Goal: Task Accomplishment & Management: Manage account settings

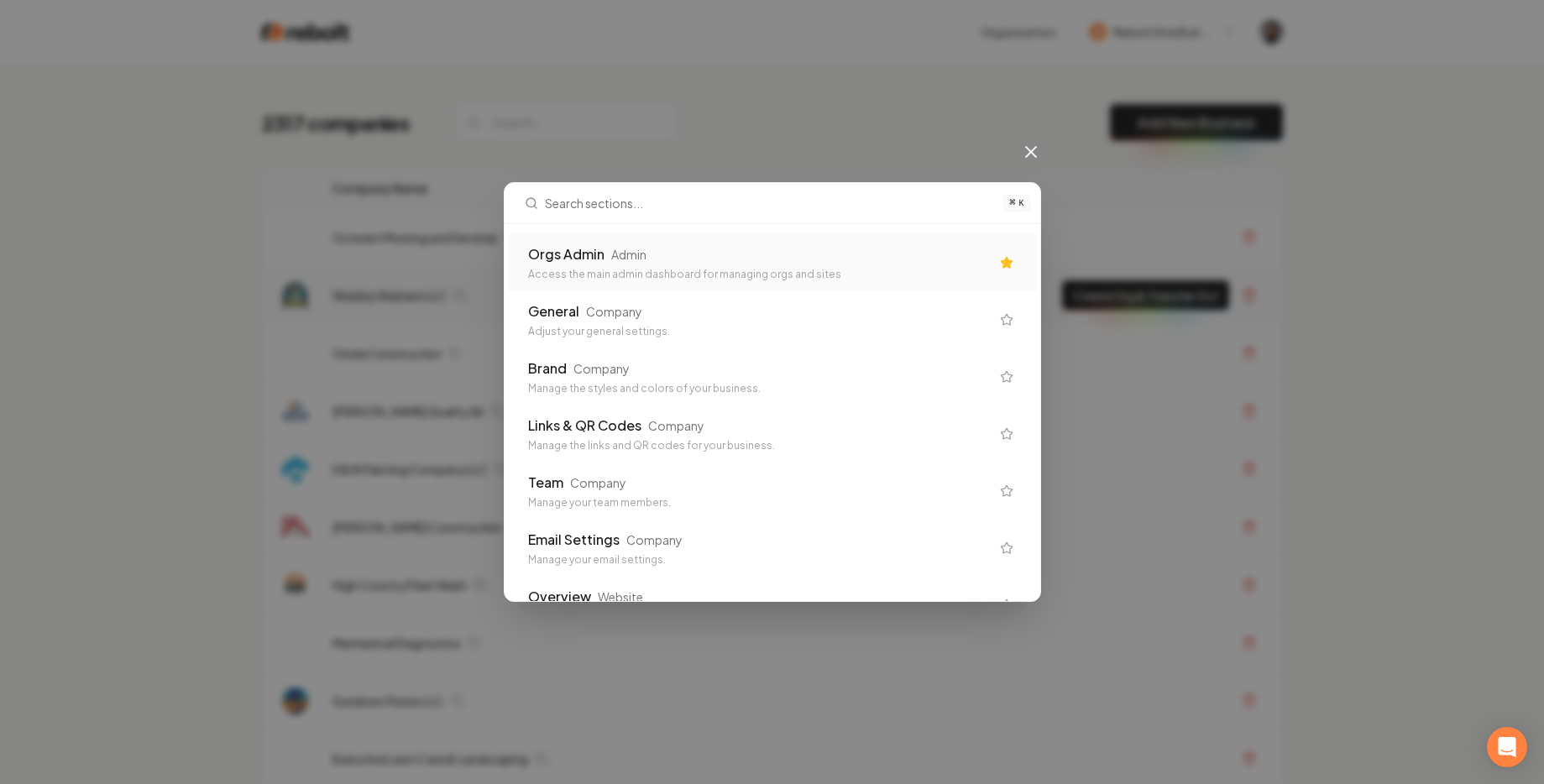
click at [589, 265] on div "Orgs Admin Admin Access the main admin dashboard for managing orgs and sites" at bounding box center [760, 263] width 462 height 37
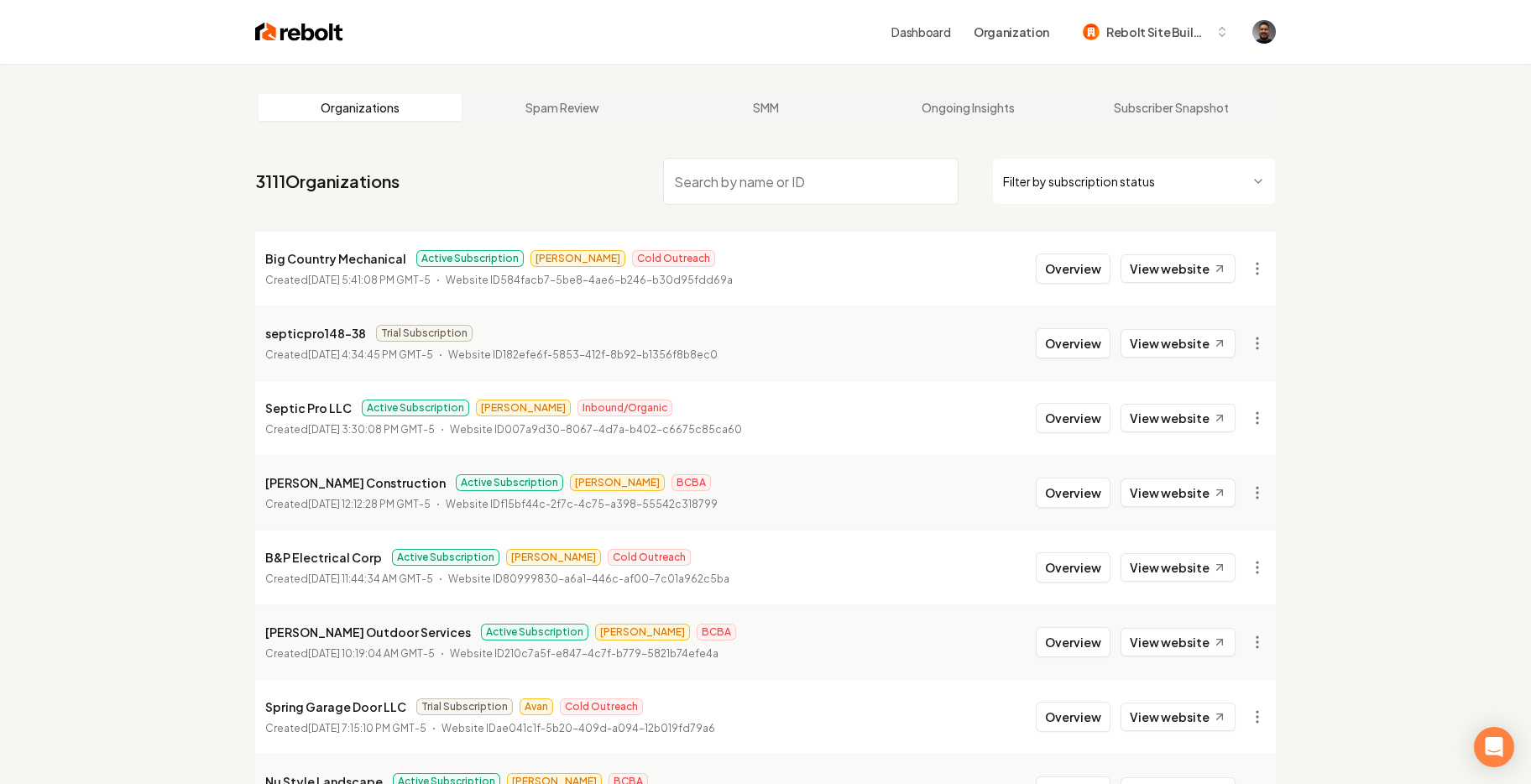
click at [751, 186] on input "search" at bounding box center [810, 181] width 295 height 47
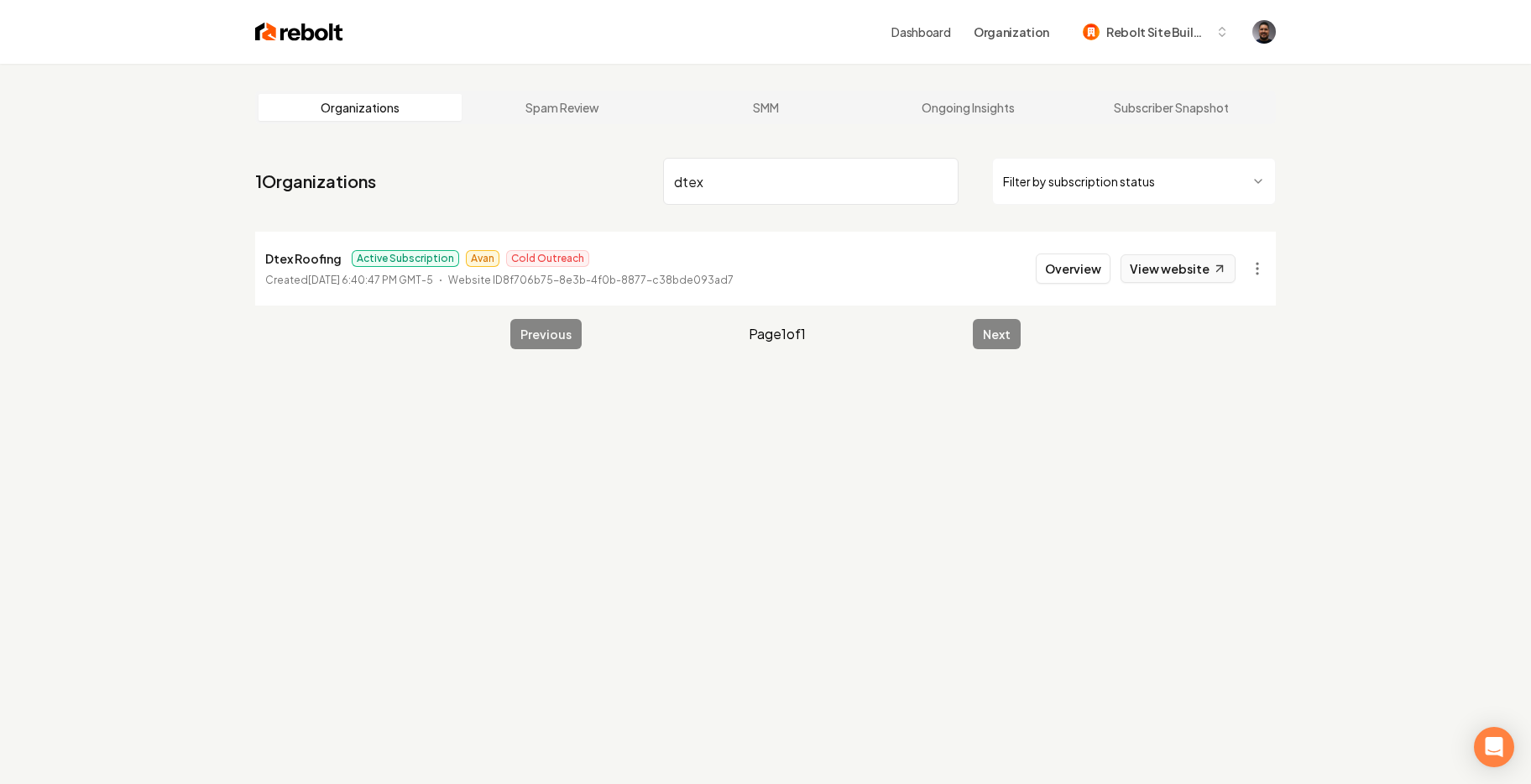
type input "dtex"
click at [1198, 278] on link "View website" at bounding box center [1178, 268] width 115 height 28
click at [971, 262] on li "Dtex Roofing Active Subscription Avan Cold Outreach Created July 8, 2025, 6:40:…" at bounding box center [766, 269] width 1021 height 74
click at [1090, 275] on button "Overview" at bounding box center [1073, 268] width 75 height 30
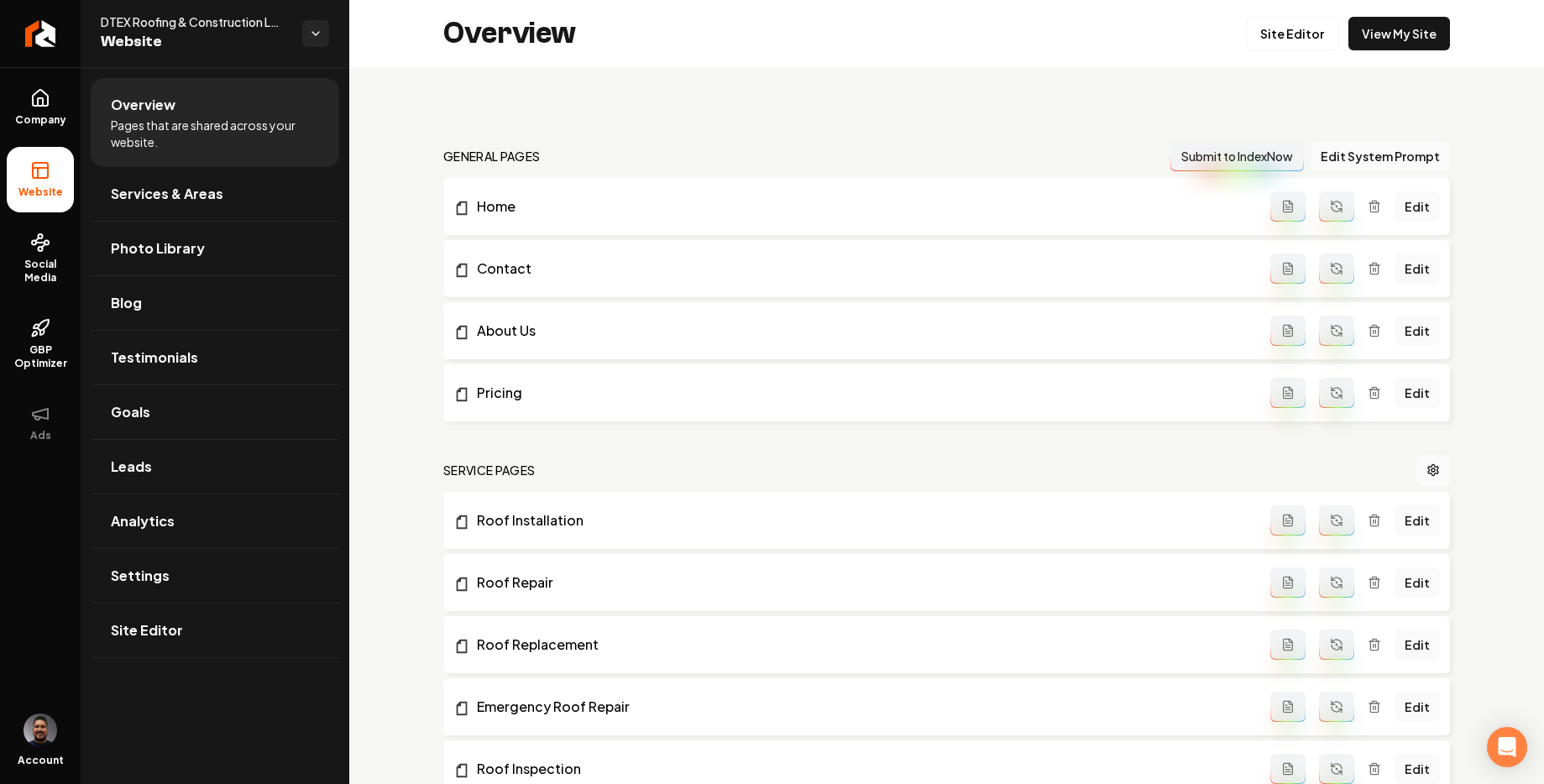
scroll to position [389, 0]
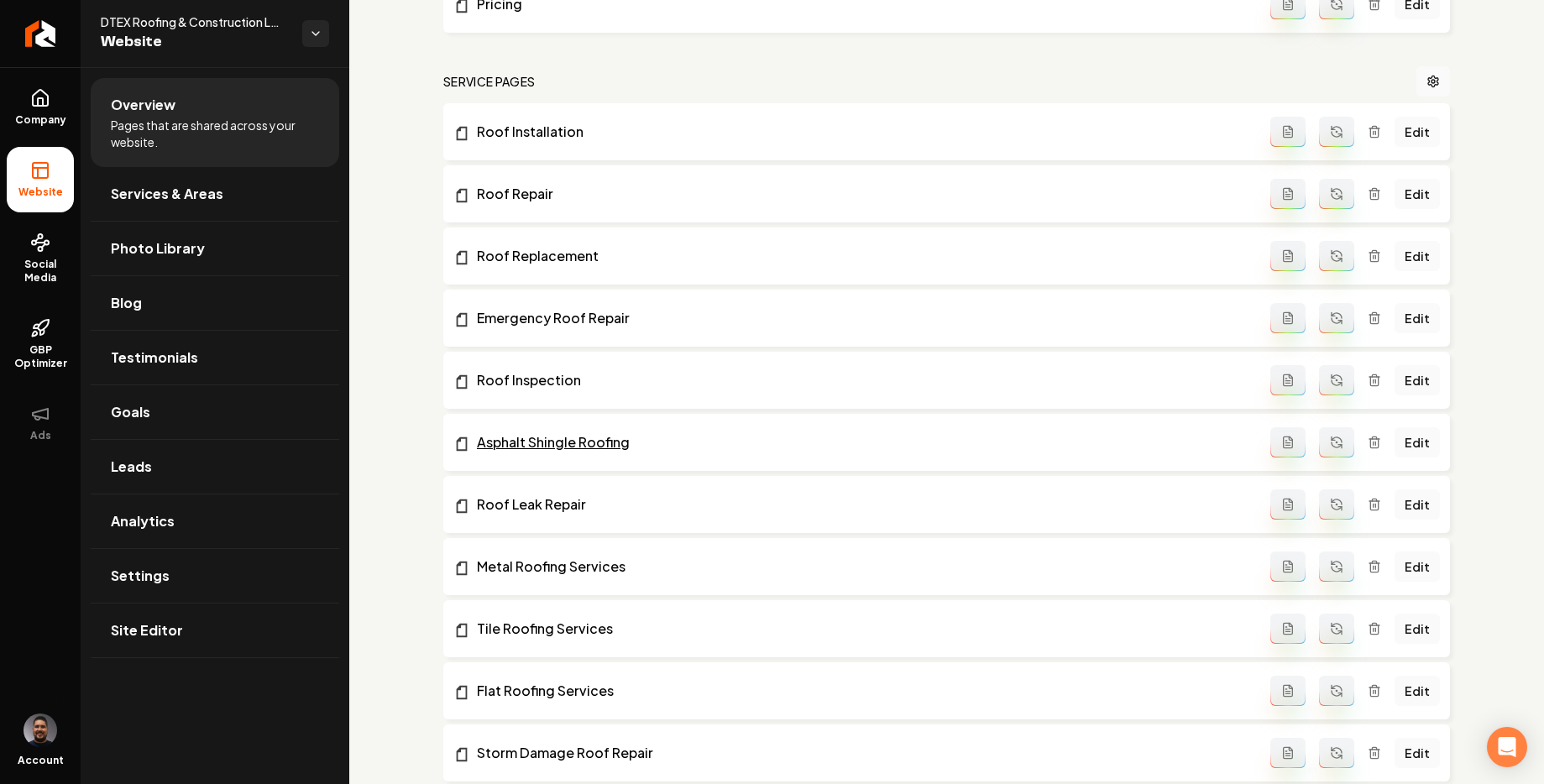
click at [589, 450] on link "Asphalt Shingle Roofing" at bounding box center [862, 442] width 817 height 20
click at [1417, 437] on link "Edit" at bounding box center [1417, 442] width 45 height 30
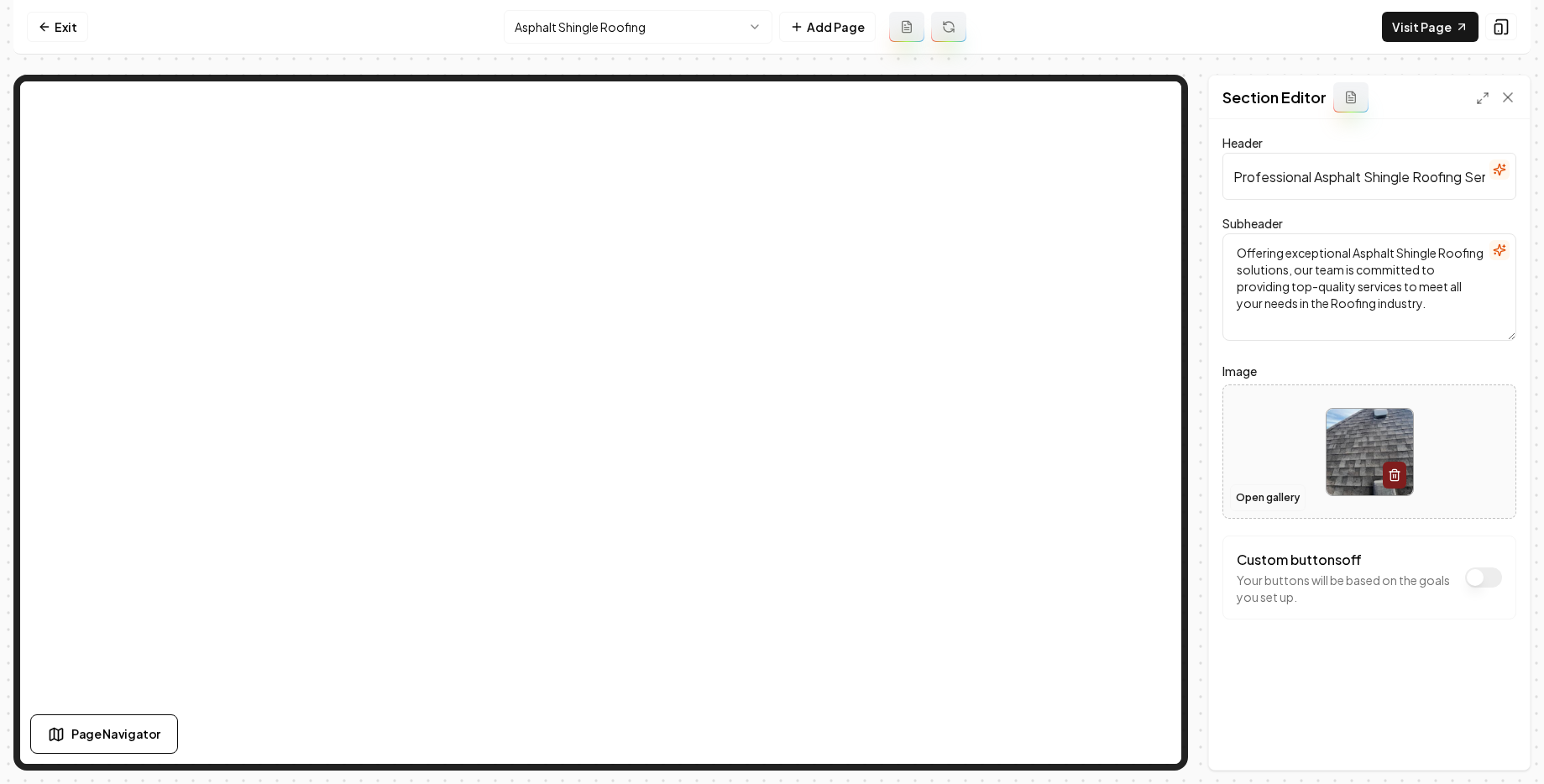
click at [1289, 492] on button "Open gallery" at bounding box center [1267, 498] width 75 height 27
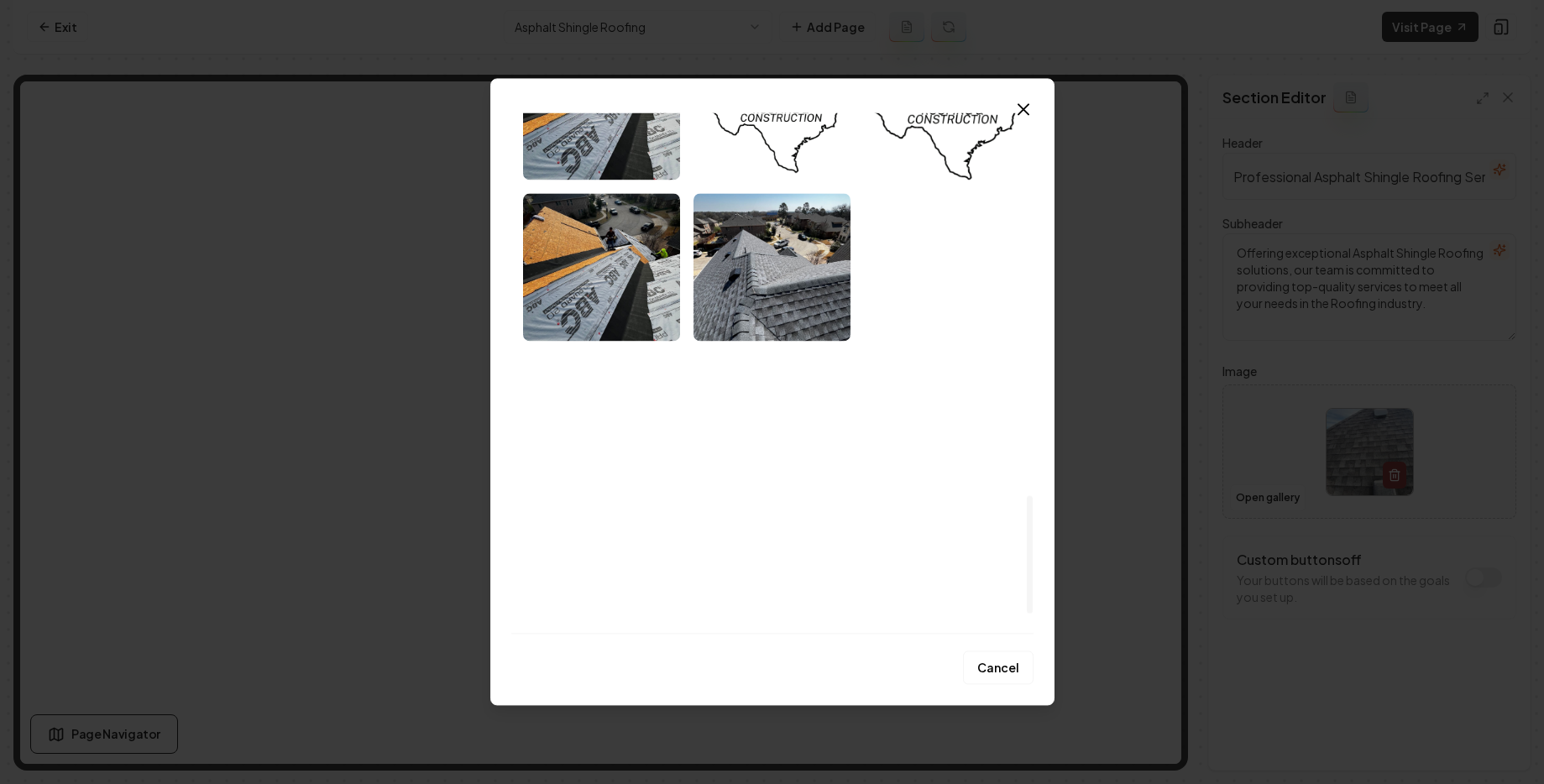
scroll to position [1784, 0]
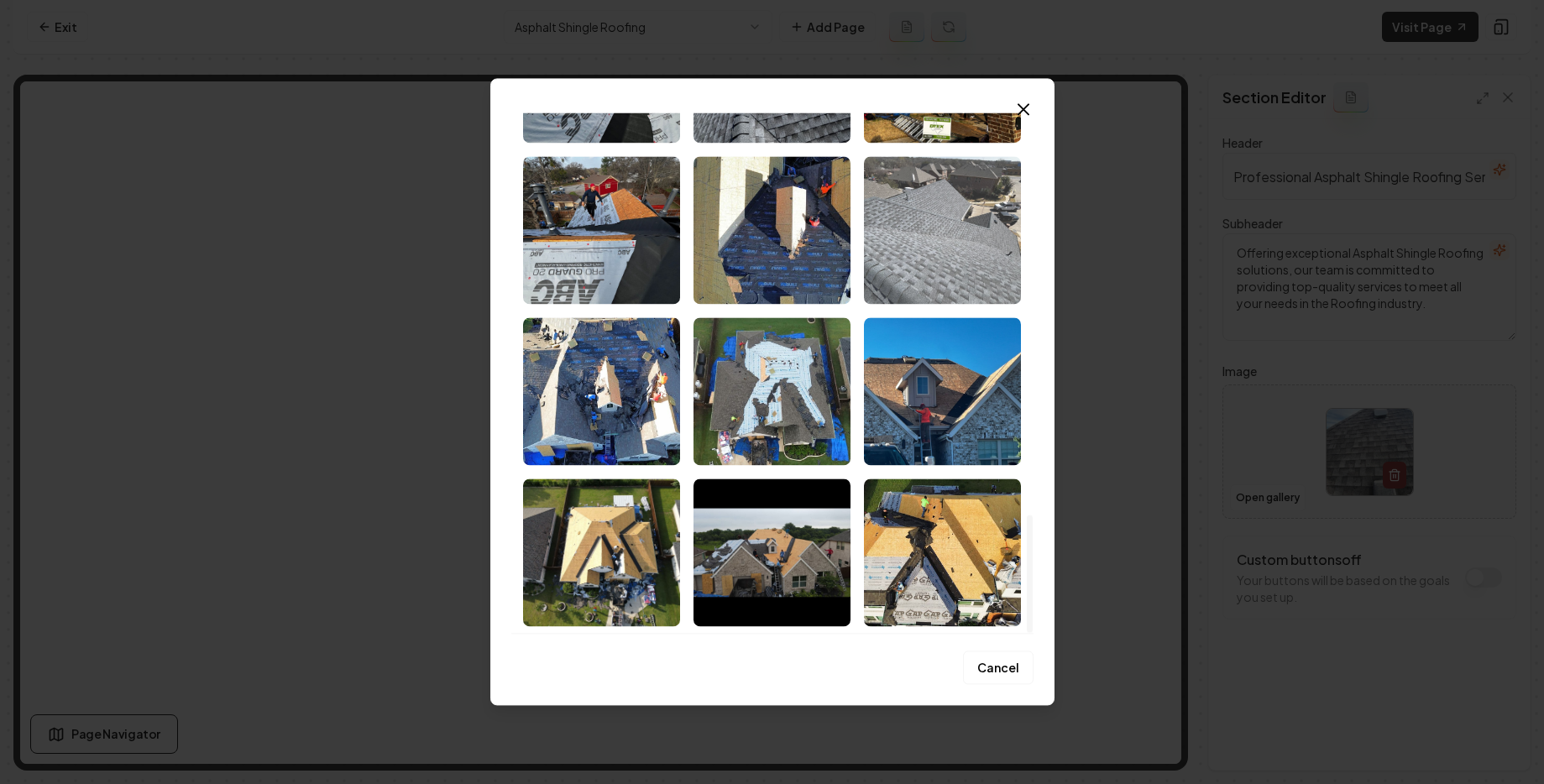
click at [921, 216] on img "Select image image_686d9cbb5c7cd75eb8fd5400.jpeg" at bounding box center [942, 230] width 157 height 148
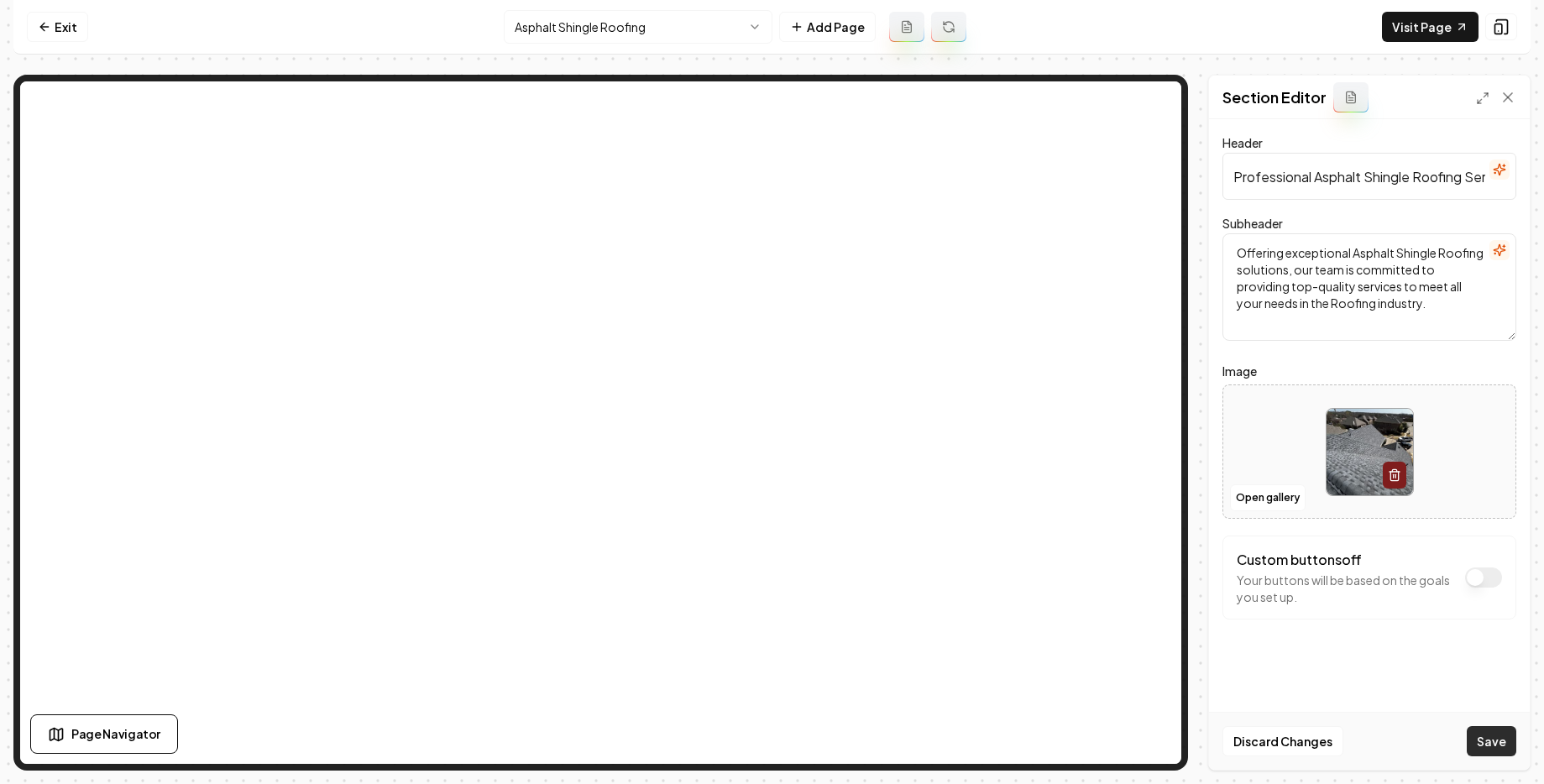
click at [1496, 732] on button "Save" at bounding box center [1491, 741] width 50 height 30
click at [1383, 473] on button "button" at bounding box center [1395, 476] width 23 height 27
click at [1279, 746] on button "Discard Changes" at bounding box center [1284, 741] width 121 height 30
click at [1276, 498] on button "Open gallery" at bounding box center [1267, 498] width 75 height 27
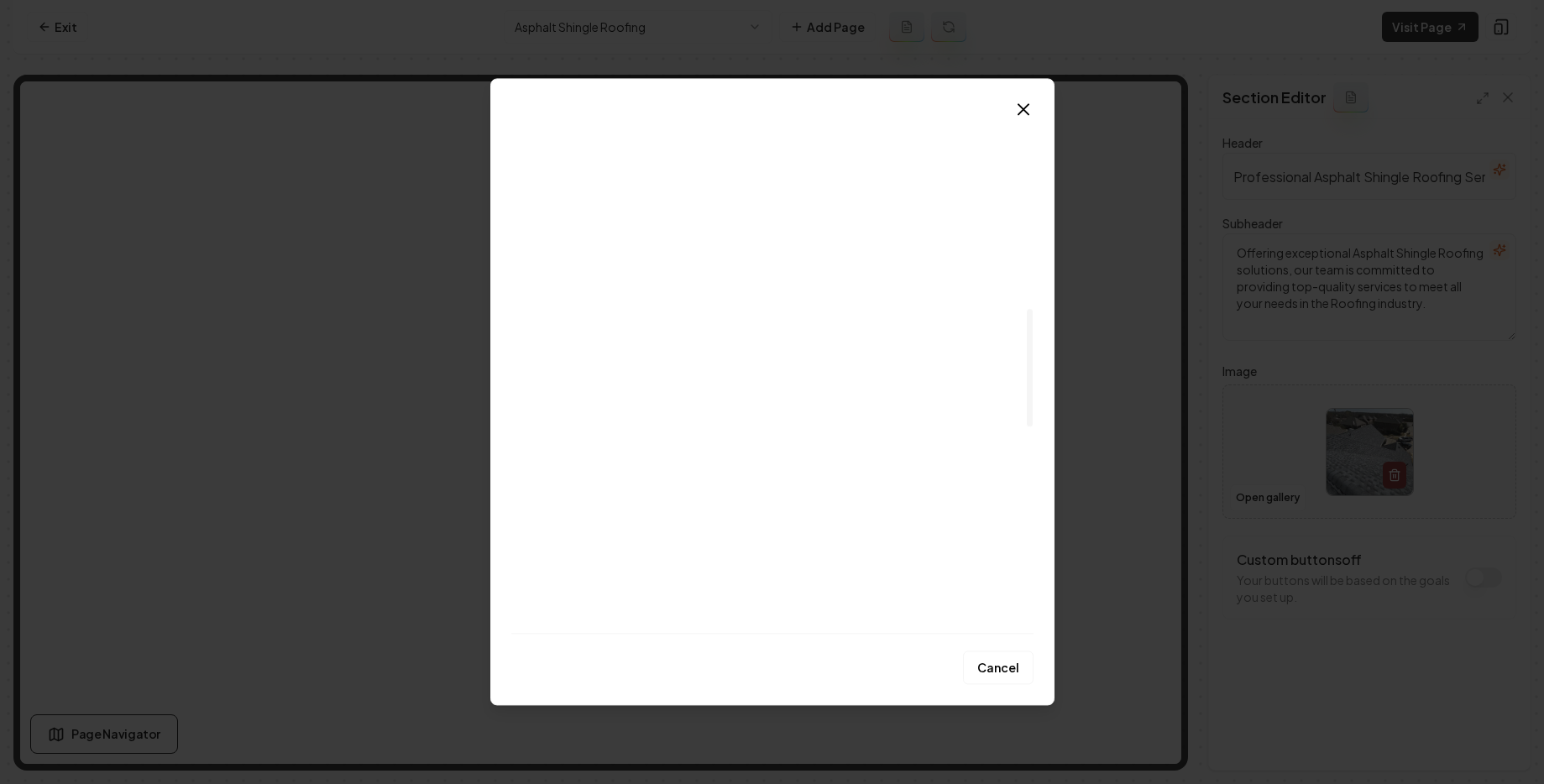
scroll to position [1070, 0]
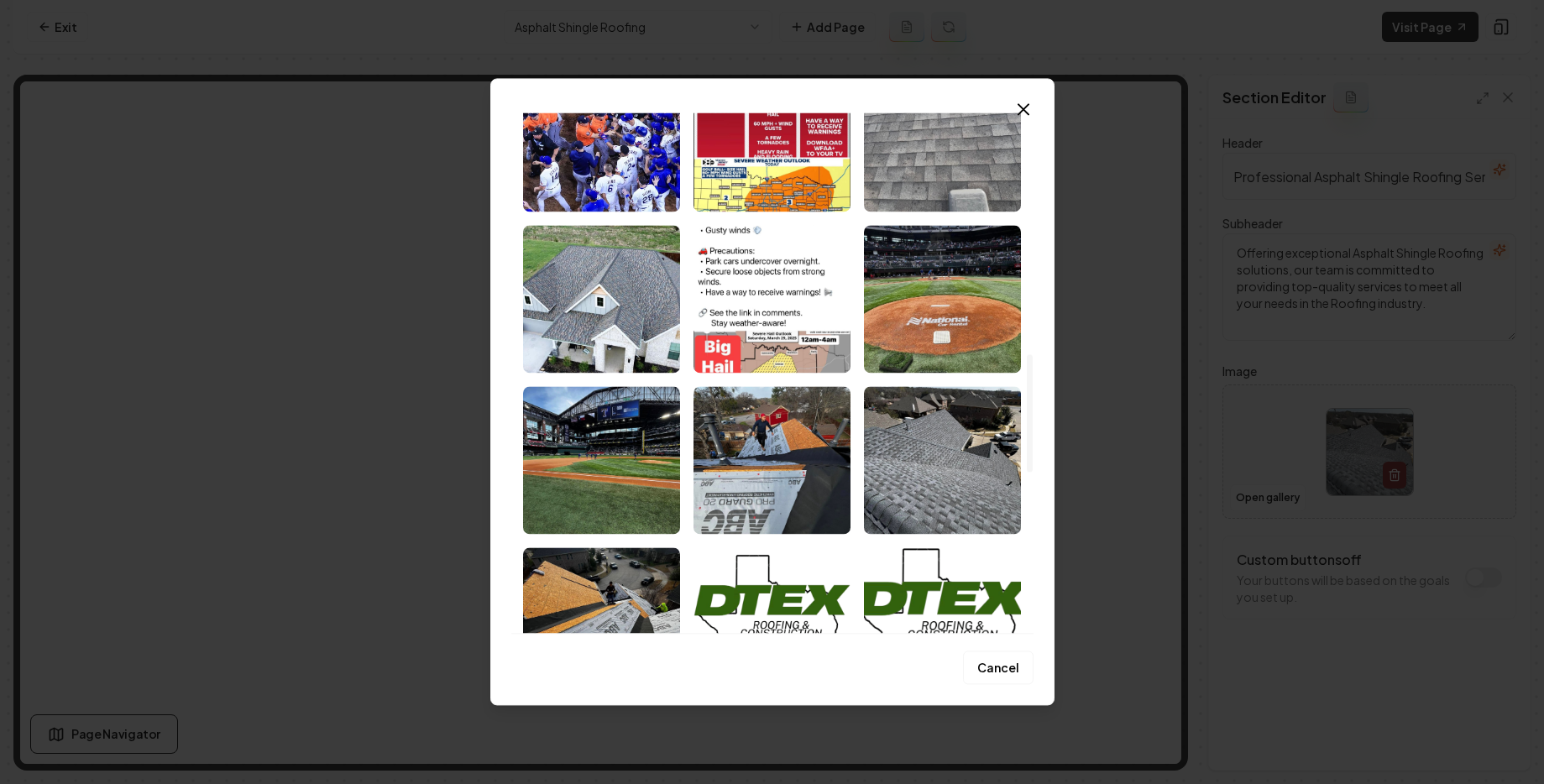
click at [1014, 132] on img "Select image image_686d9ed45c7cd75eb80827f1.webp" at bounding box center [942, 137] width 157 height 148
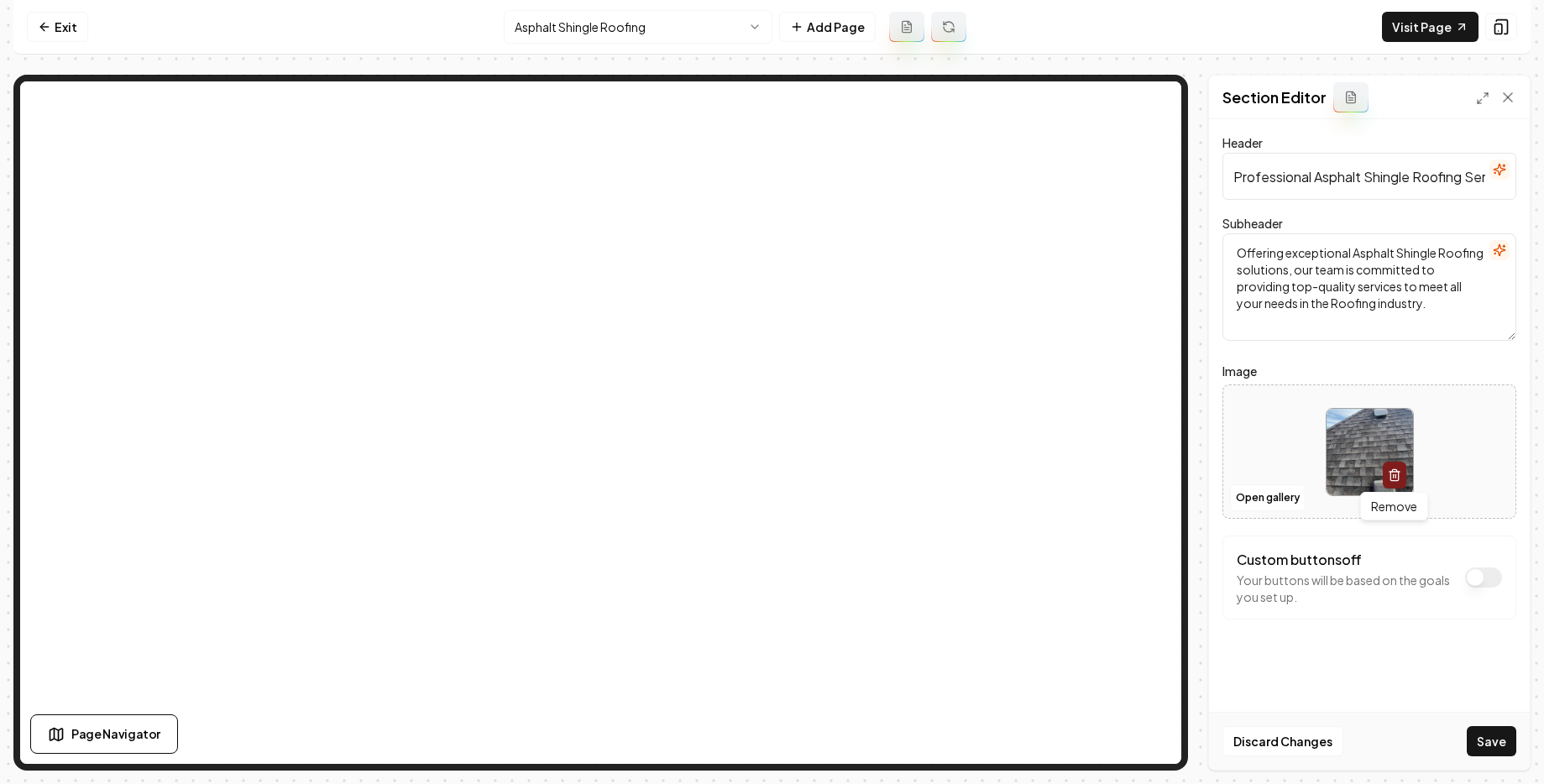
click at [1396, 473] on icon "button" at bounding box center [1395, 475] width 14 height 14
click at [1259, 491] on button "Open gallery" at bounding box center [1267, 498] width 75 height 27
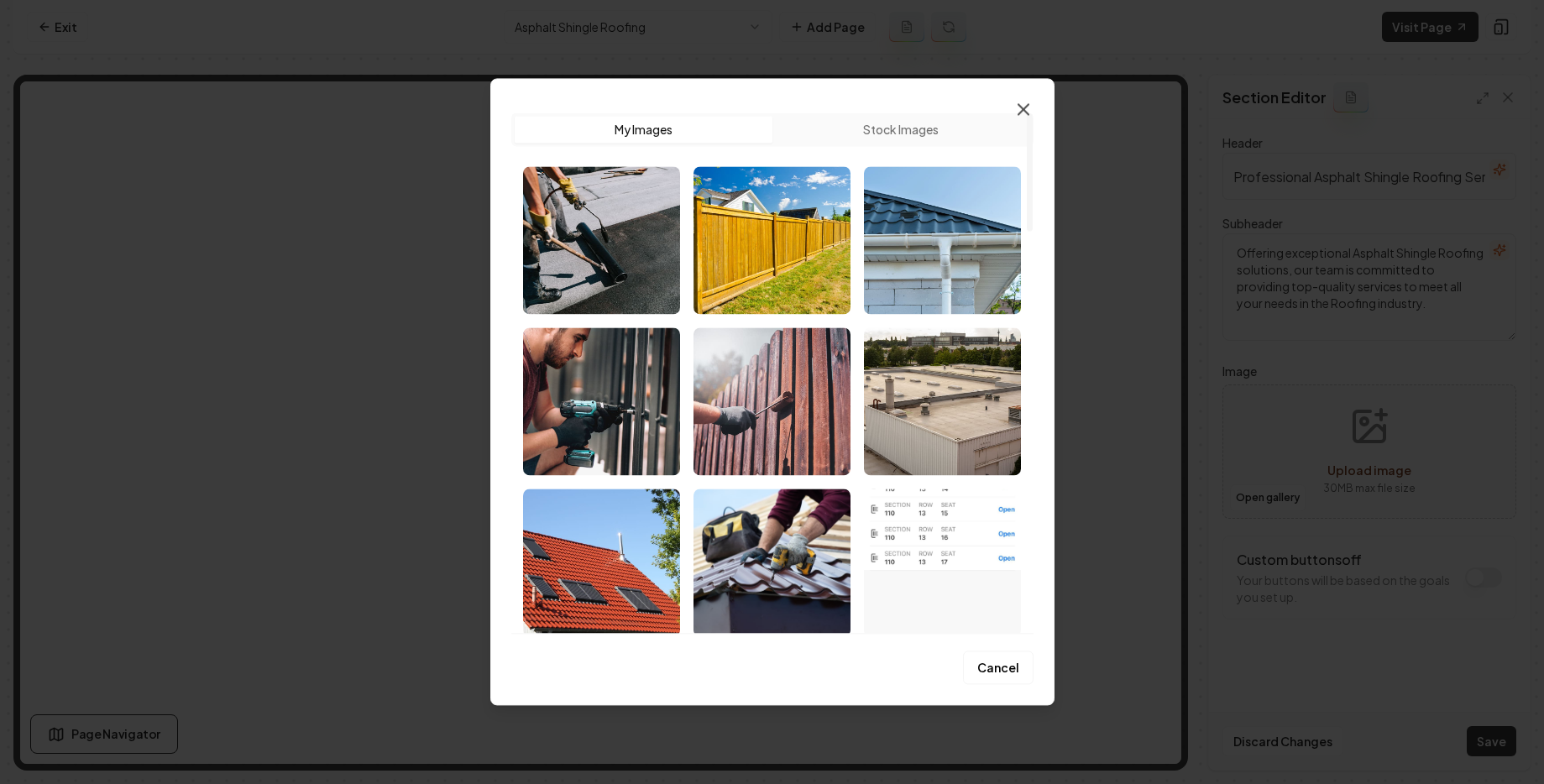
click at [1022, 110] on icon "button" at bounding box center [1023, 109] width 10 height 10
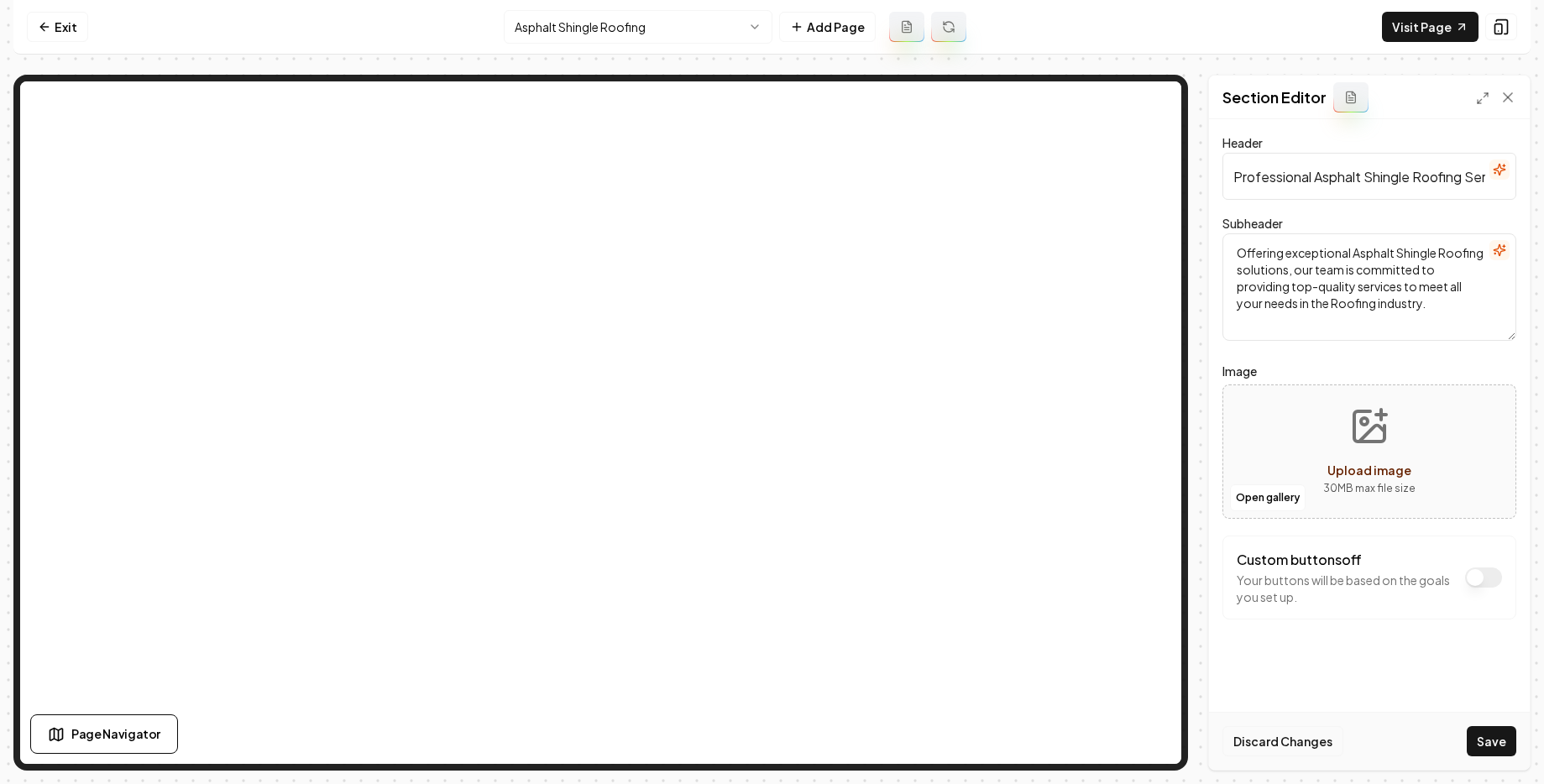
click at [1273, 729] on button "Discard Changes" at bounding box center [1284, 741] width 121 height 30
click at [1486, 668] on form "Header Professional Asphalt Shingle Roofing Services Subheader Offering excepti…" at bounding box center [1369, 410] width 294 height 554
click at [579, 27] on html "Computer Required This feature is only available on a computer. Please switch t…" at bounding box center [772, 392] width 1544 height 784
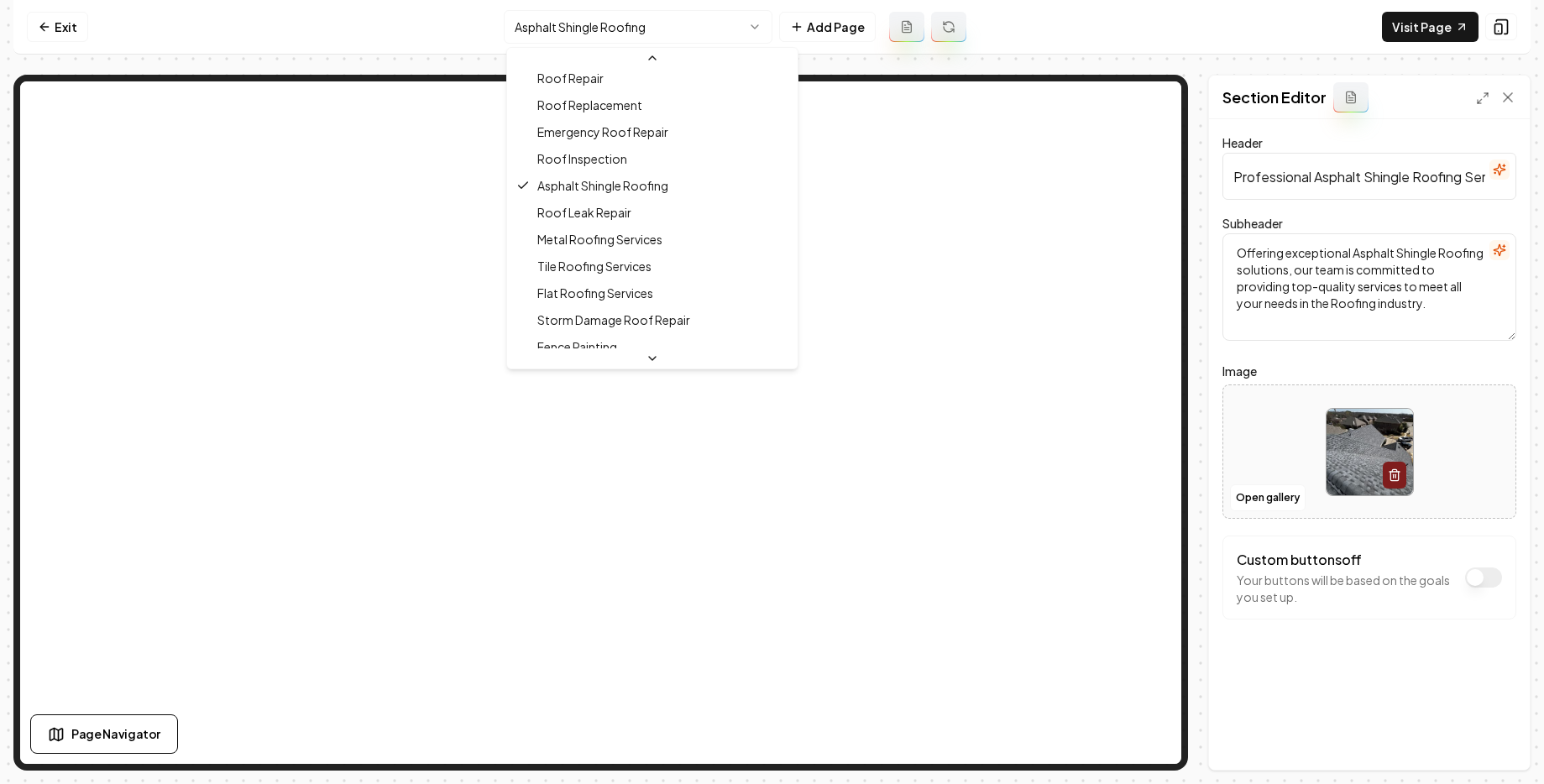
scroll to position [346, 0]
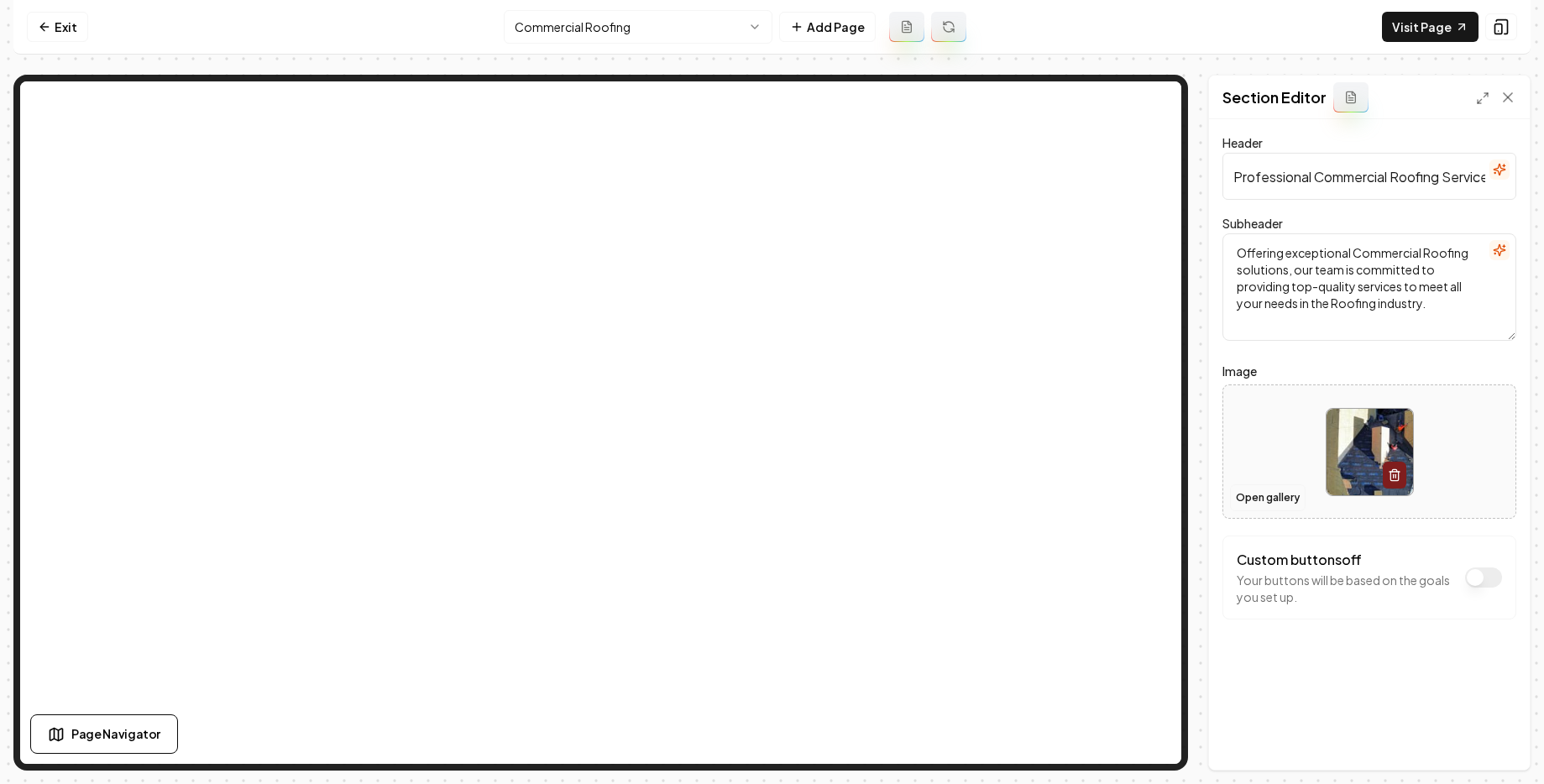
click at [1261, 504] on button "Open gallery" at bounding box center [1267, 498] width 75 height 27
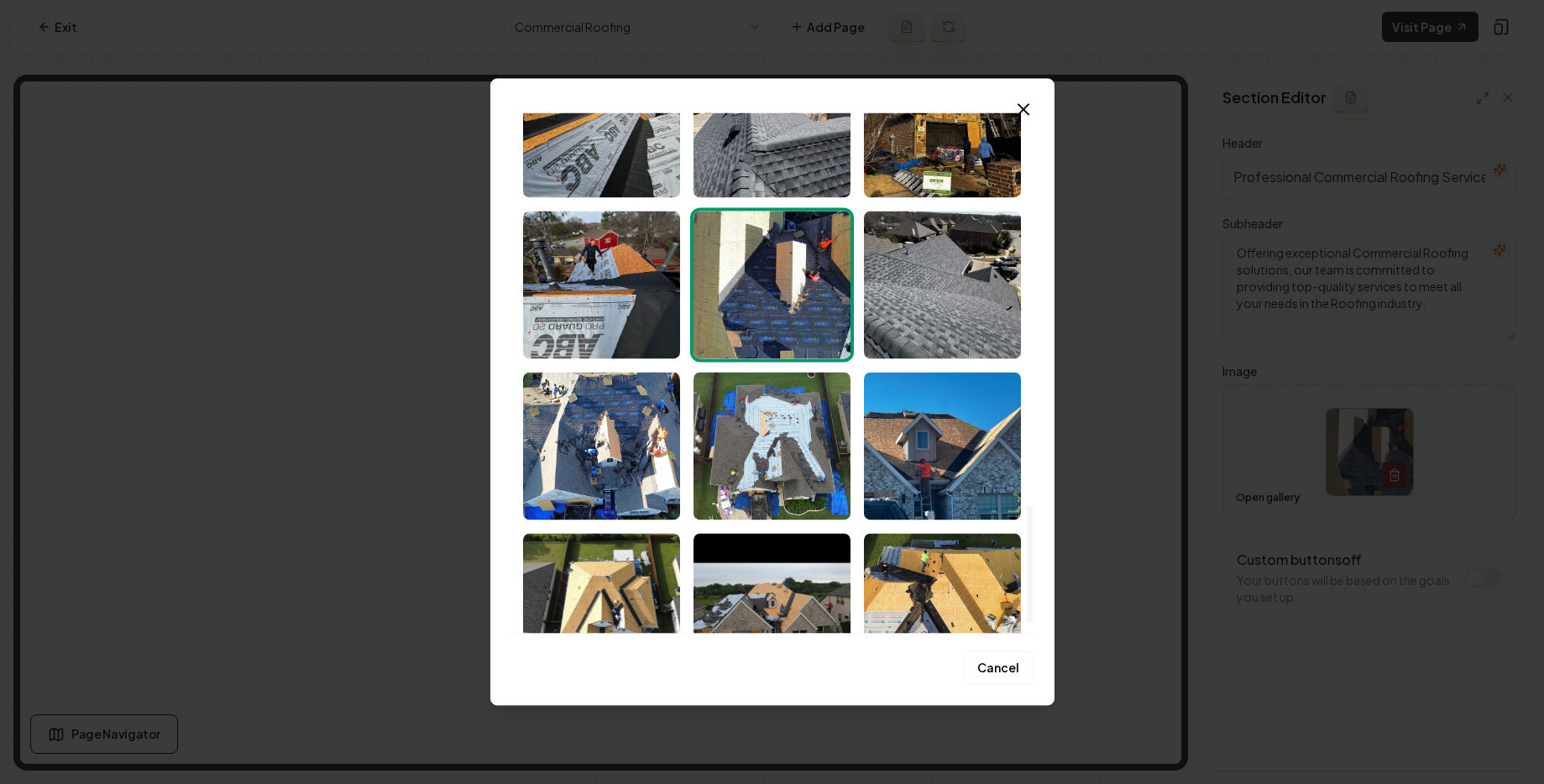
scroll to position [1784, 0]
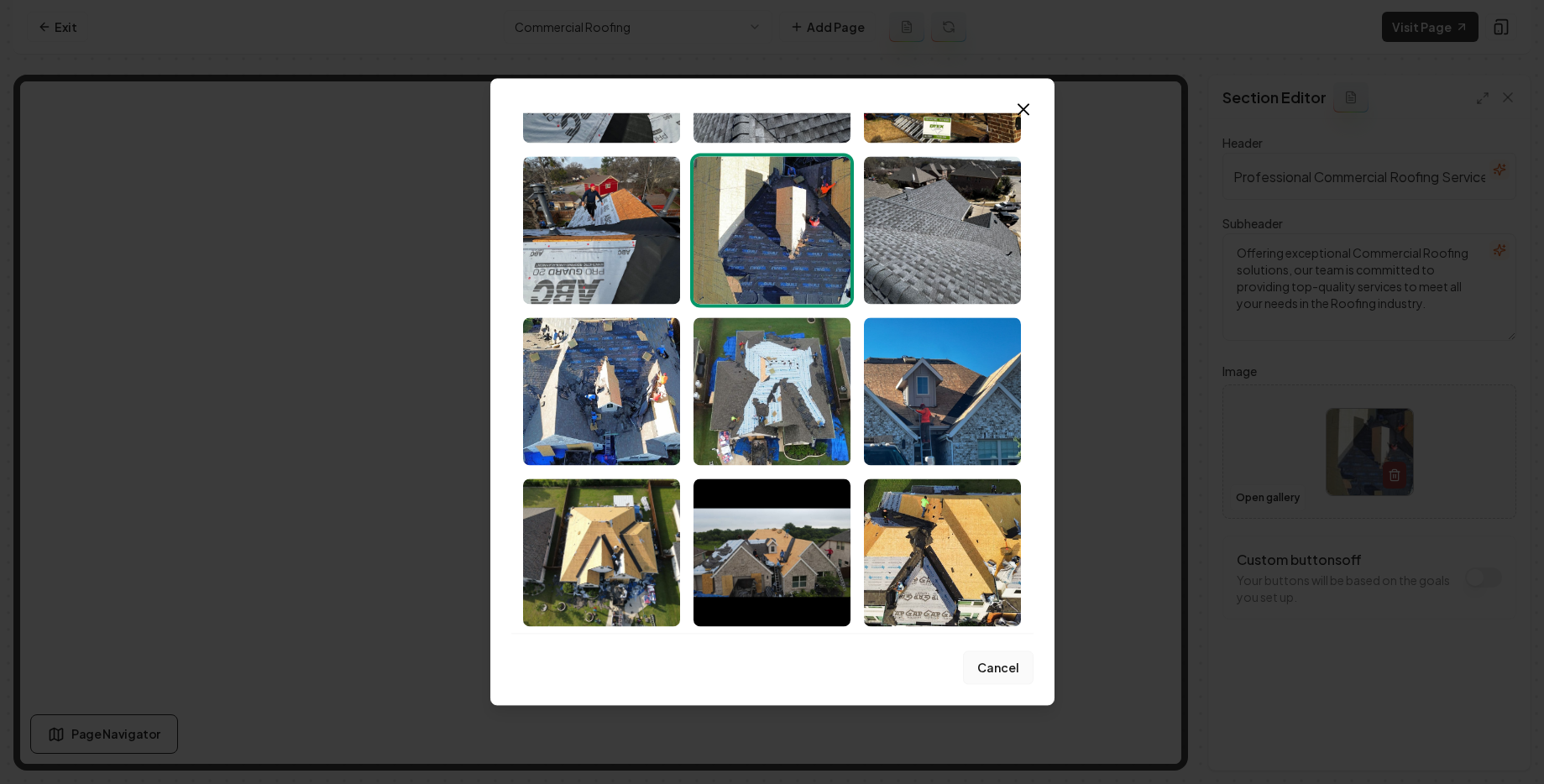
click at [1009, 667] on button "Cancel" at bounding box center [999, 668] width 70 height 33
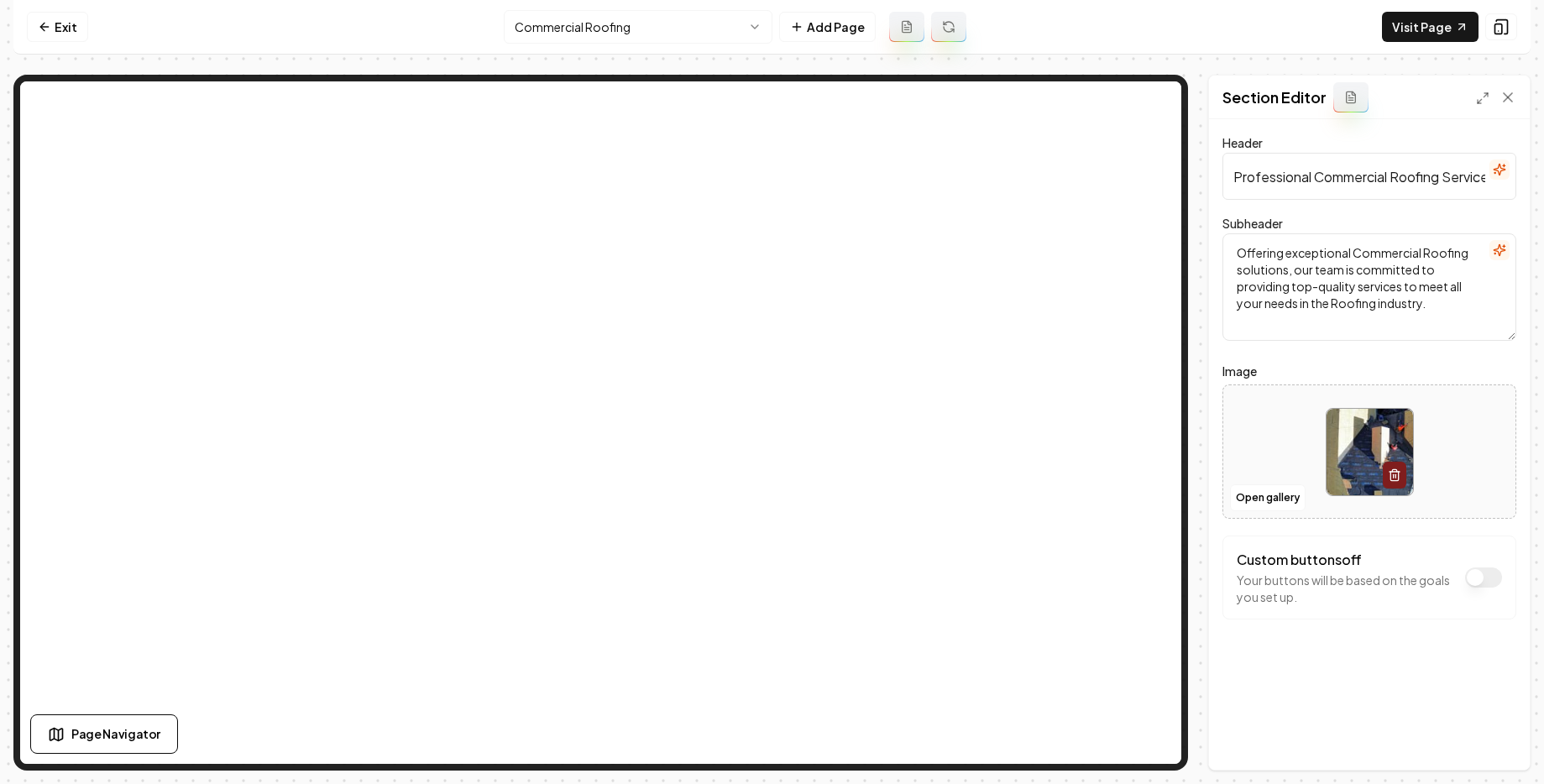
click at [555, 34] on html "Computer Required This feature is only available on a computer. Please switch t…" at bounding box center [772, 392] width 1544 height 784
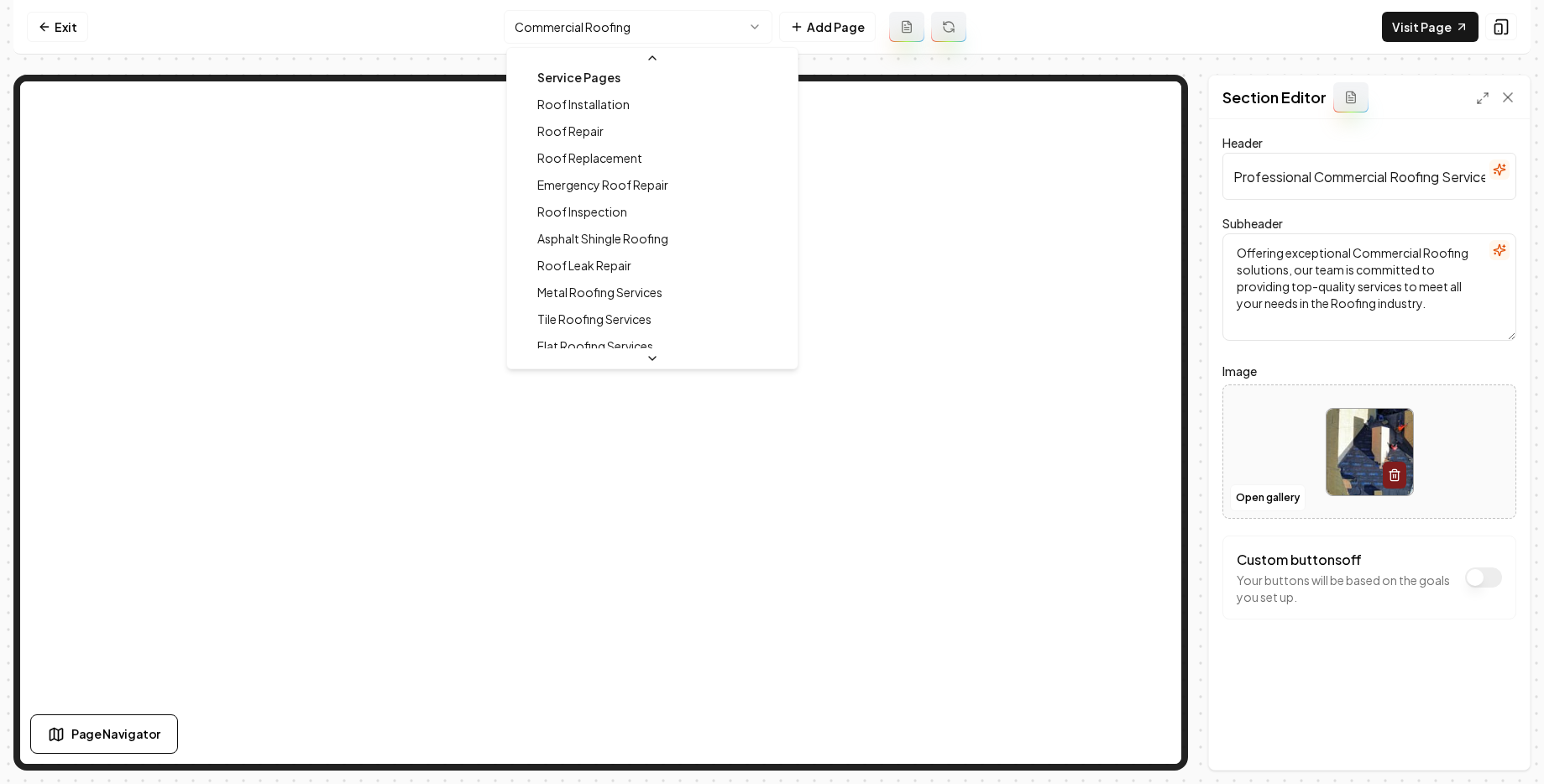
scroll to position [0, 0]
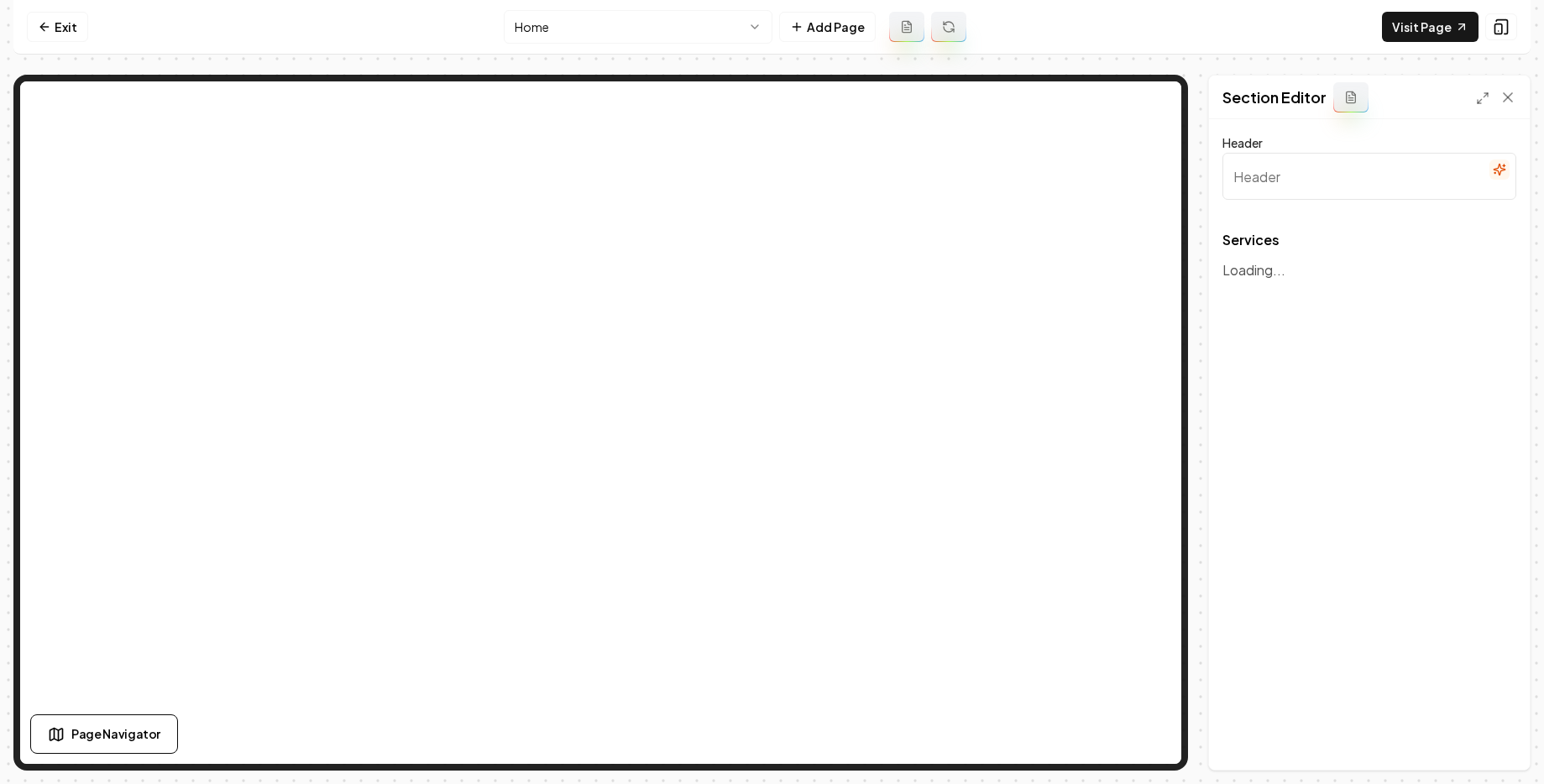
type input "Our Roofing and Construction Expertise"
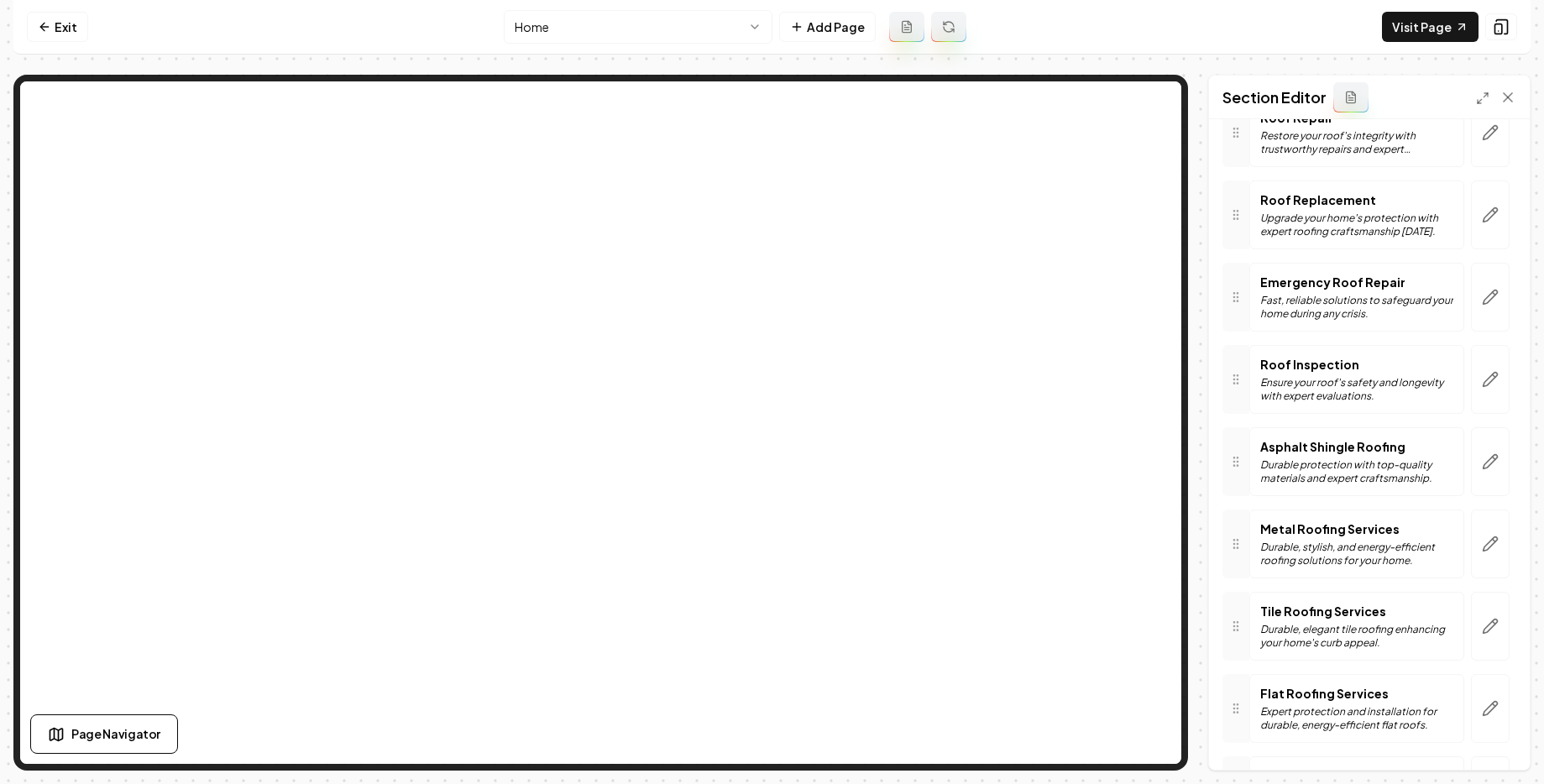
scroll to position [225, 0]
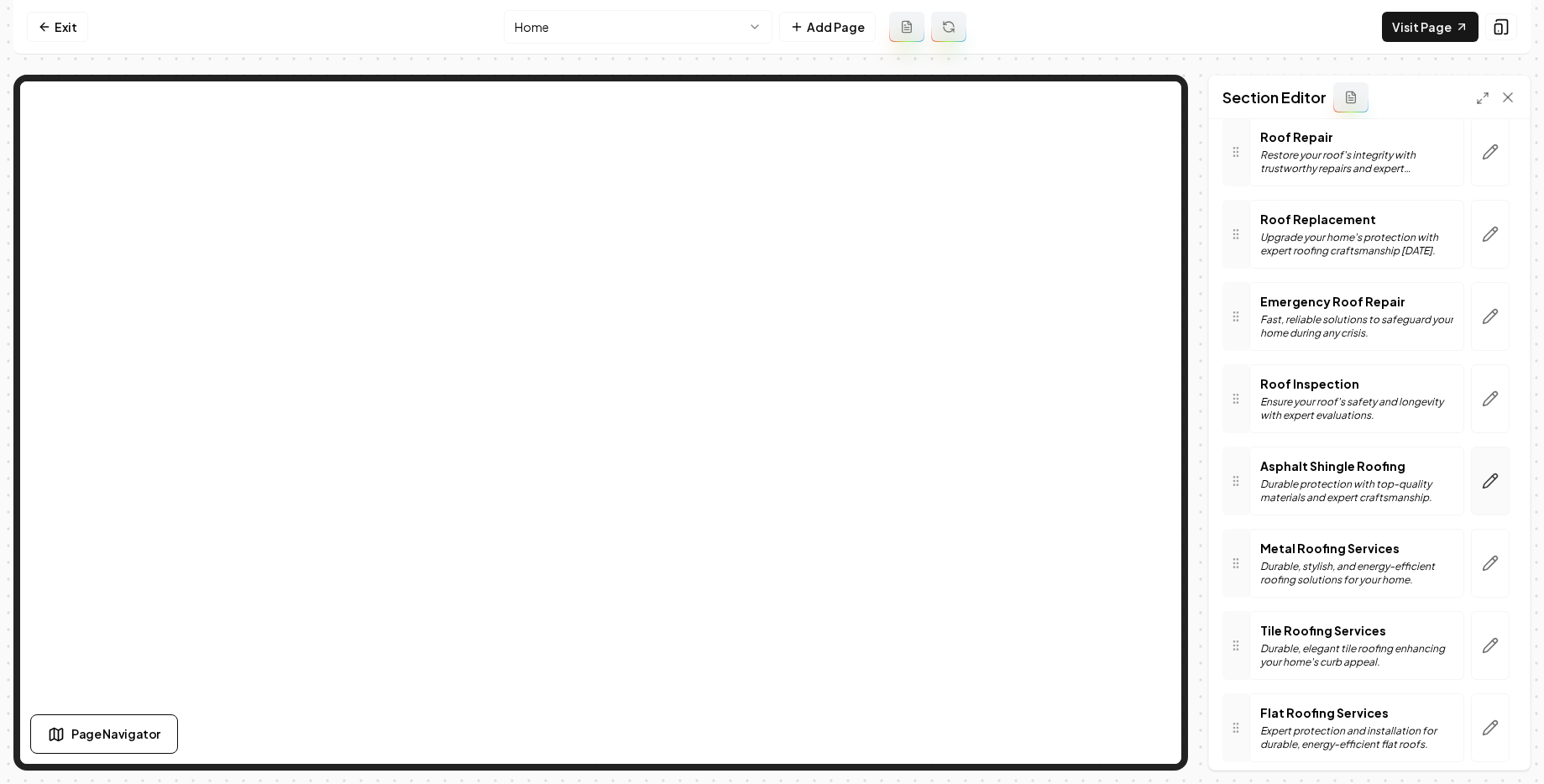
click at [1471, 483] on button "button" at bounding box center [1490, 481] width 39 height 69
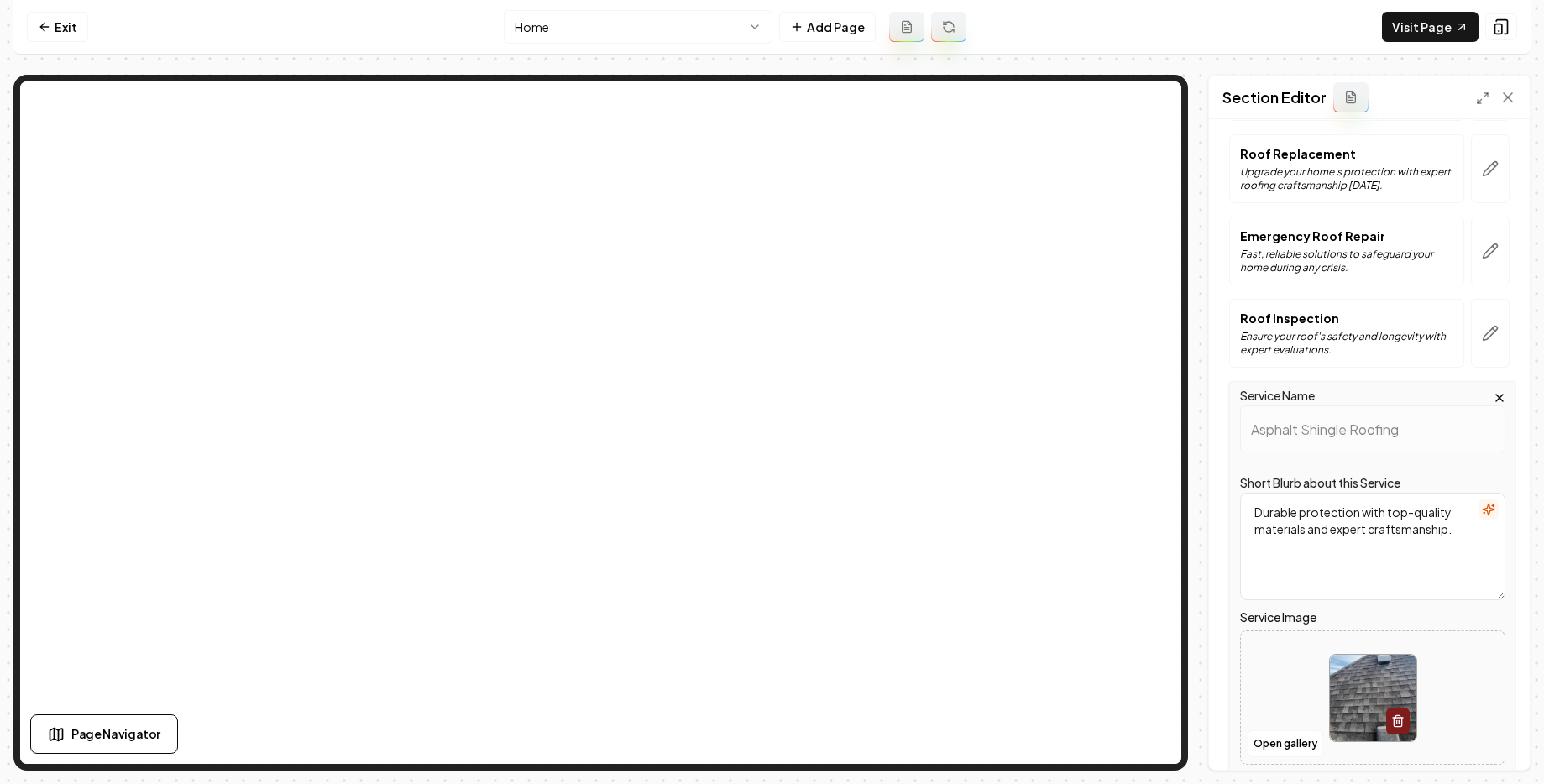
scroll to position [588, 0]
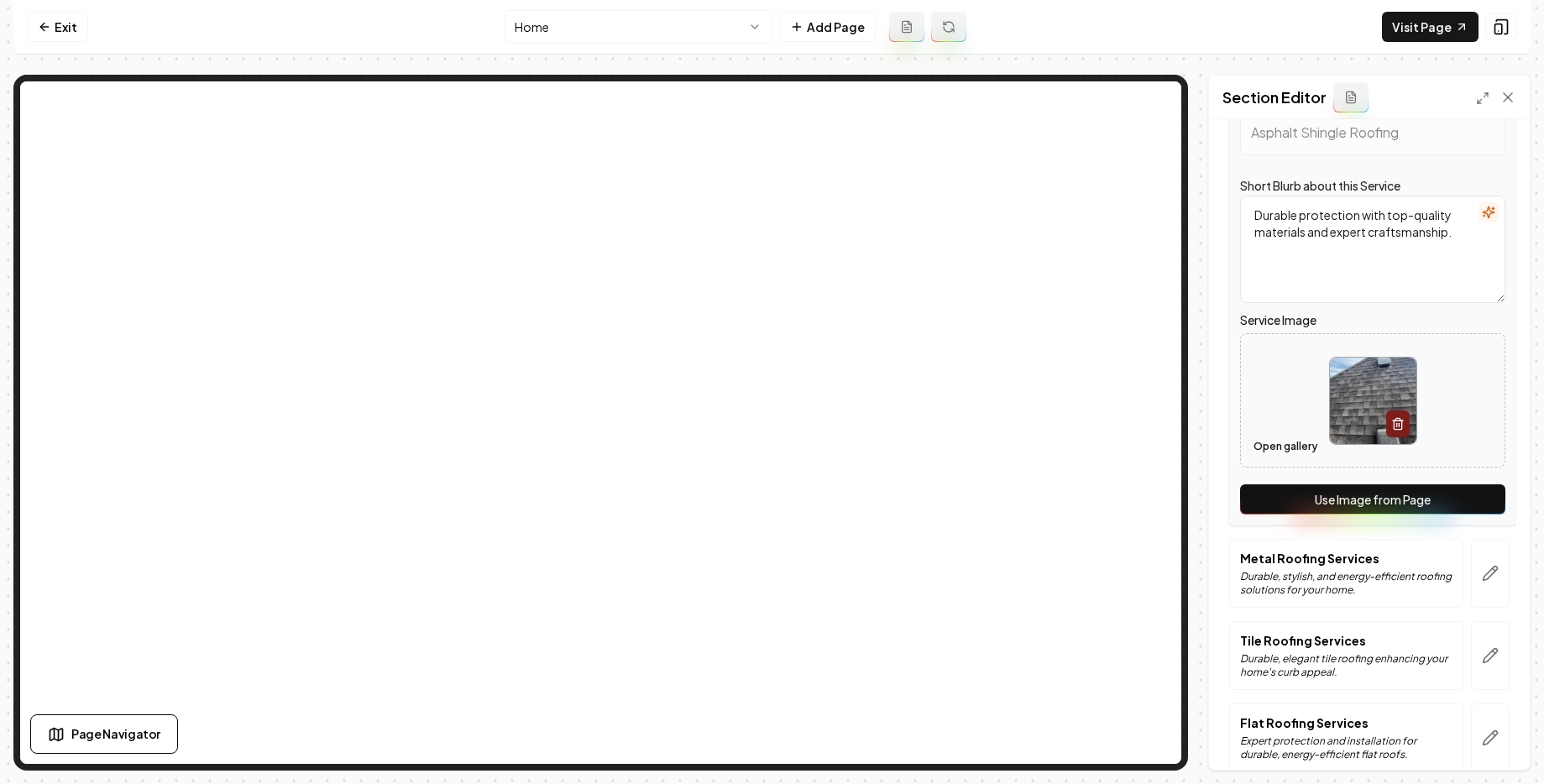
click at [1306, 443] on button "Open gallery" at bounding box center [1285, 447] width 75 height 27
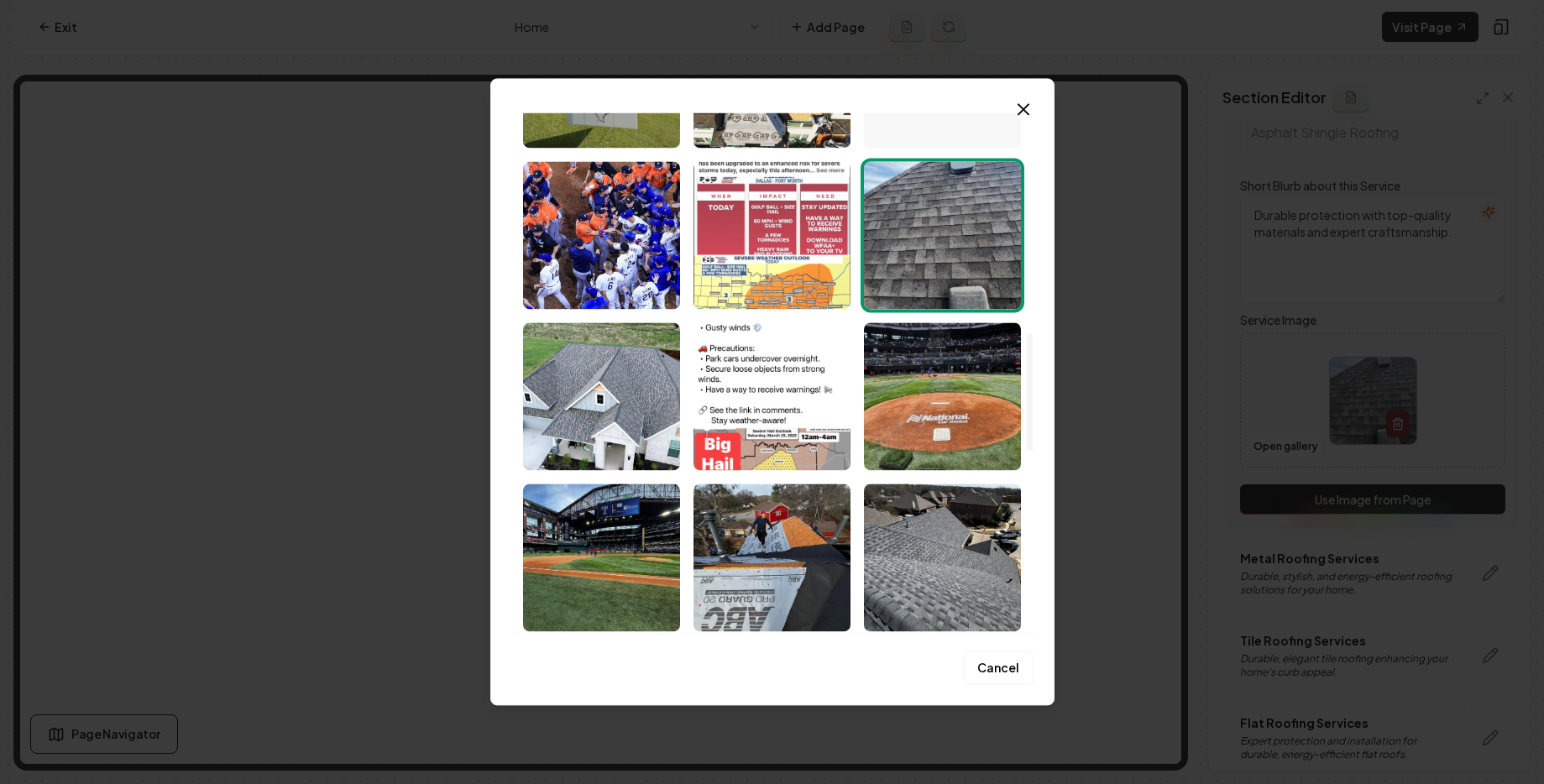
scroll to position [1201, 0]
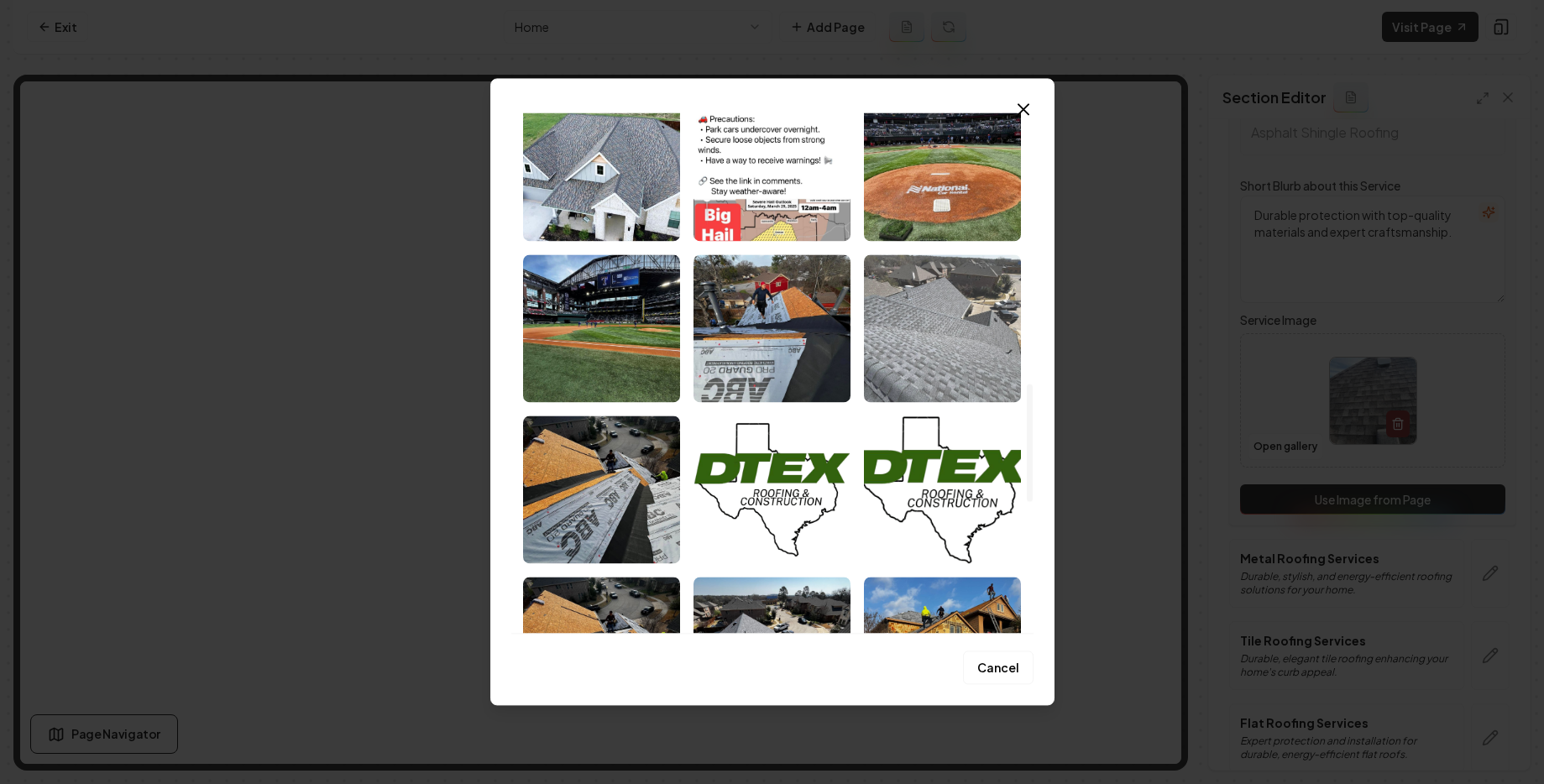
click at [970, 362] on img "Select image image_686d9ed65c7cd75eb8082f00.webp" at bounding box center [942, 329] width 157 height 148
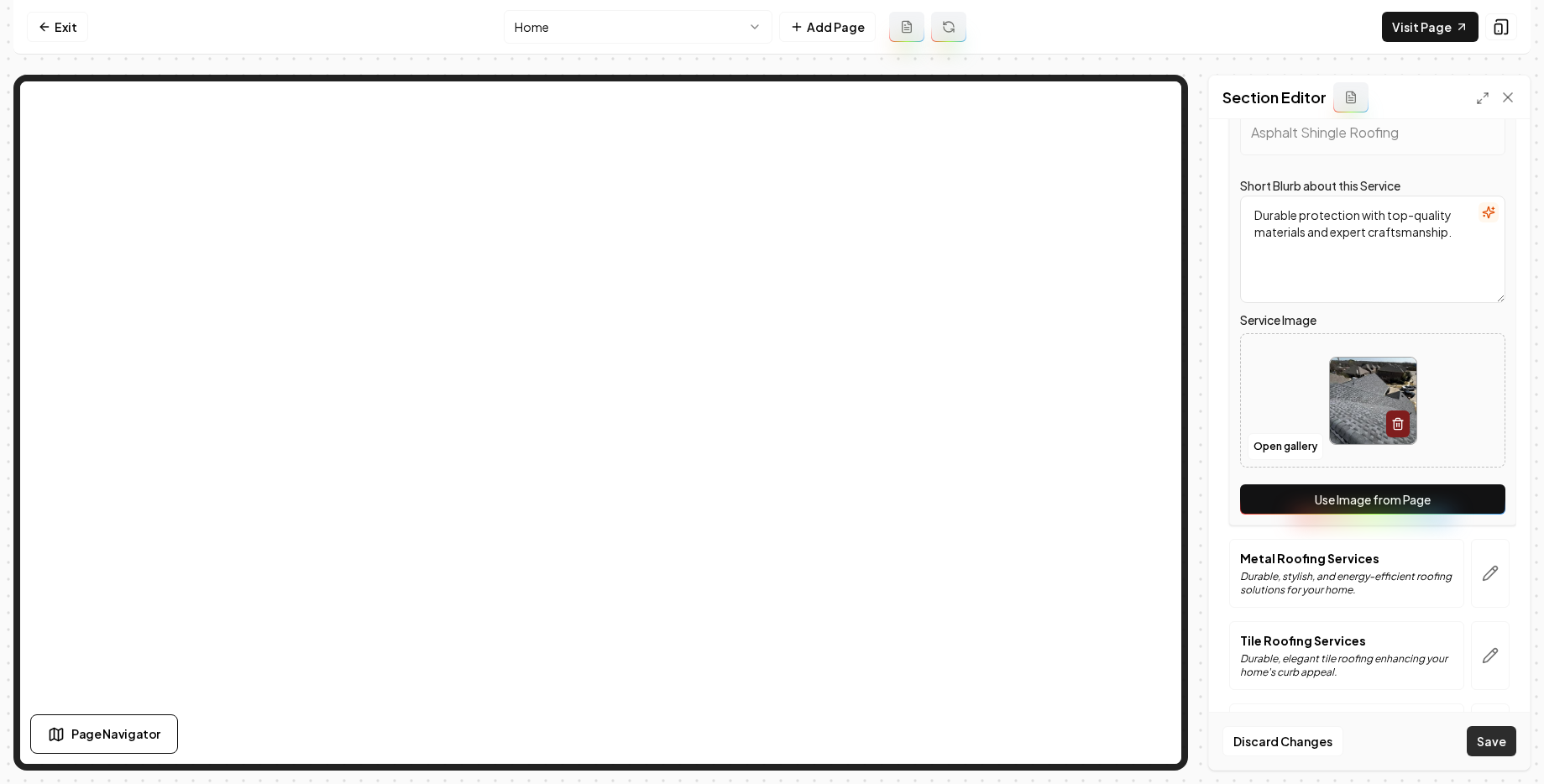
click at [1501, 736] on button "Save" at bounding box center [1491, 741] width 50 height 30
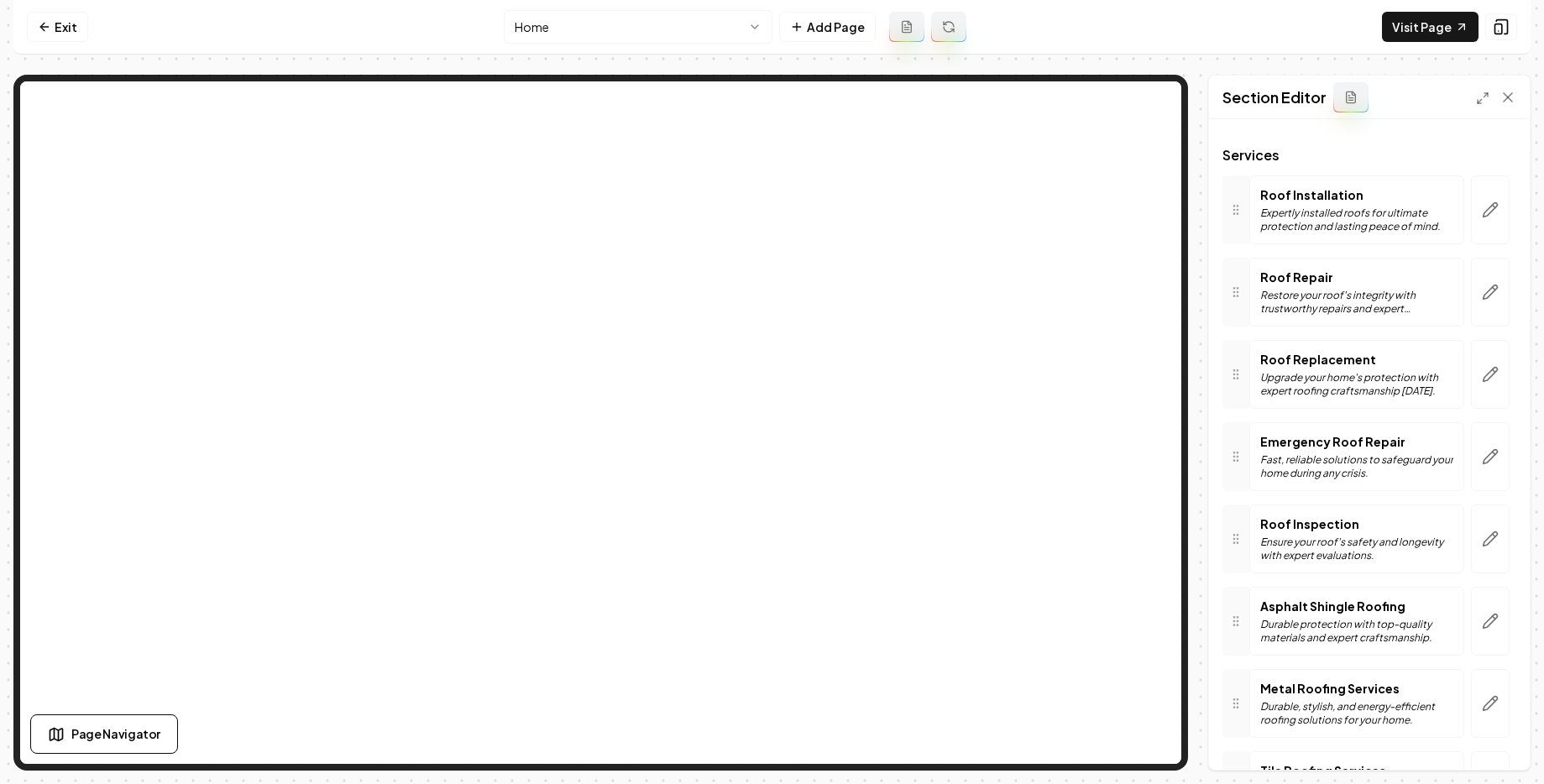
scroll to position [0, 0]
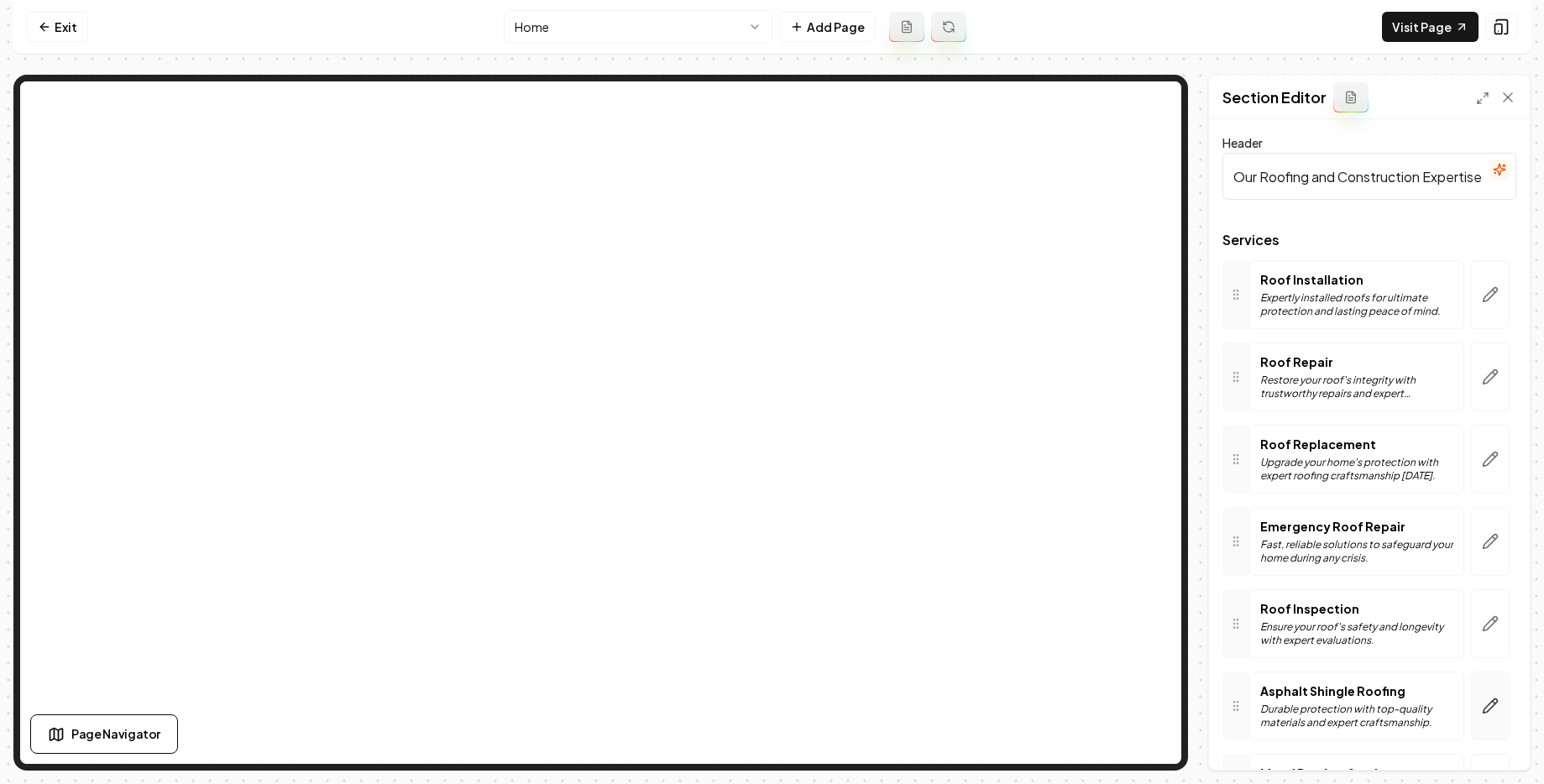
click at [1485, 700] on icon "button" at bounding box center [1490, 706] width 15 height 15
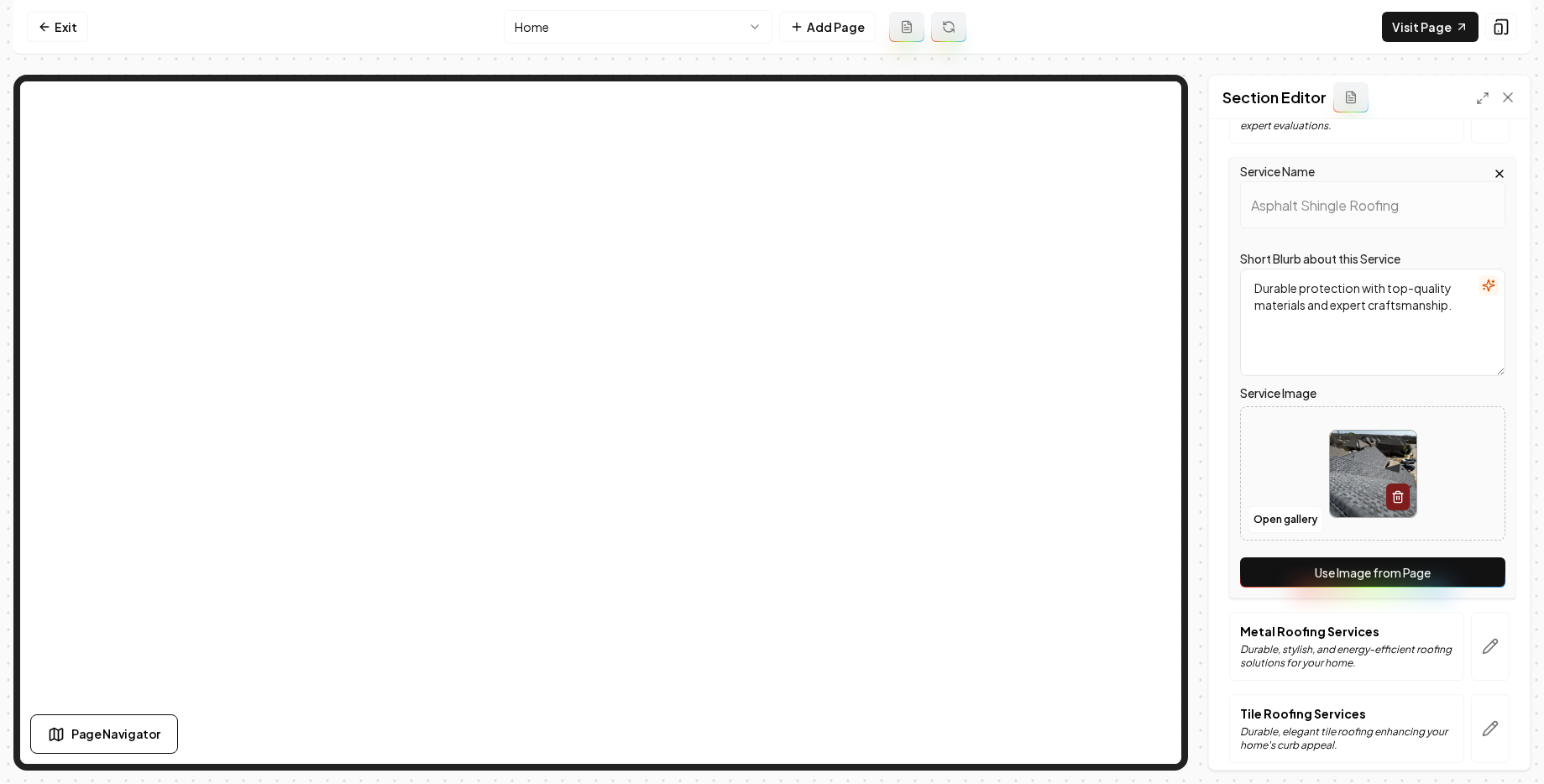
scroll to position [654, 0]
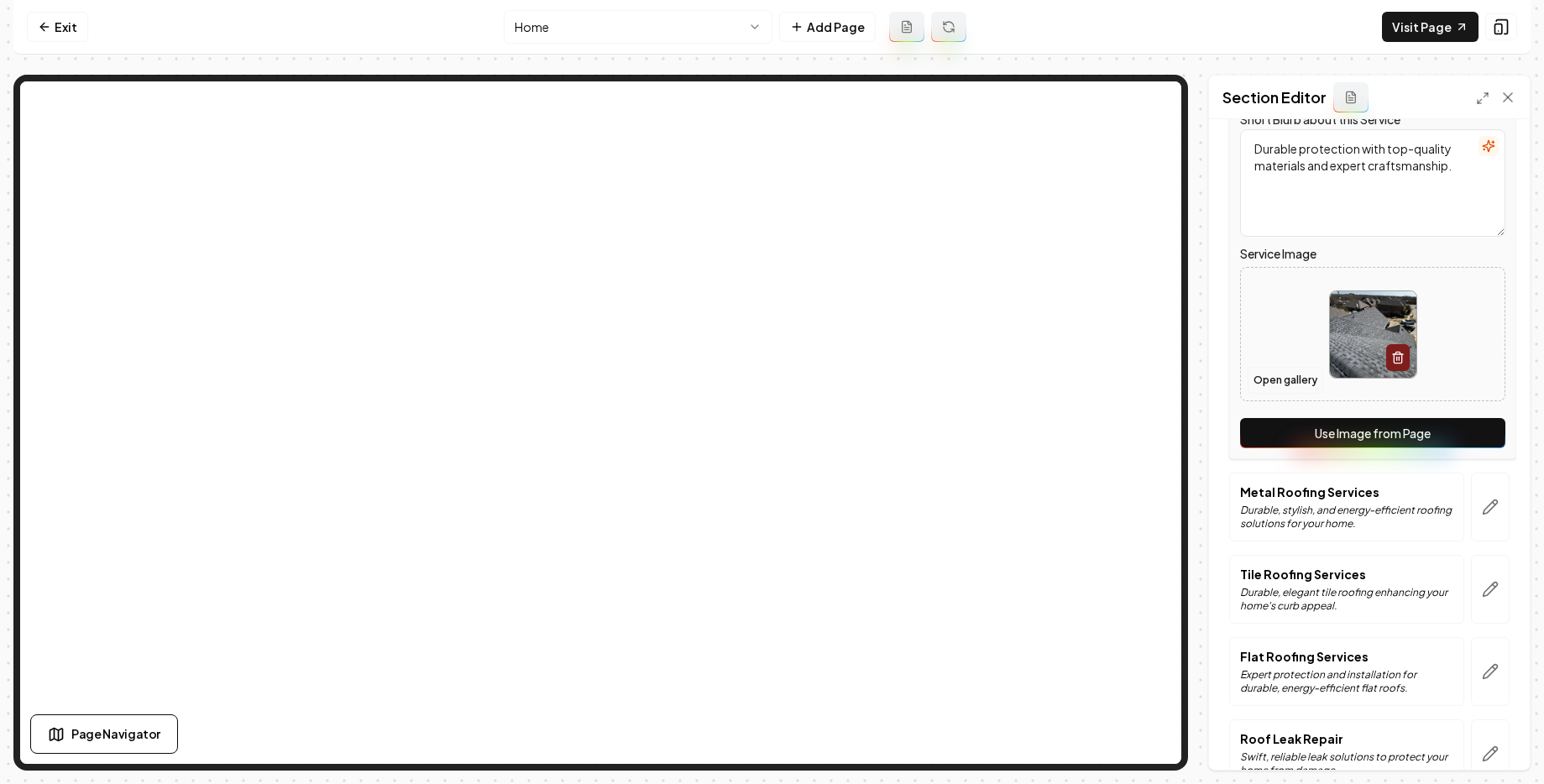
click at [1272, 374] on button "Open gallery" at bounding box center [1285, 380] width 75 height 27
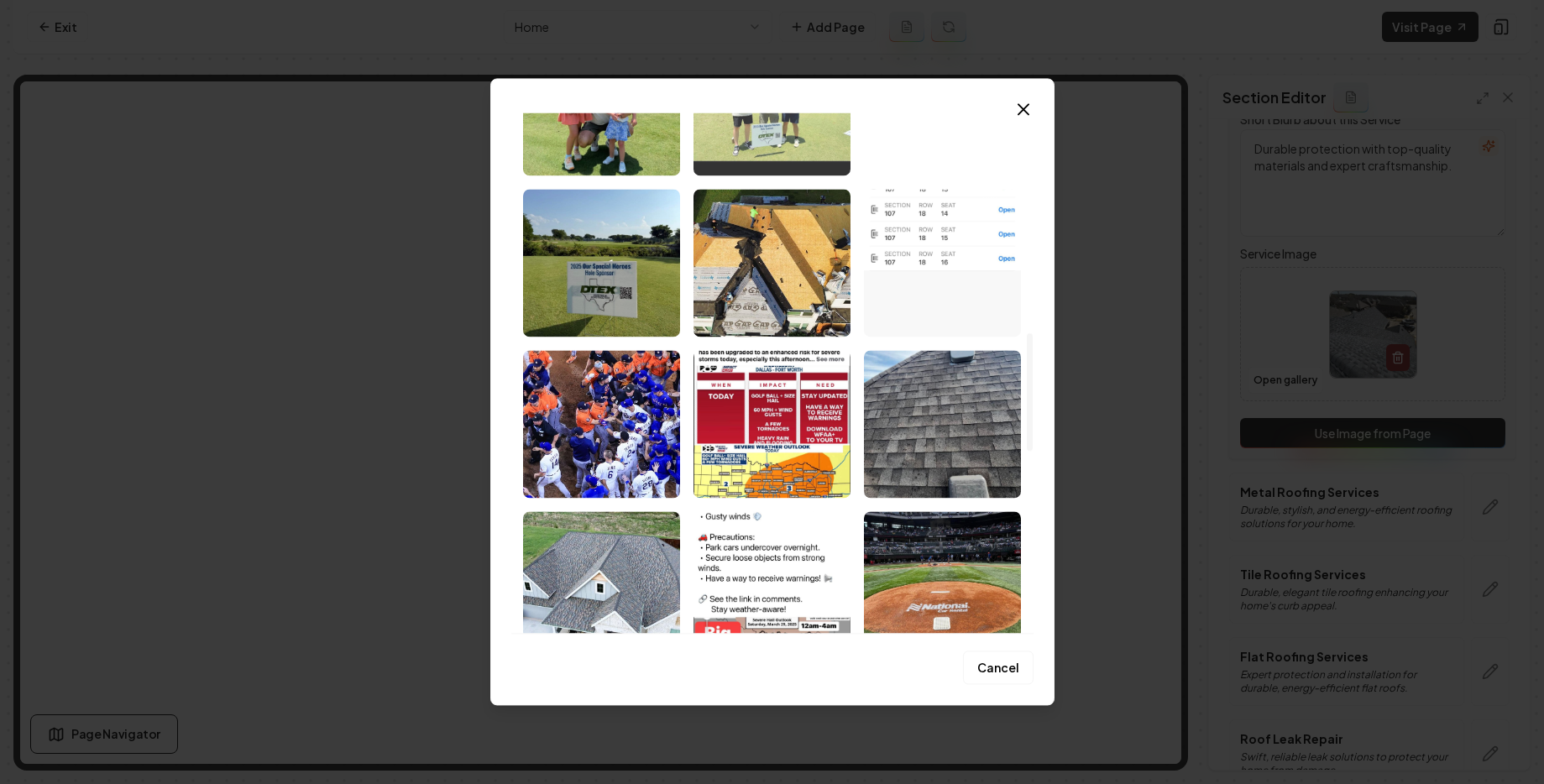
scroll to position [975, 0]
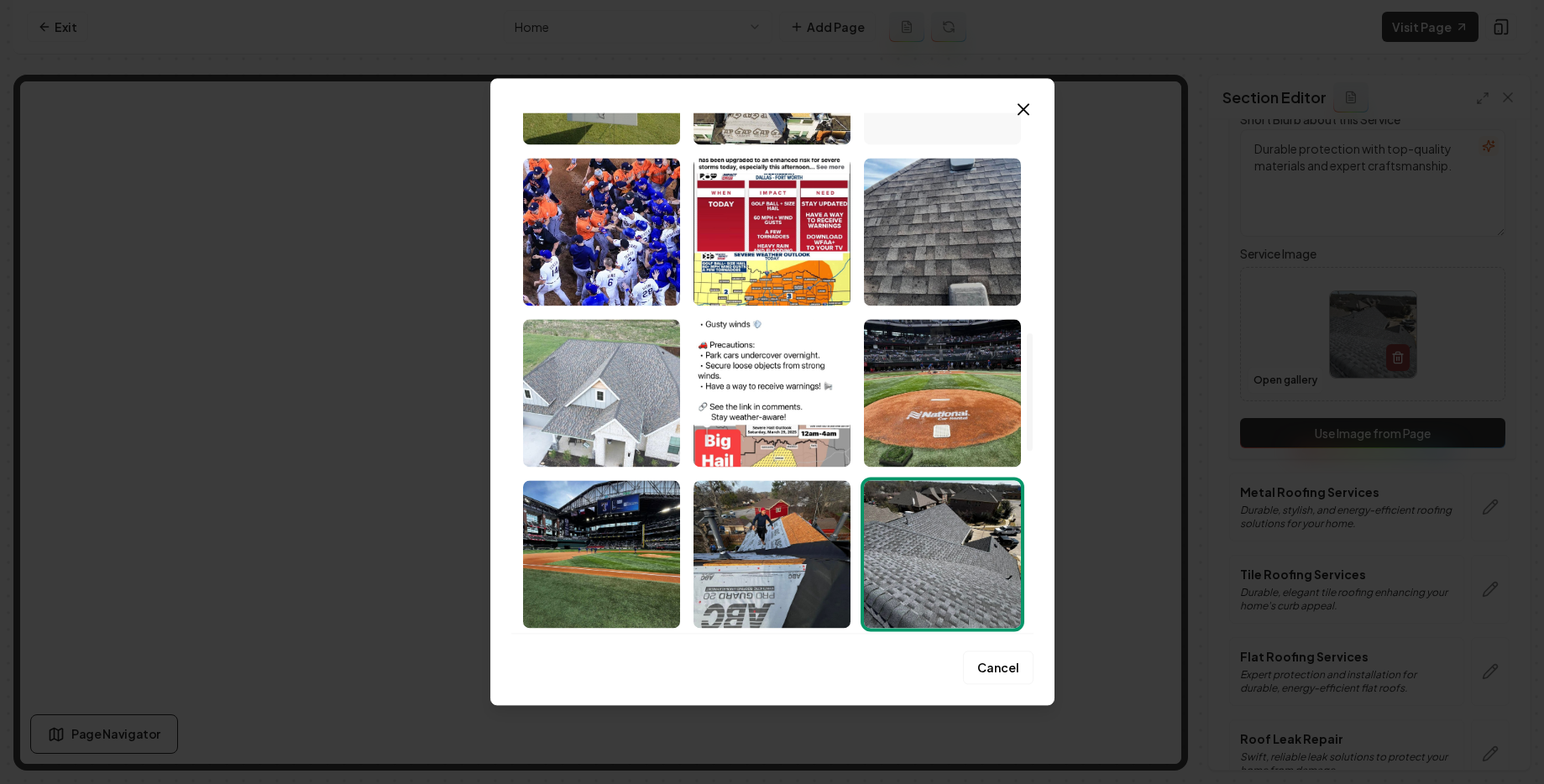
click at [670, 373] on img "Select image image_686d9ed45c7cd75eb80827c4.webp" at bounding box center [601, 393] width 157 height 148
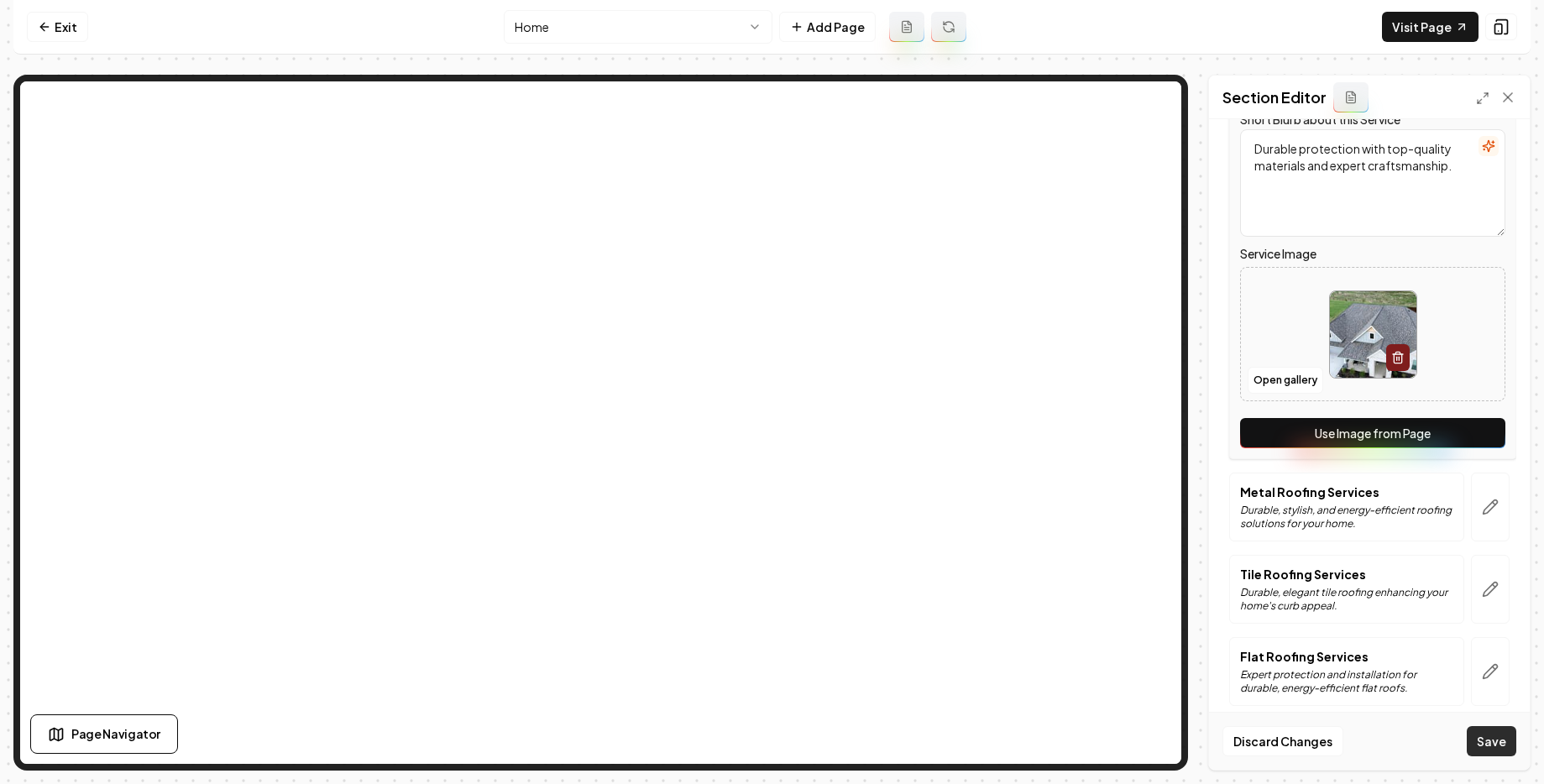
click at [1503, 740] on button "Save" at bounding box center [1491, 741] width 50 height 30
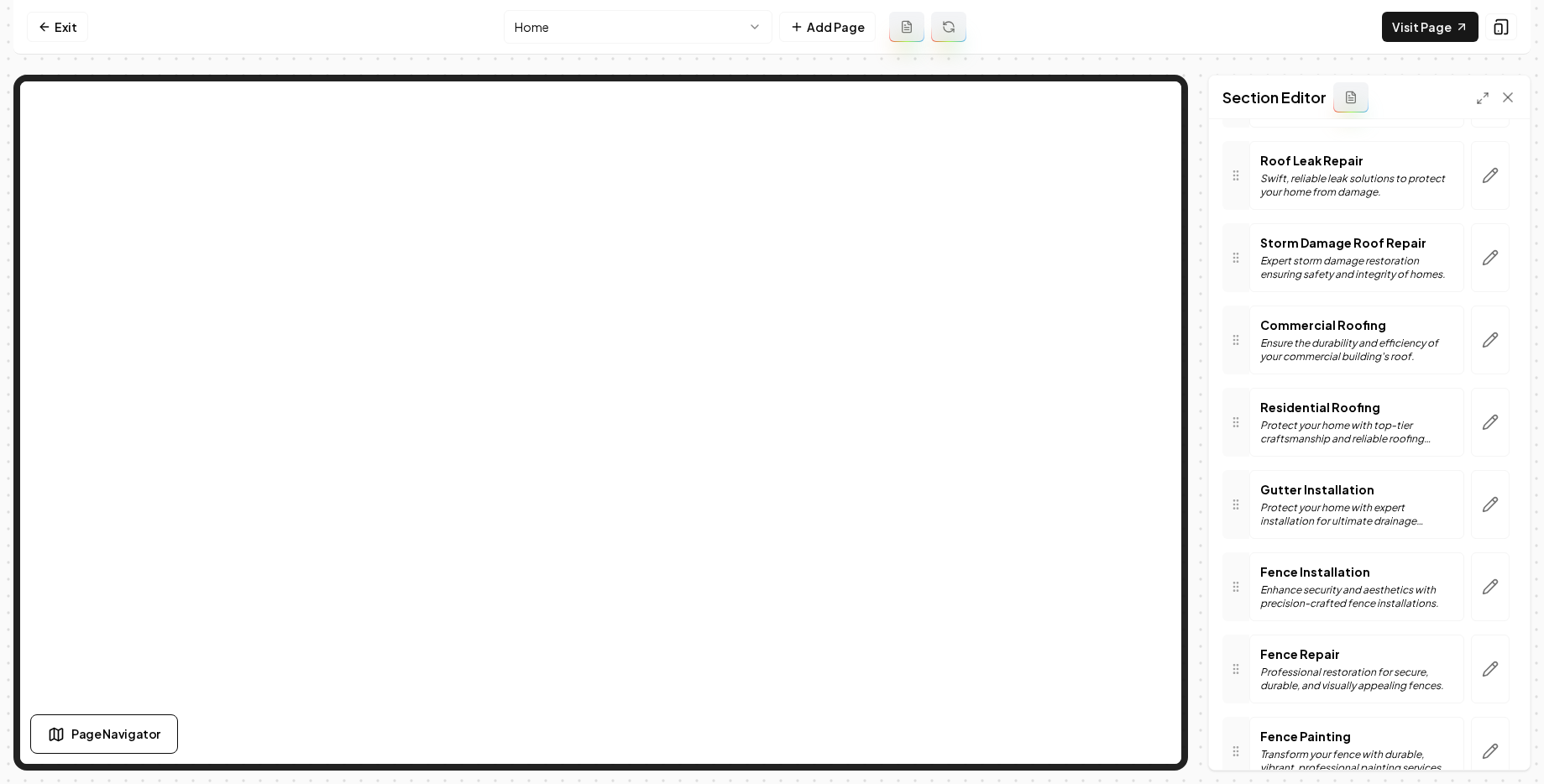
scroll to position [858, 0]
click at [1484, 335] on icon "button" at bounding box center [1490, 342] width 15 height 15
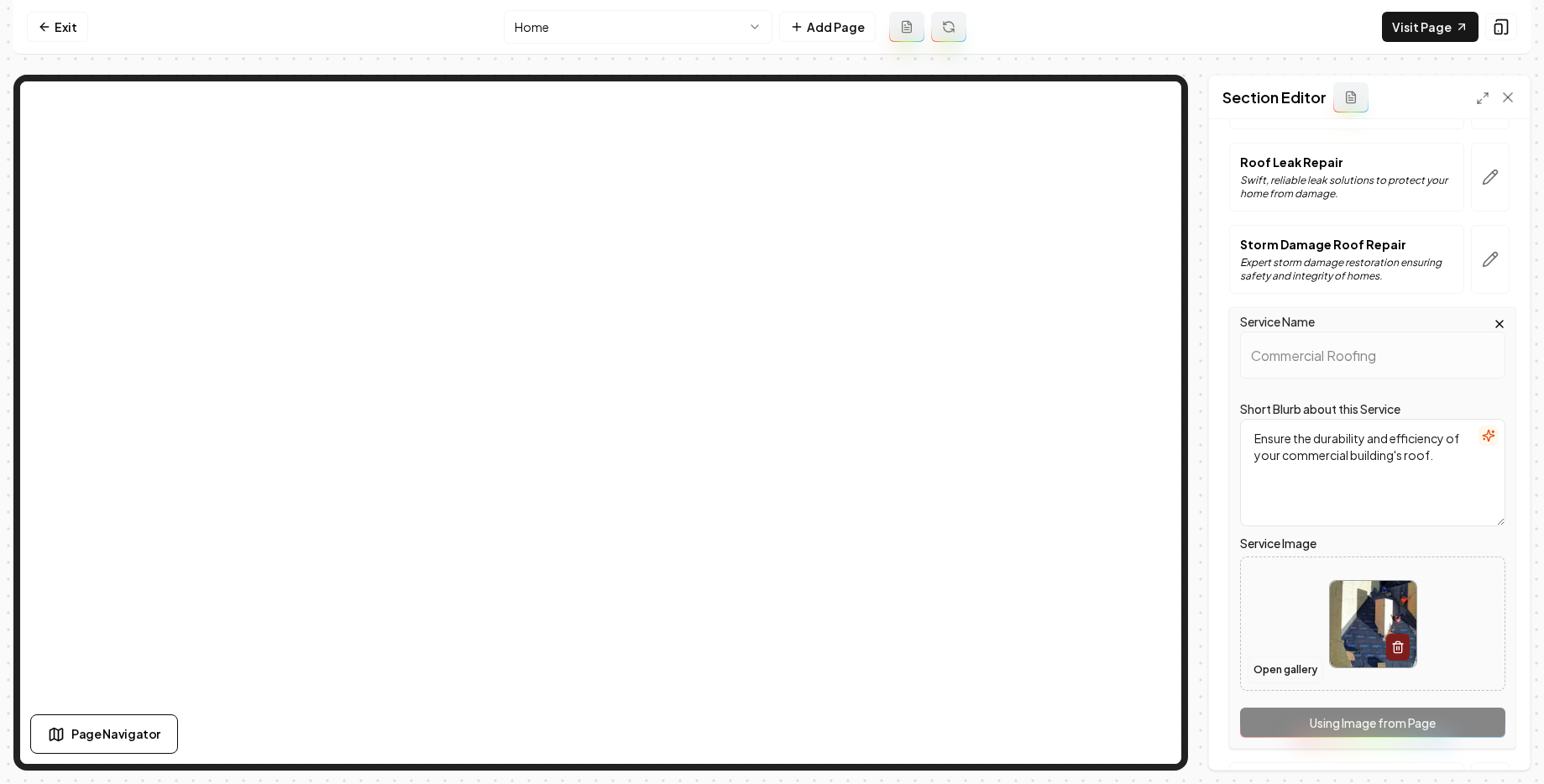
click at [1268, 663] on button "Open gallery" at bounding box center [1285, 670] width 75 height 27
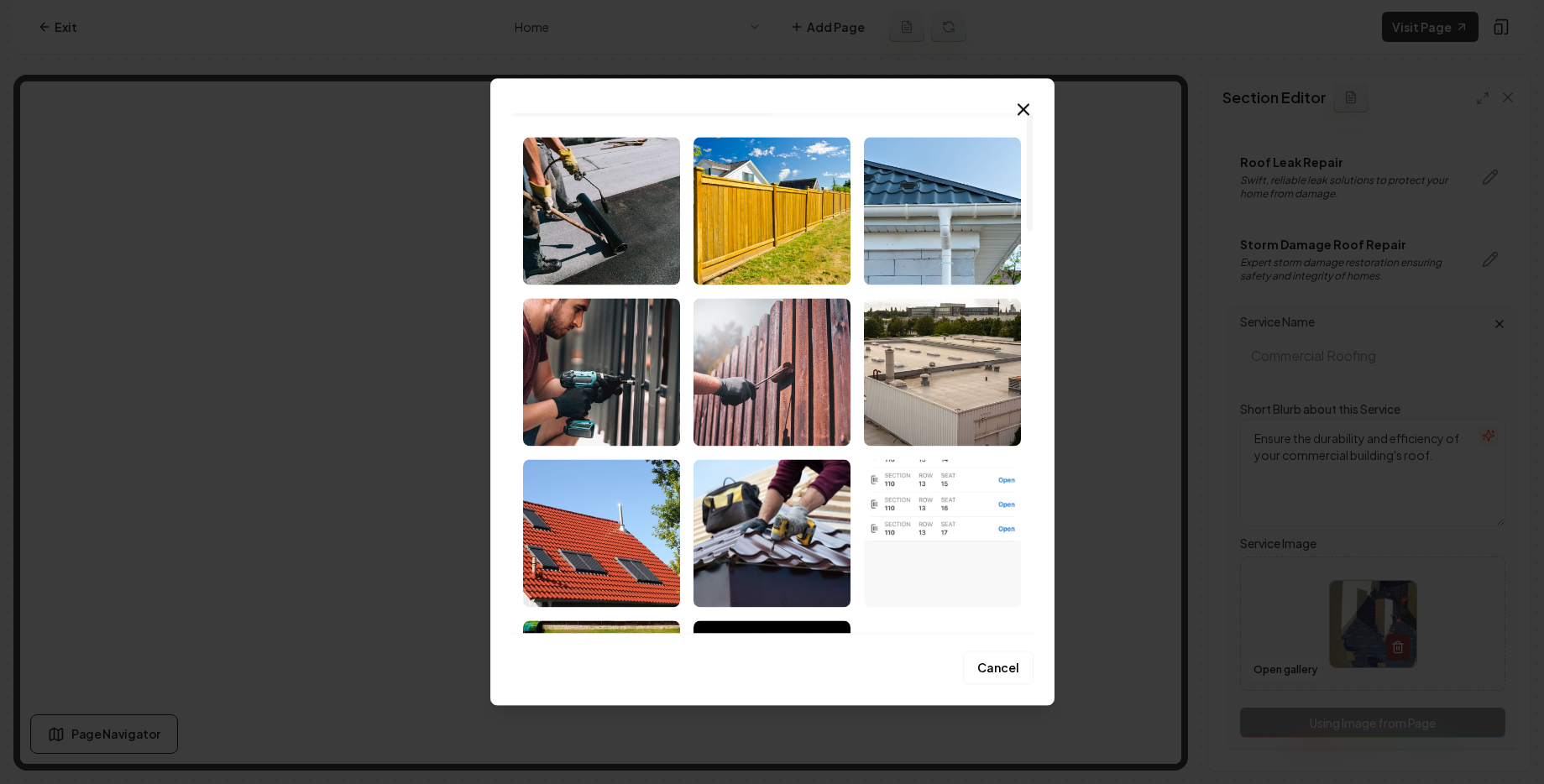
scroll to position [0, 0]
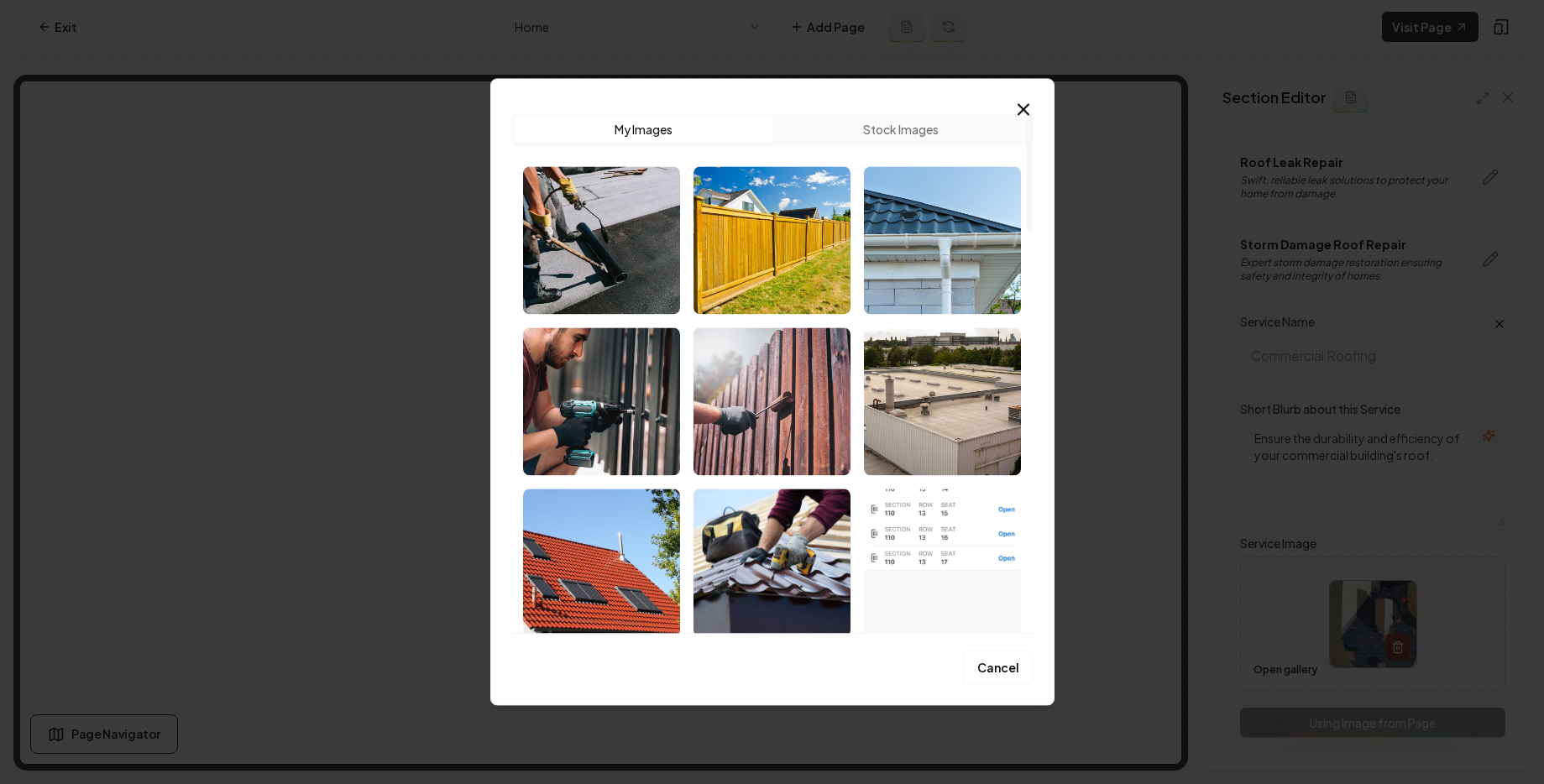
click at [907, 124] on button "Stock Images" at bounding box center [901, 130] width 257 height 27
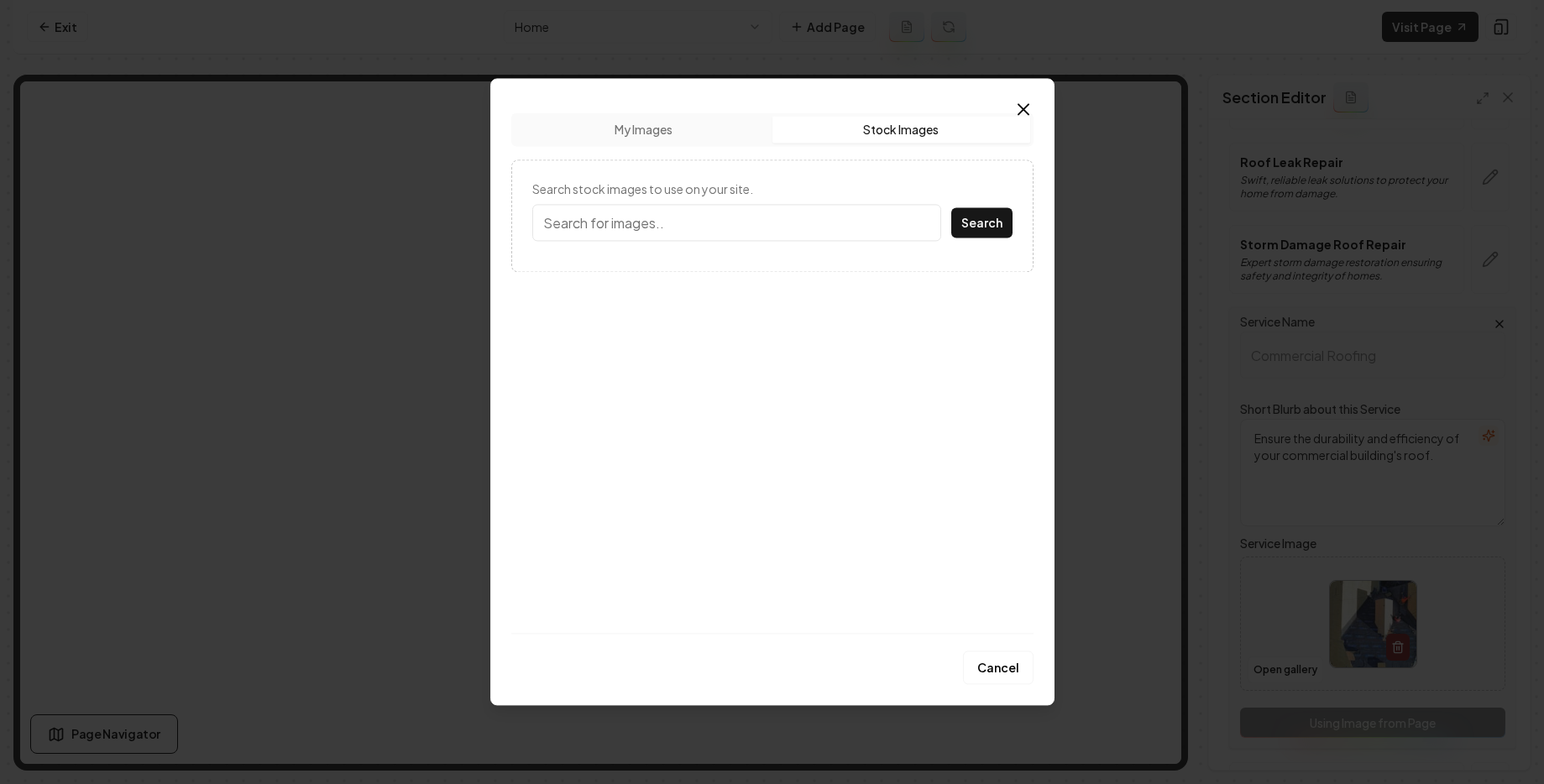
click at [762, 226] on input "Search stock images to use on your site." at bounding box center [736, 222] width 409 height 37
type input "commercial roofing"
click at [955, 236] on button "Search" at bounding box center [982, 222] width 61 height 30
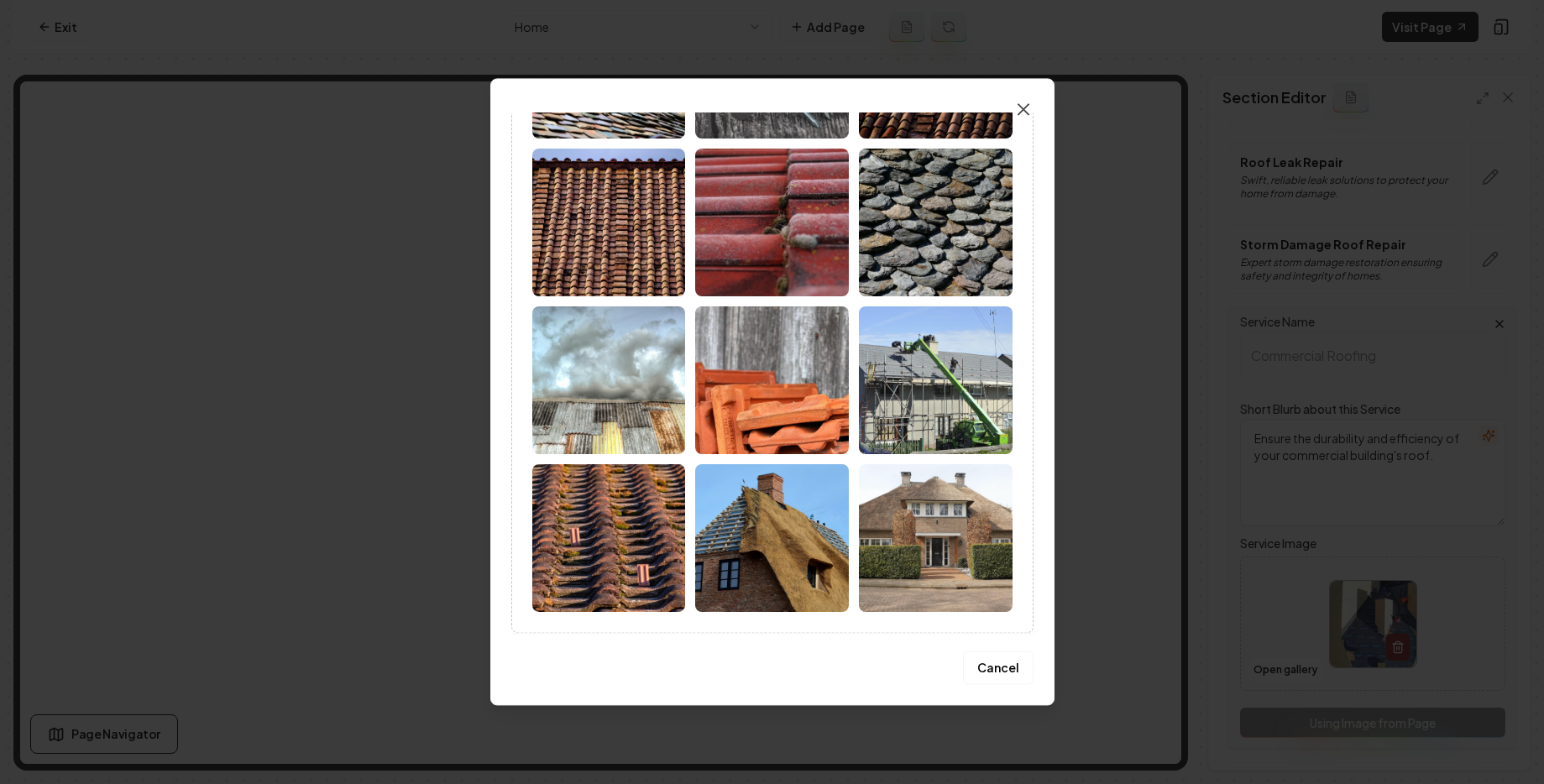
click at [1018, 107] on icon "button" at bounding box center [1023, 109] width 20 height 20
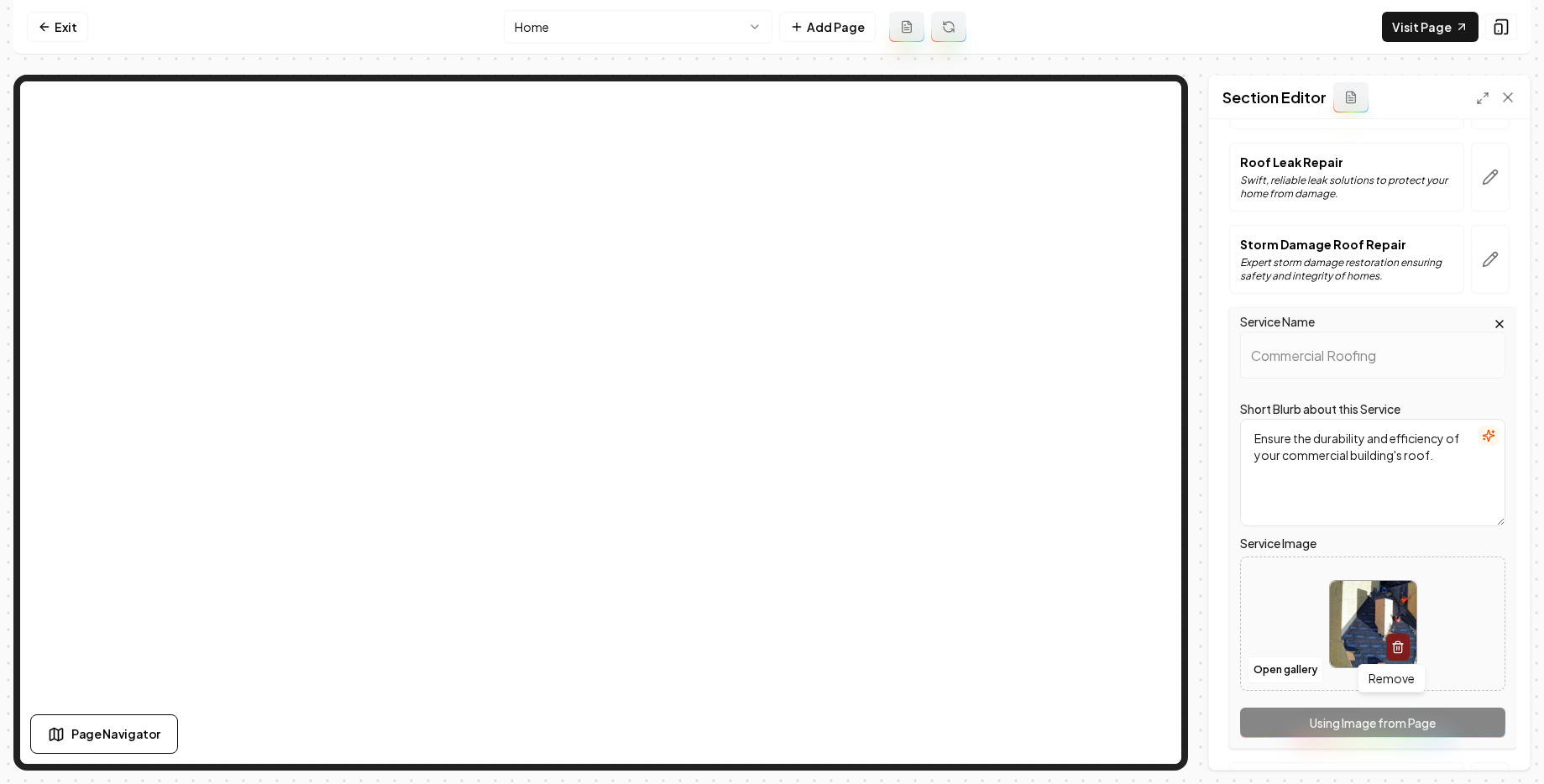
click at [1396, 643] on icon "button" at bounding box center [1398, 643] width 4 height 3
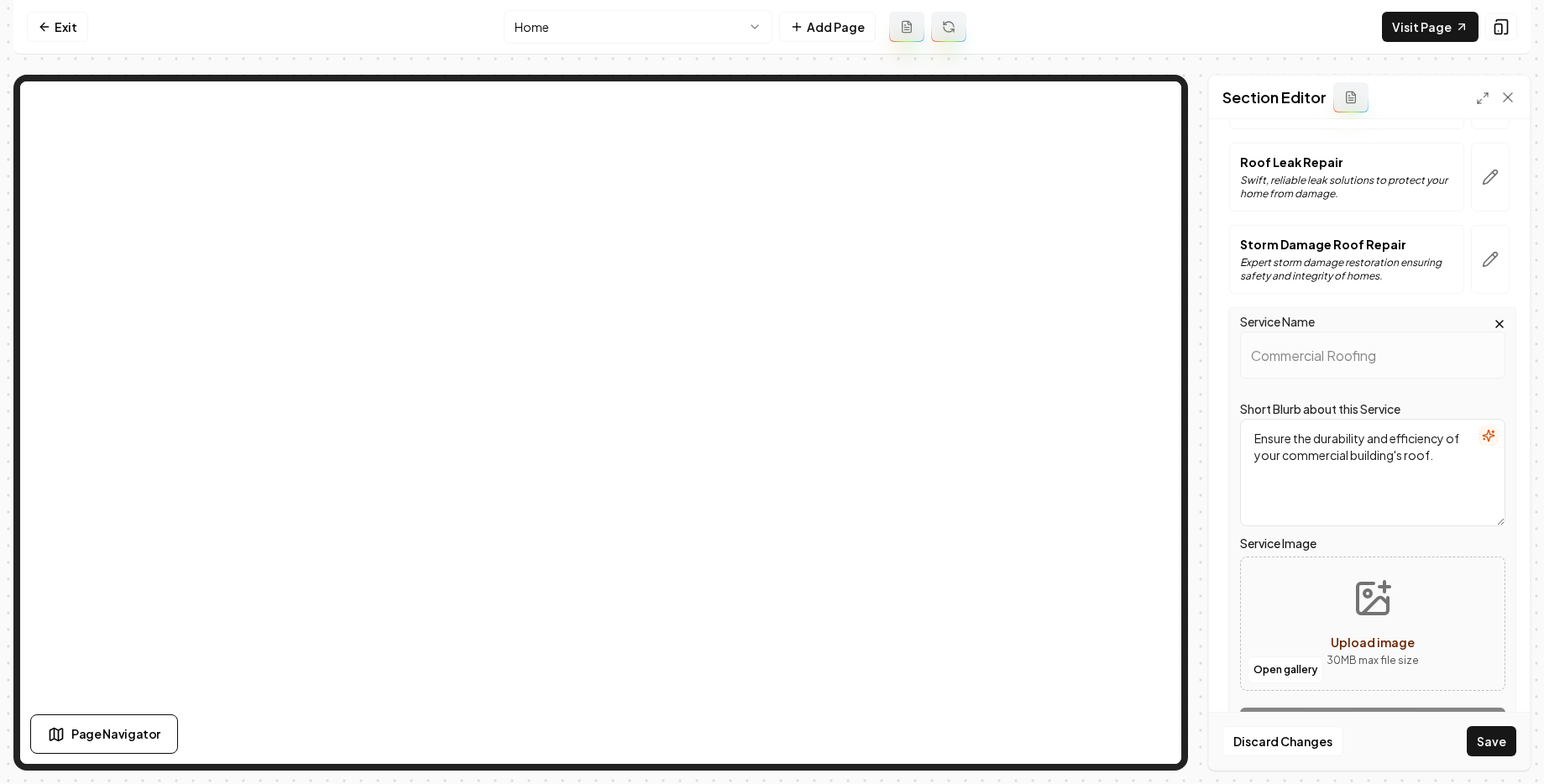
click at [1359, 615] on icon "Upload image" at bounding box center [1372, 598] width 40 height 40
click at [1368, 641] on span "Upload image" at bounding box center [1373, 642] width 84 height 15
type input "**********"
click at [1499, 742] on button "Save" at bounding box center [1491, 741] width 50 height 30
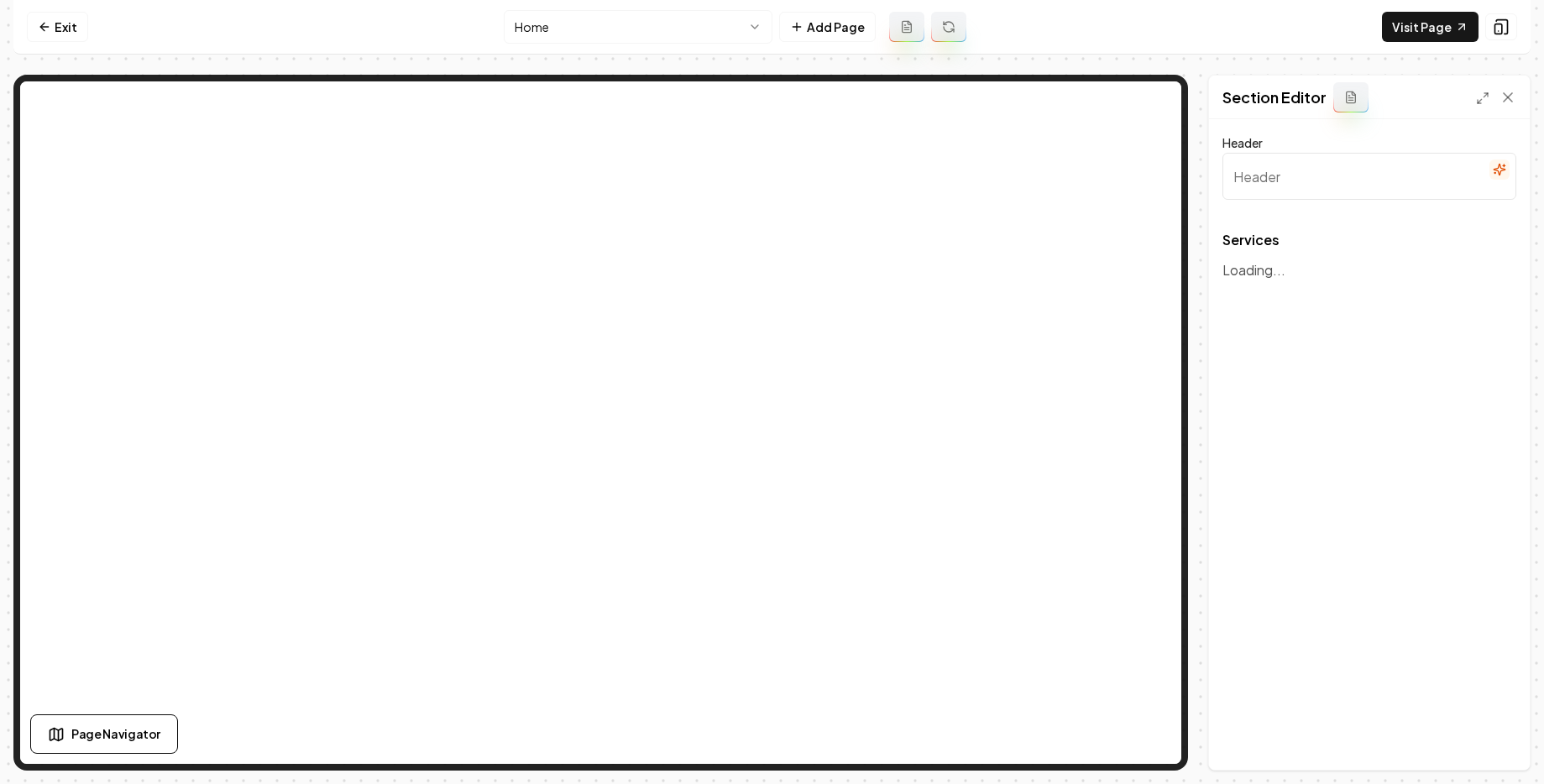
type input "Our Roofing and Construction Expertise"
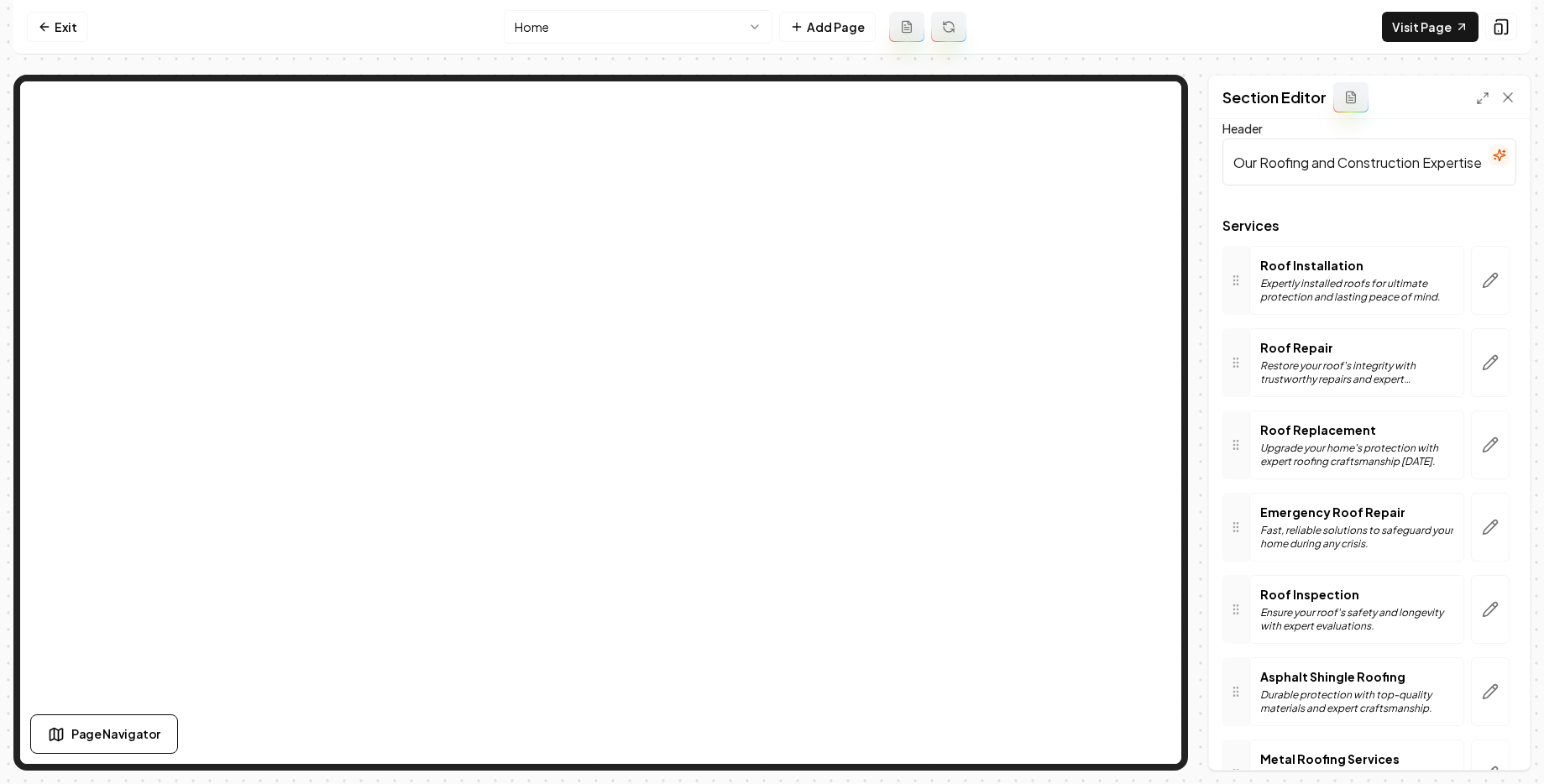
scroll to position [55, 0]
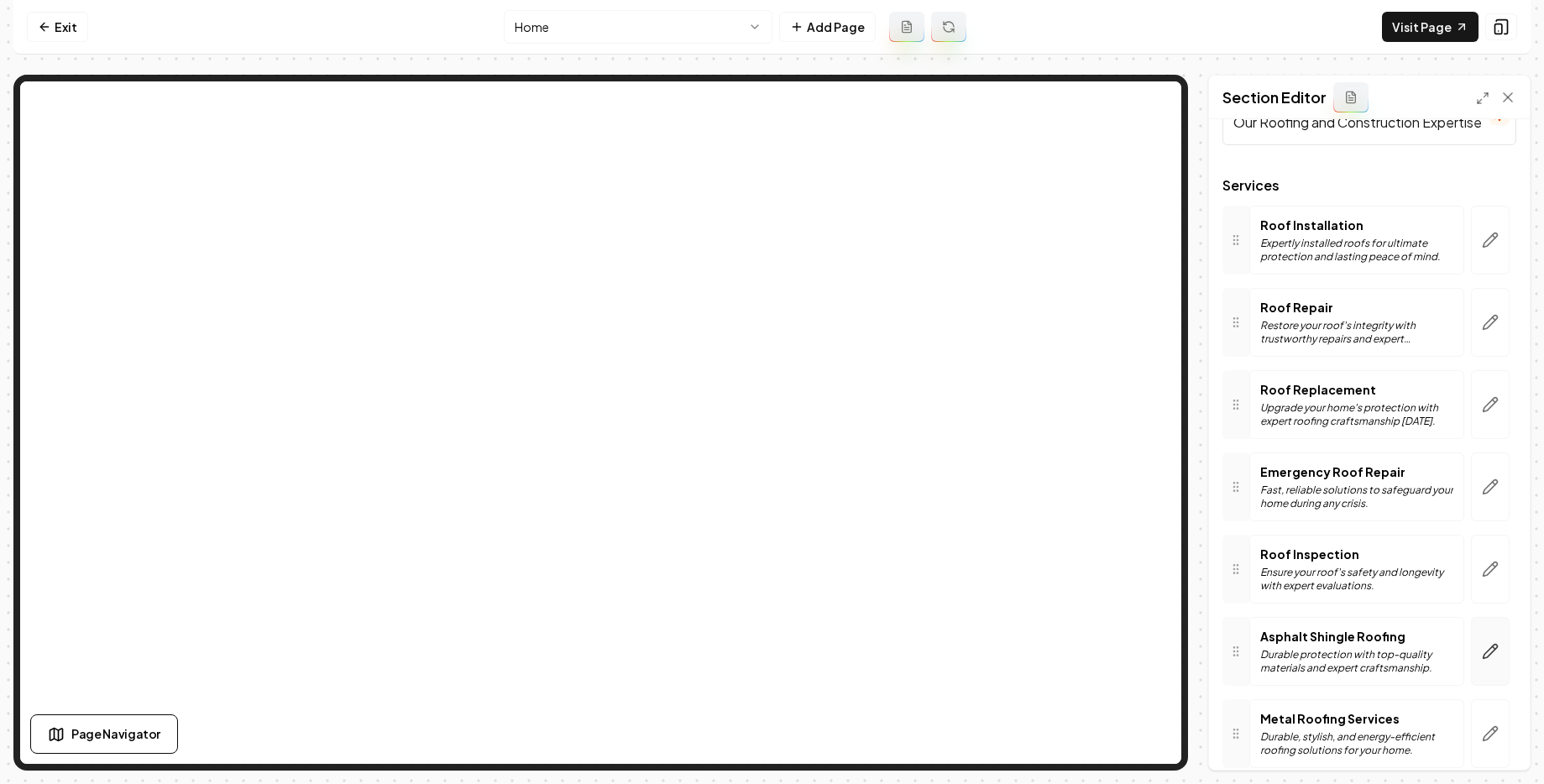
click at [1483, 654] on icon "button" at bounding box center [1490, 651] width 17 height 17
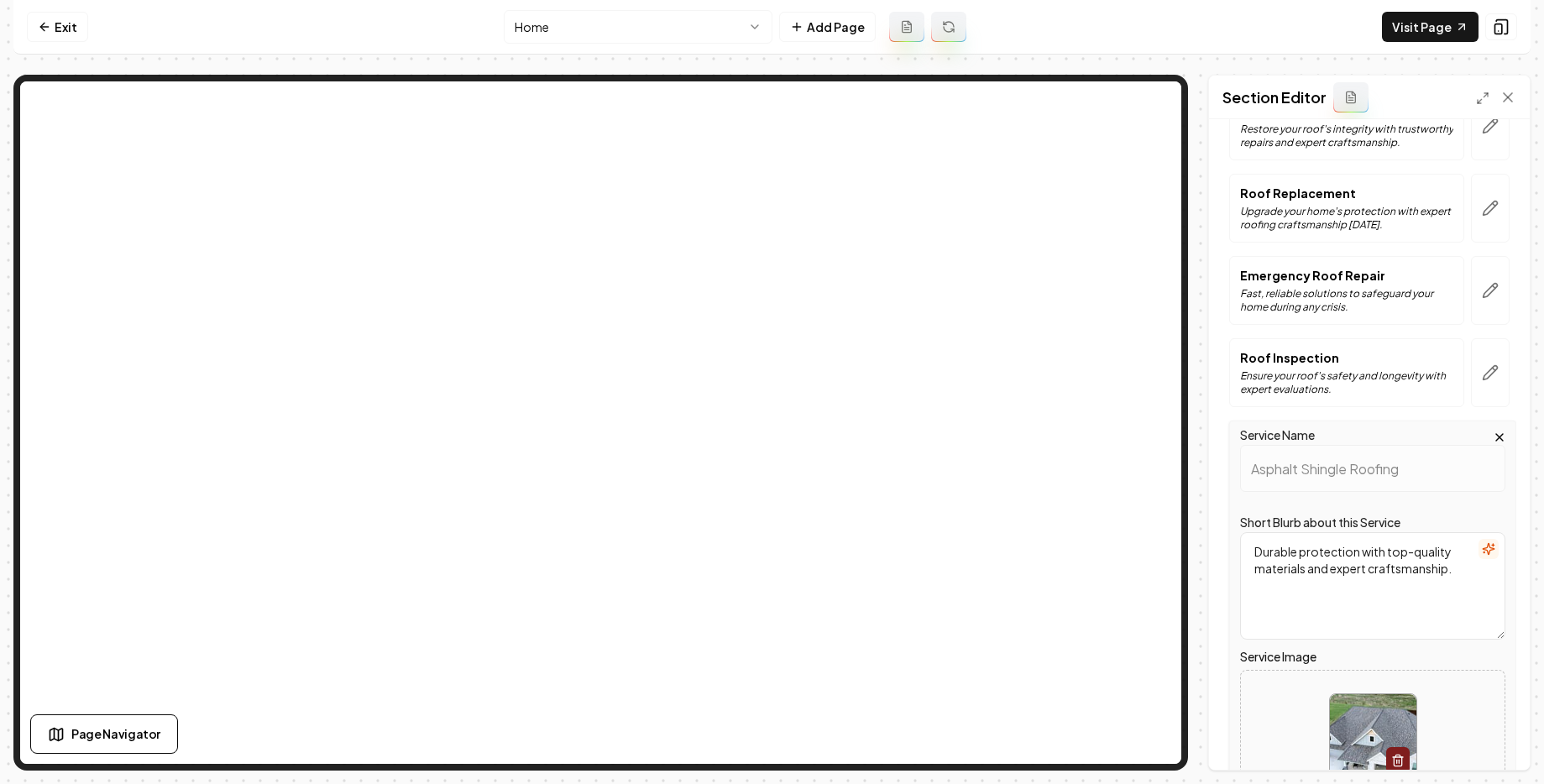
scroll to position [413, 0]
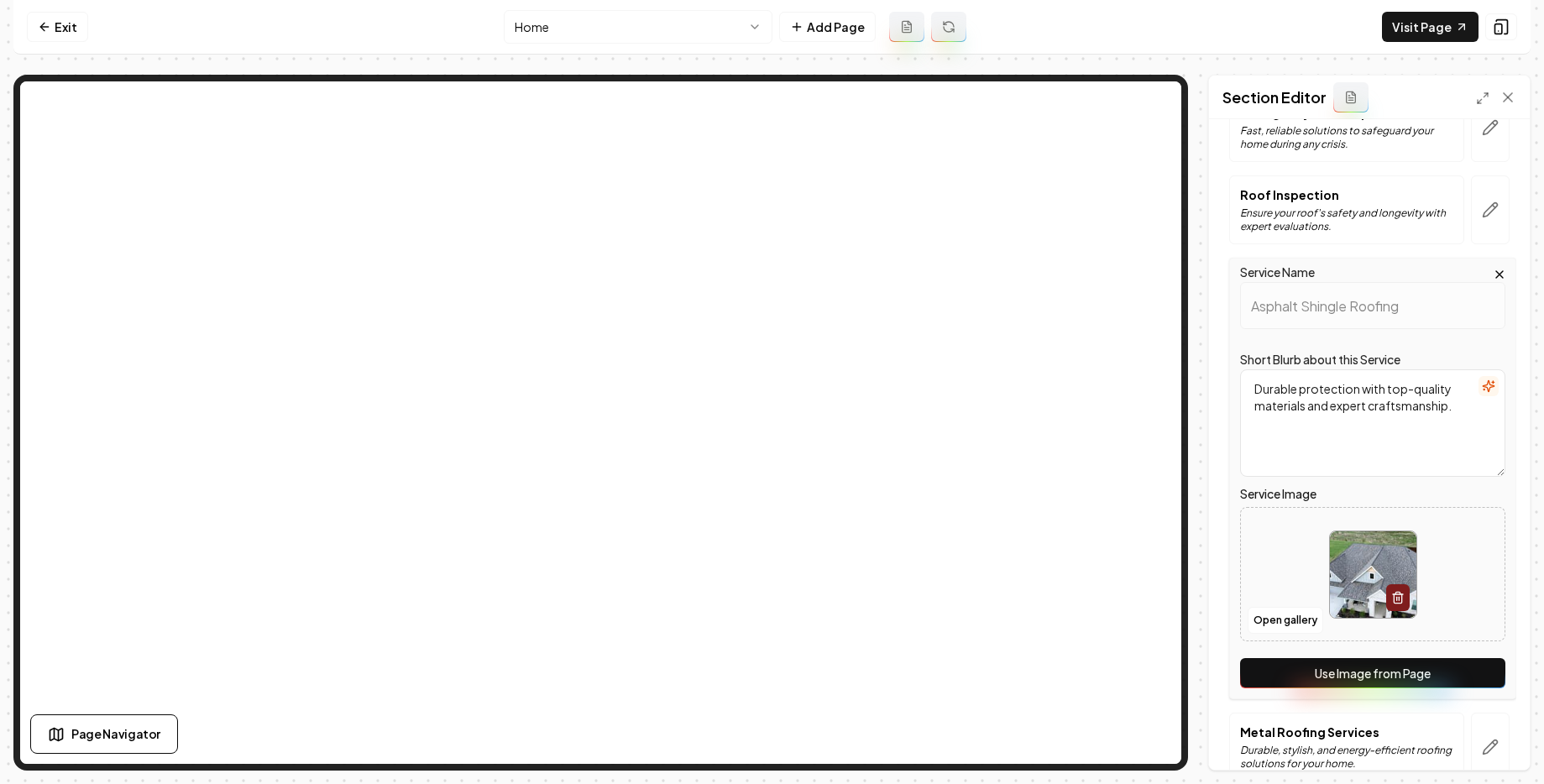
click at [1354, 562] on img at bounding box center [1373, 574] width 87 height 87
click at [1294, 619] on button "Open gallery" at bounding box center [1285, 621] width 75 height 27
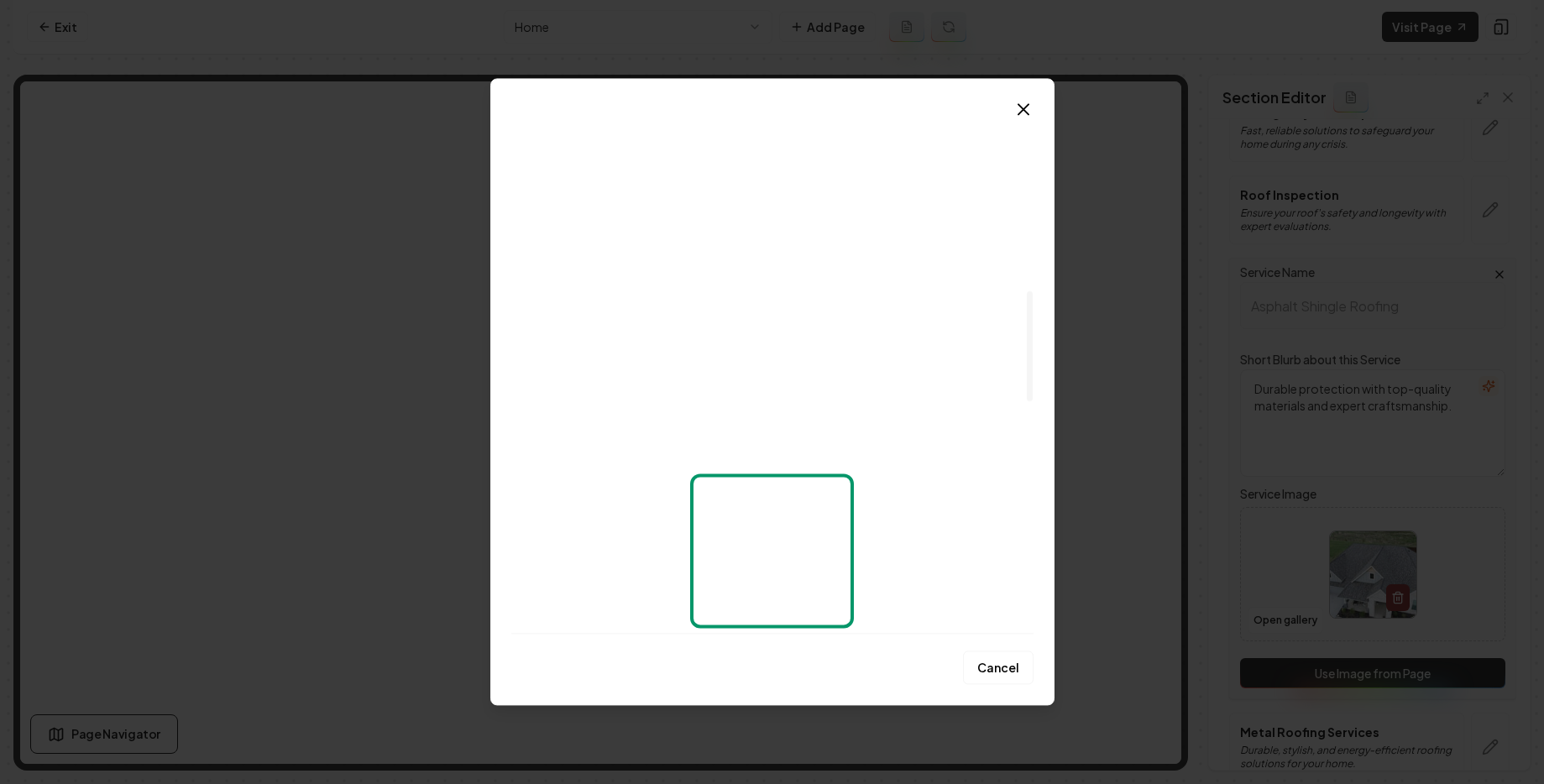
scroll to position [879, 0]
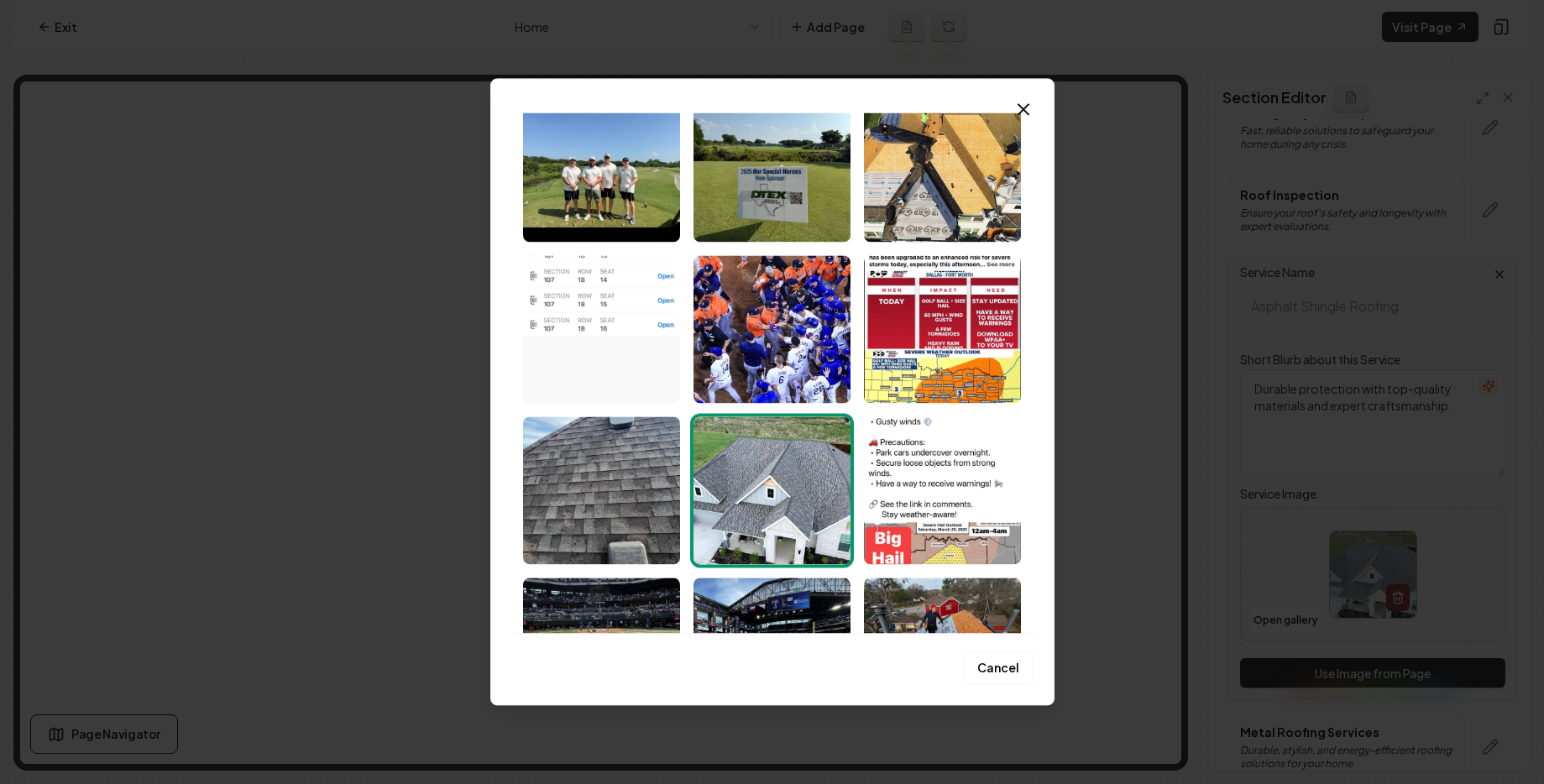
click at [1023, 110] on icon "button" at bounding box center [1023, 109] width 20 height 20
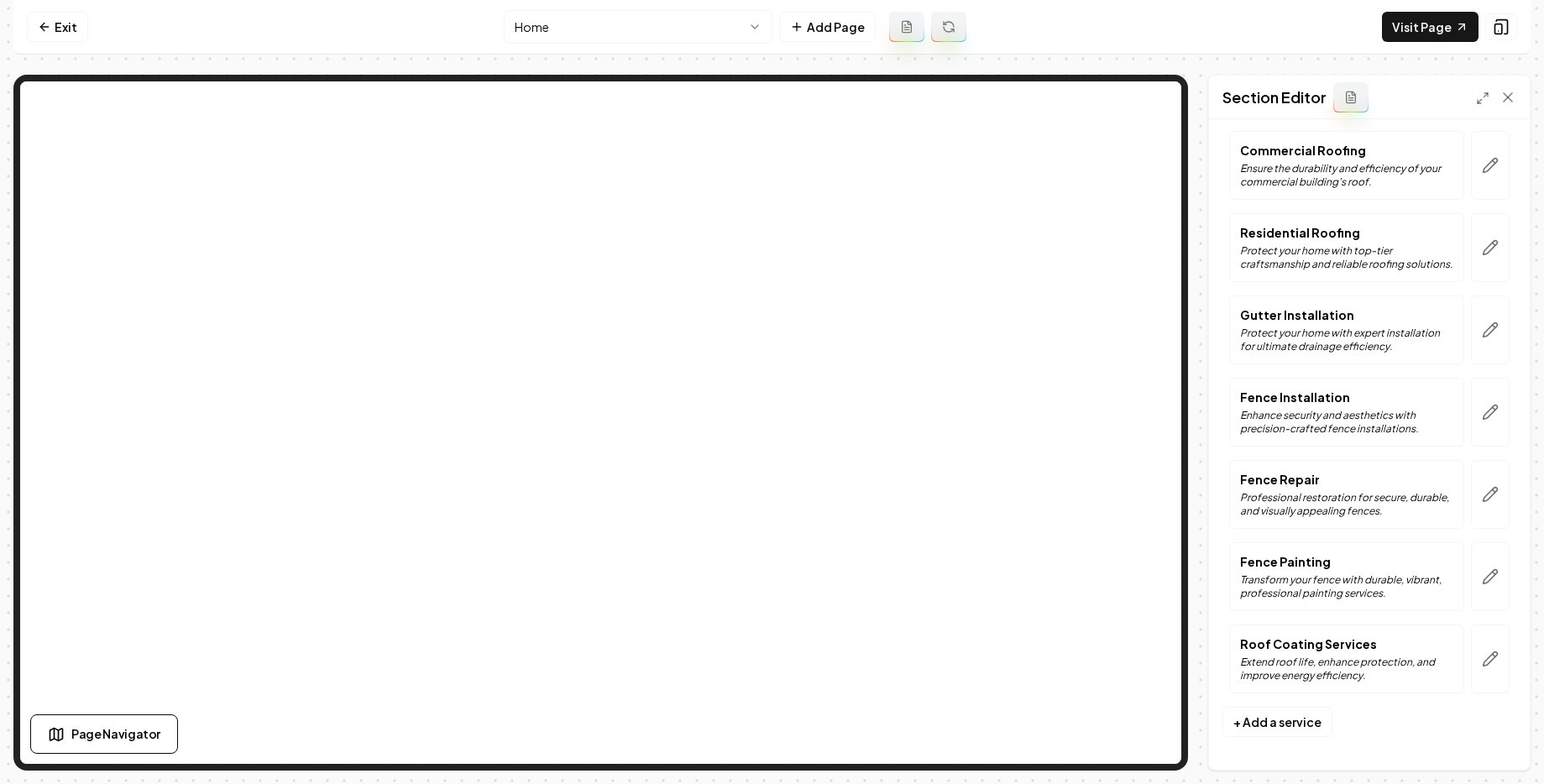
scroll to position [1408, 0]
click at [628, 29] on html "Computer Required This feature is only available on a computer. Please switch t…" at bounding box center [772, 392] width 1544 height 784
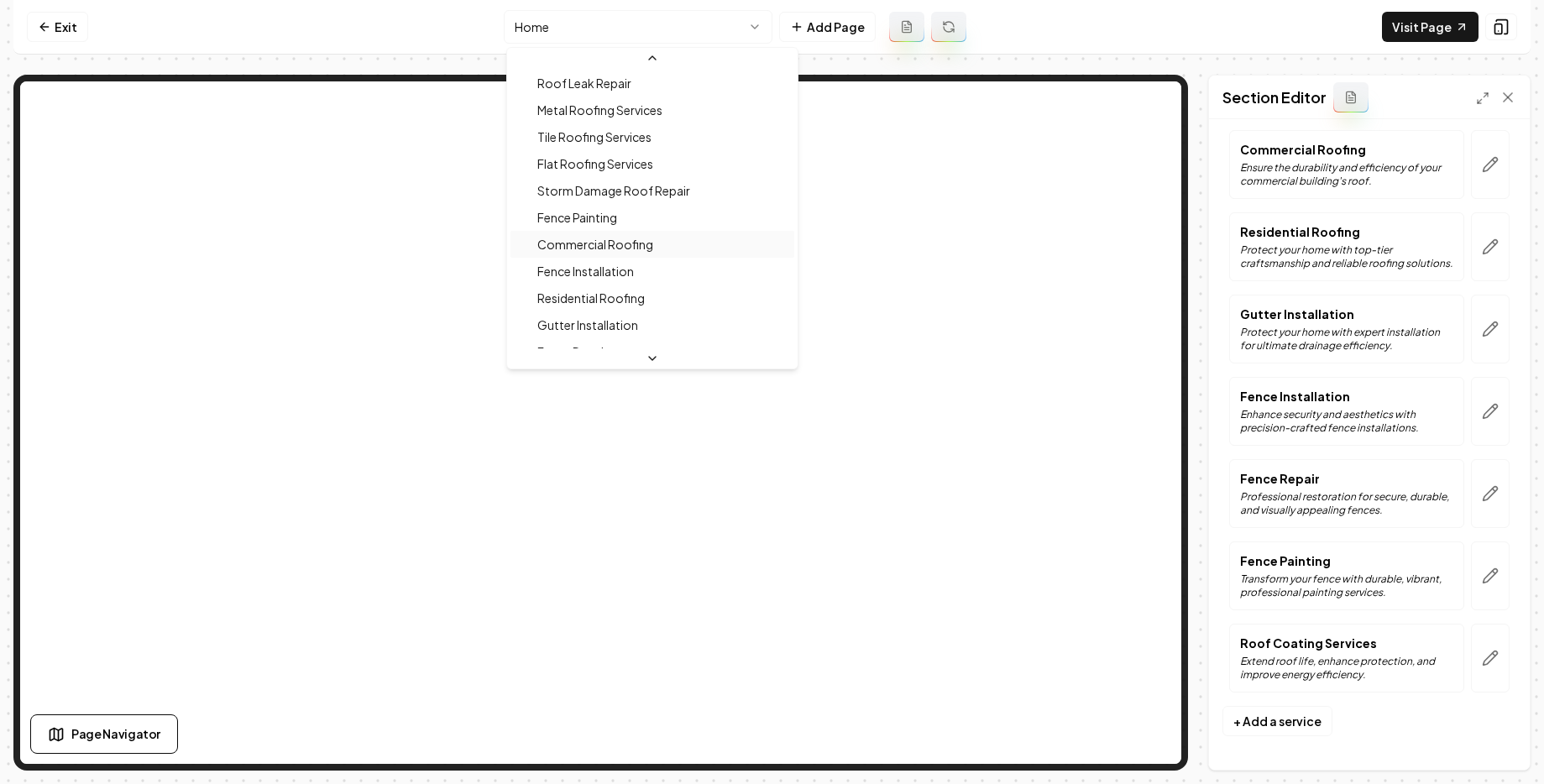
scroll to position [390, 0]
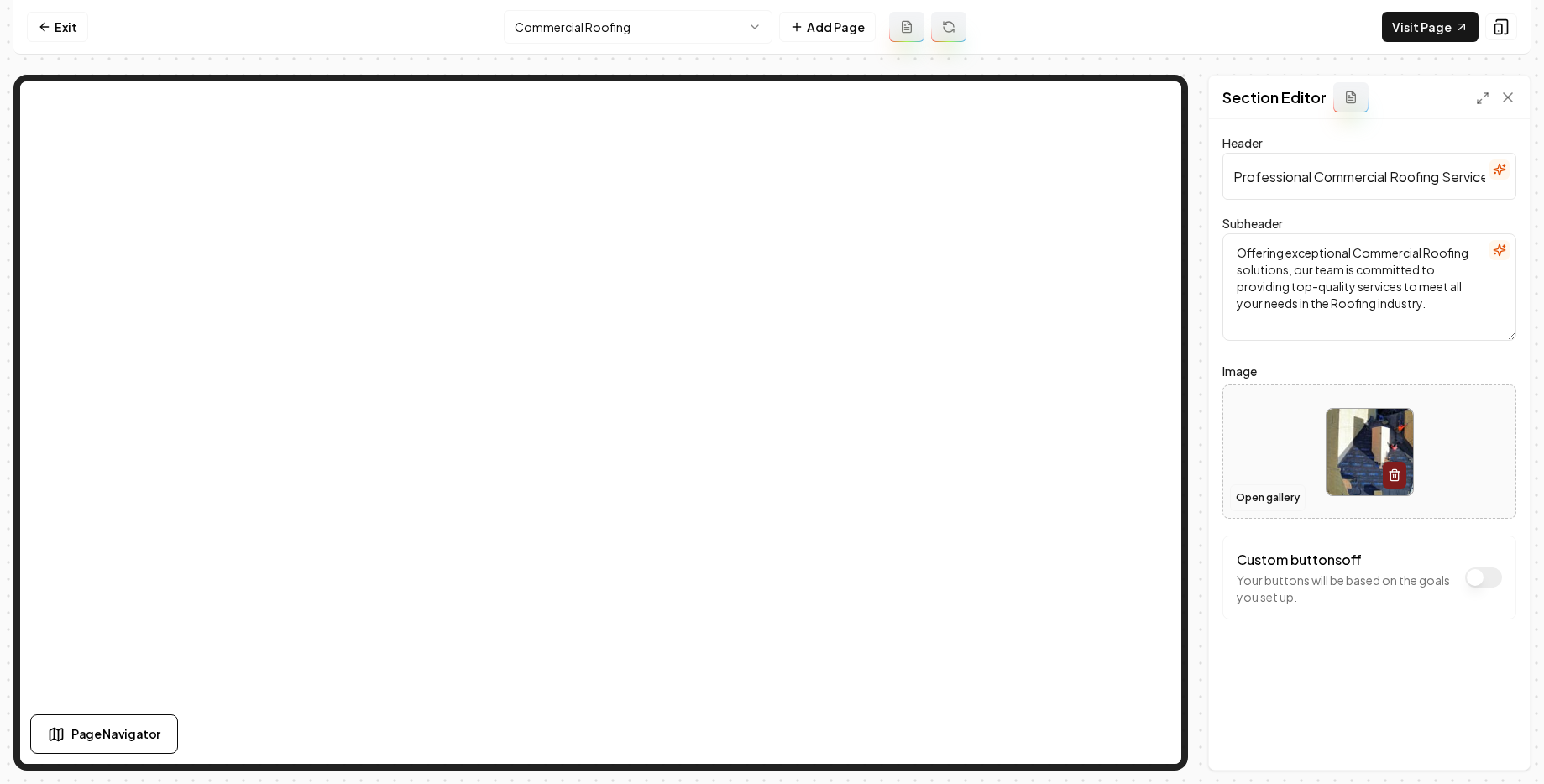
click at [1298, 491] on button "Open gallery" at bounding box center [1267, 498] width 75 height 27
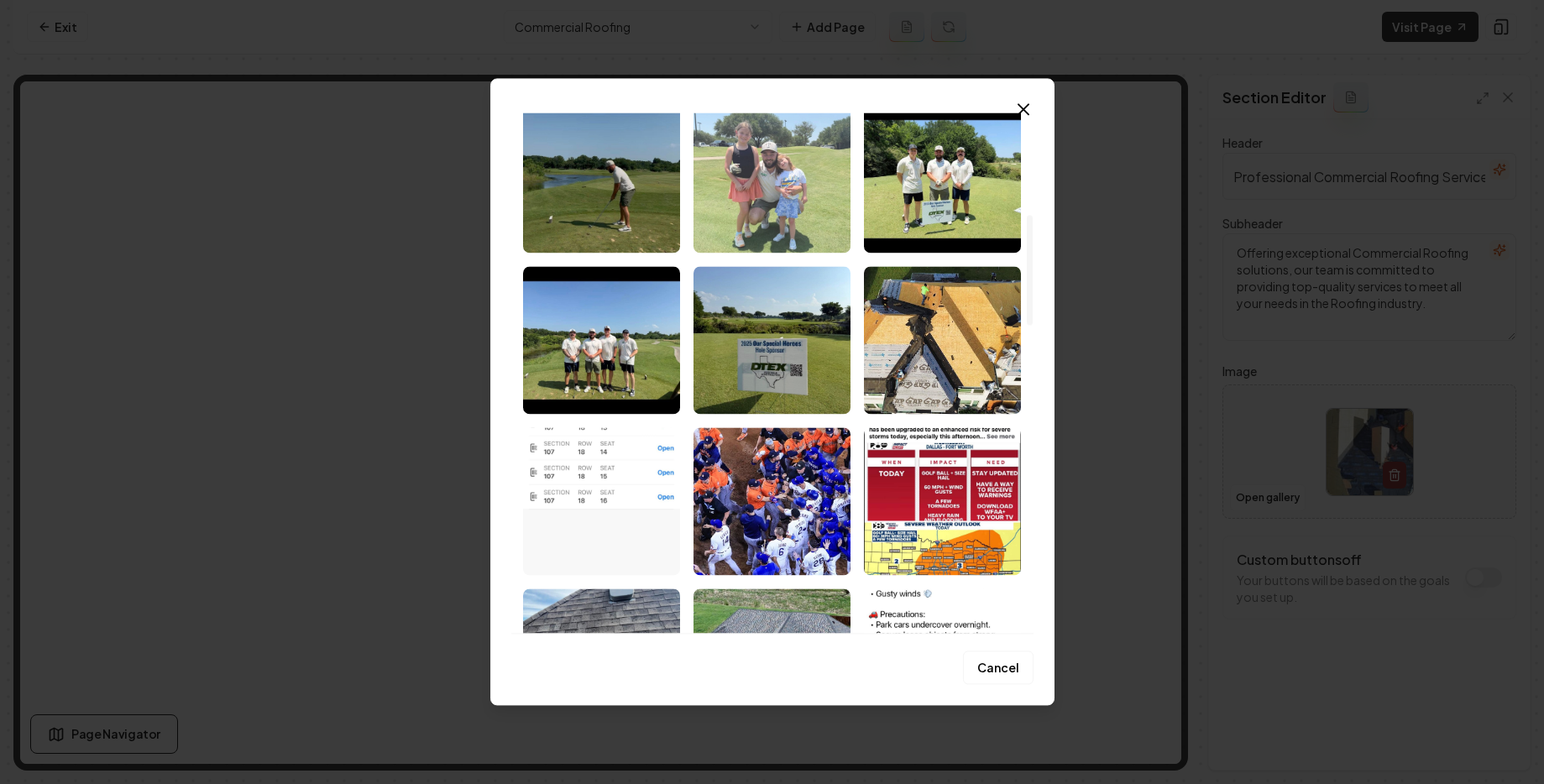
scroll to position [380, 0]
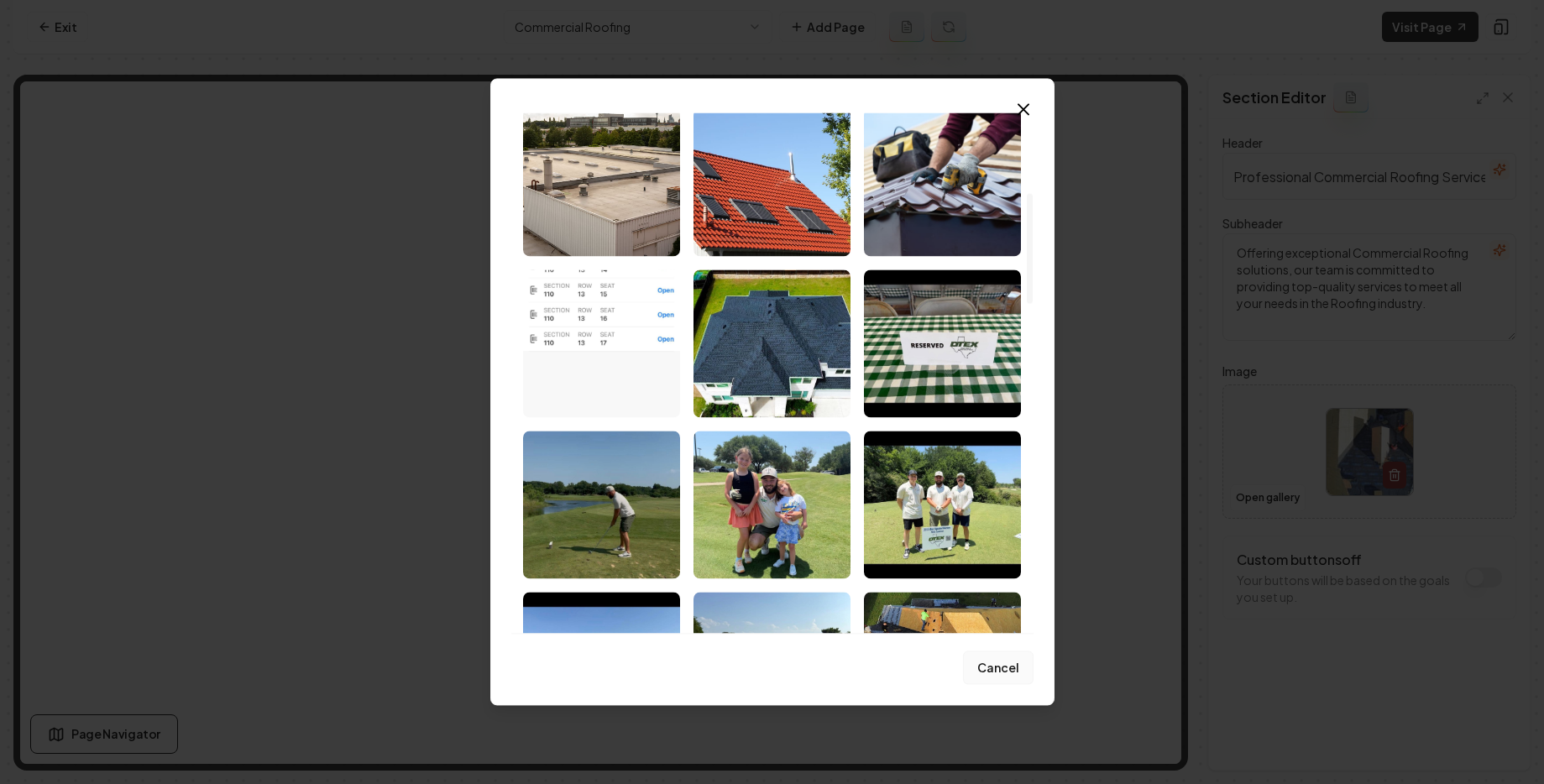
drag, startPoint x: 985, startPoint y: 670, endPoint x: 1021, endPoint y: 647, distance: 42.7
click at [986, 670] on button "Cancel" at bounding box center [999, 668] width 70 height 33
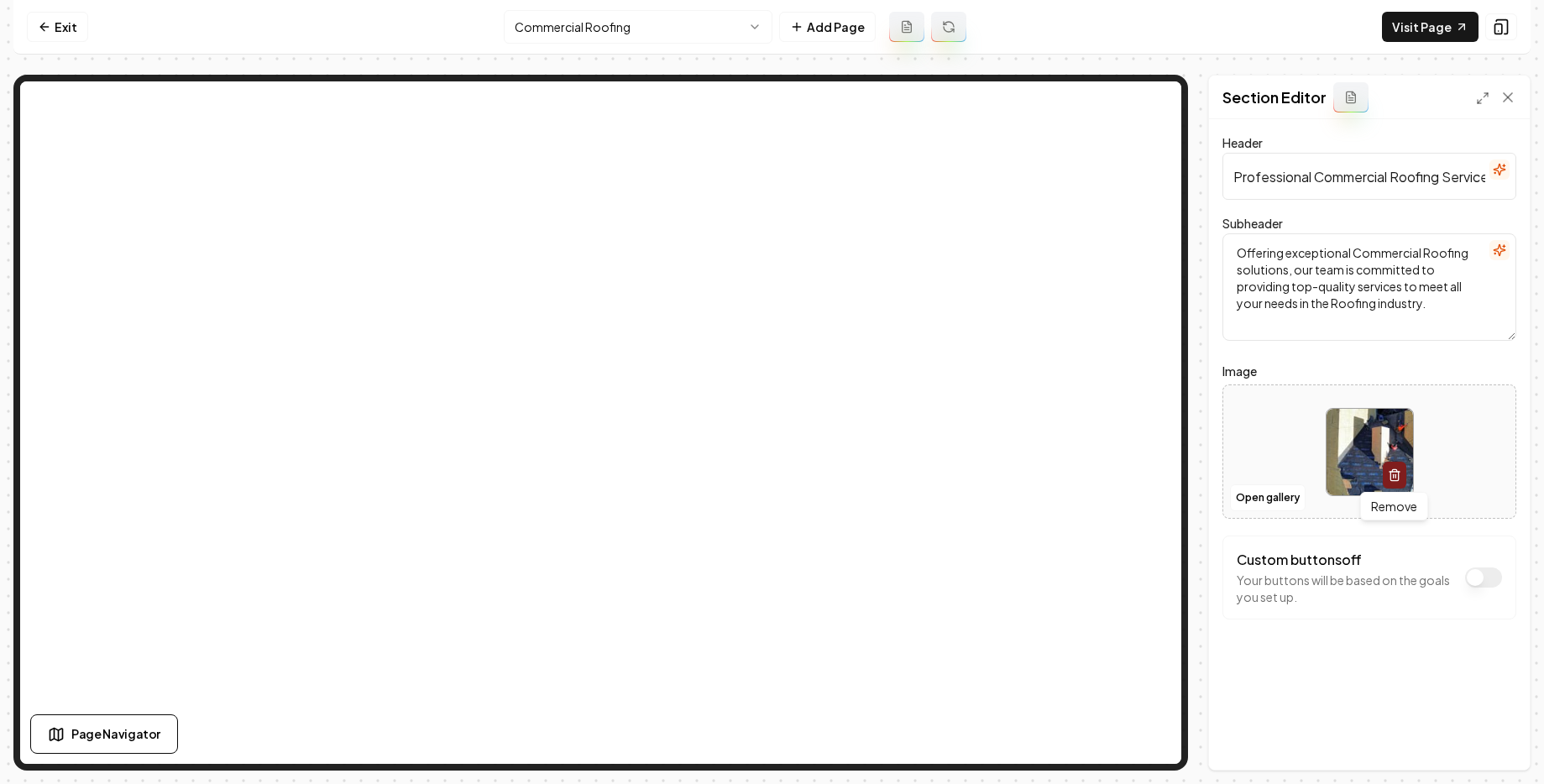
click at [1388, 474] on icon "button" at bounding box center [1395, 475] width 14 height 14
click at [1373, 477] on span "Upload image" at bounding box center [1369, 469] width 84 height 15
type input "**********"
click at [1499, 736] on button "Save" at bounding box center [1491, 741] width 50 height 30
click at [653, 20] on html "Computer Required This feature is only available on a computer. Please switch t…" at bounding box center [772, 392] width 1544 height 784
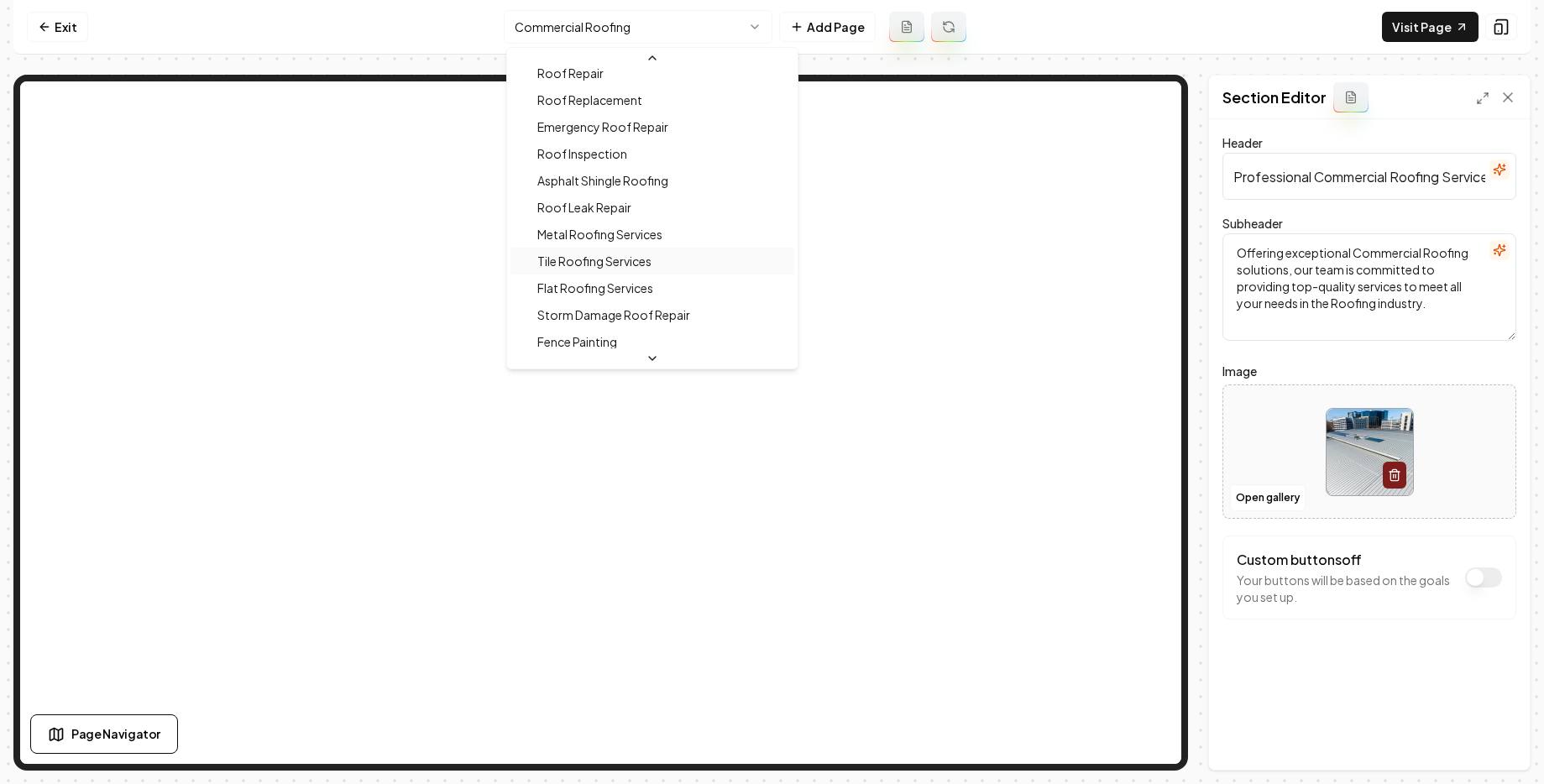
scroll to position [168, 0]
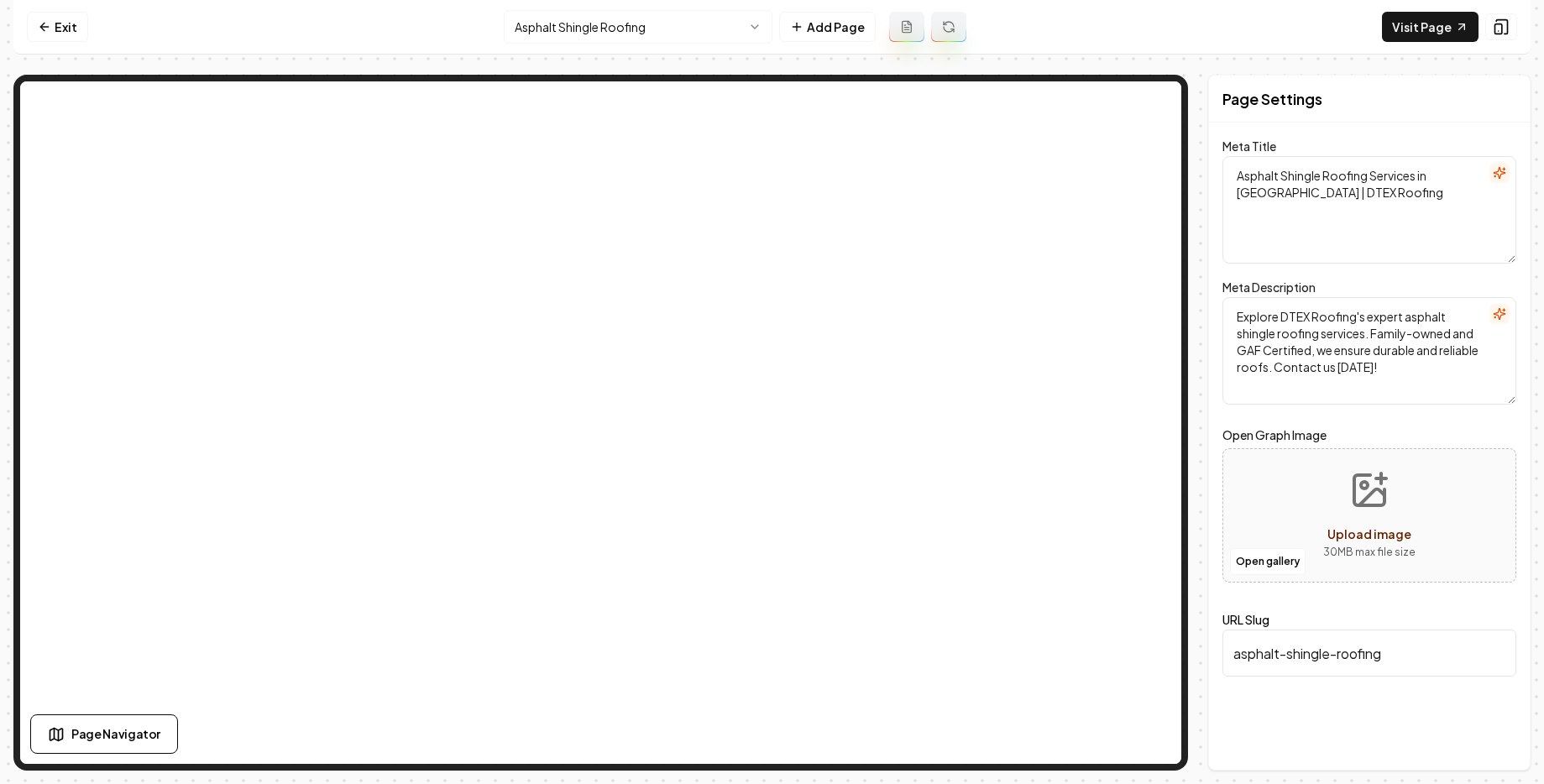
click at [647, 28] on html "Computer Required This feature is only available on a computer. Please switch t…" at bounding box center [772, 392] width 1544 height 784
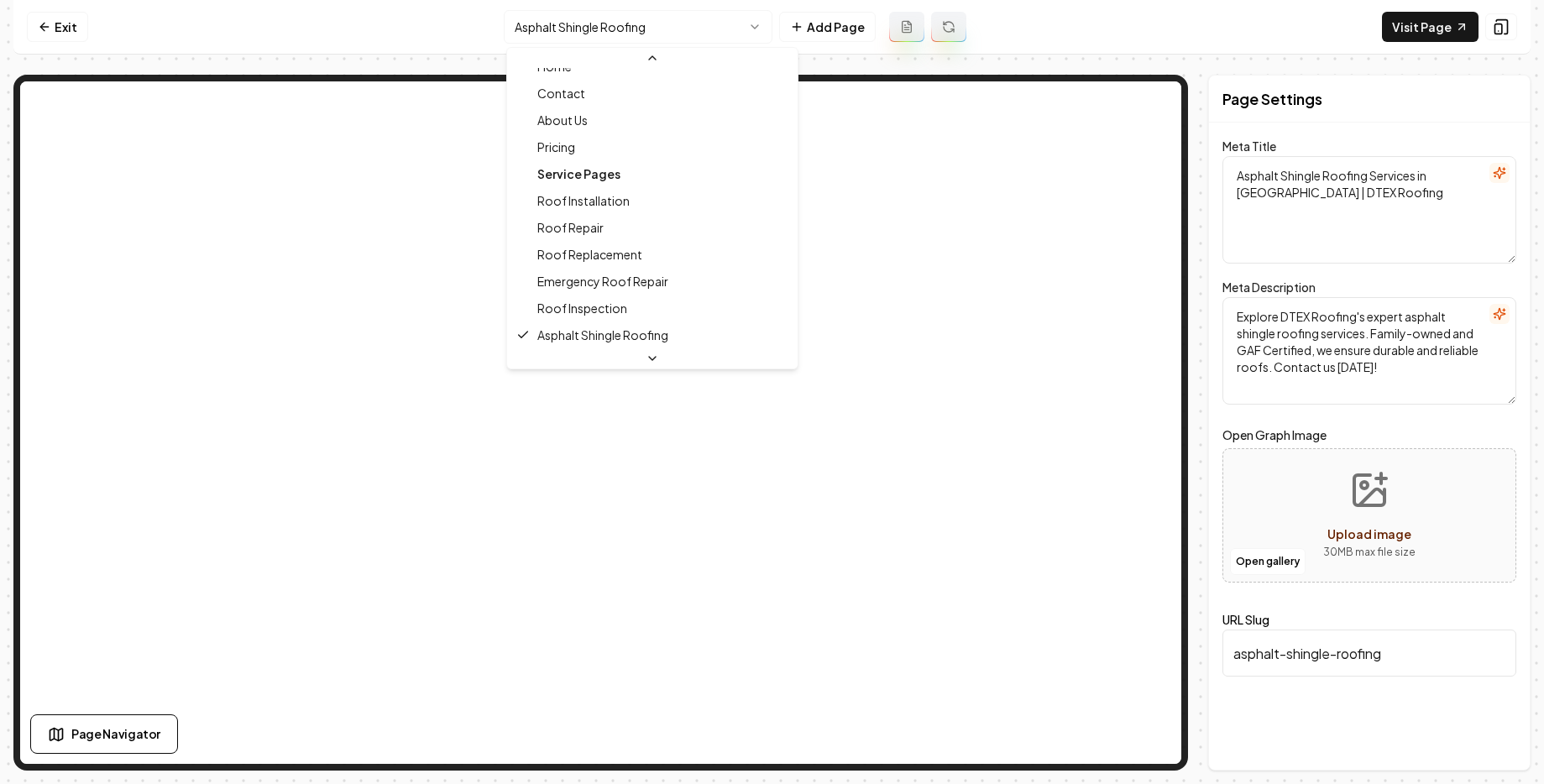
scroll to position [99, 0]
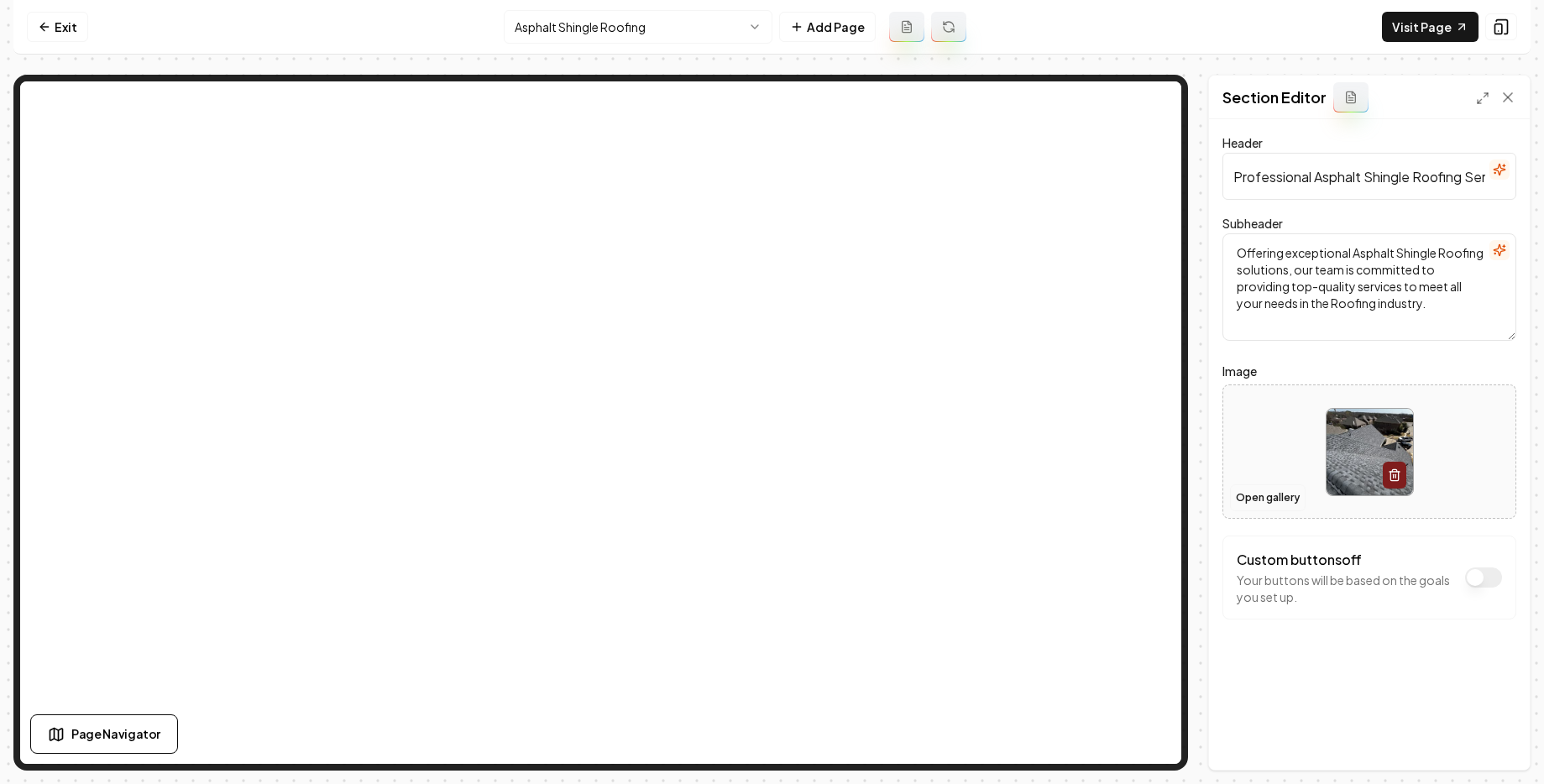
click at [1276, 495] on button "Open gallery" at bounding box center [1267, 498] width 75 height 27
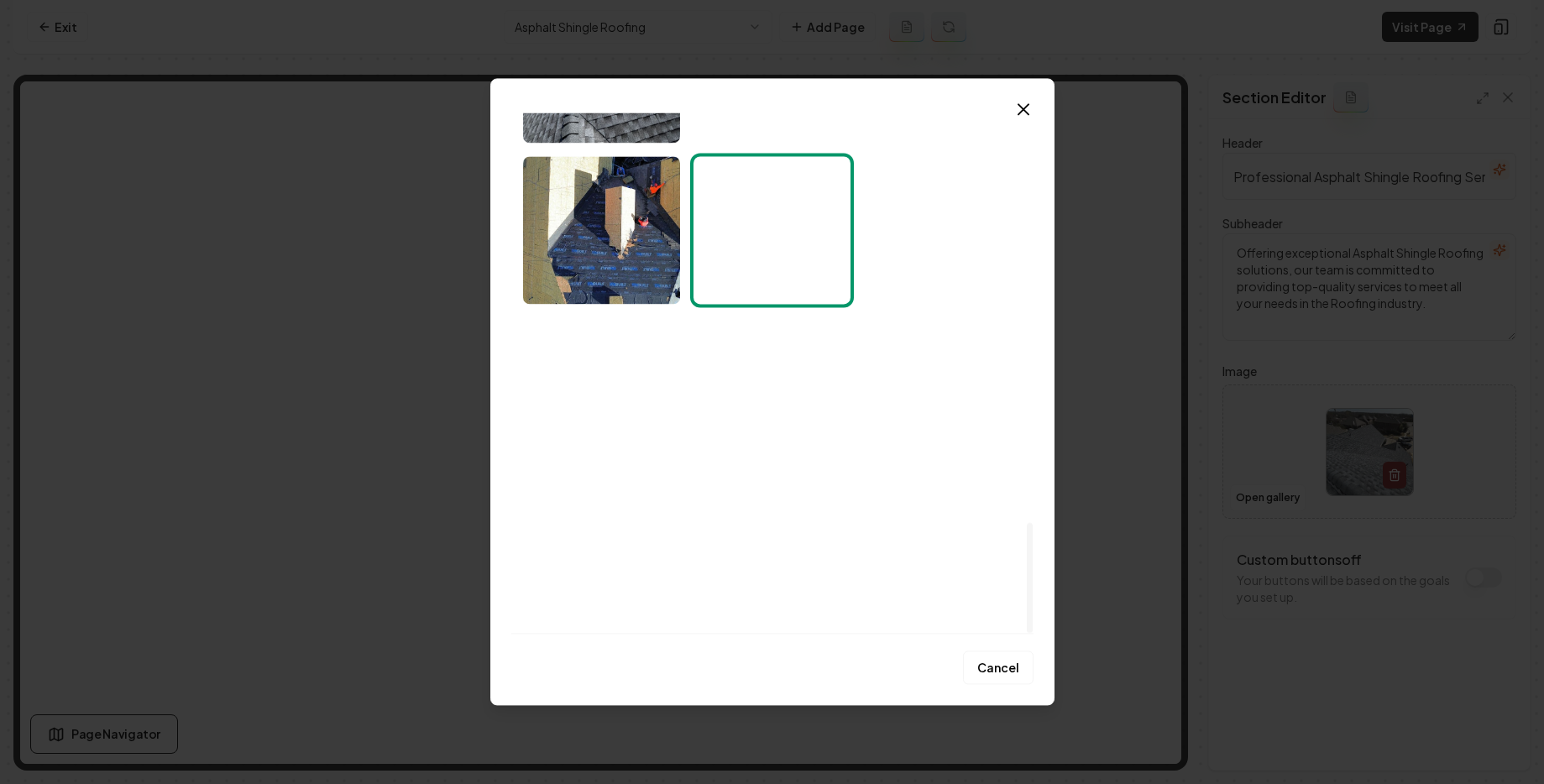
scroll to position [1120, 0]
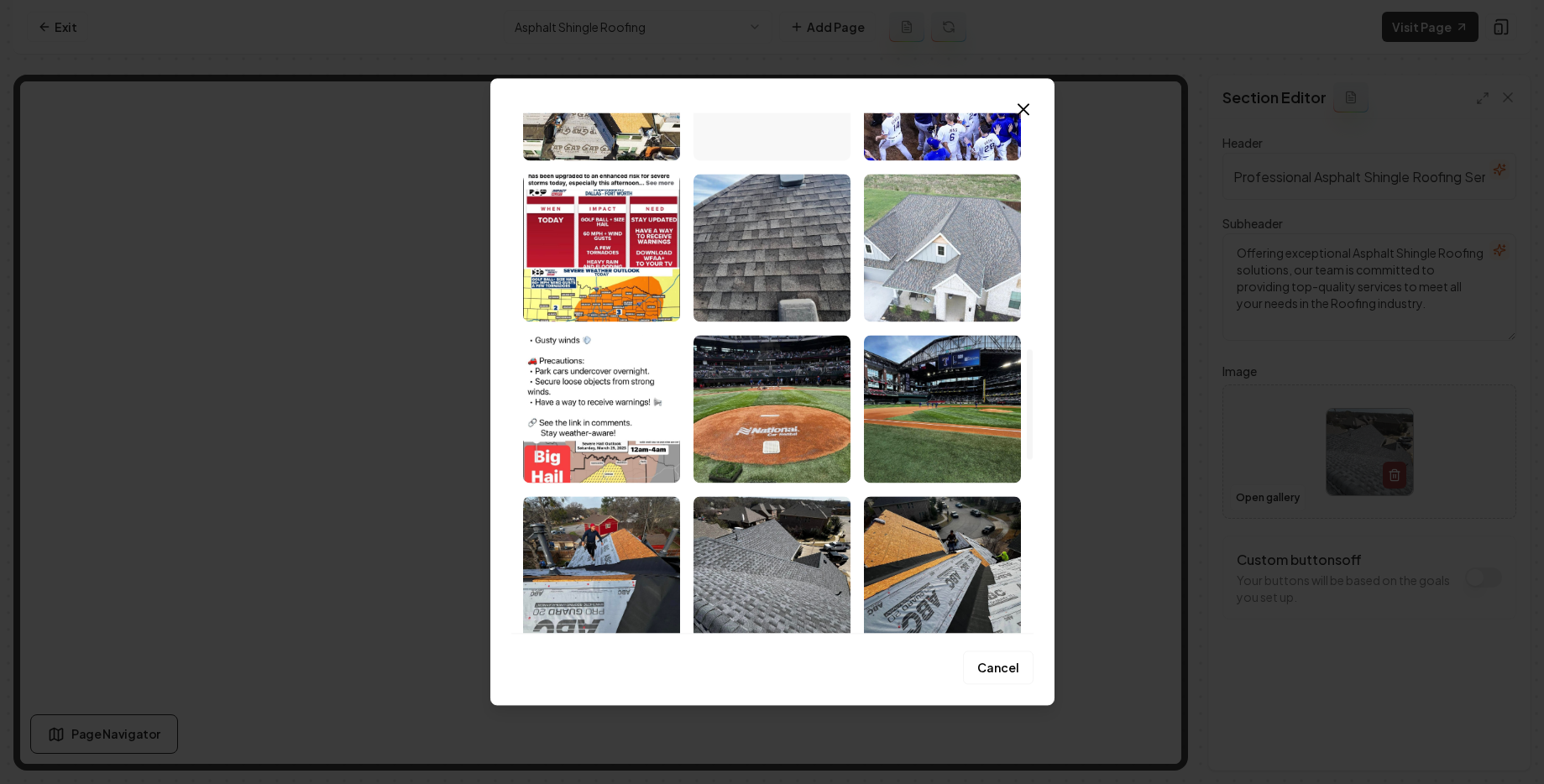
click at [928, 187] on img "Select image image_686d9ed45c7cd75eb80827c4.webp" at bounding box center [942, 248] width 157 height 148
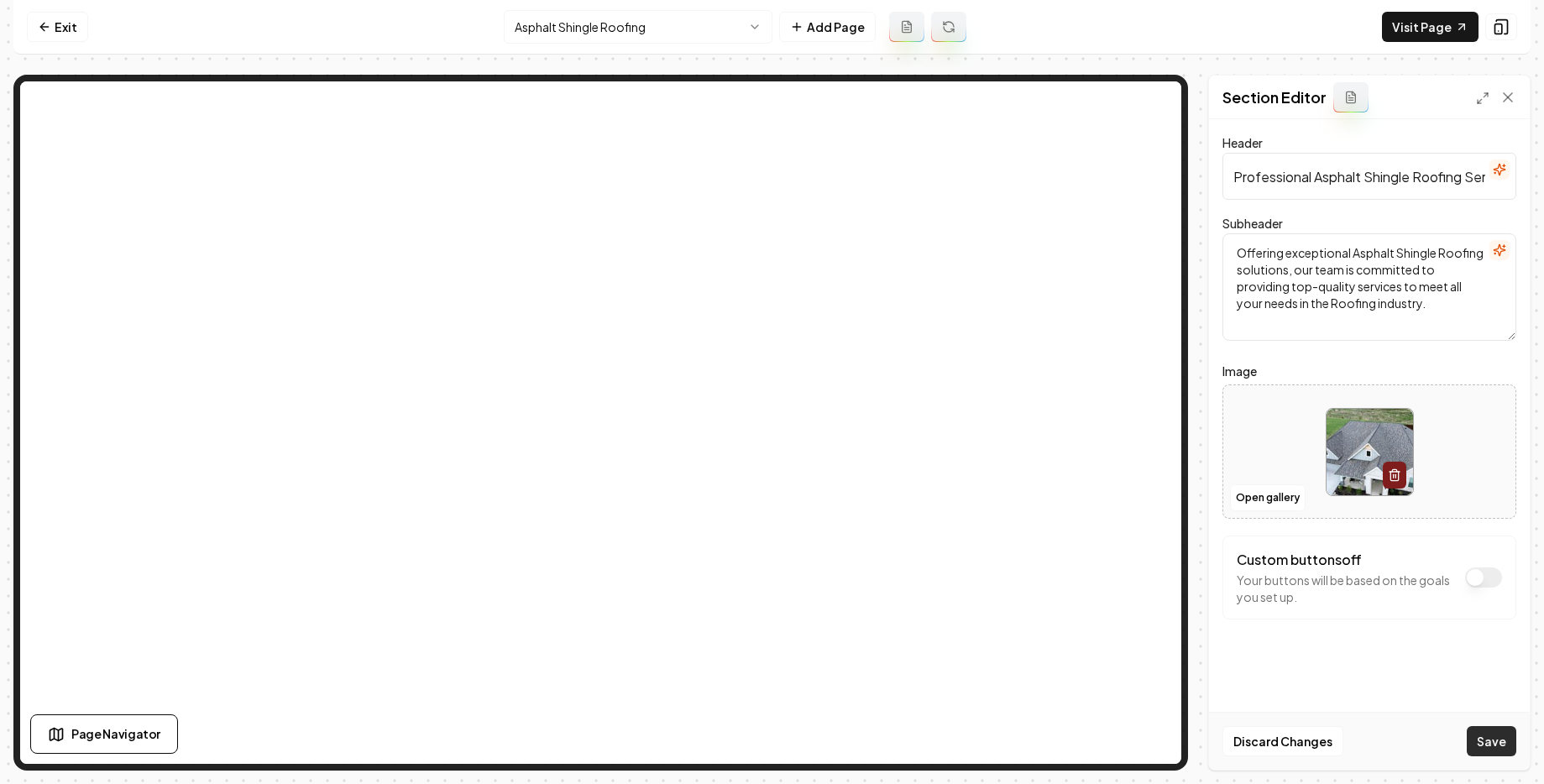
click at [1484, 738] on button "Save" at bounding box center [1491, 741] width 50 height 30
click at [1486, 745] on div "Discard Changes Save" at bounding box center [1369, 740] width 321 height 58
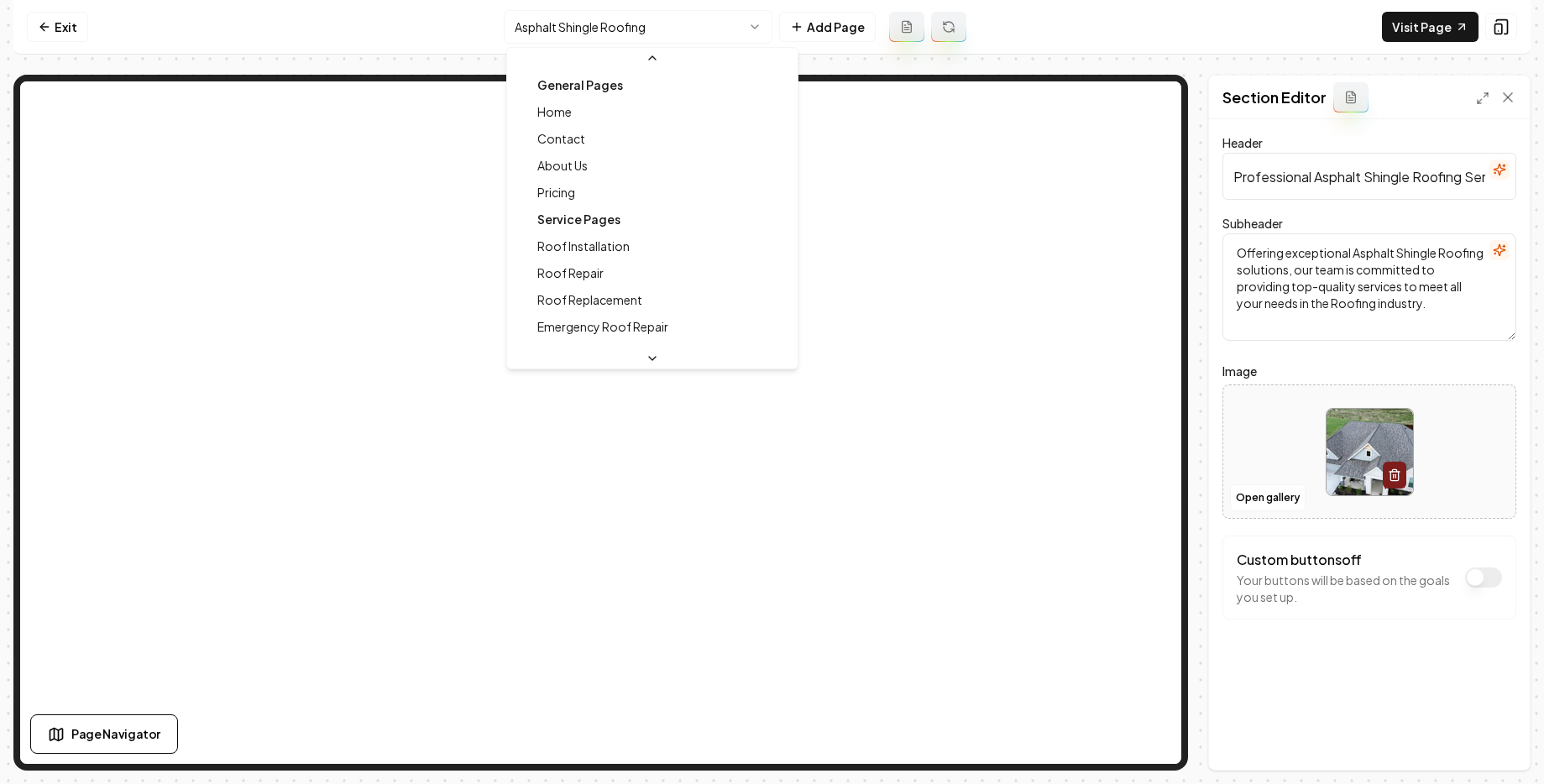
click at [576, 15] on html "Computer Required This feature is only available on a computer. Please switch t…" at bounding box center [772, 392] width 1544 height 784
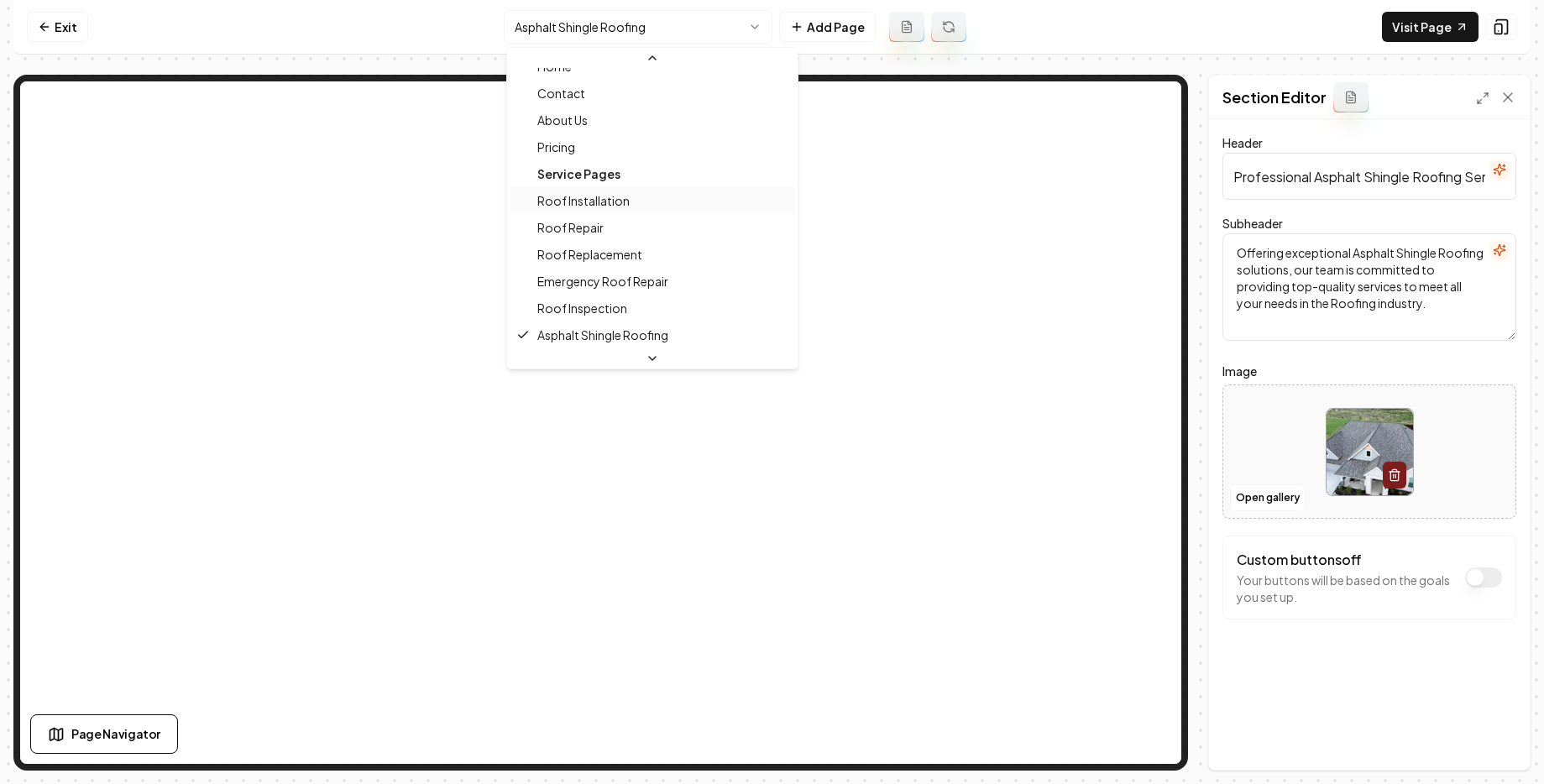
scroll to position [0, 0]
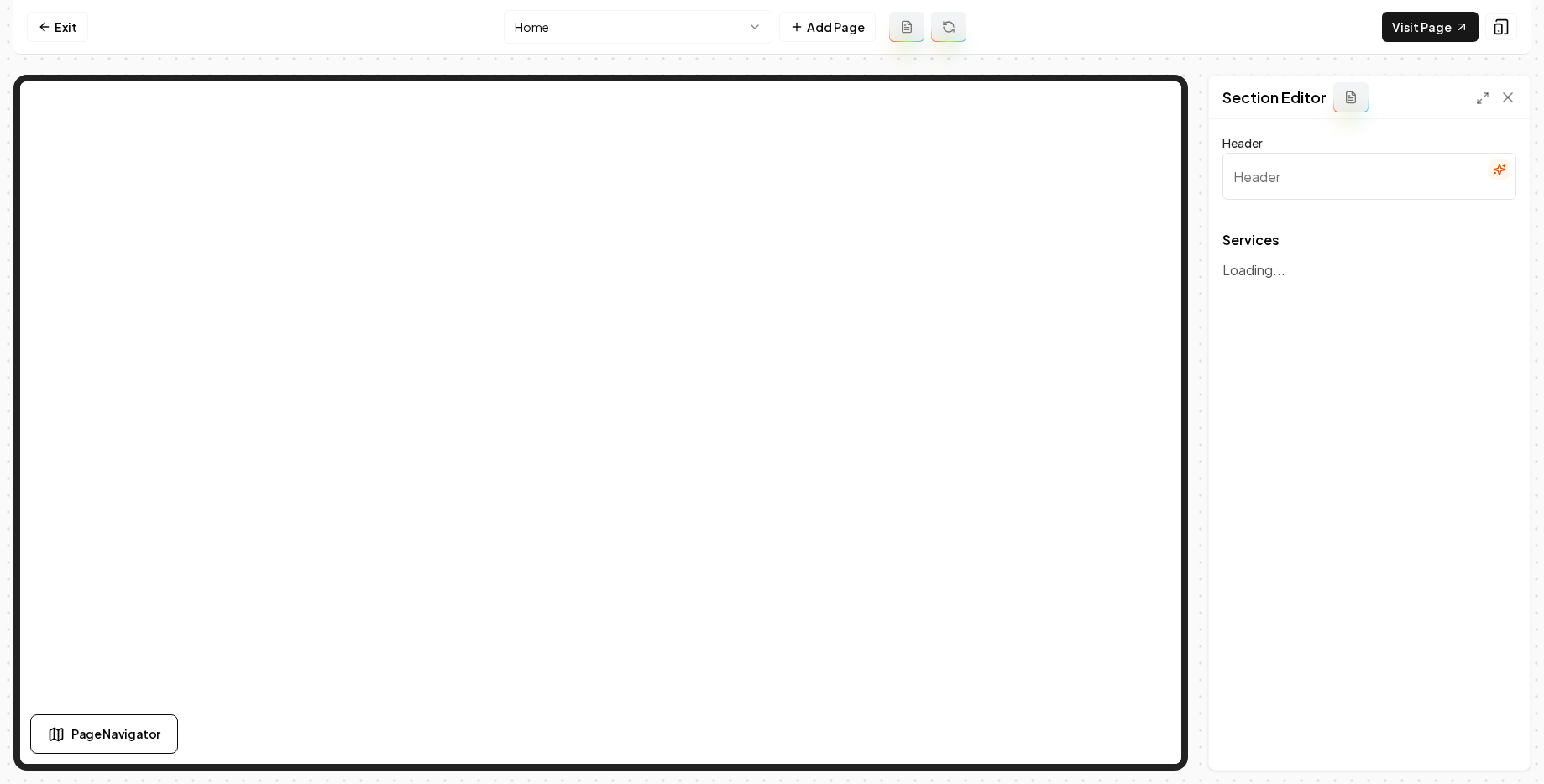
type input "Our Roofing and Construction Expertise"
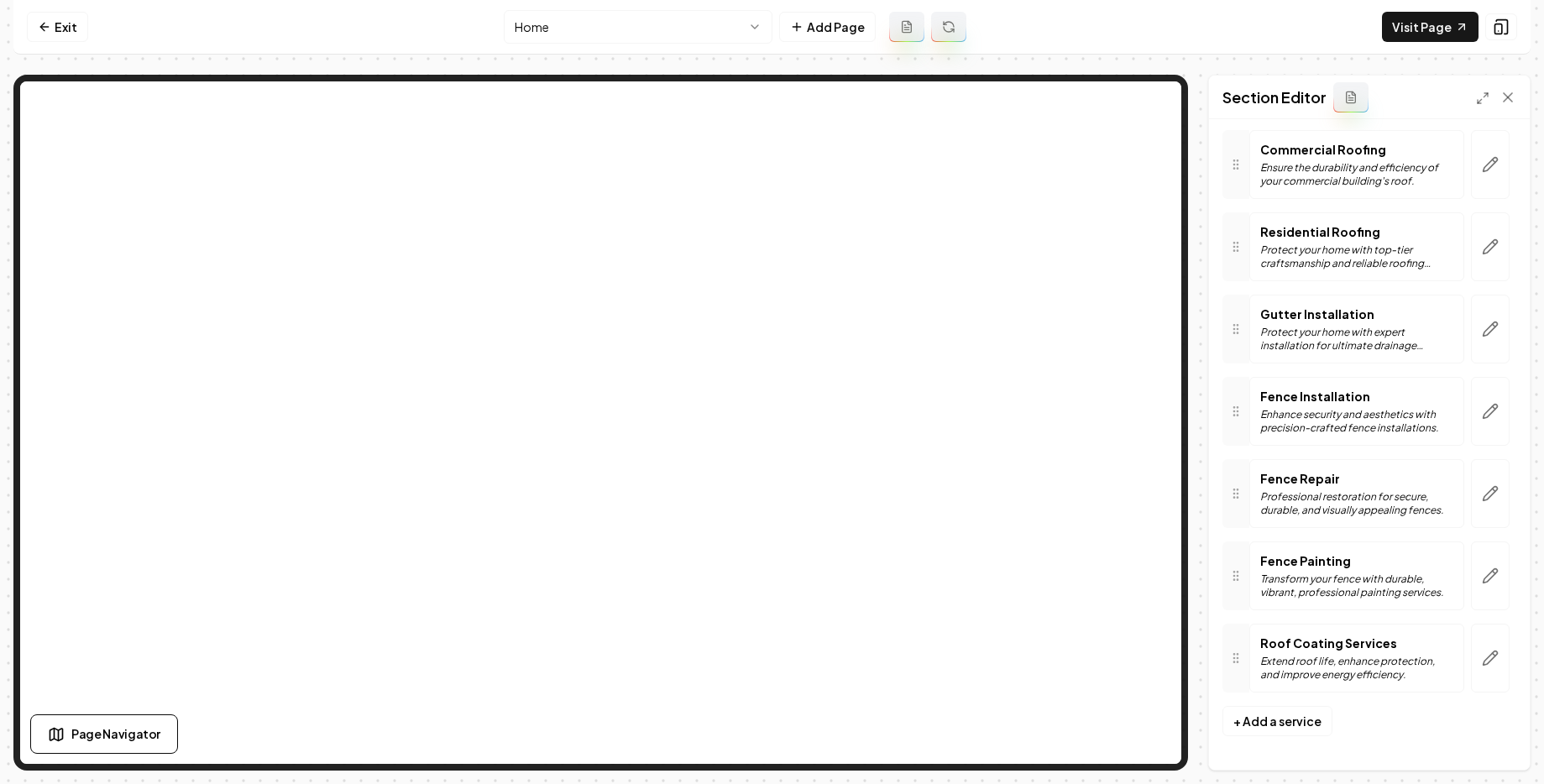
scroll to position [790, 0]
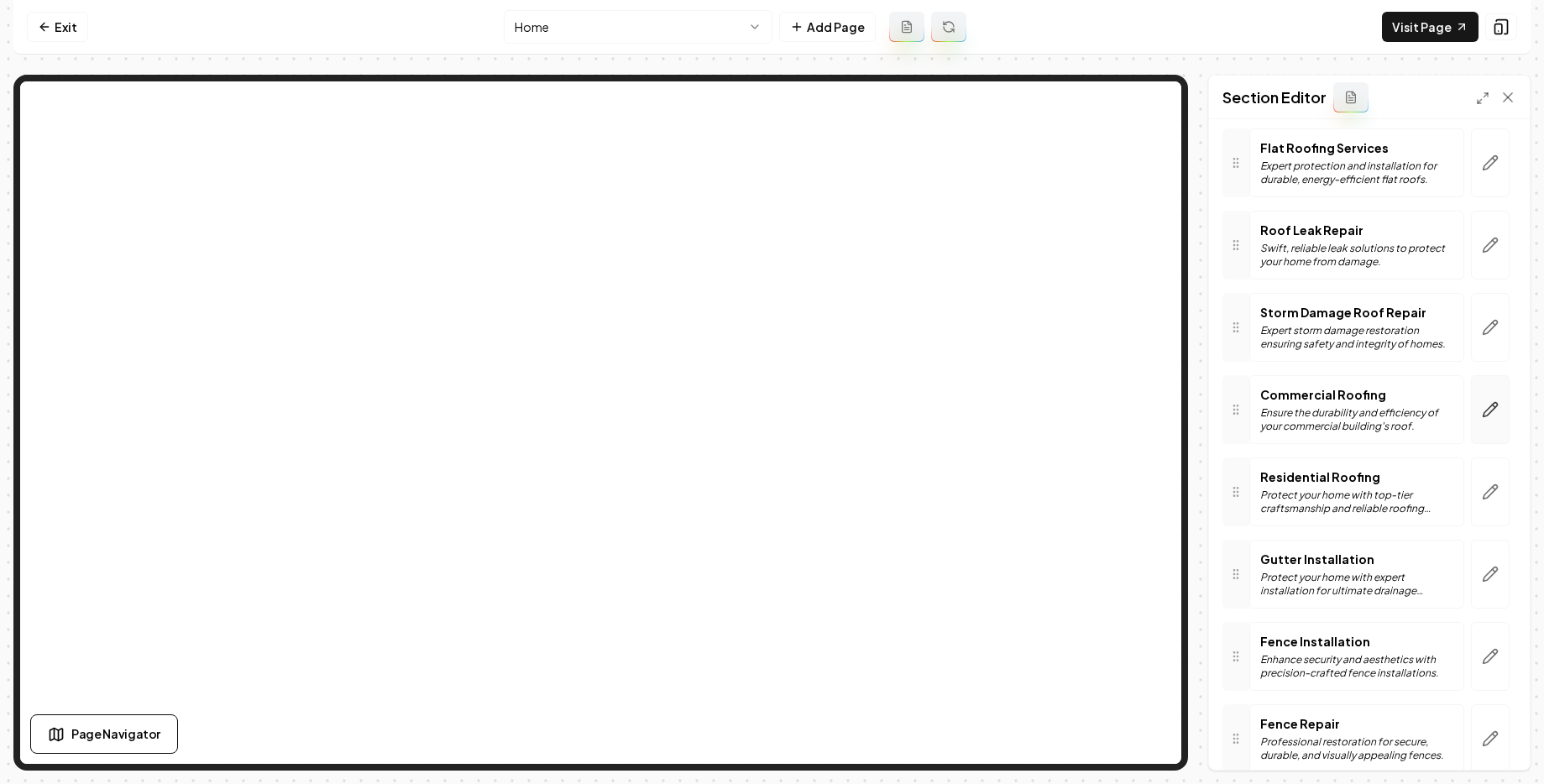
click at [1484, 410] on icon "button" at bounding box center [1490, 410] width 15 height 15
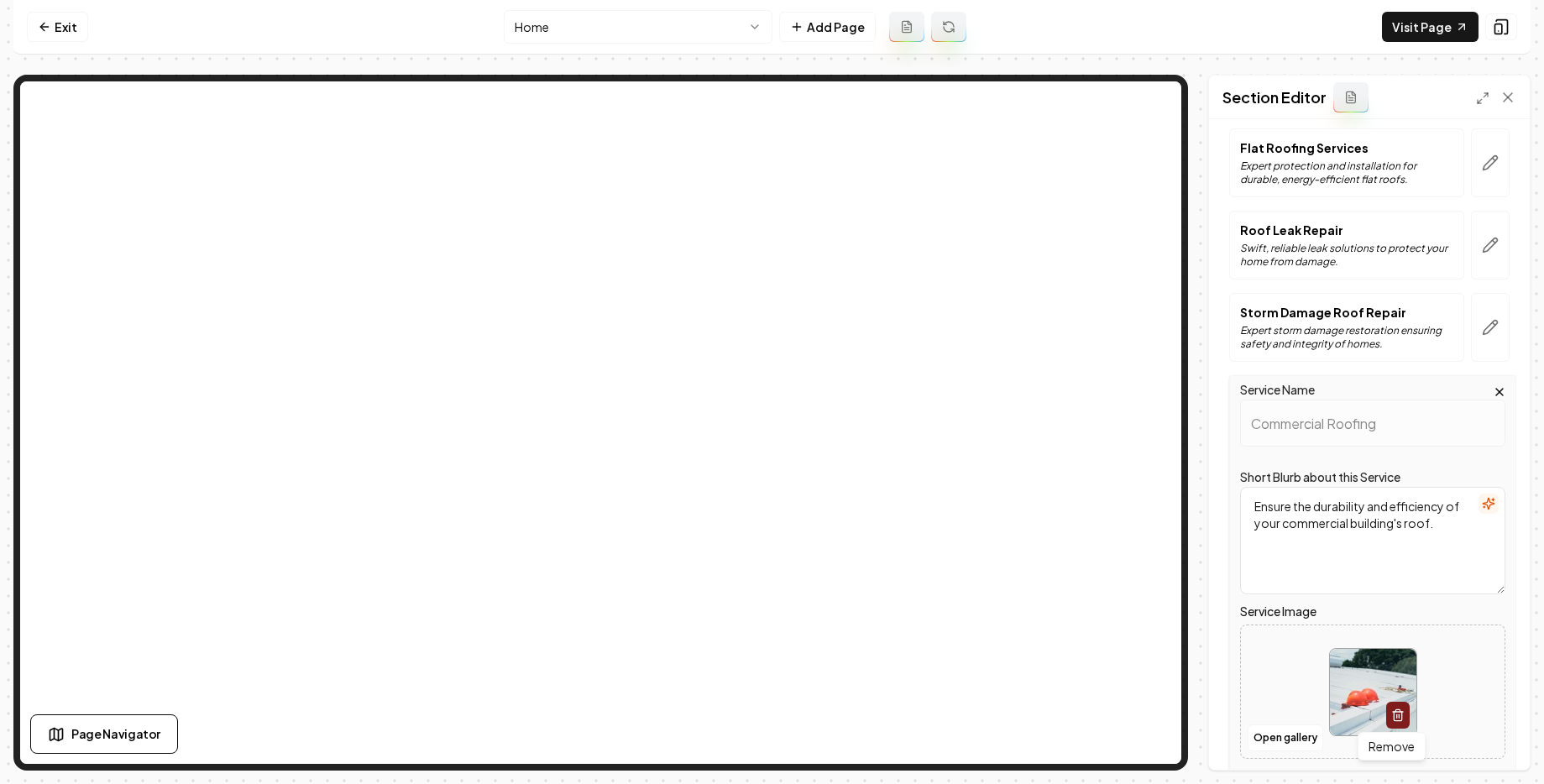
click at [1394, 721] on icon "button" at bounding box center [1398, 716] width 8 height 9
click at [1317, 674] on button "Upload image 30 MB max file size" at bounding box center [1373, 691] width 119 height 118
click at [1441, 644] on div "Open gallery Upload image 30 MB max file size" at bounding box center [1373, 692] width 265 height 135
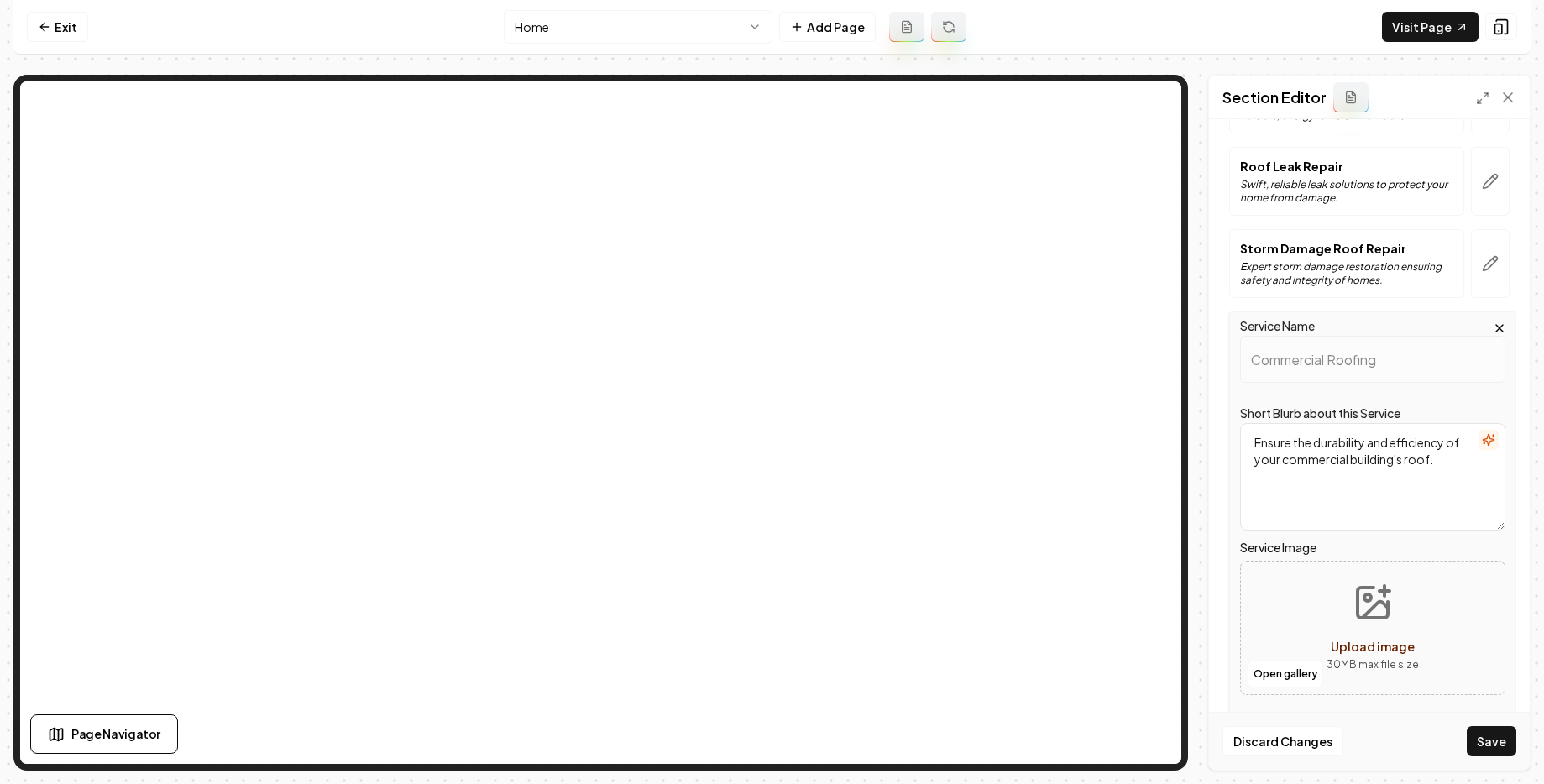
scroll to position [894, 0]
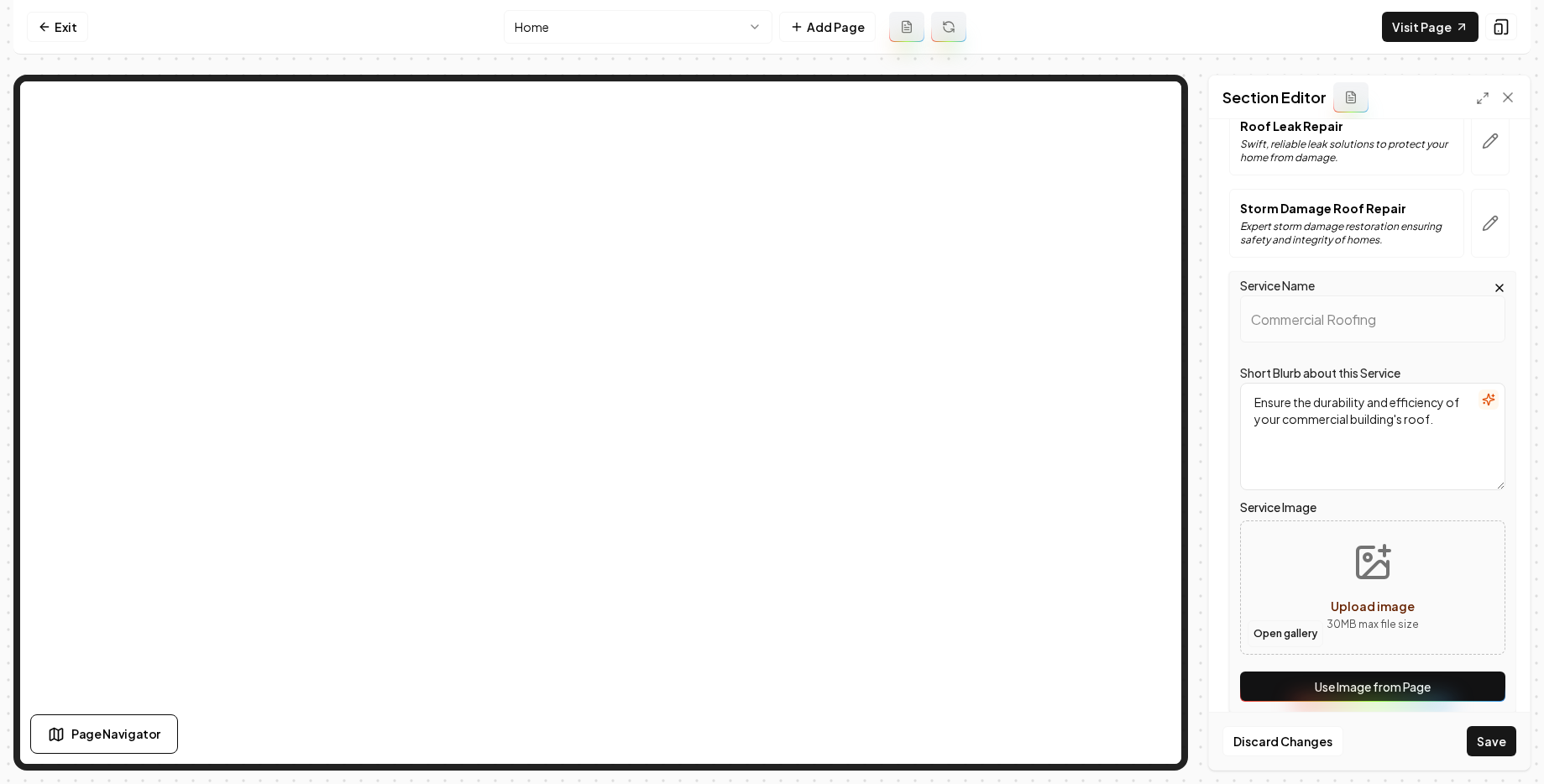
click at [1290, 642] on button "Open gallery" at bounding box center [1285, 634] width 75 height 27
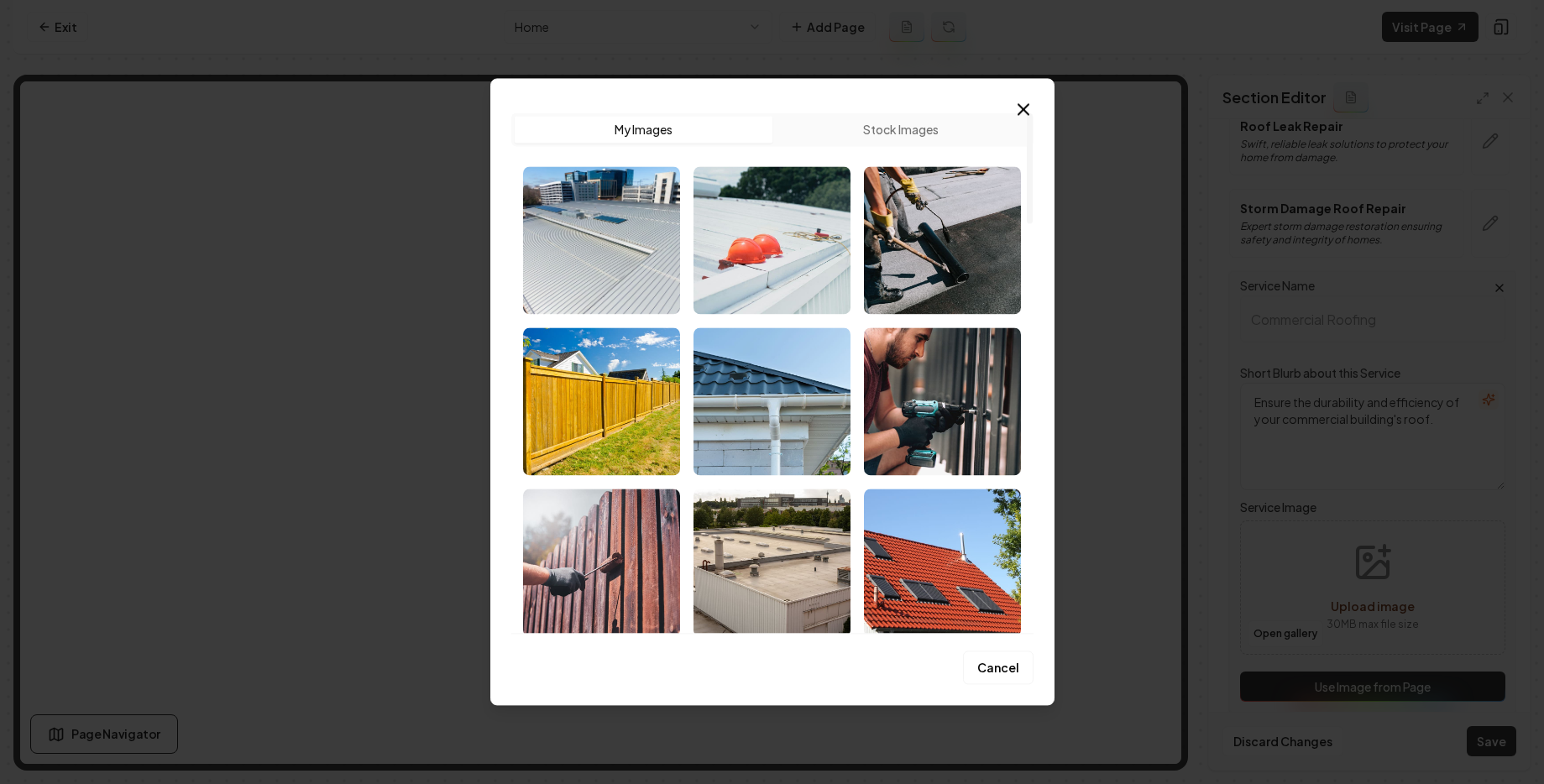
click at [613, 232] on img "Select image image_68c2afec5c7cd75eb8770513.jpg" at bounding box center [601, 240] width 157 height 148
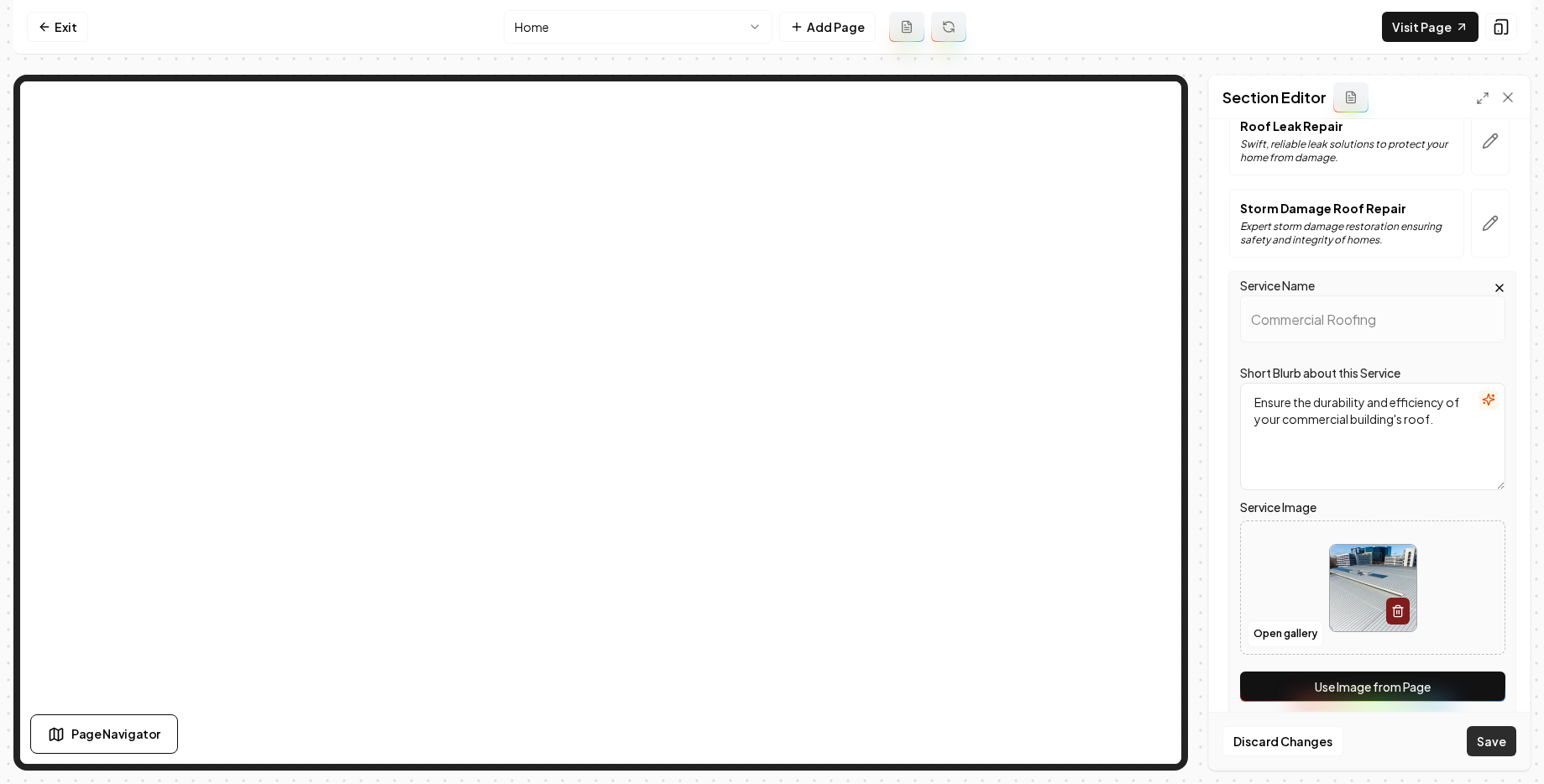
click at [1495, 742] on button "Save" at bounding box center [1491, 741] width 50 height 30
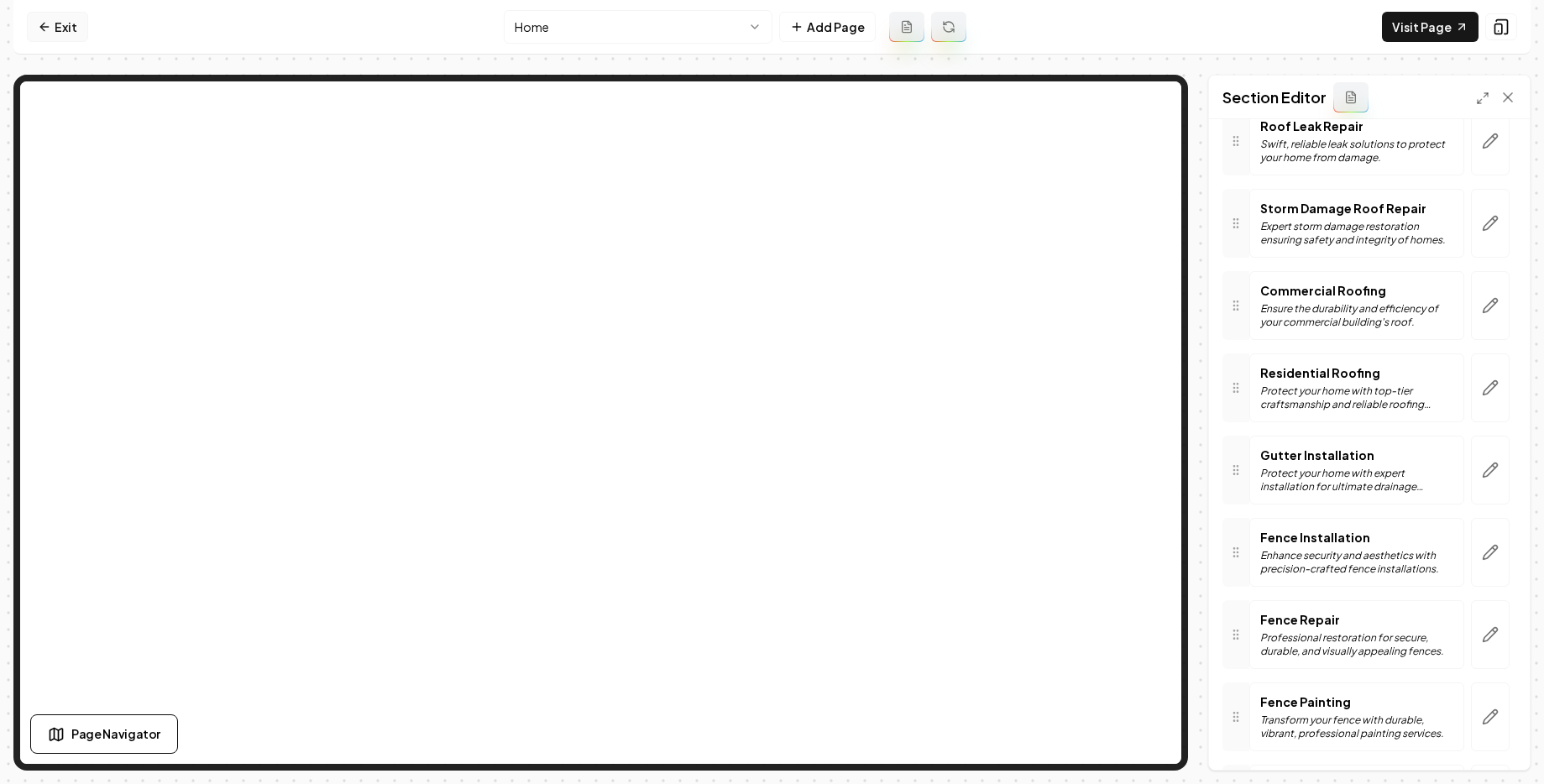
click at [66, 21] on link "Exit" at bounding box center [58, 26] width 61 height 30
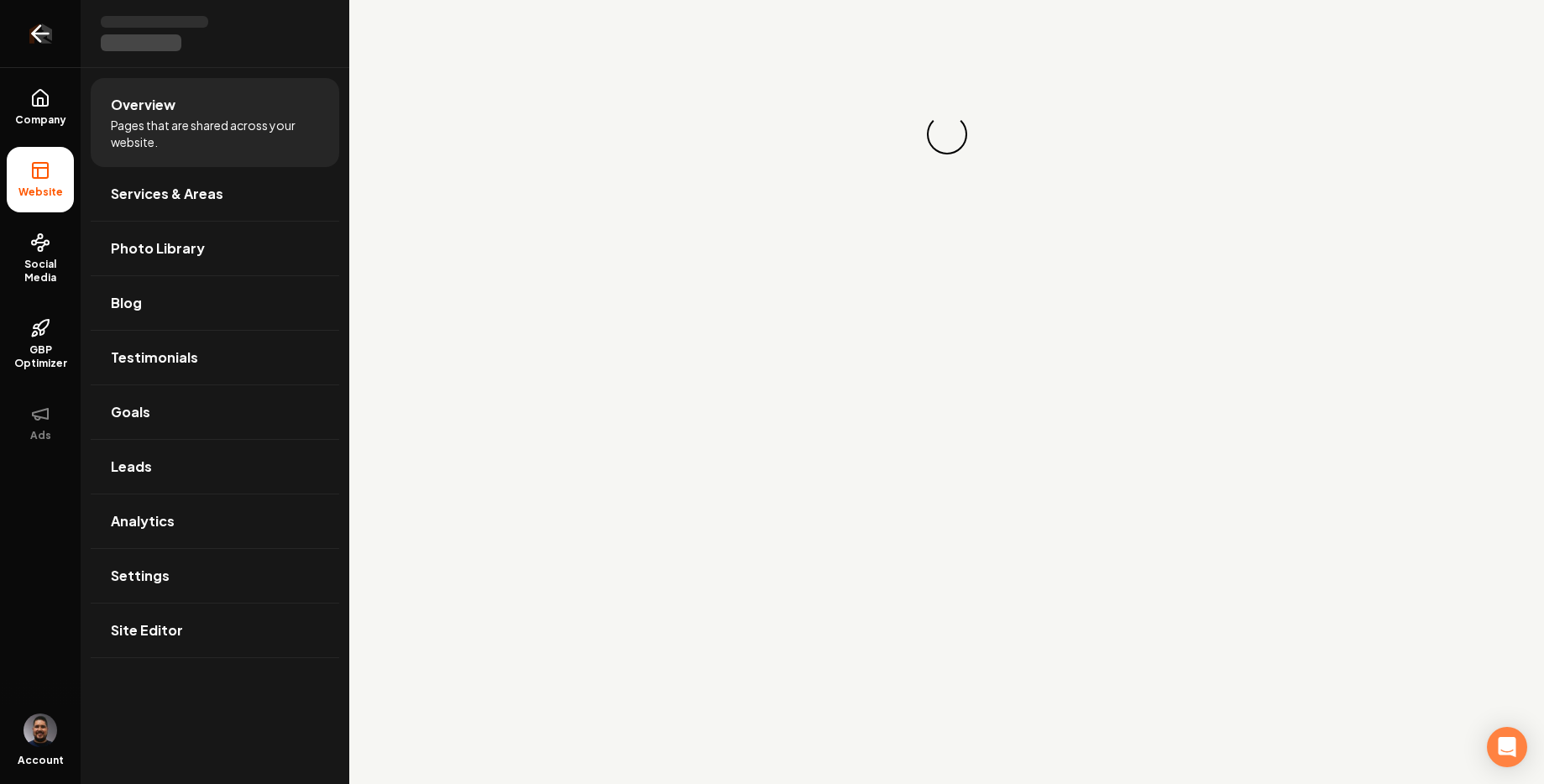
click at [48, 28] on icon "Return to dashboard" at bounding box center [41, 34] width 27 height 27
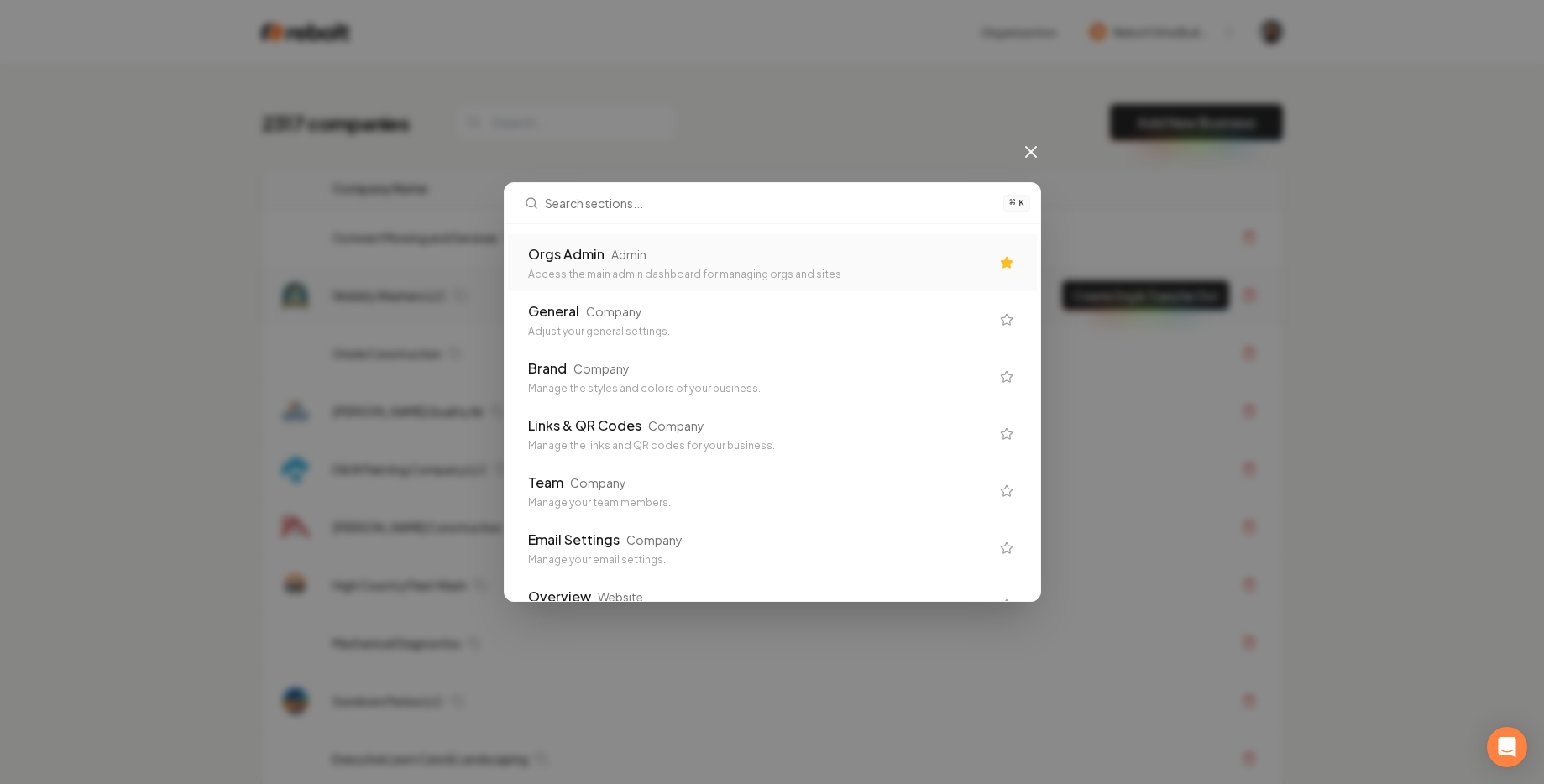
click at [618, 271] on div "Access the main admin dashboard for managing orgs and sites" at bounding box center [760, 275] width 462 height 14
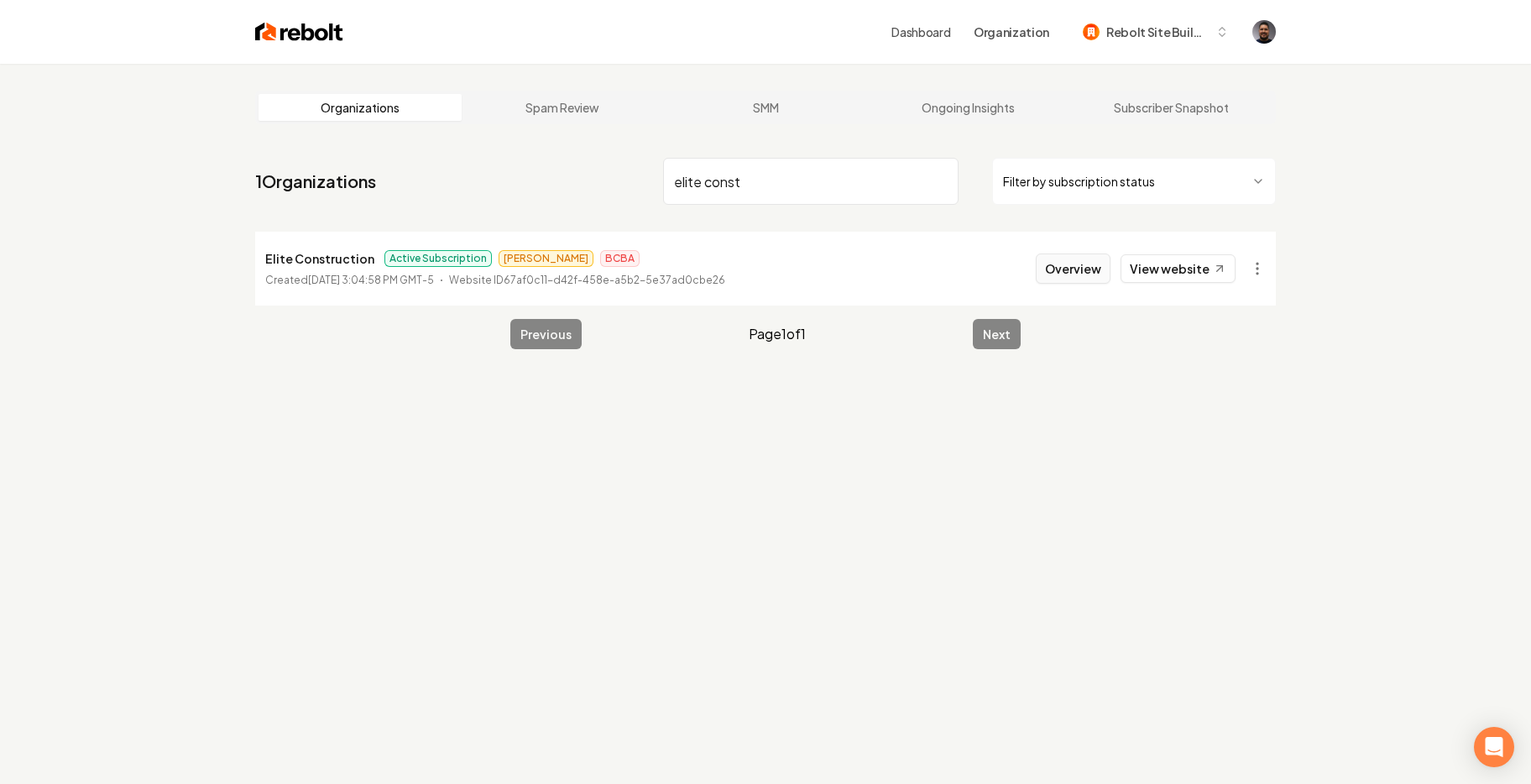
type input "elite const"
click at [1052, 268] on button "Overview" at bounding box center [1073, 268] width 75 height 30
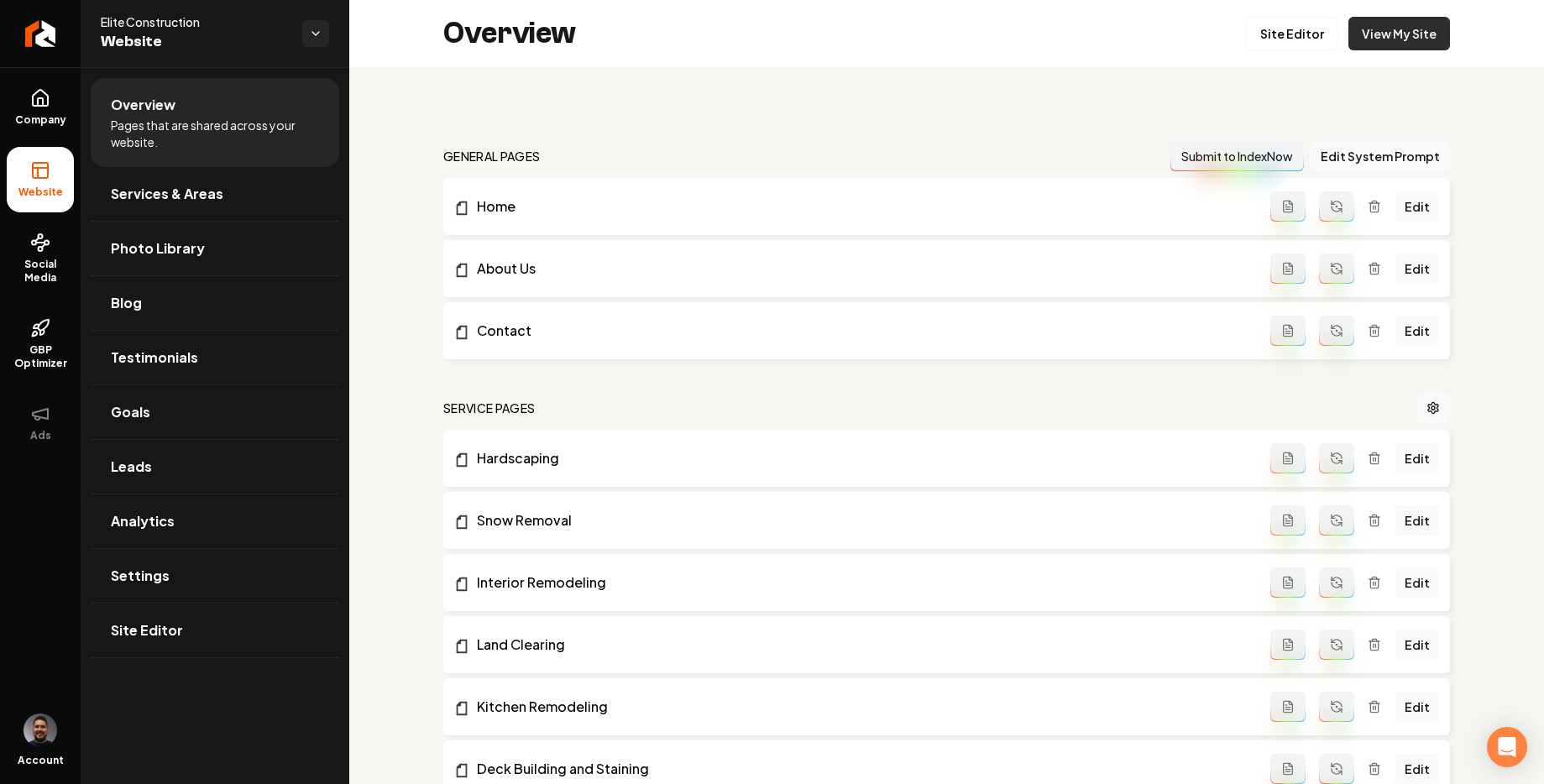
click at [1392, 37] on link "View My Site" at bounding box center [1400, 33] width 101 height 33
click at [1405, 205] on link "Edit" at bounding box center [1417, 206] width 45 height 30
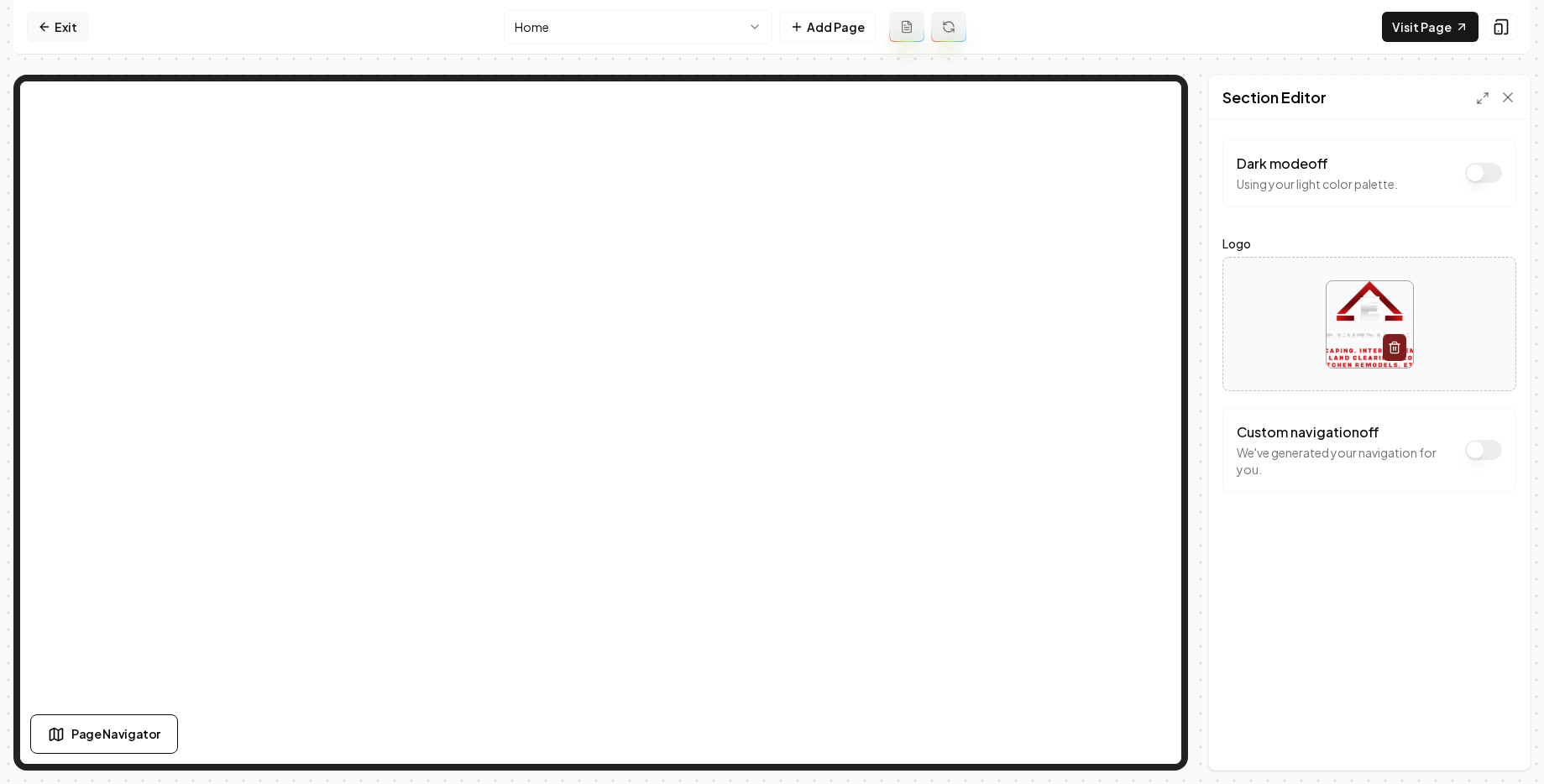
click at [50, 28] on icon at bounding box center [45, 27] width 14 height 14
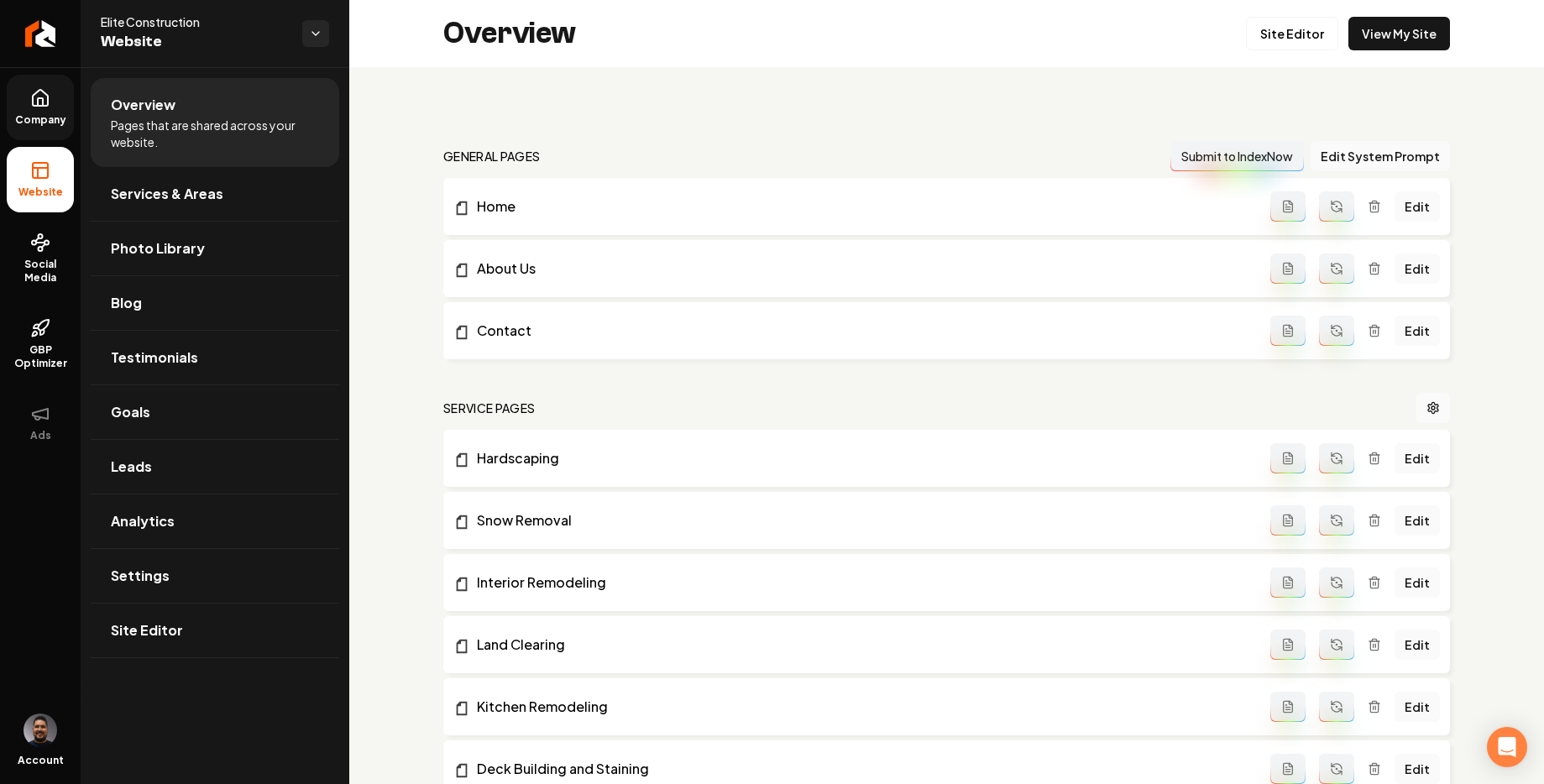
click at [33, 97] on icon at bounding box center [40, 98] width 15 height 16
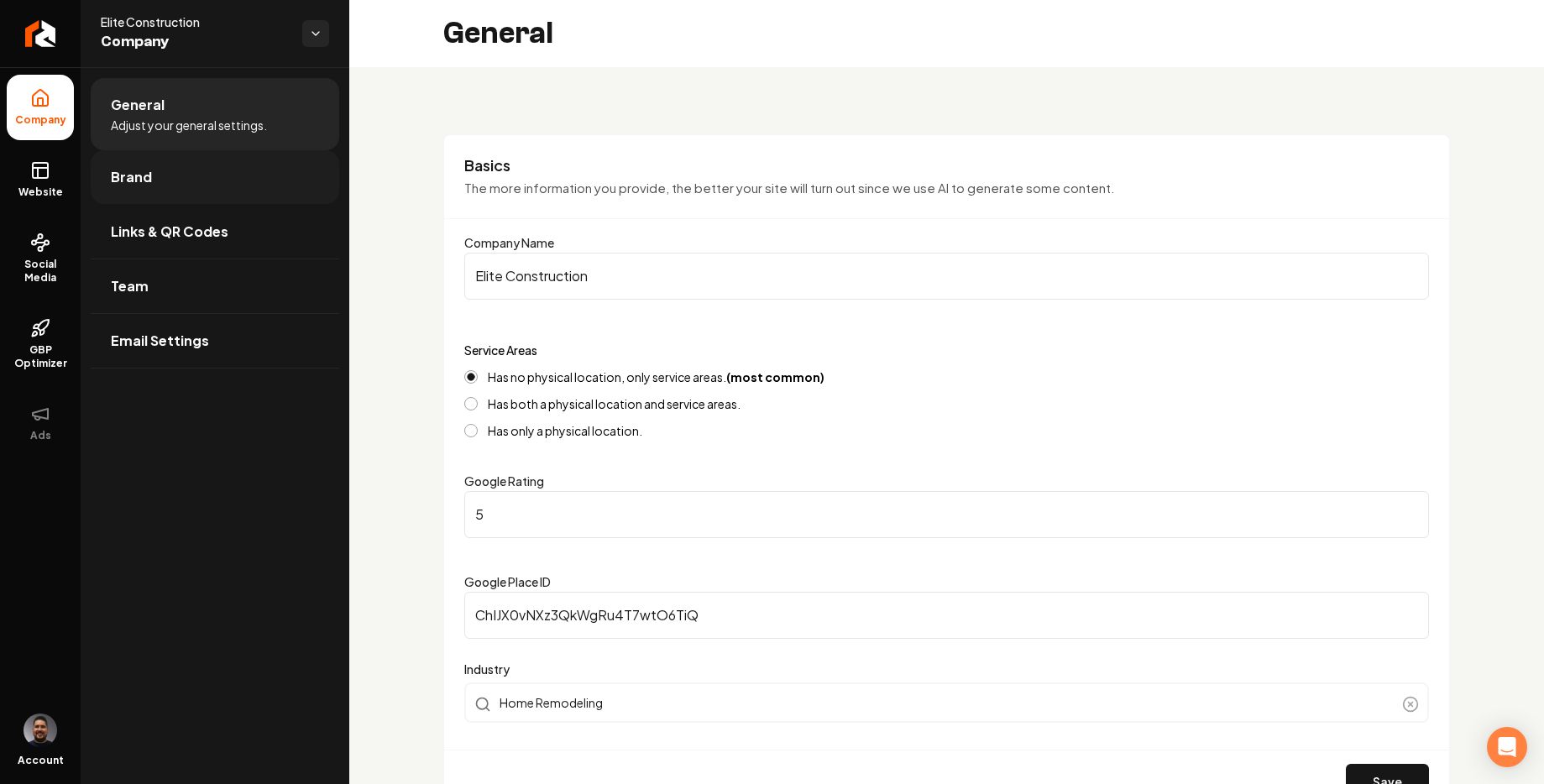
click at [196, 186] on link "Brand" at bounding box center [215, 176] width 249 height 54
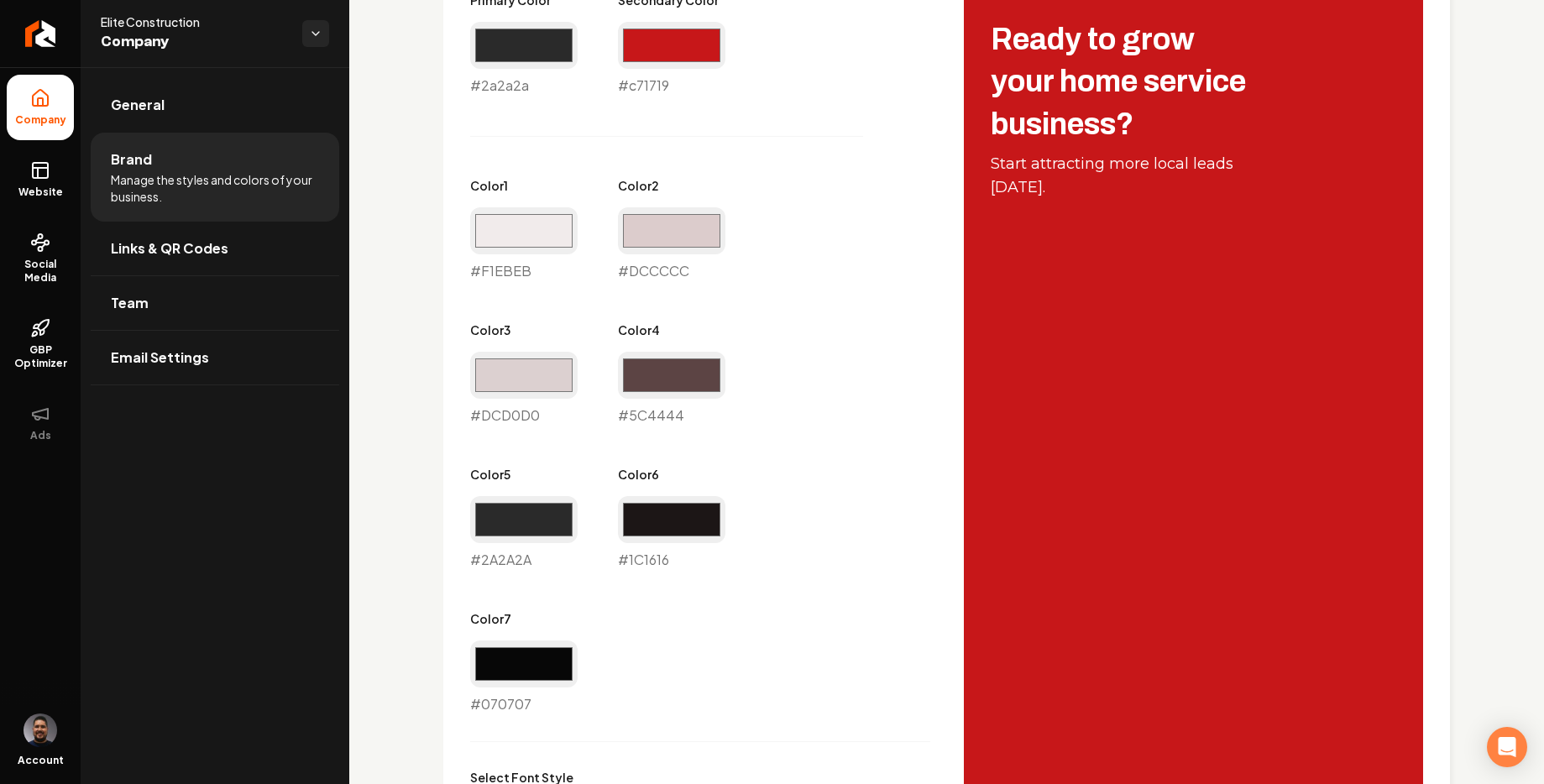
scroll to position [949, 0]
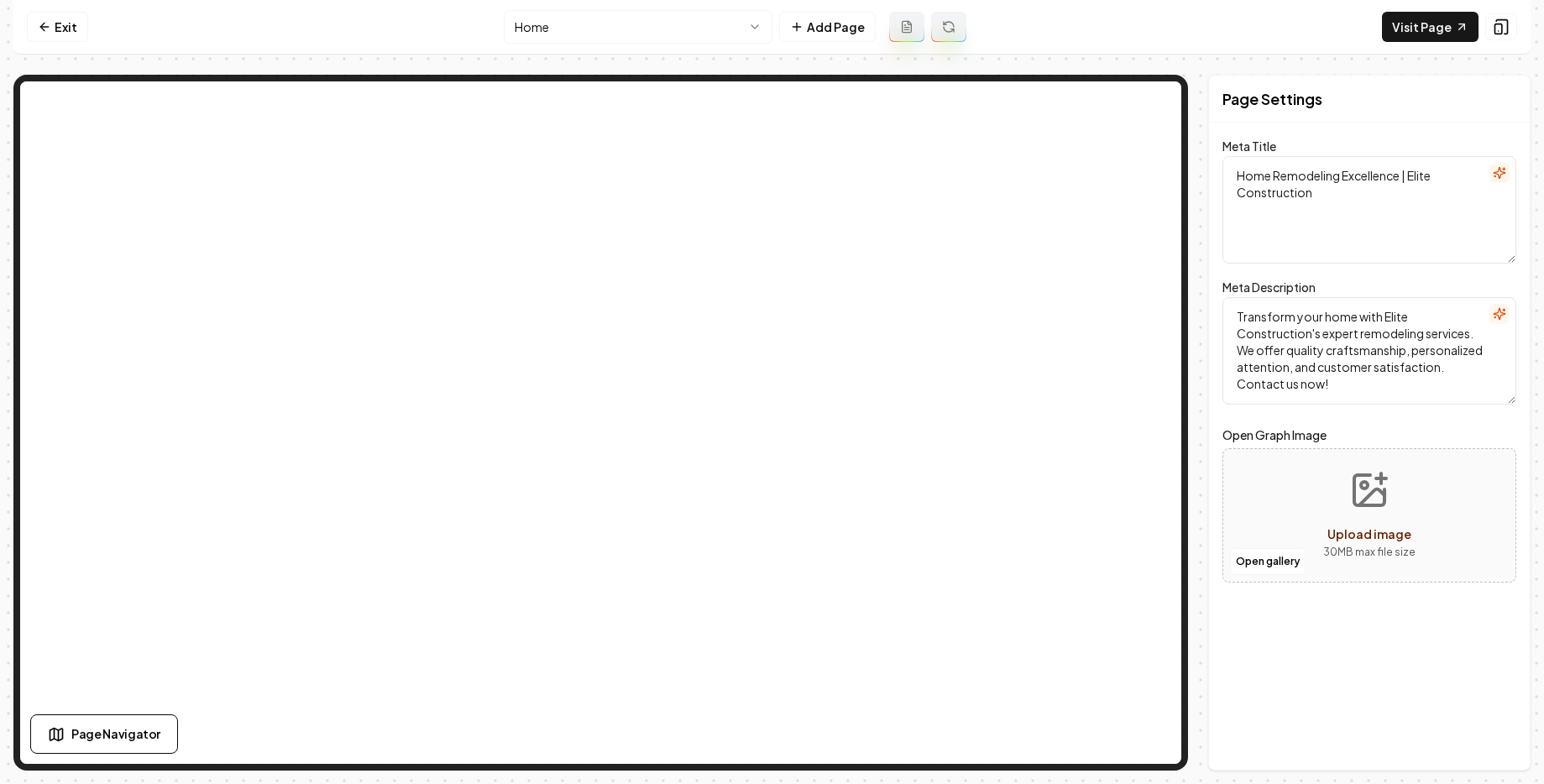
click at [61, 43] on nav "Exit Home Add Page Visit Page" at bounding box center [772, 27] width 1518 height 55
click at [58, 33] on link "Exit" at bounding box center [58, 26] width 61 height 30
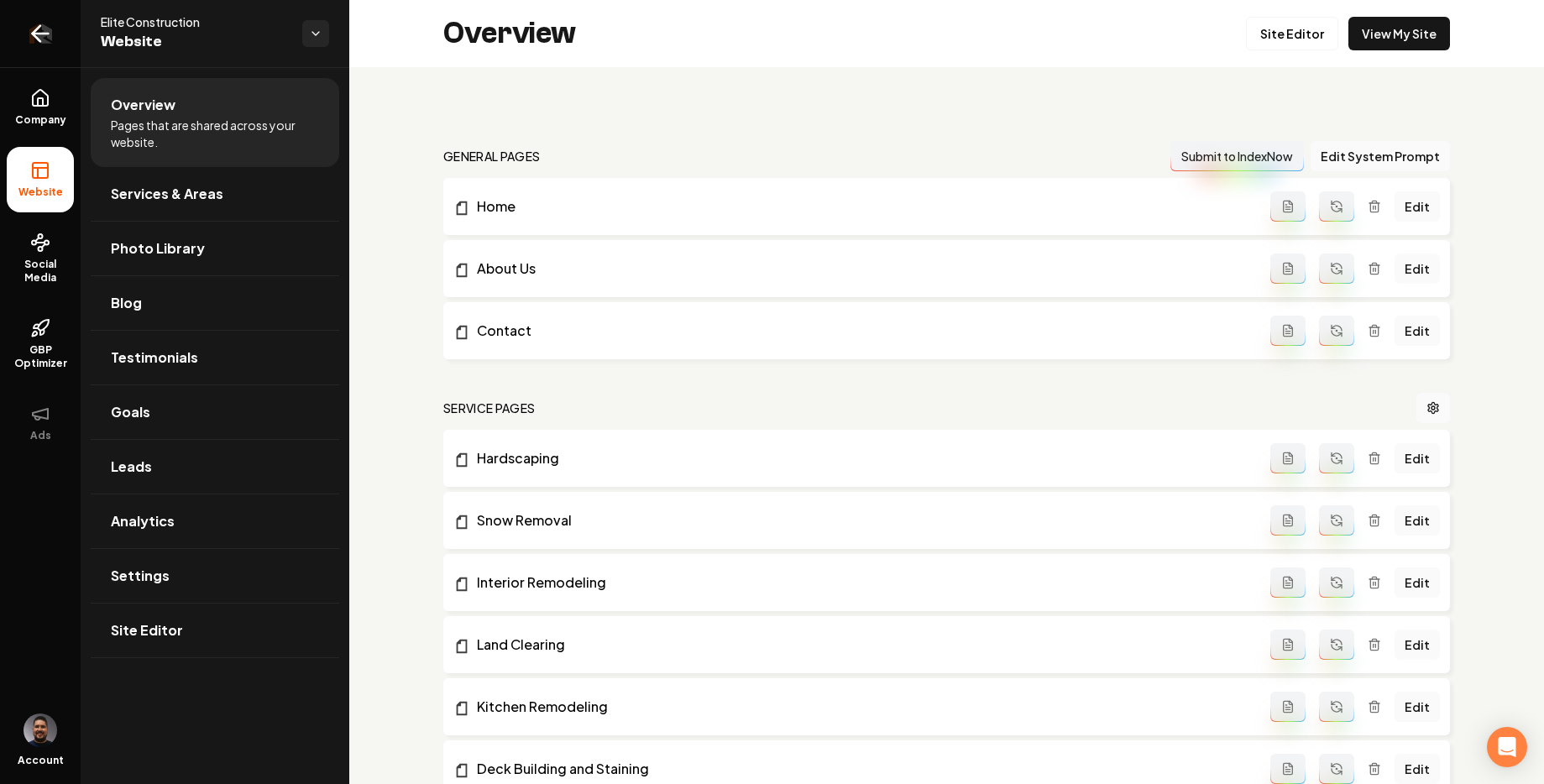
click at [45, 32] on icon "Return to dashboard" at bounding box center [41, 34] width 27 height 27
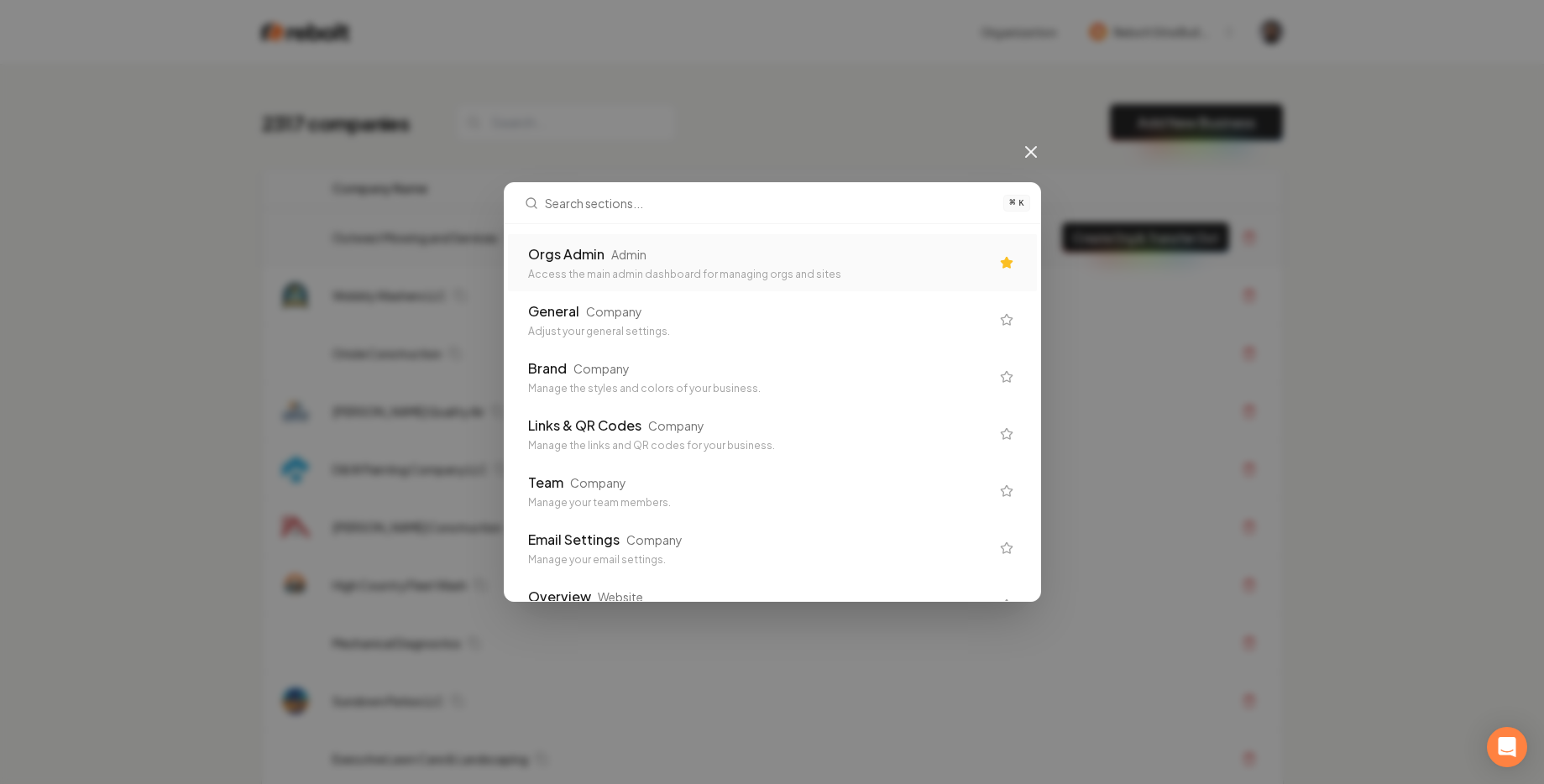
click at [722, 255] on div "Orgs Admin Admin" at bounding box center [760, 255] width 462 height 20
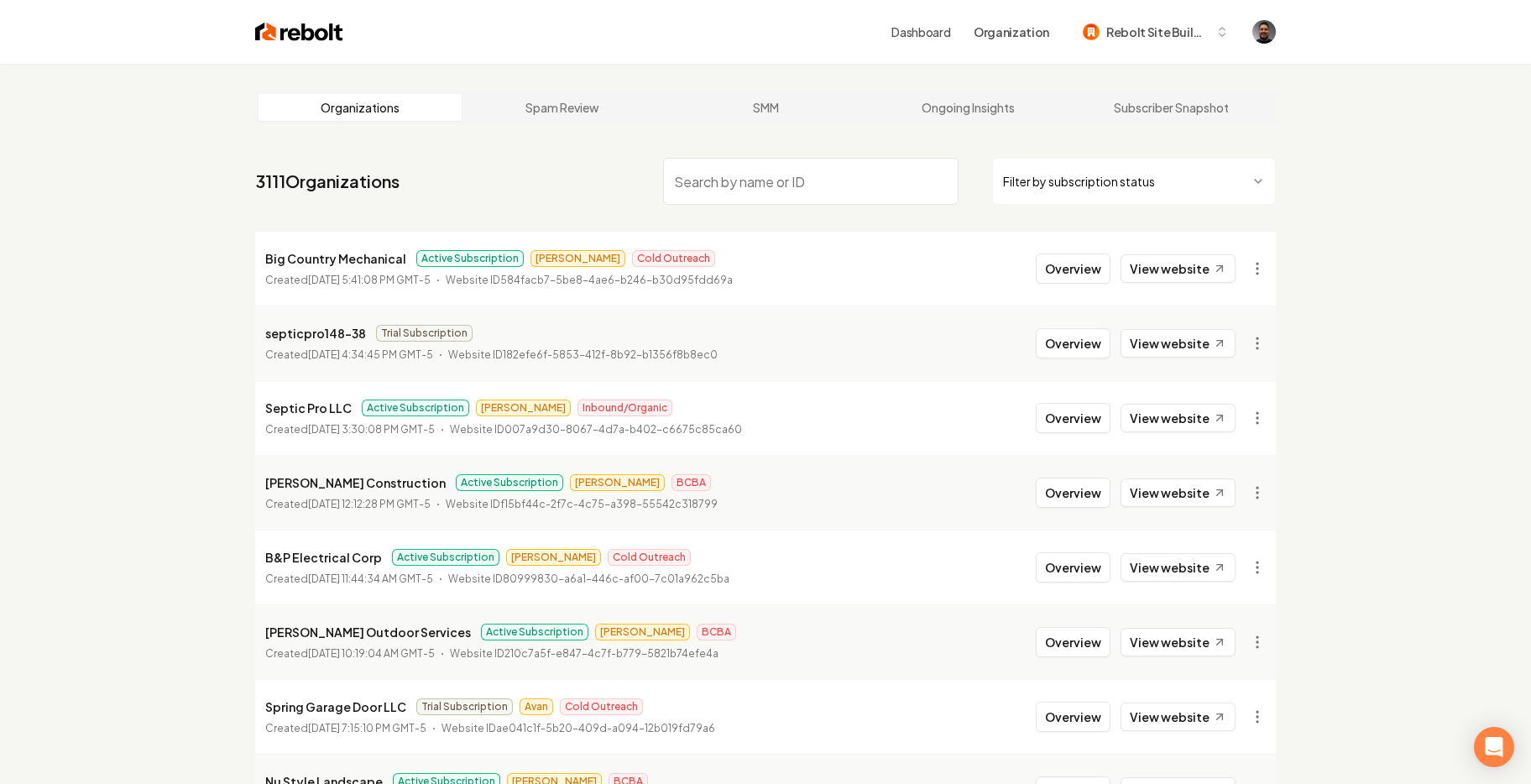
click at [735, 189] on input "search" at bounding box center [810, 181] width 295 height 47
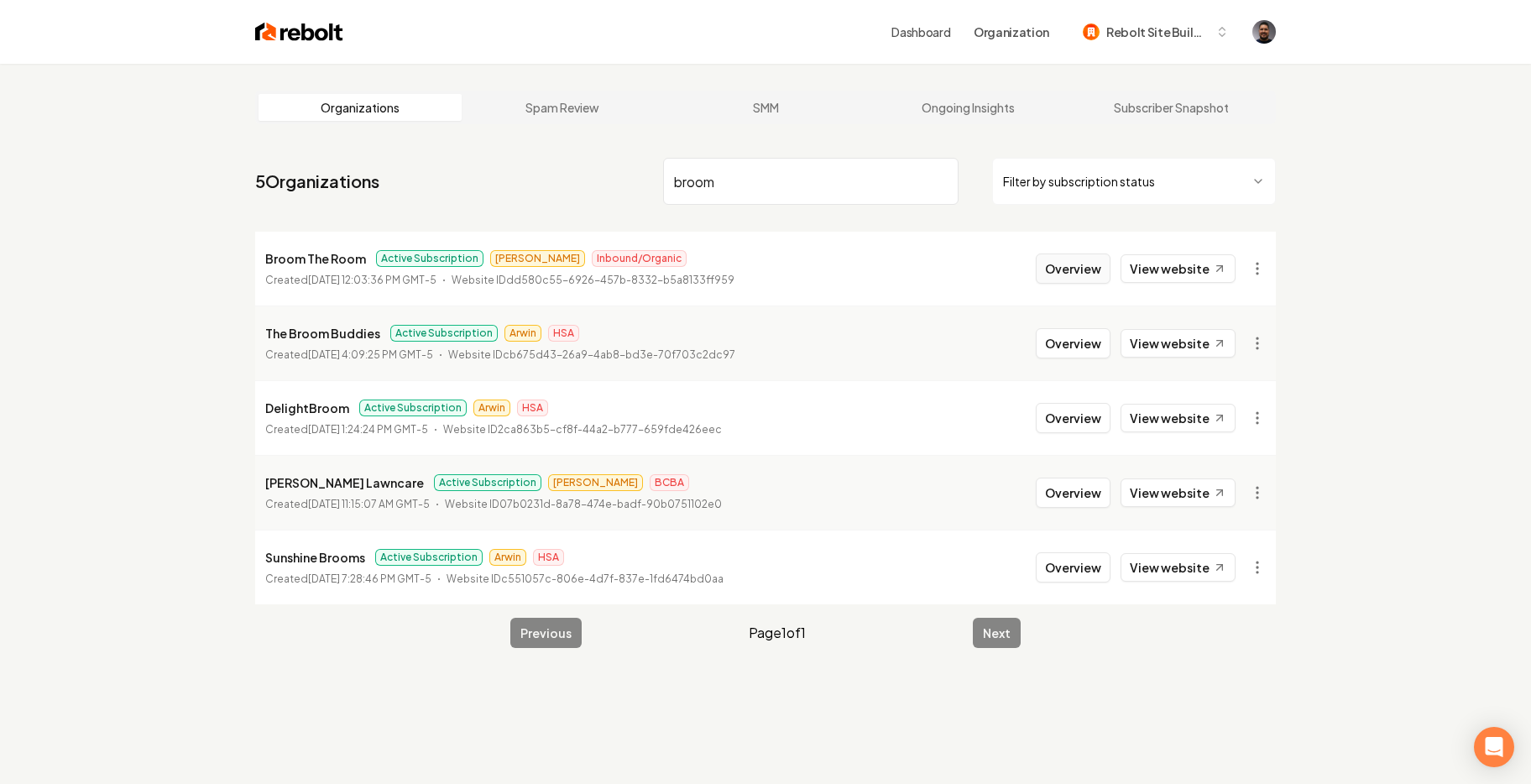
type input "broom"
click at [1068, 270] on button "Overview" at bounding box center [1073, 268] width 75 height 30
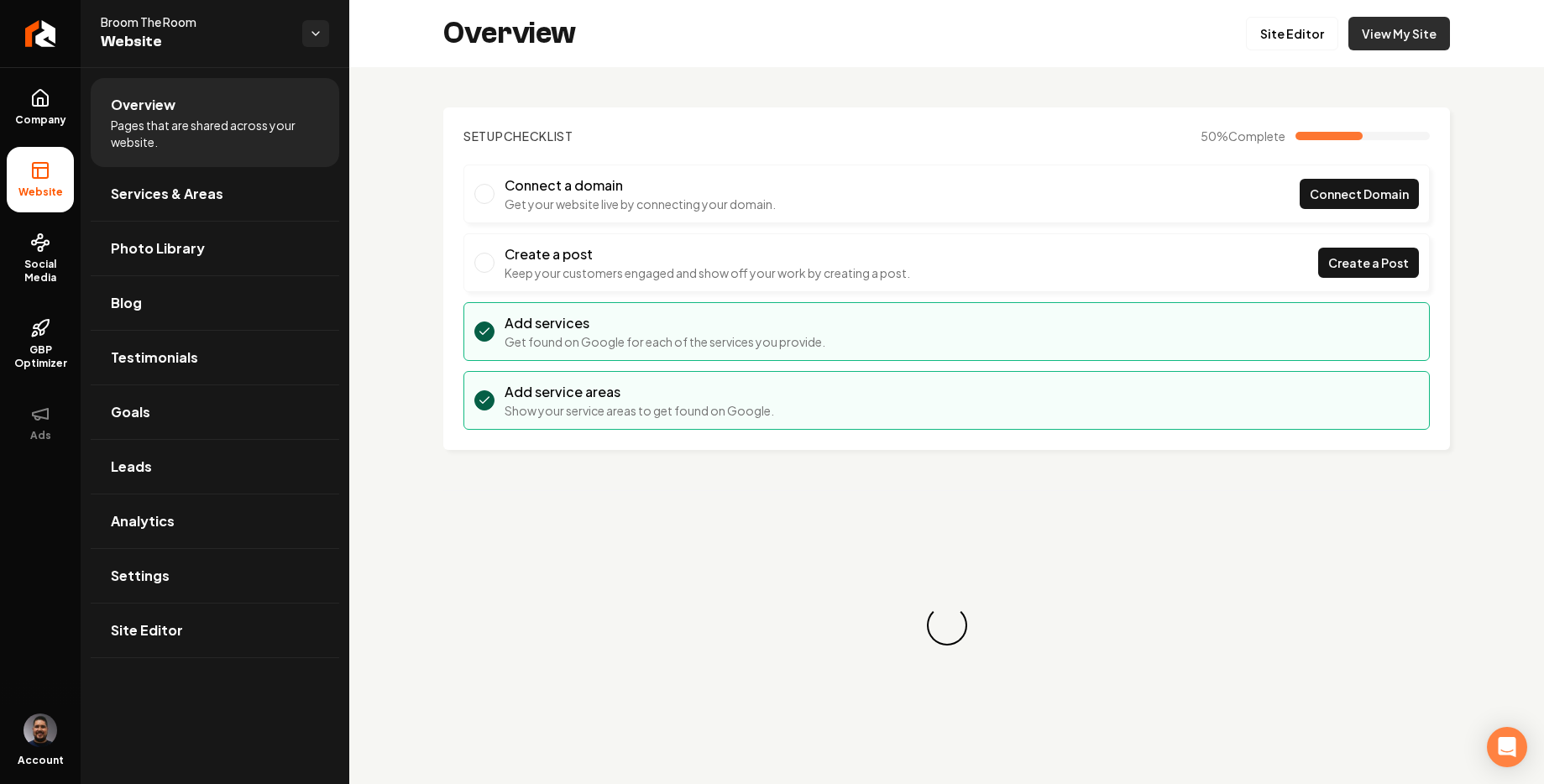
click at [1394, 25] on link "View My Site" at bounding box center [1400, 33] width 101 height 33
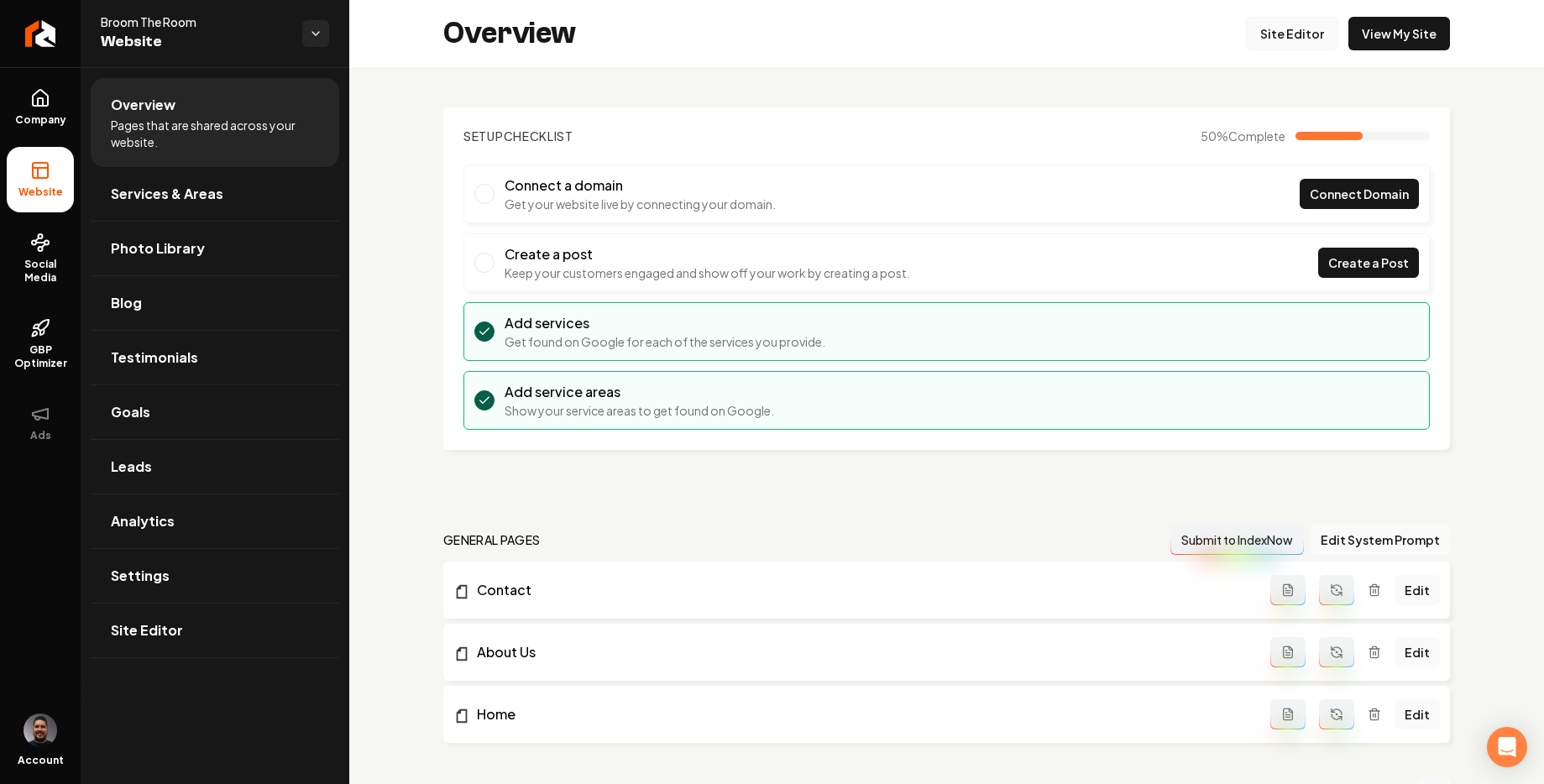
click at [1308, 36] on link "Site Editor" at bounding box center [1292, 33] width 93 height 33
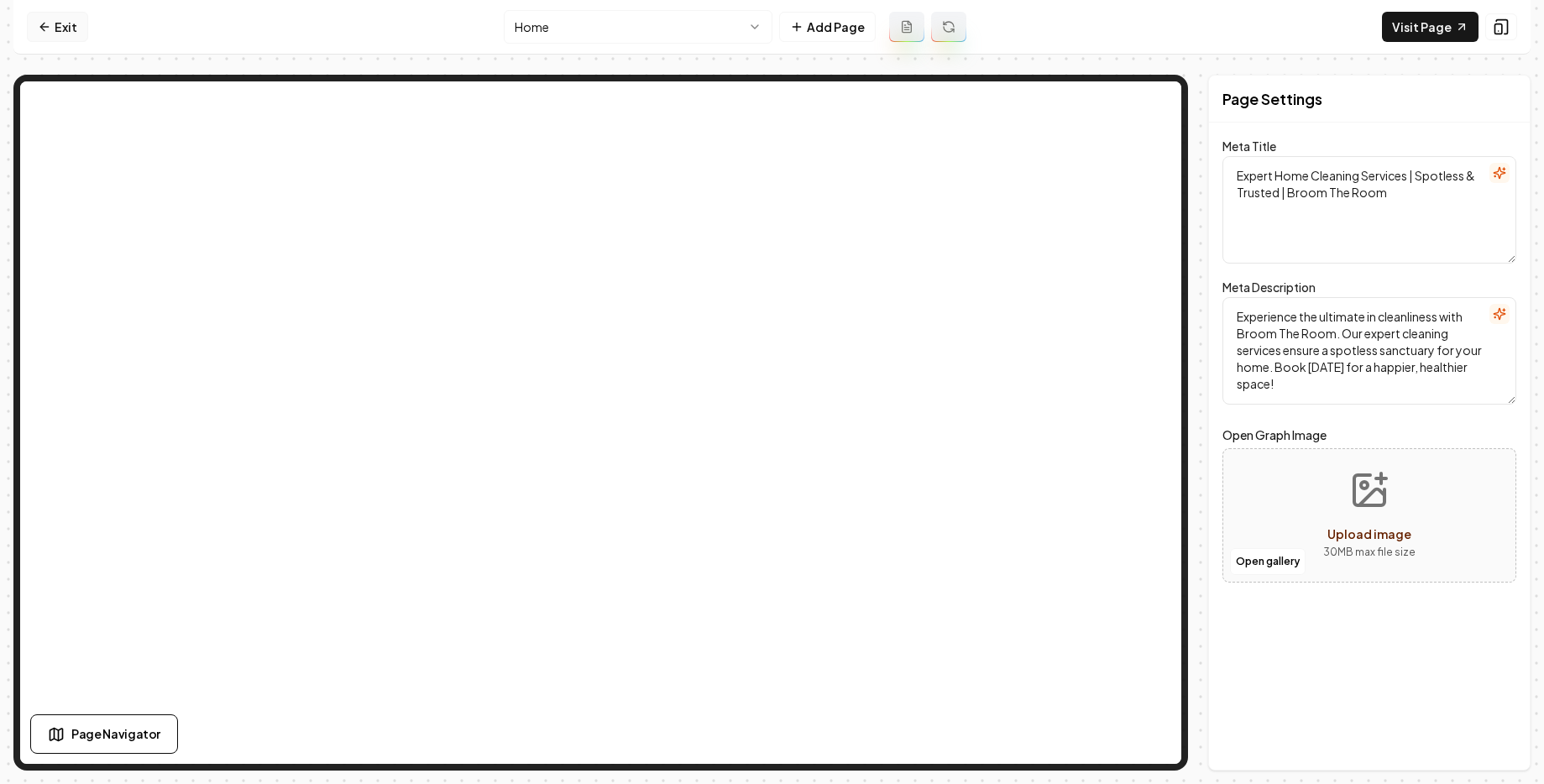
click at [74, 20] on link "Exit" at bounding box center [58, 26] width 61 height 30
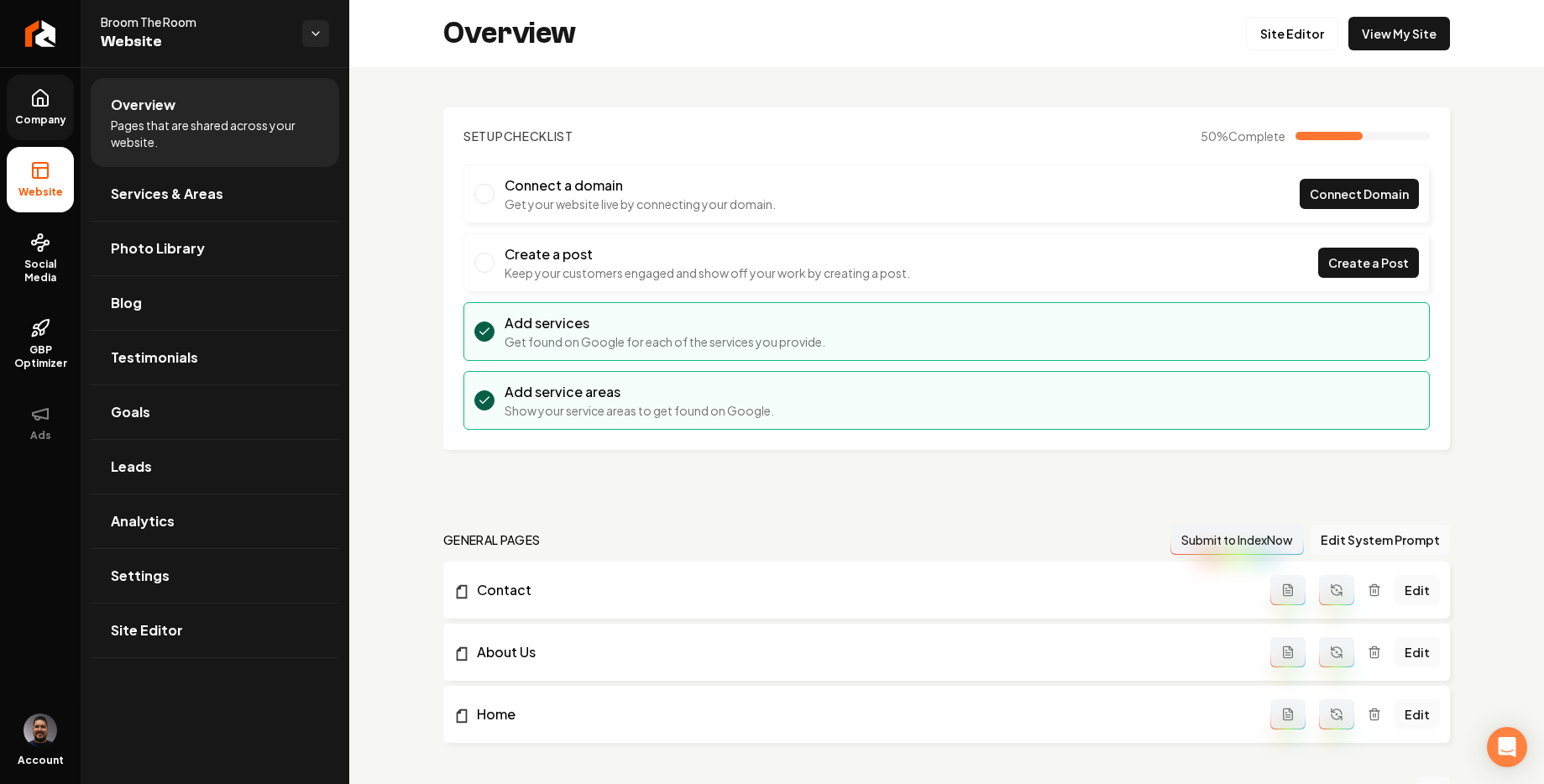
click at [34, 100] on icon at bounding box center [40, 98] width 20 height 20
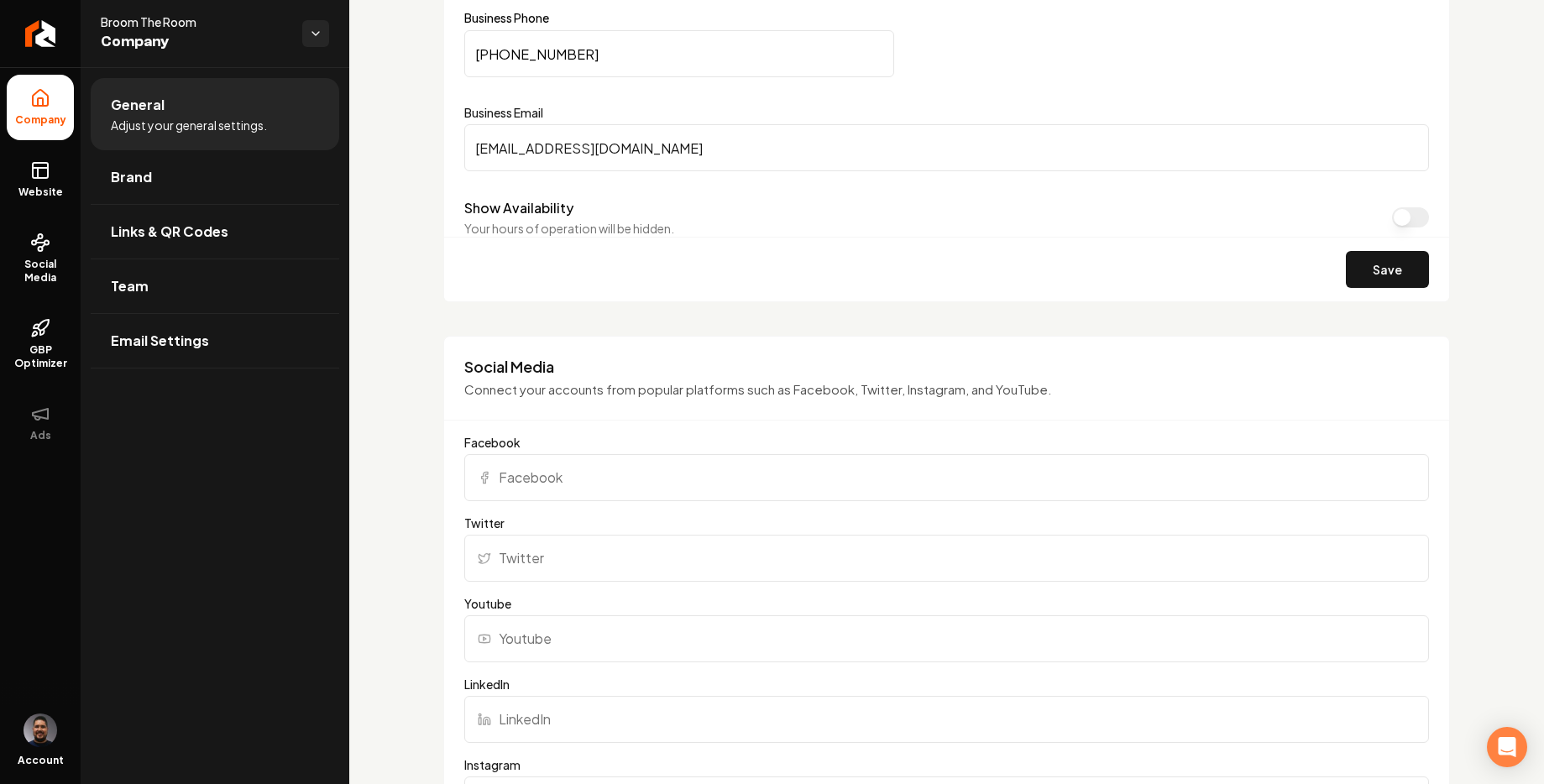
scroll to position [839, 0]
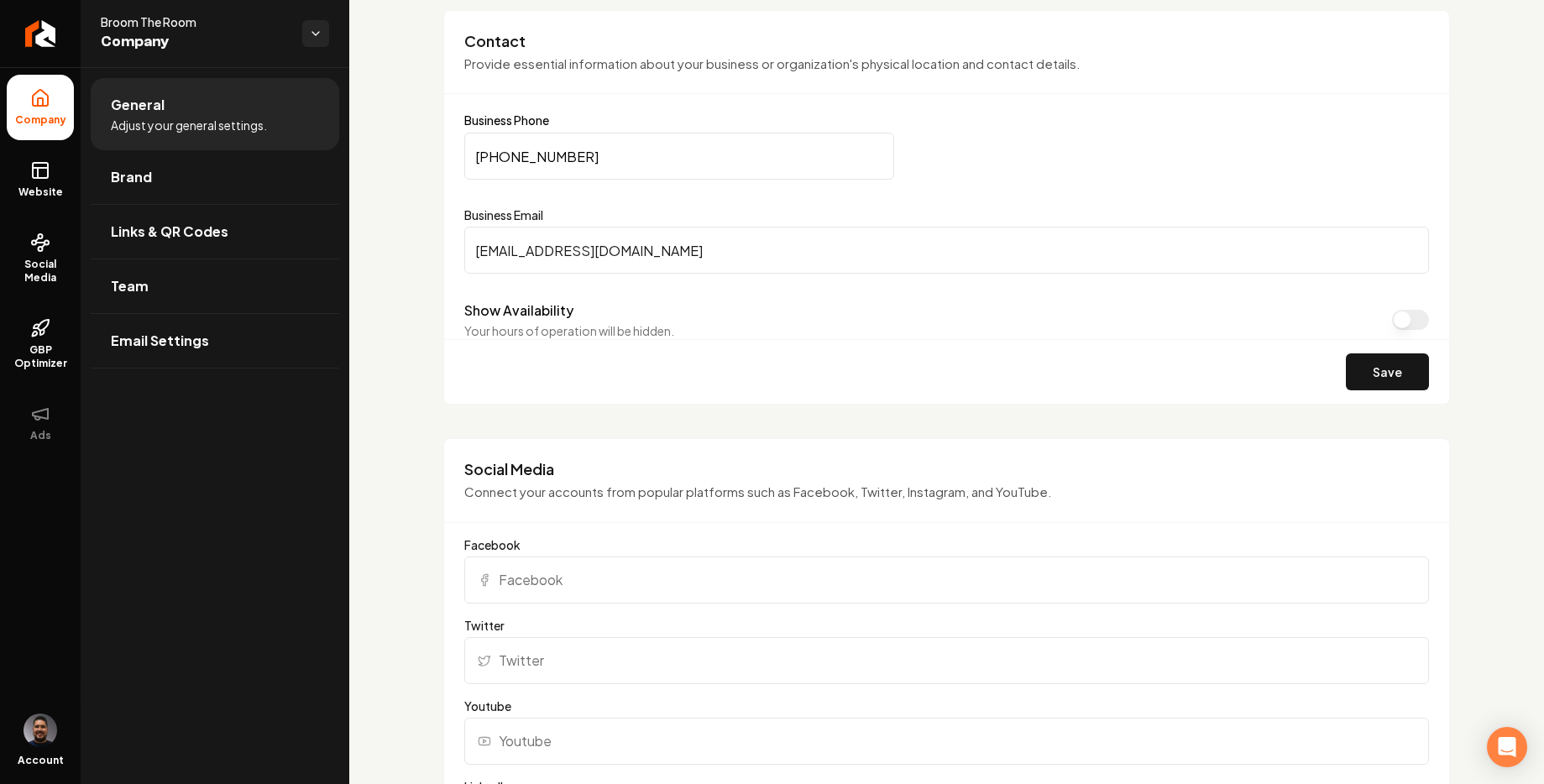
click at [527, 573] on input "Facebook" at bounding box center [946, 580] width 965 height 47
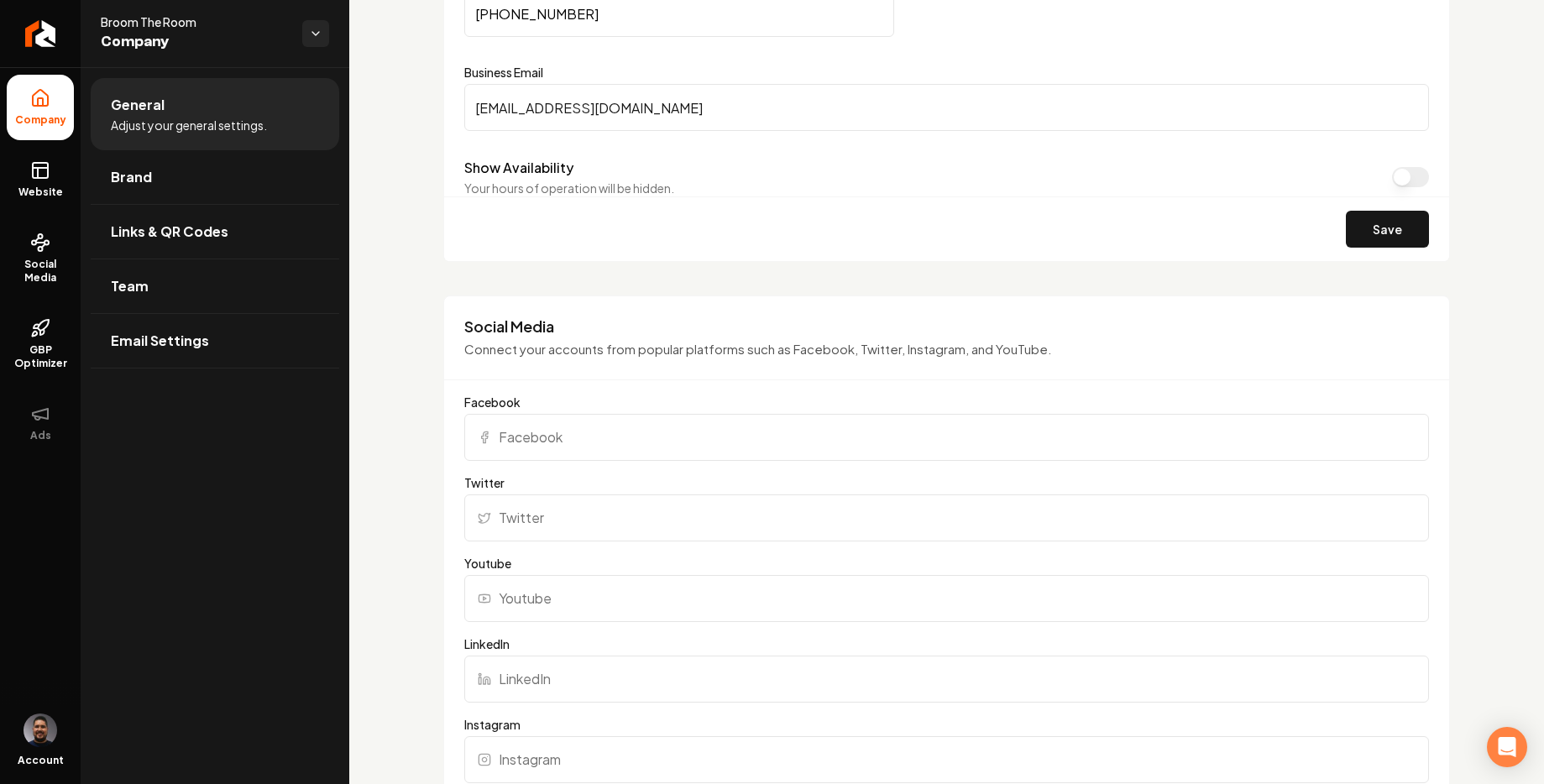
scroll to position [1146, 0]
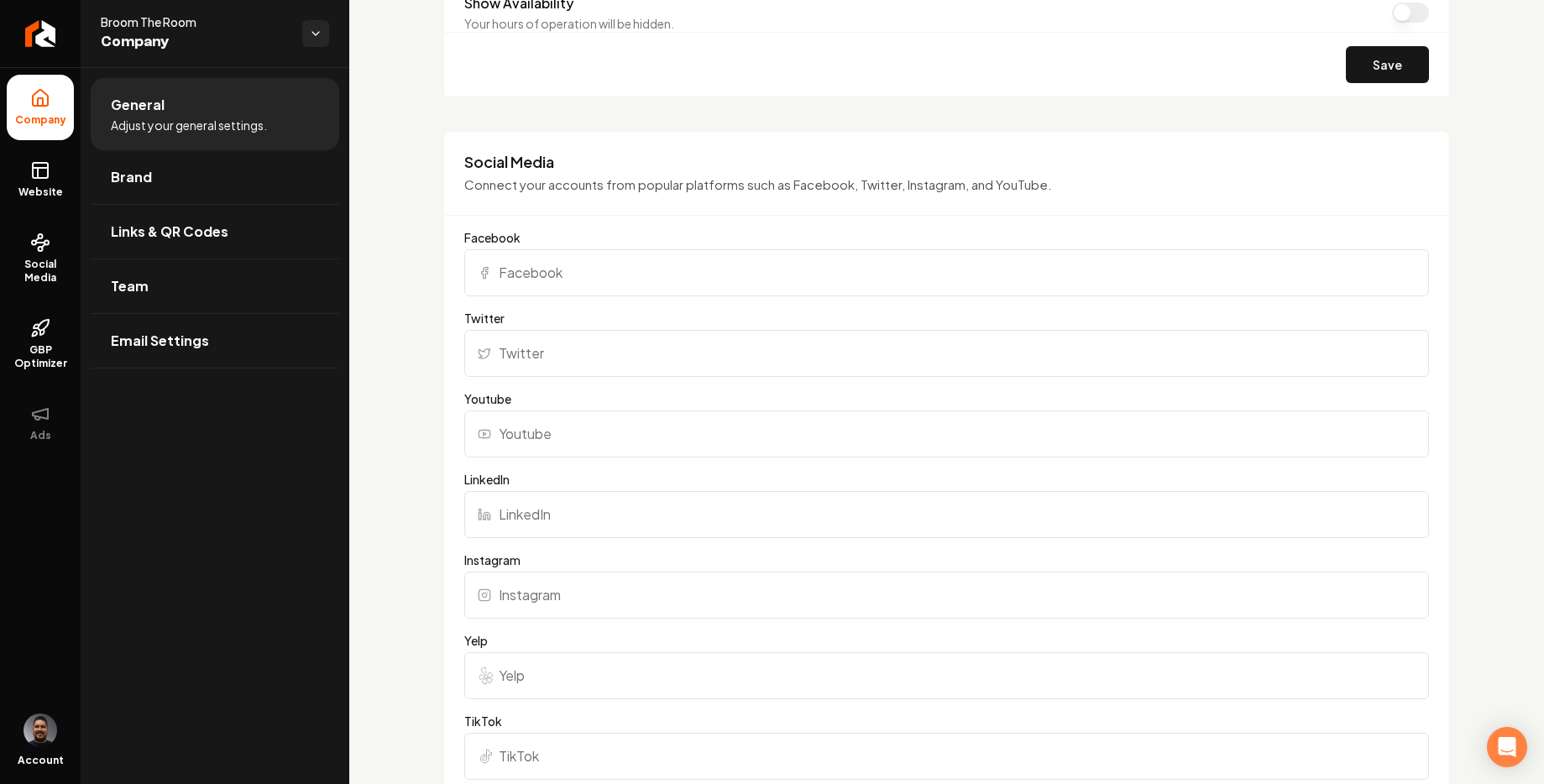
click at [403, 248] on div "Basics The more information you provide, the better your site will turn out sin…" at bounding box center [946, 449] width 1195 height 3054
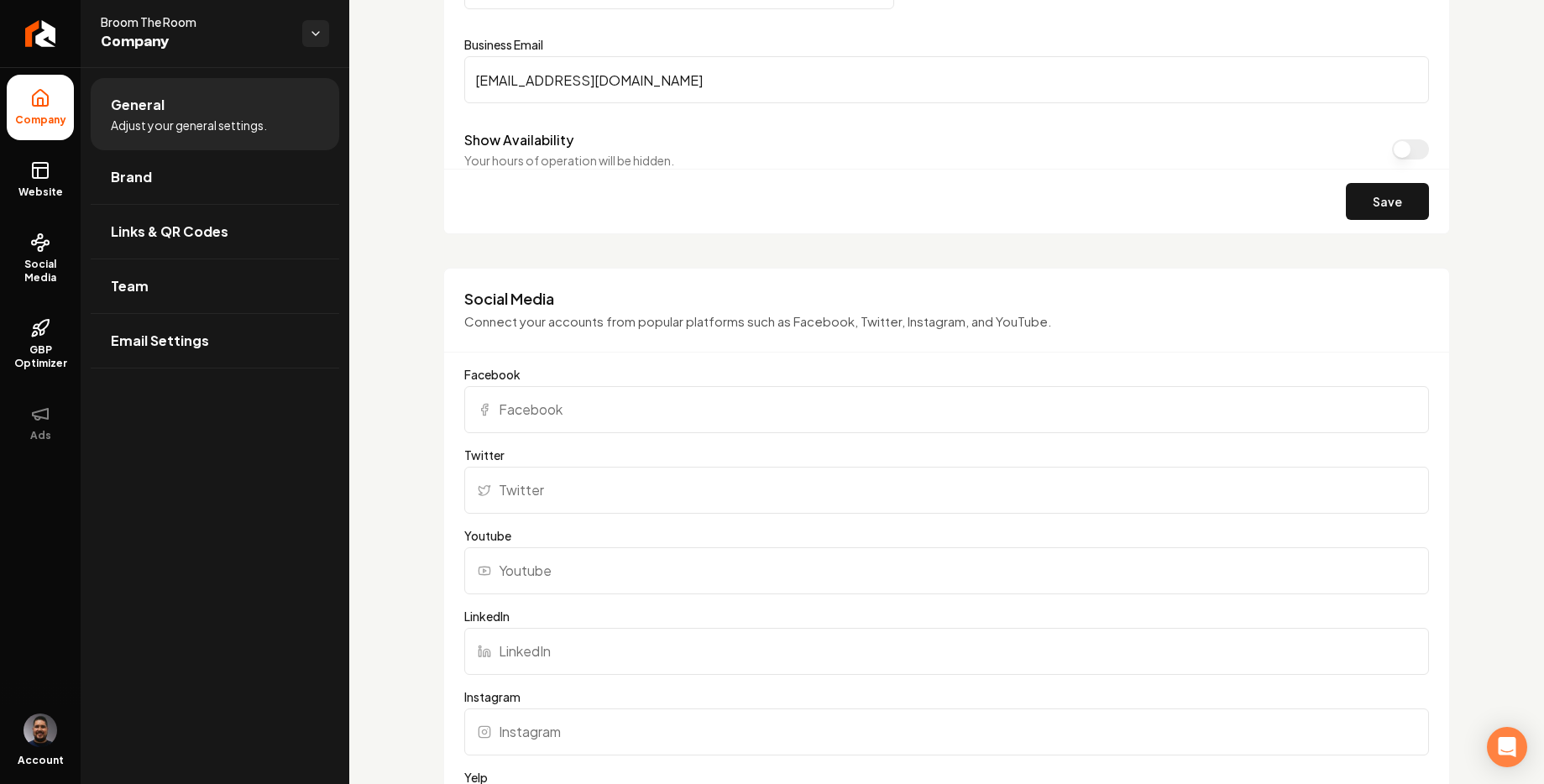
scroll to position [915, 0]
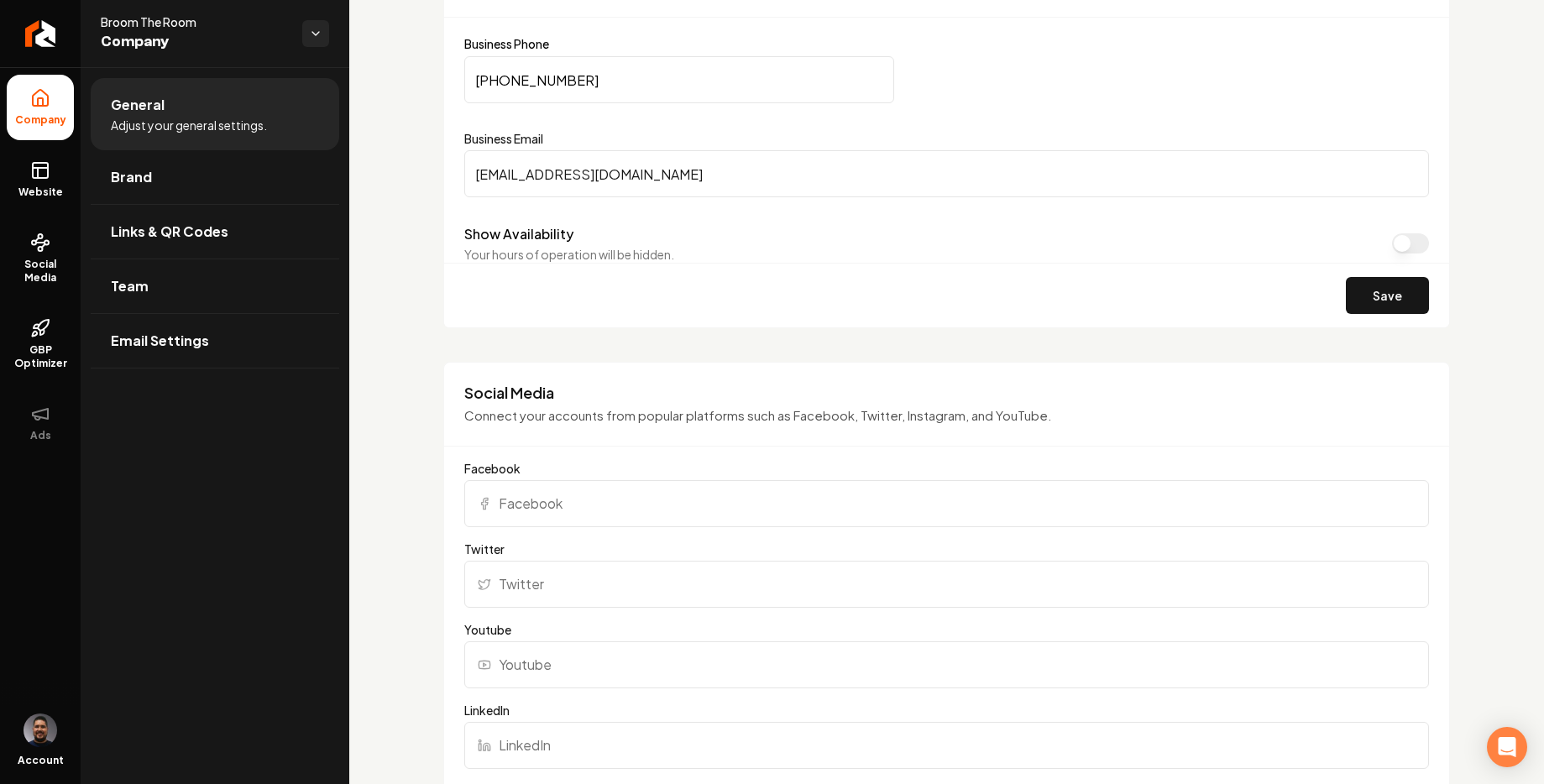
click at [555, 497] on input "Facebook" at bounding box center [946, 503] width 965 height 47
click at [637, 514] on input "Facebook" at bounding box center [946, 503] width 965 height 47
click at [484, 504] on icon "Main content area" at bounding box center [485, 503] width 6 height 11
click at [500, 504] on input "Facebook" at bounding box center [946, 503] width 965 height 47
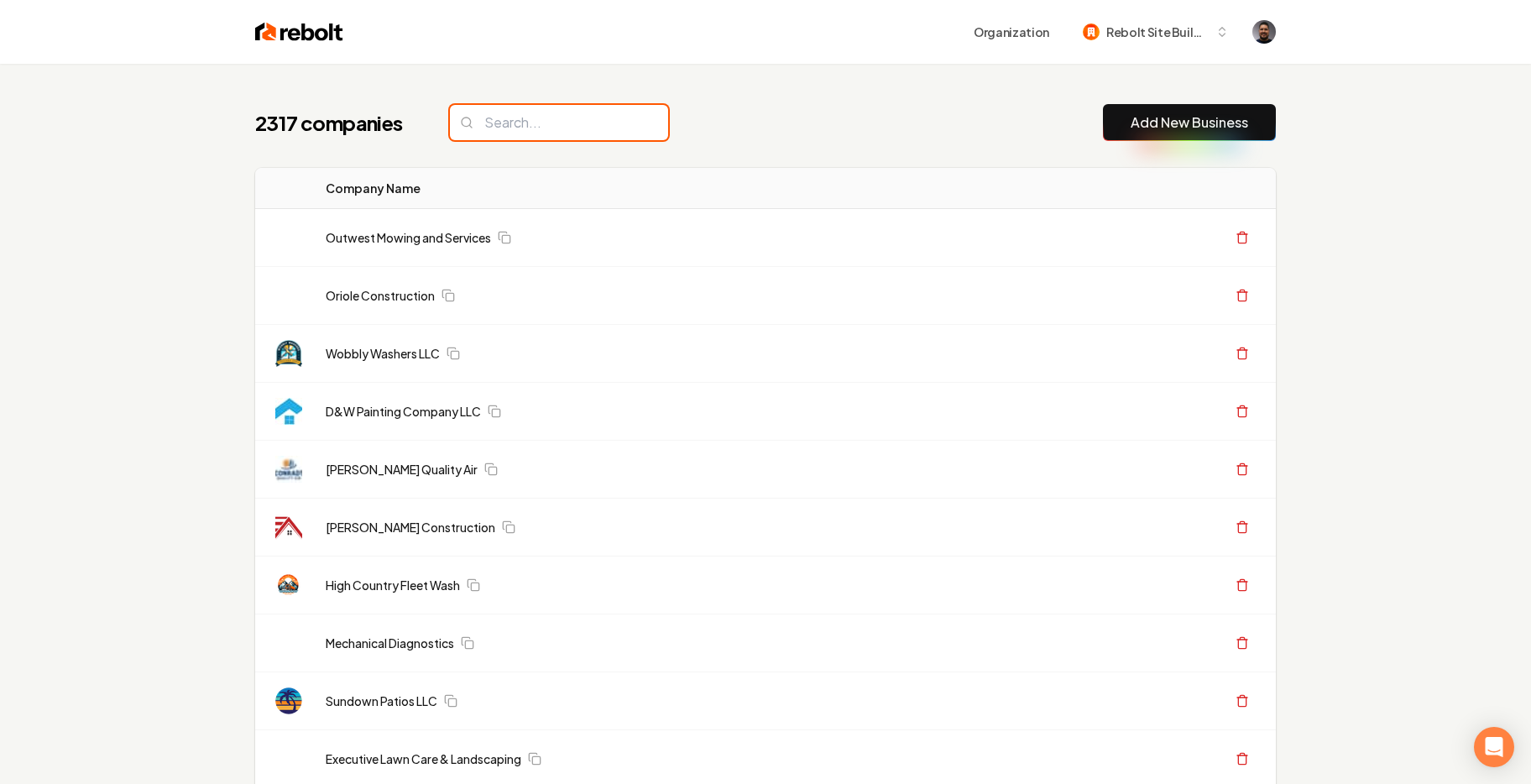
click at [494, 130] on input "search" at bounding box center [559, 123] width 218 height 35
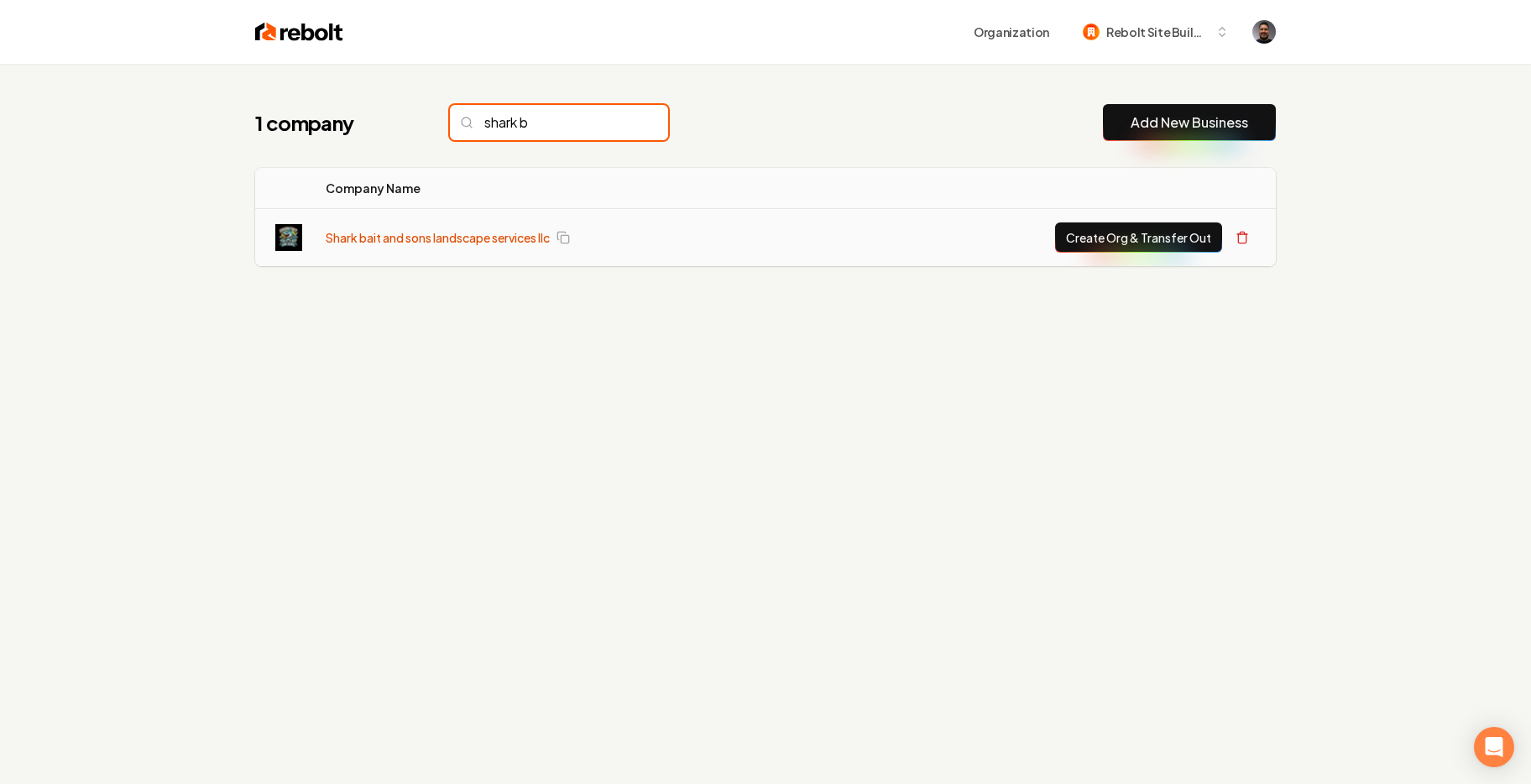
type input "shark b"
click at [451, 239] on link "Shark bait and sons landscape services llc" at bounding box center [438, 237] width 224 height 17
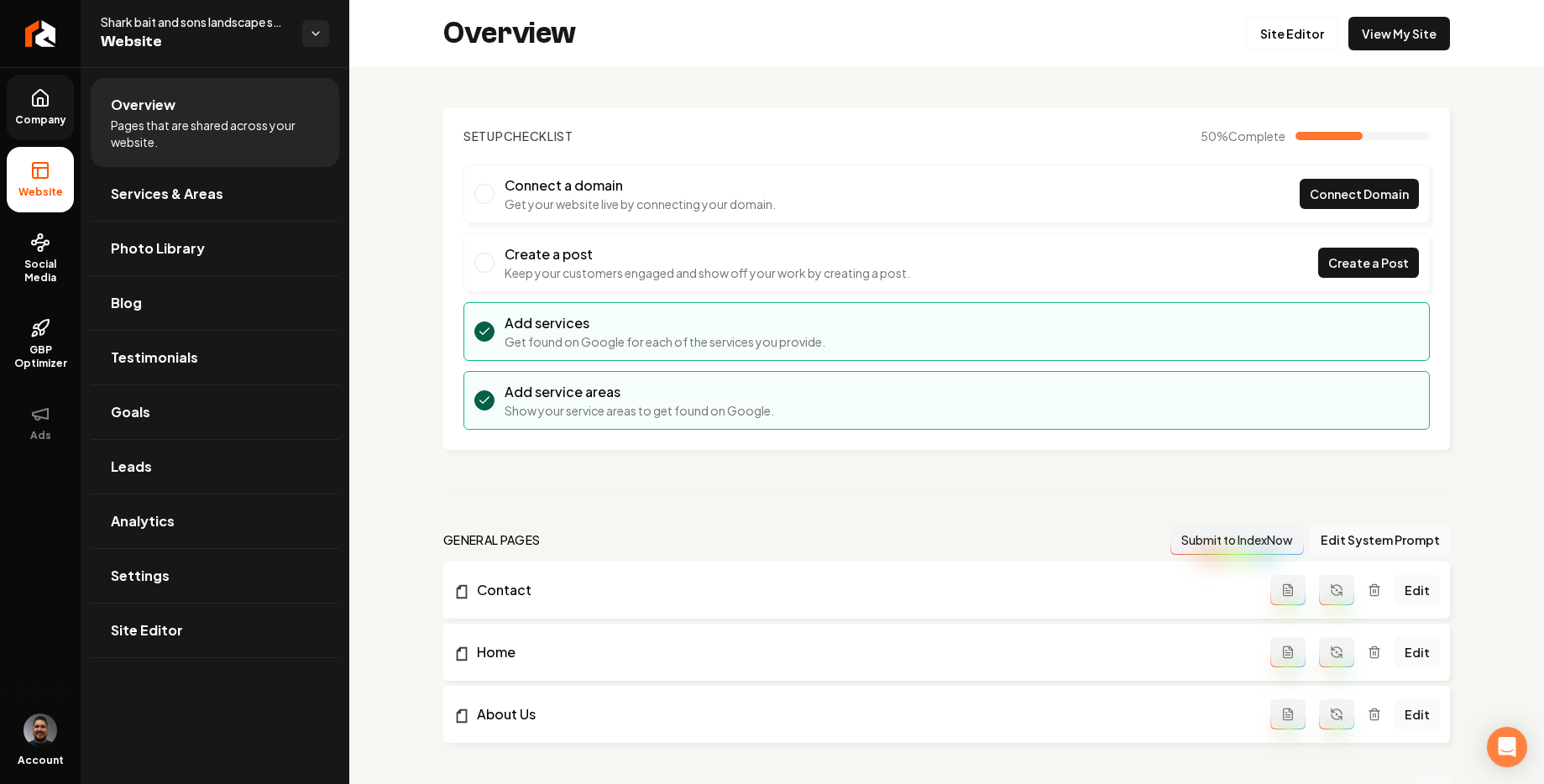
click at [57, 94] on link "Company" at bounding box center [40, 107] width 67 height 65
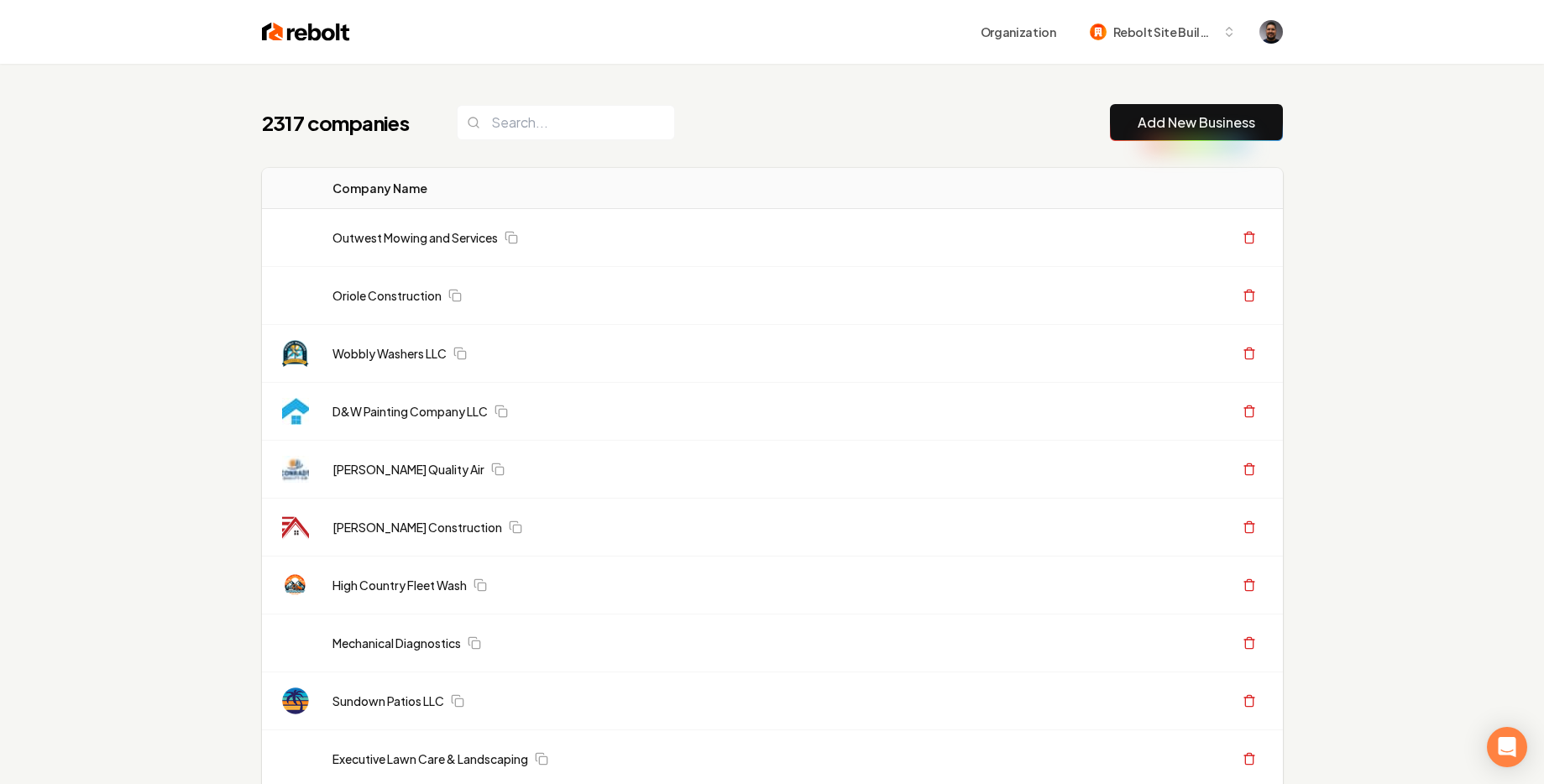
click at [594, 134] on input "search" at bounding box center [566, 123] width 218 height 35
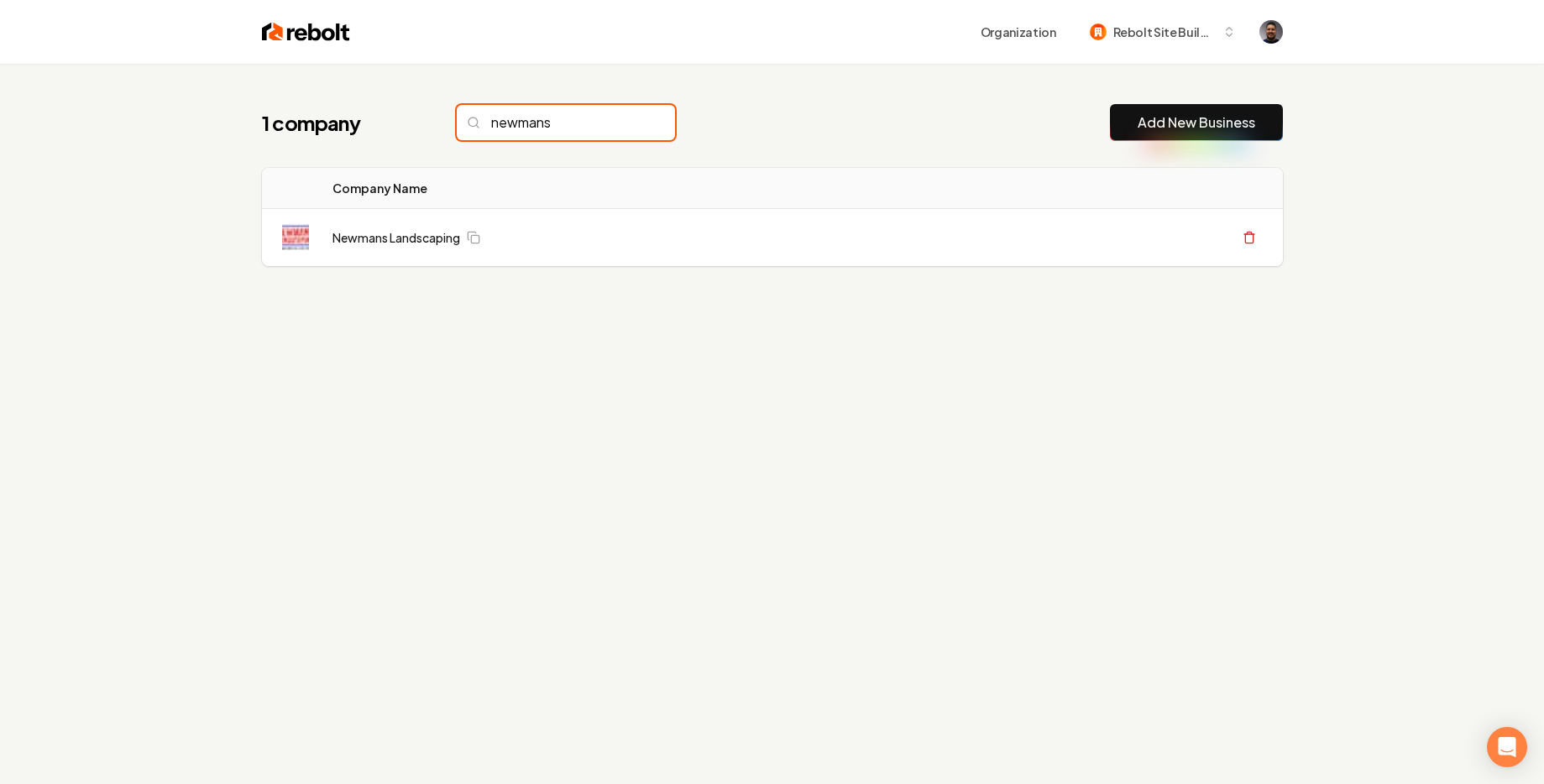
click at [529, 123] on input "newmans" at bounding box center [566, 123] width 218 height 35
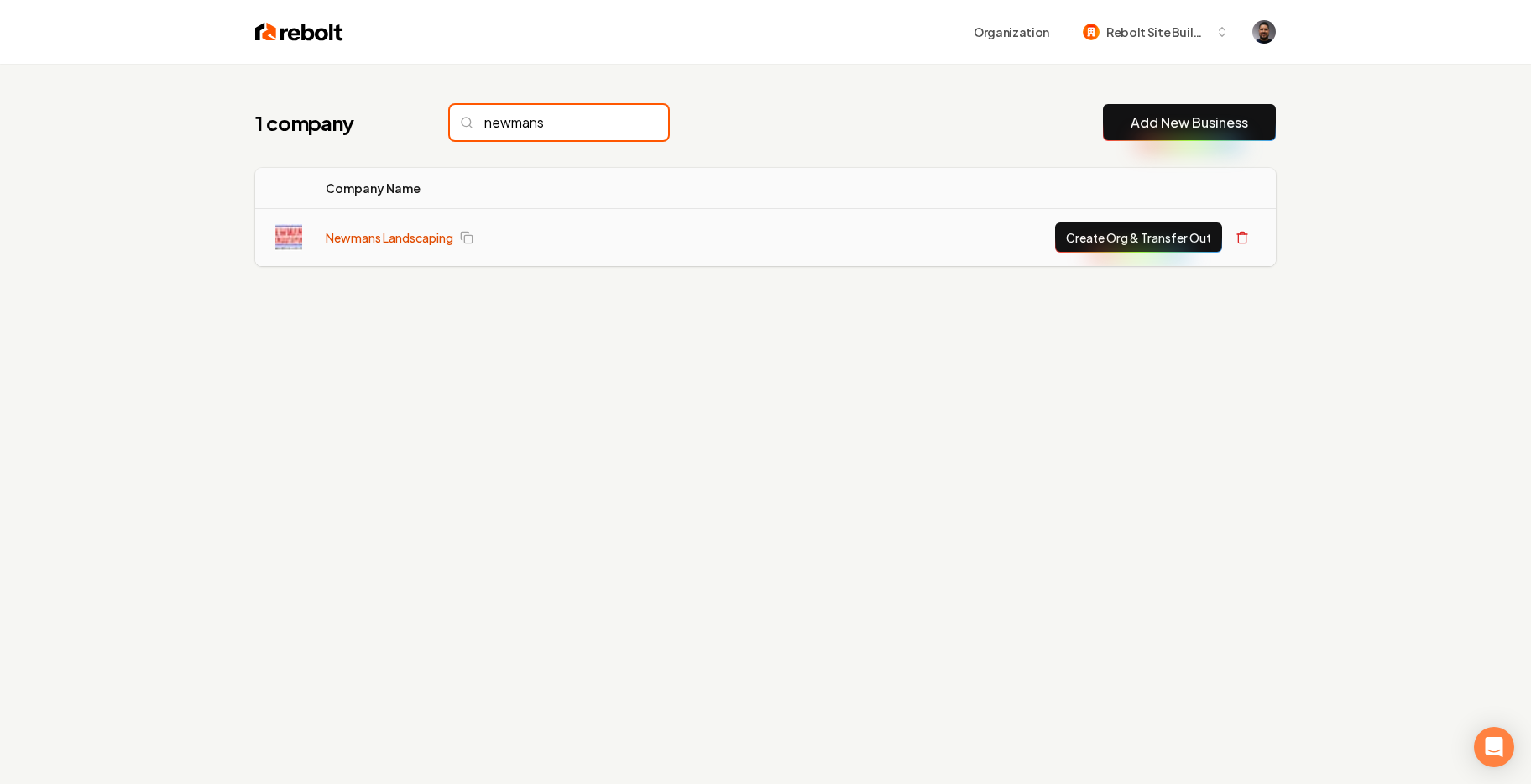
type input "newmans"
click at [400, 243] on link "Newmans Landscaping" at bounding box center [389, 237] width 128 height 17
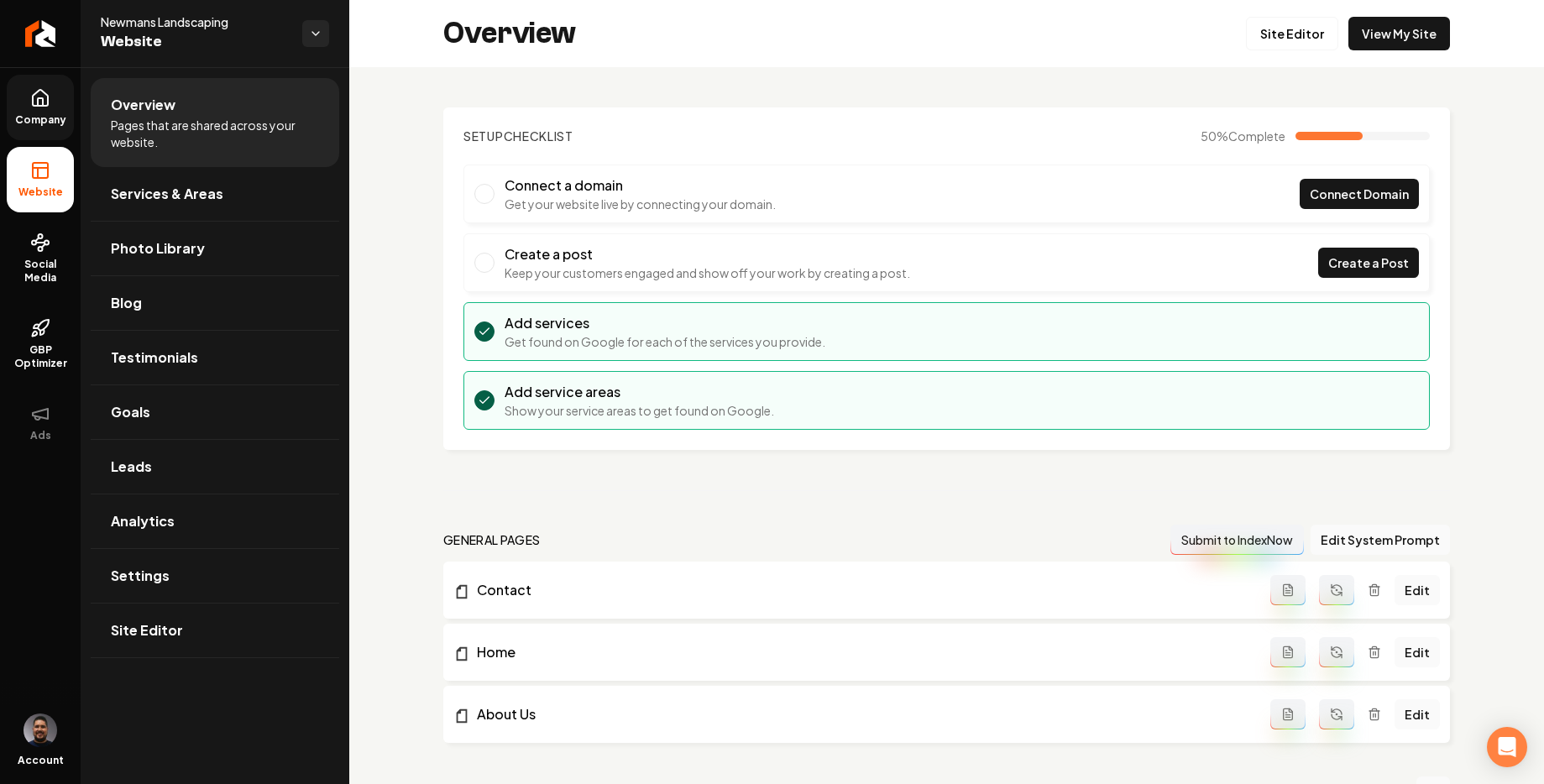
click at [42, 106] on icon at bounding box center [40, 98] width 20 height 20
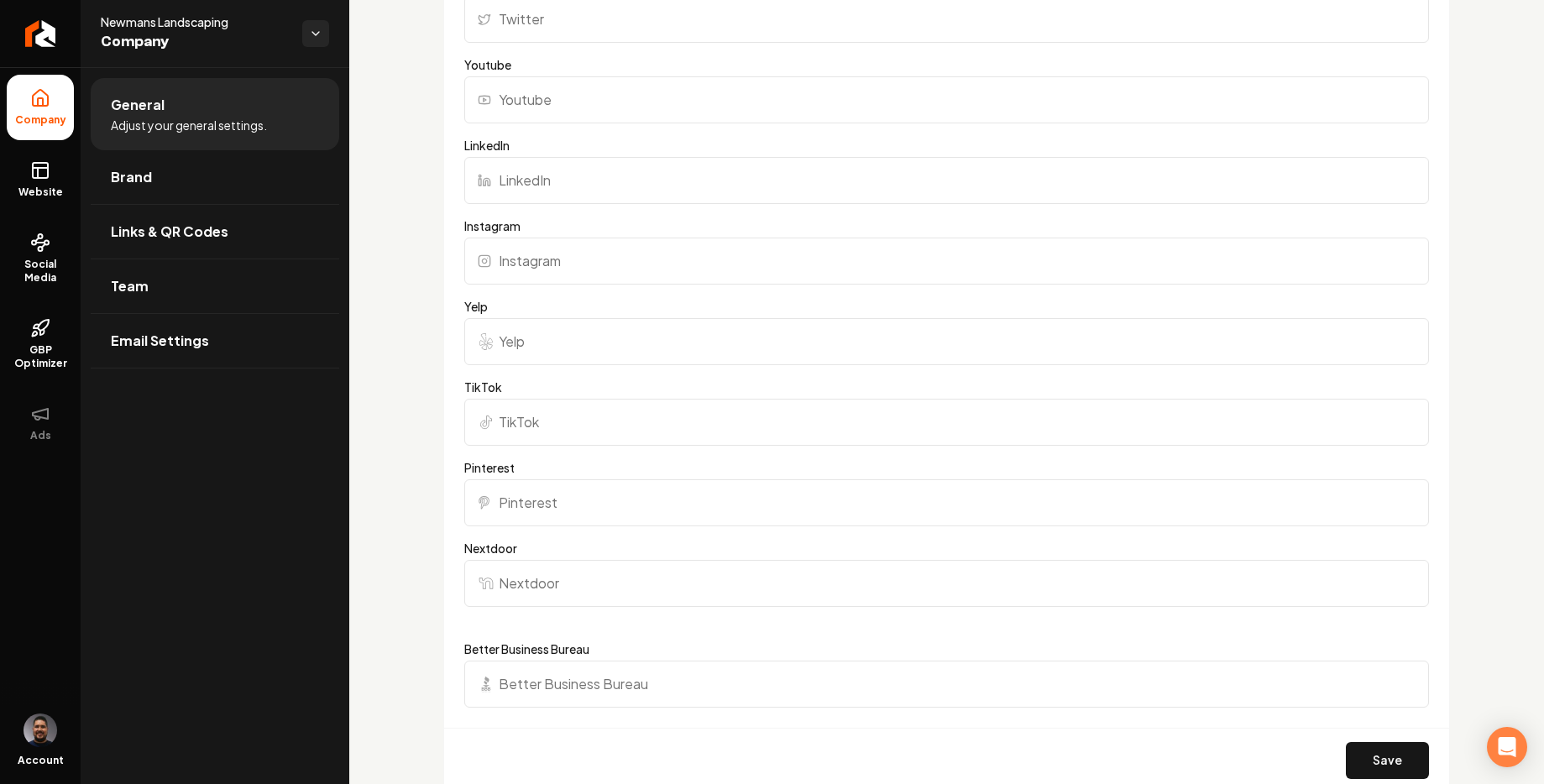
scroll to position [929, 0]
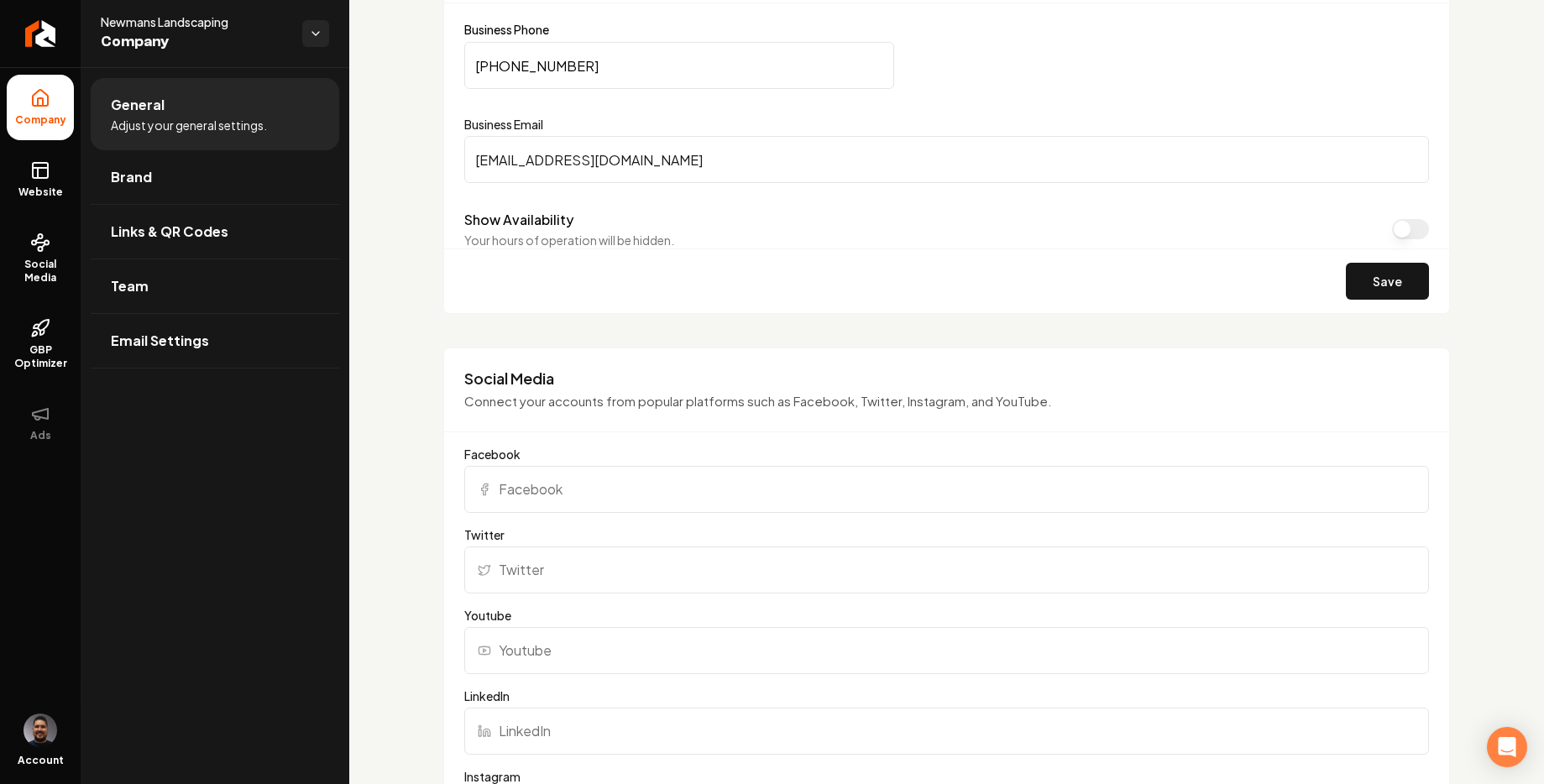
click at [554, 487] on input "Facebook" at bounding box center [946, 490] width 965 height 47
paste input "https://www.facebook.com/NewmansLandscaping2022"
type input "https://www.facebook.com/NewmansLandscaping2022"
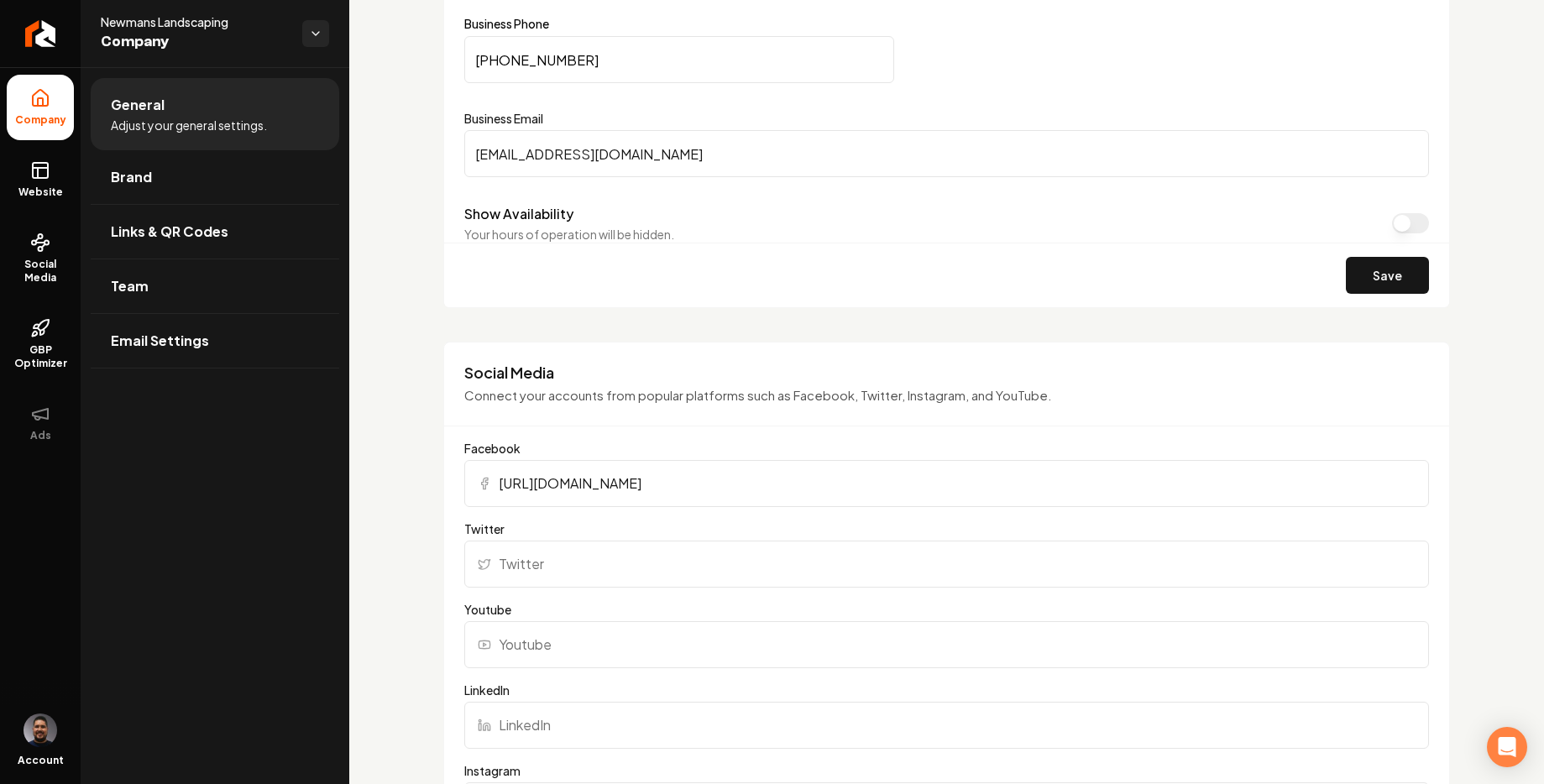
scroll to position [891, 0]
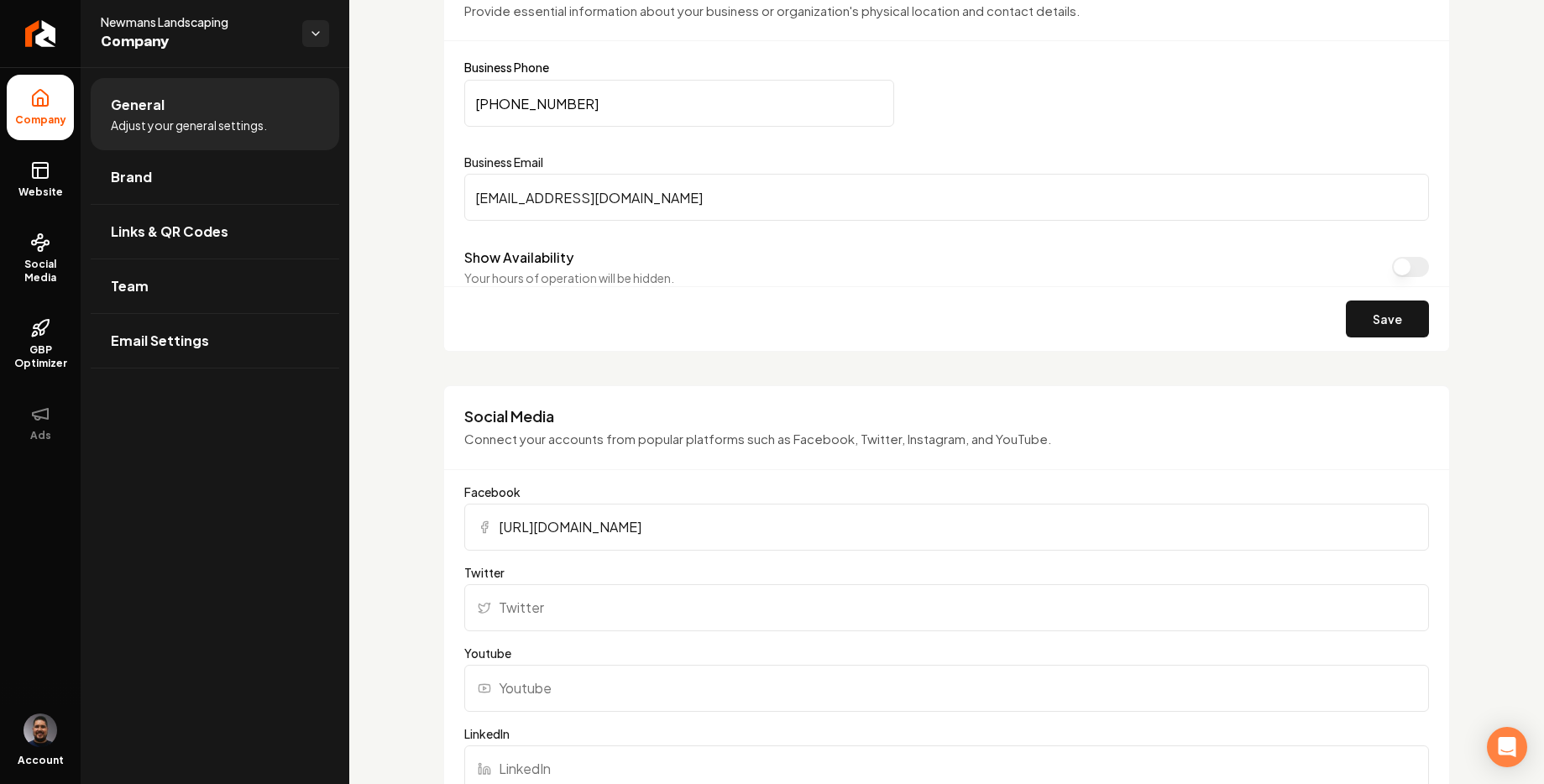
click at [625, 419] on h3 "Social Media" at bounding box center [946, 416] width 965 height 20
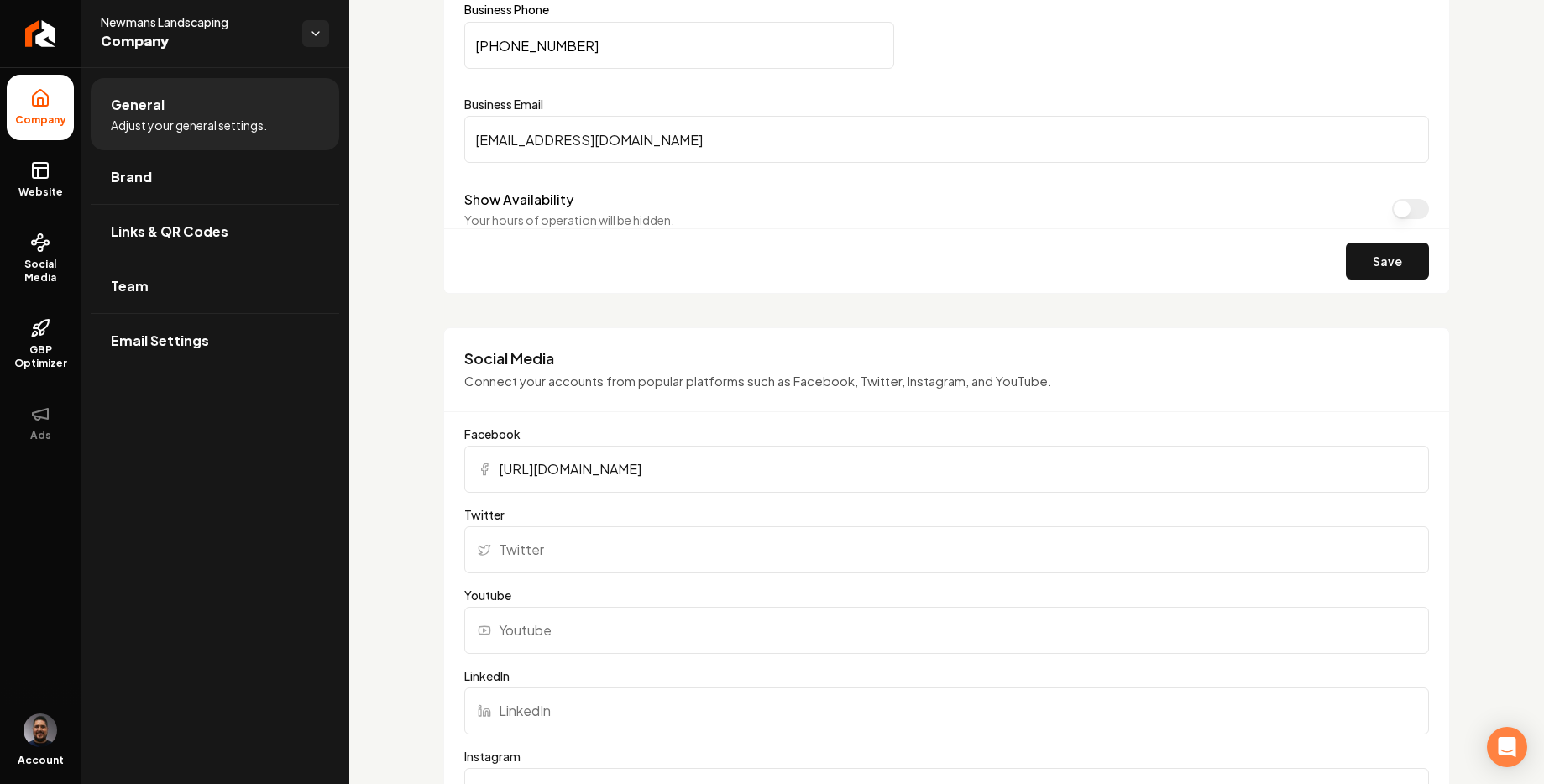
click at [615, 519] on label "Twitter" at bounding box center [946, 514] width 965 height 17
click at [615, 527] on input "Twitter" at bounding box center [946, 550] width 965 height 47
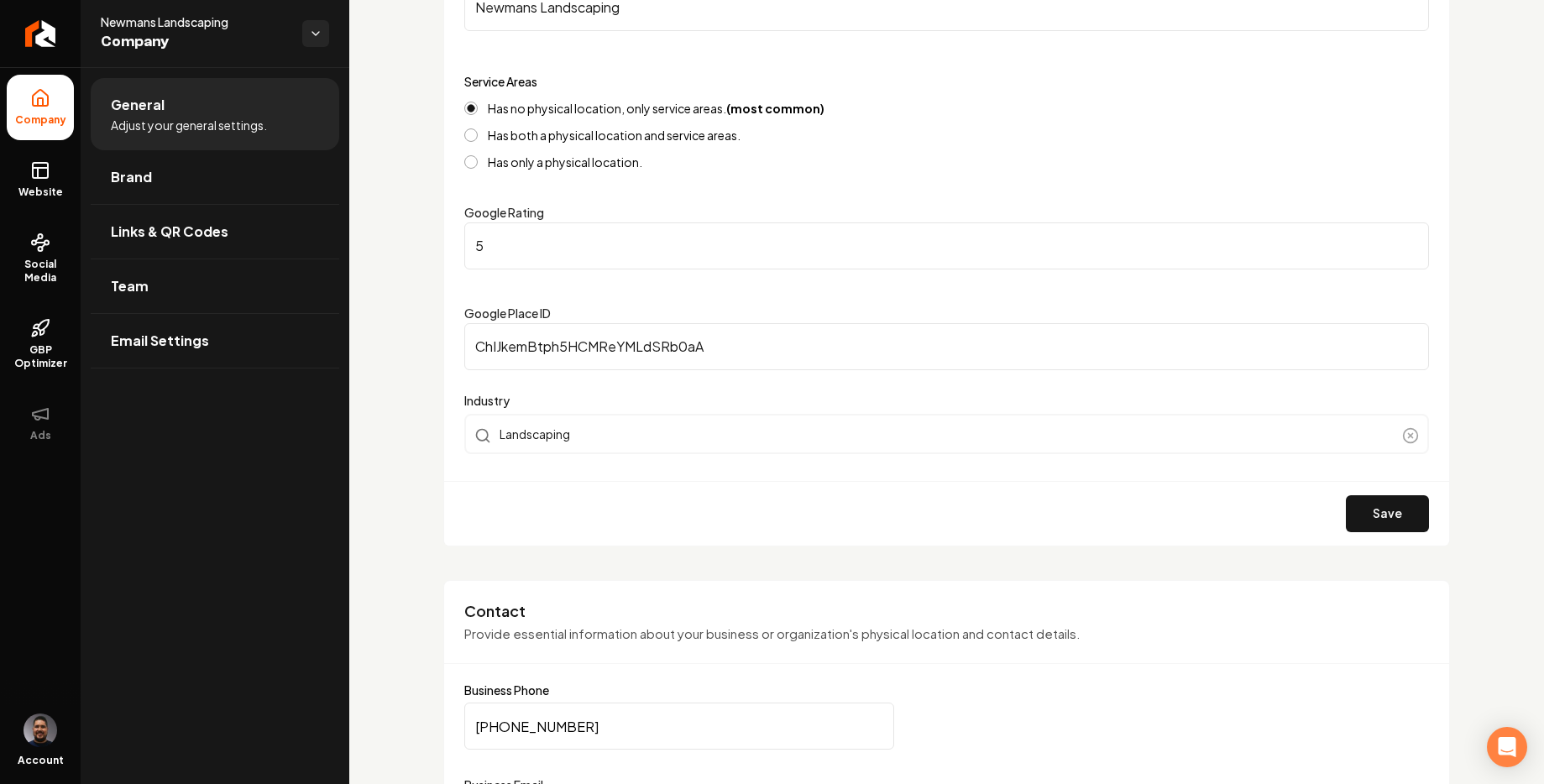
scroll to position [0, 0]
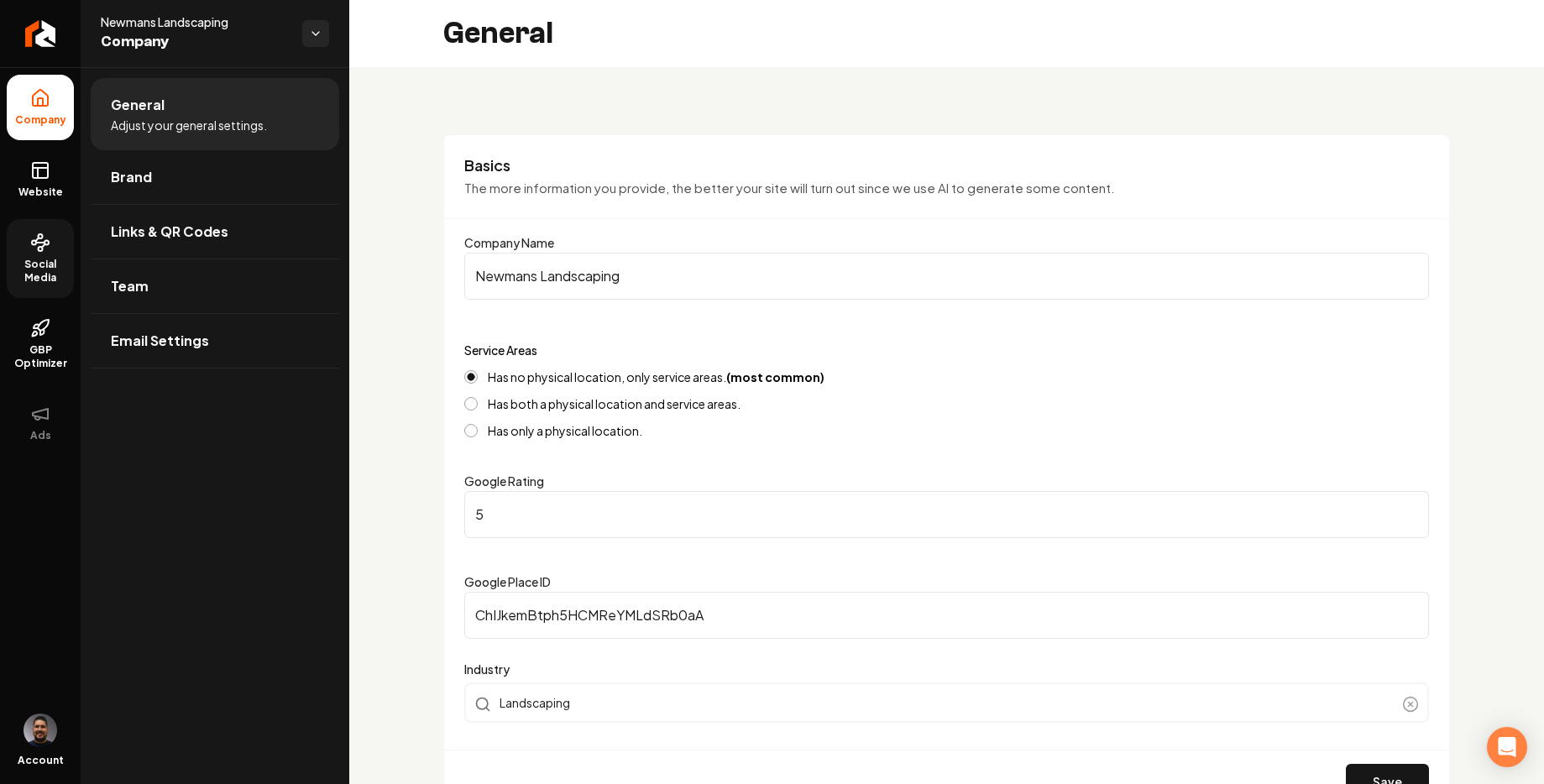
click at [52, 250] on link "Social Media" at bounding box center [40, 258] width 67 height 79
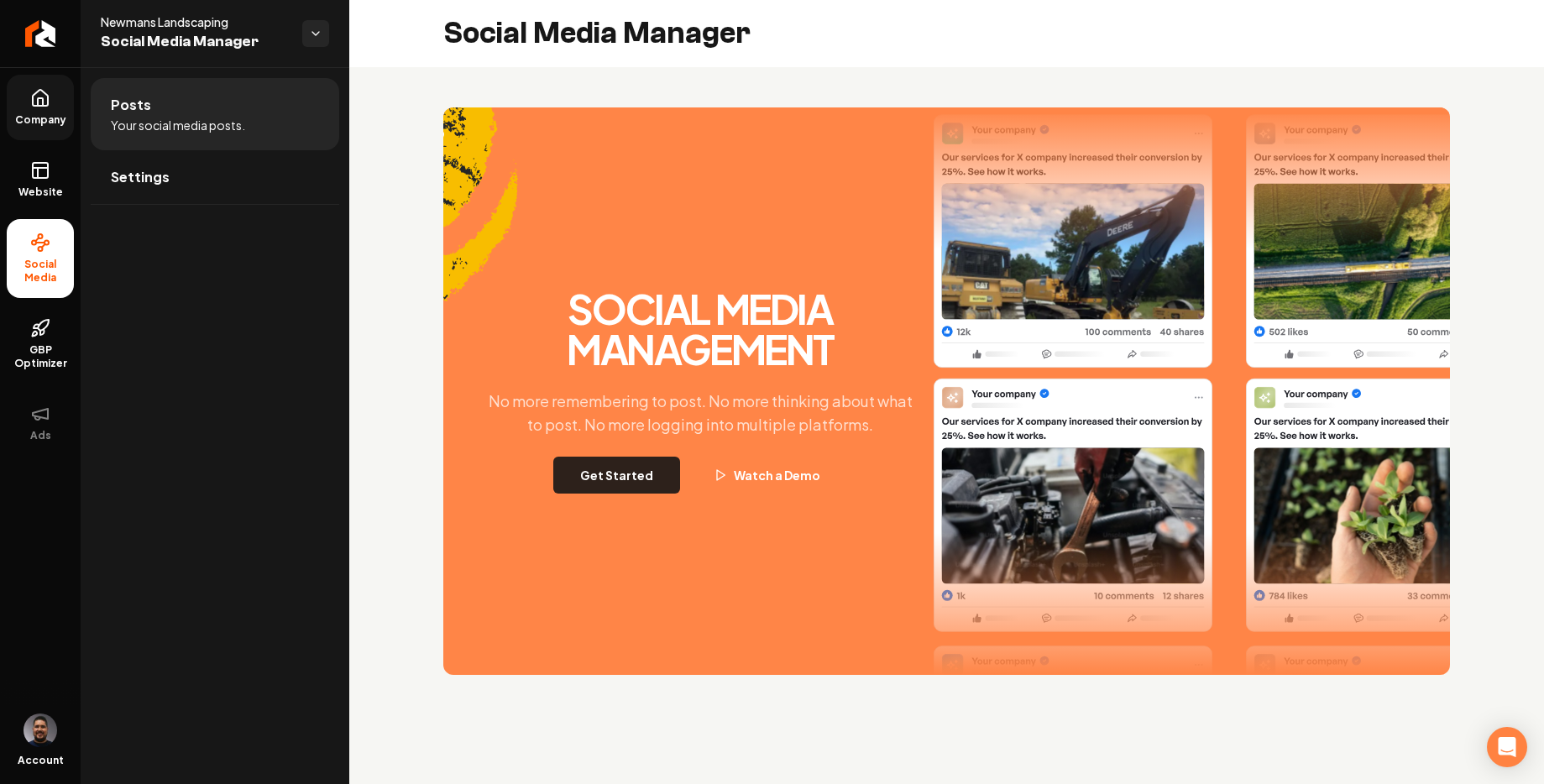
click at [623, 474] on button "Get Started" at bounding box center [616, 475] width 127 height 37
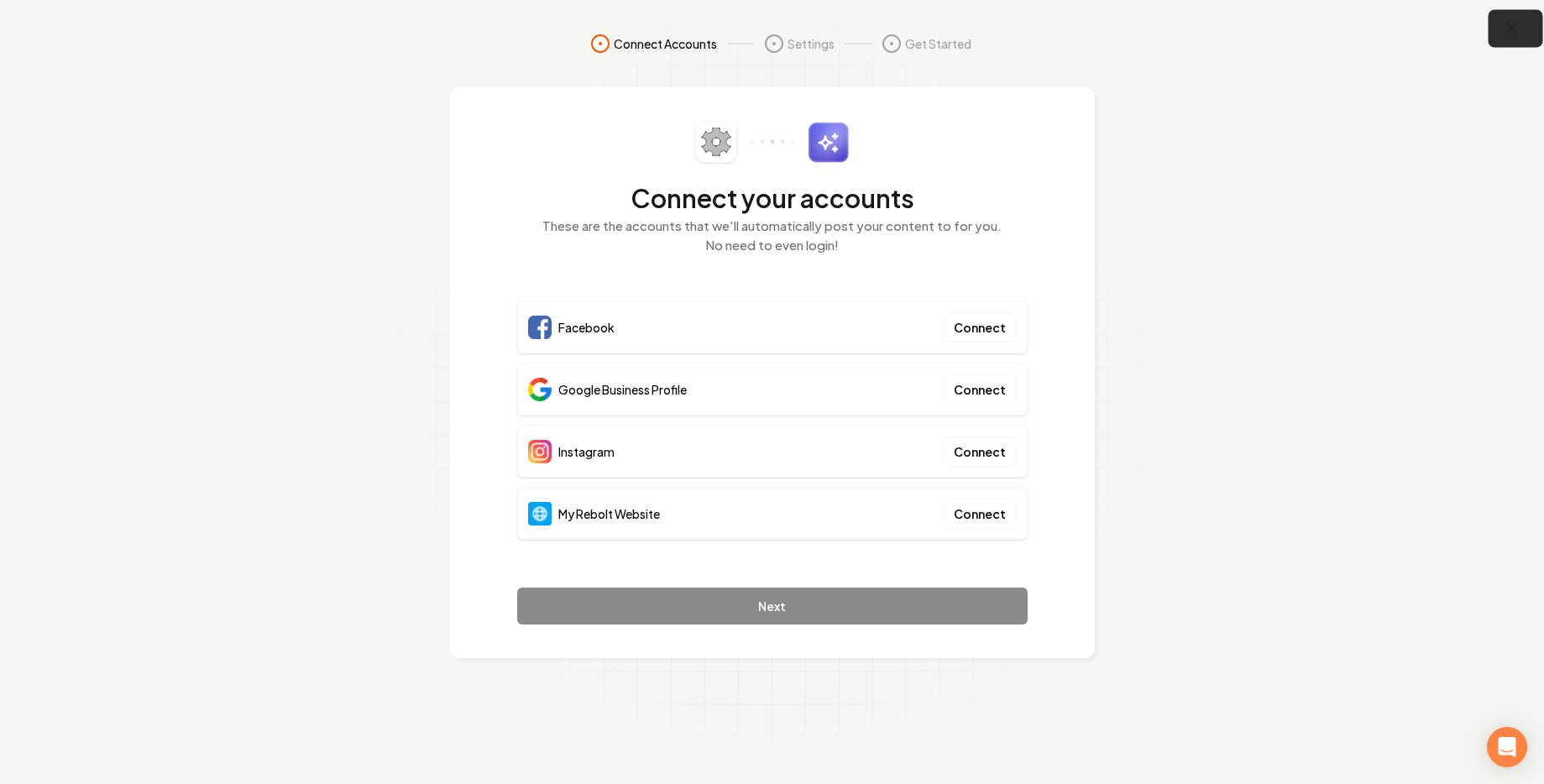
click at [1502, 33] on icon "button" at bounding box center [1512, 29] width 21 height 21
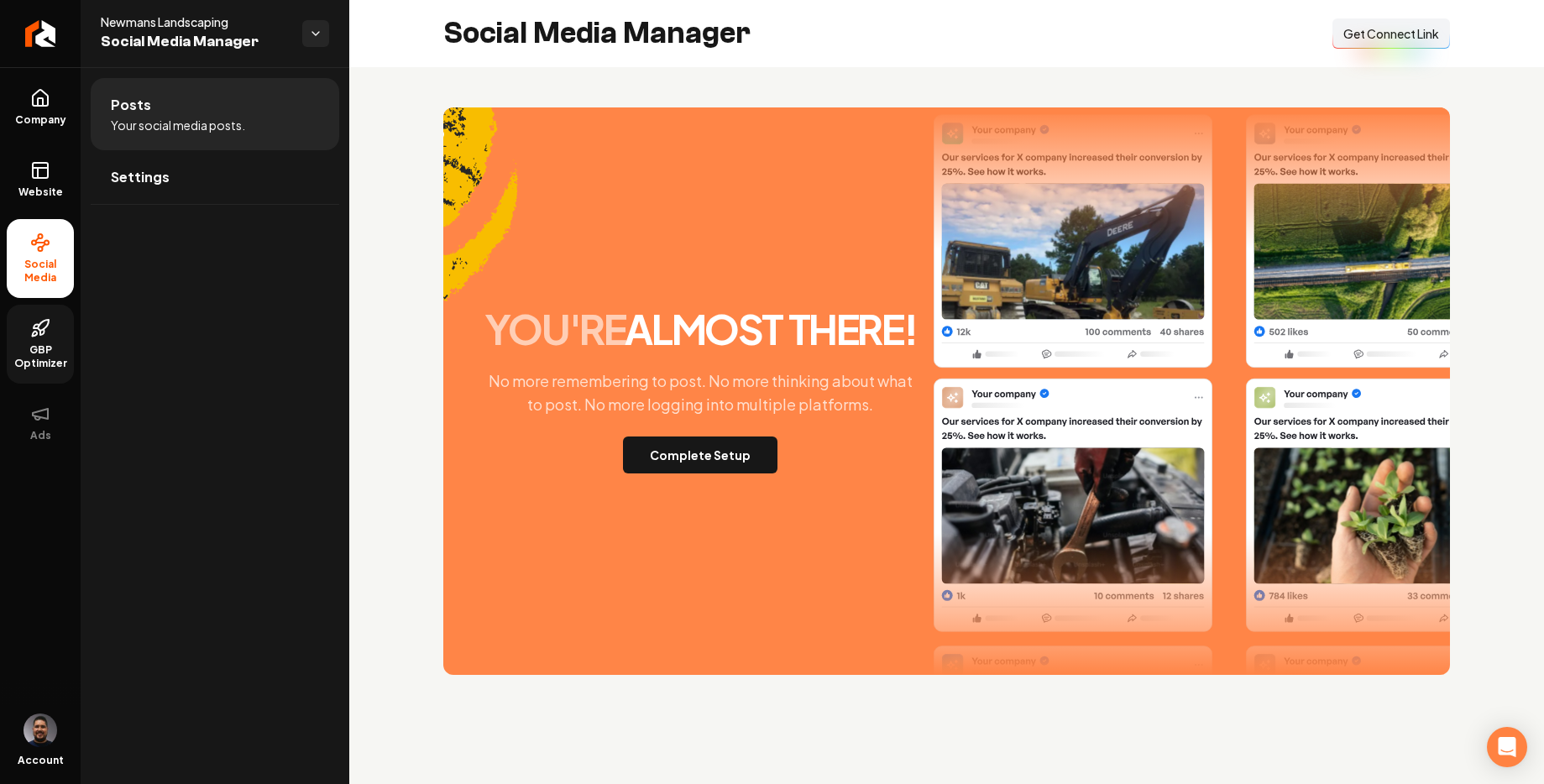
click at [51, 347] on span "GBP Optimizer" at bounding box center [40, 357] width 67 height 27
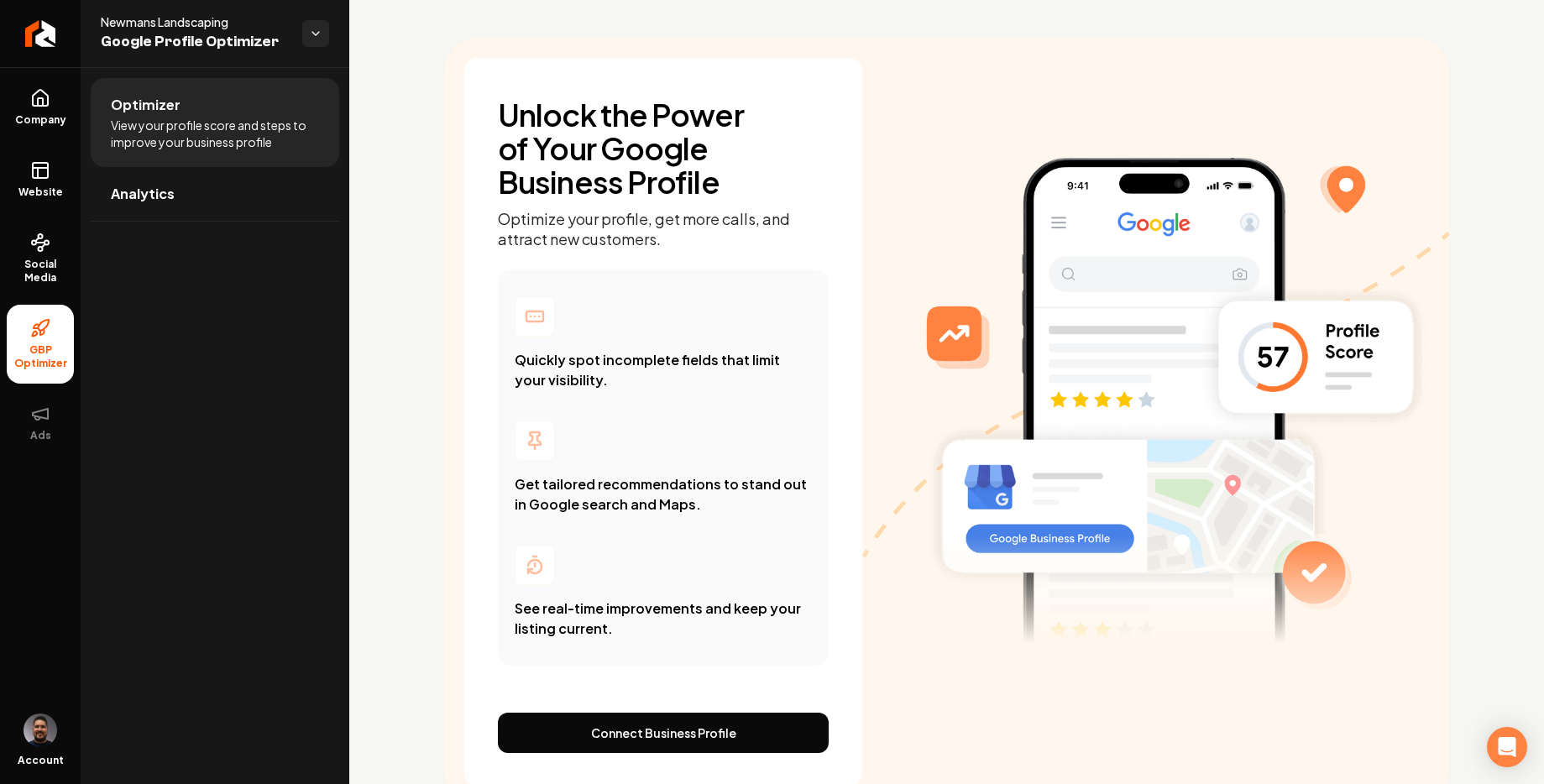
scroll to position [135, 0]
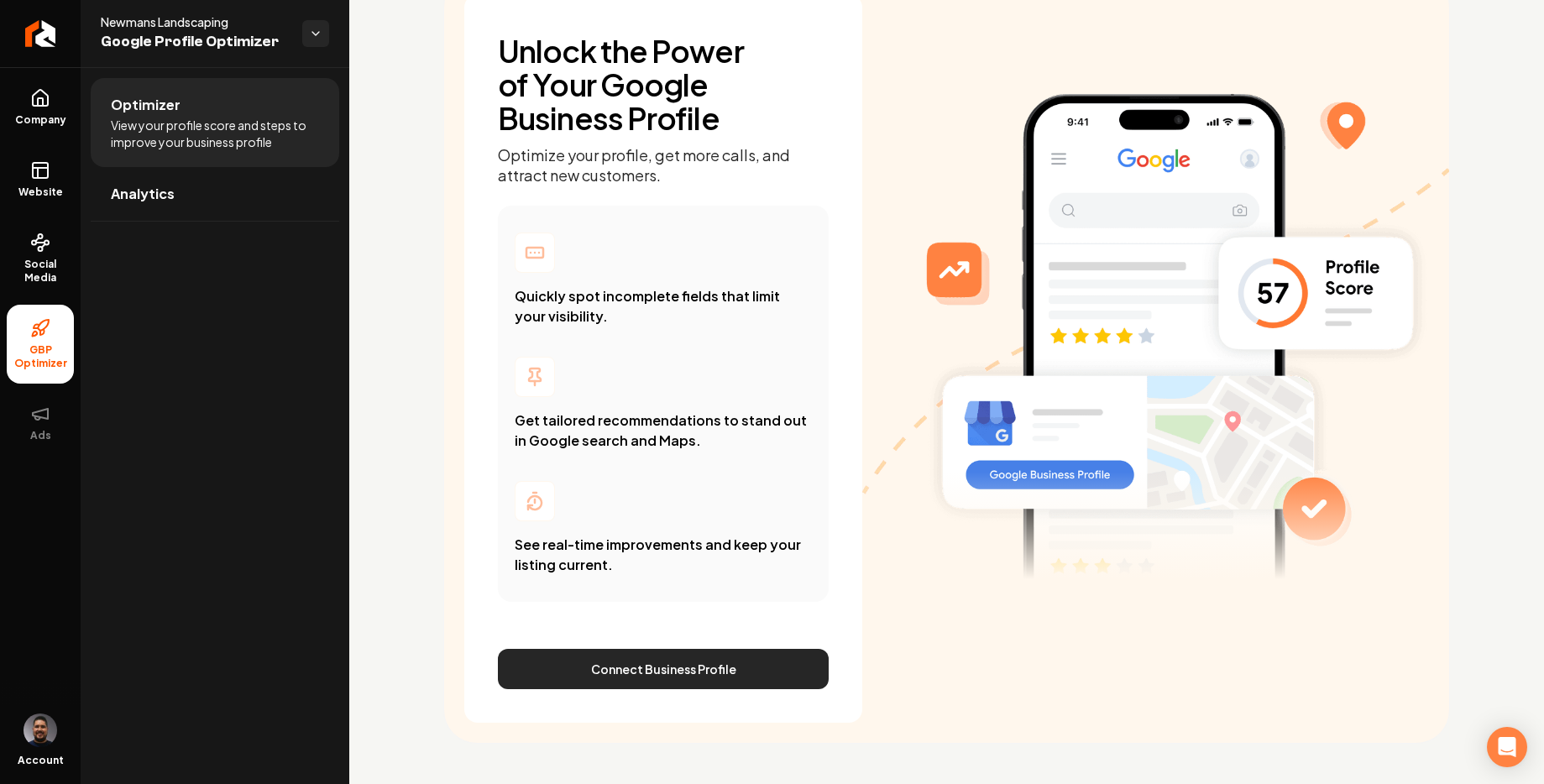
click at [715, 676] on button "Connect Business Profile" at bounding box center [663, 669] width 331 height 40
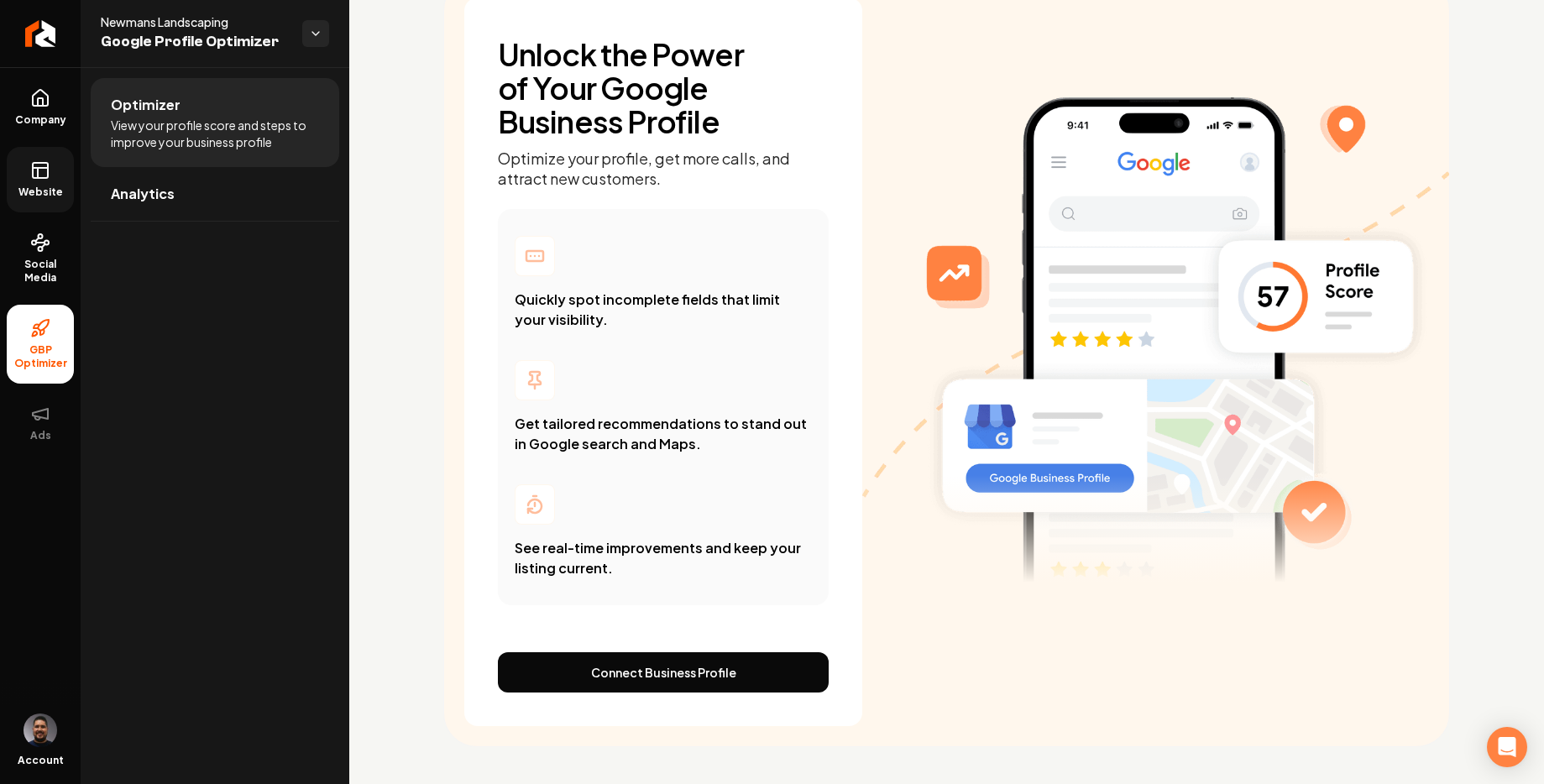
click at [46, 169] on icon at bounding box center [40, 170] width 20 height 20
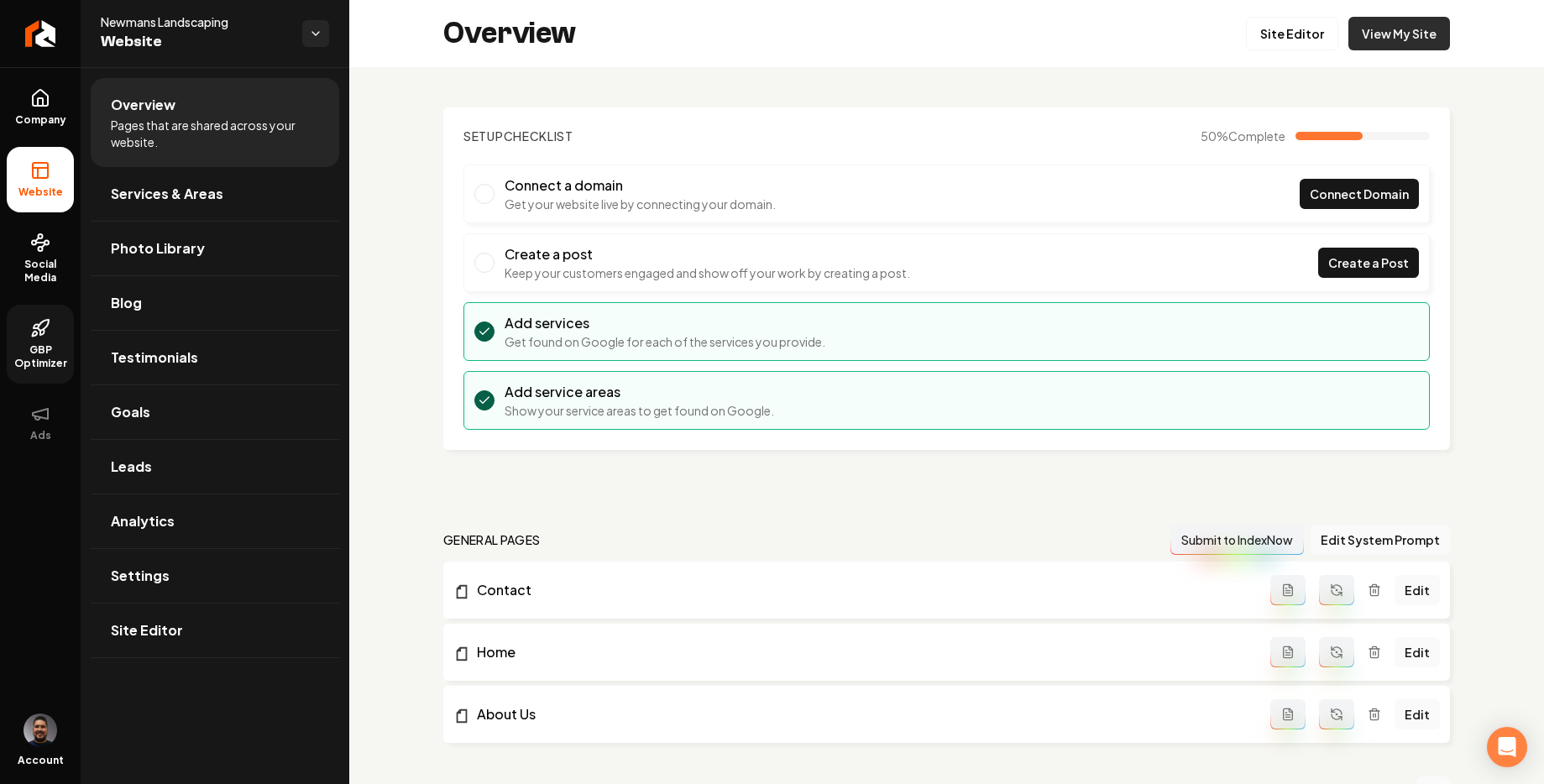
click at [1393, 39] on link "View My Site" at bounding box center [1400, 33] width 101 height 33
click at [35, 115] on span "Company" at bounding box center [41, 120] width 64 height 14
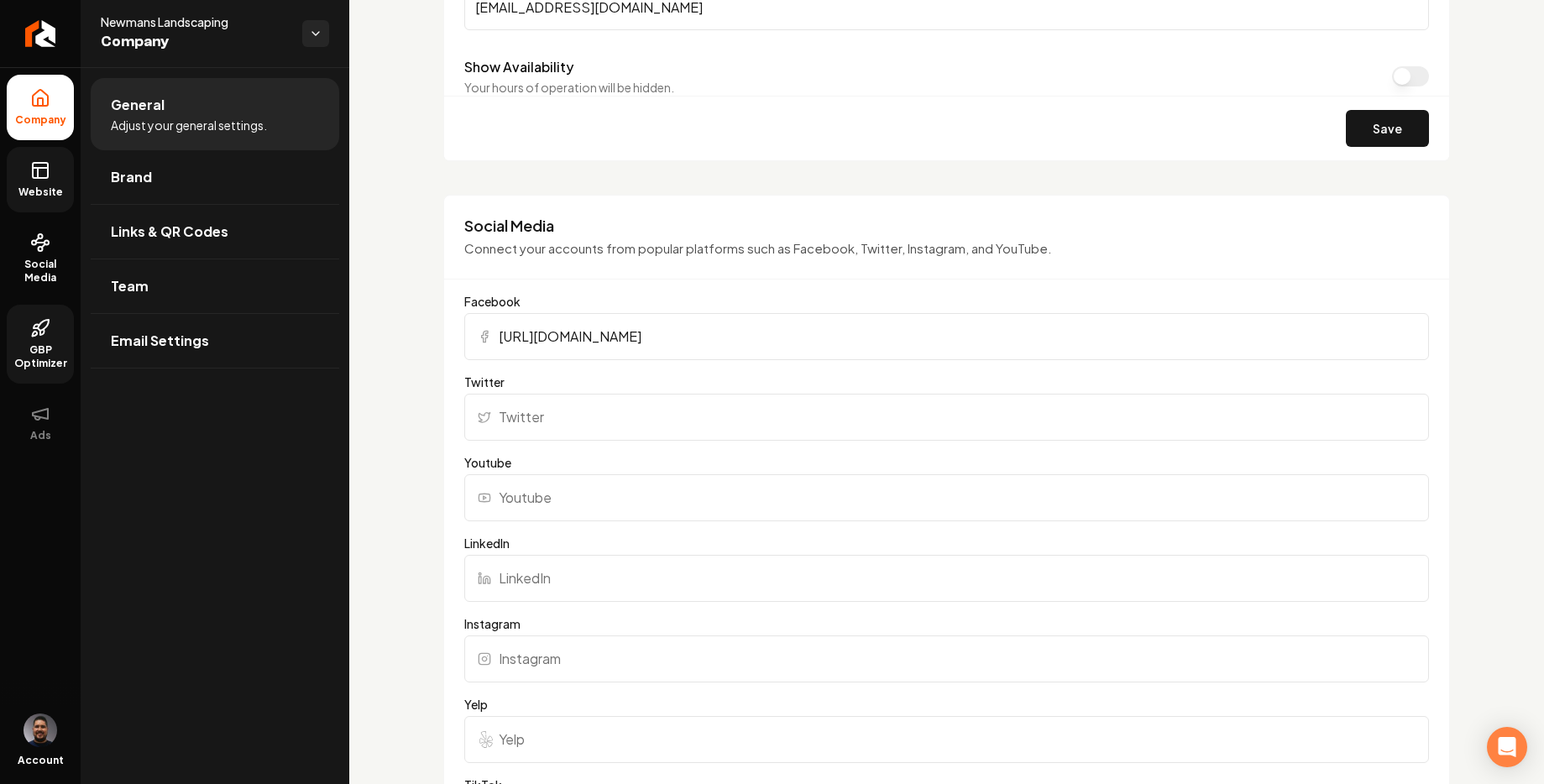
scroll to position [1261, 0]
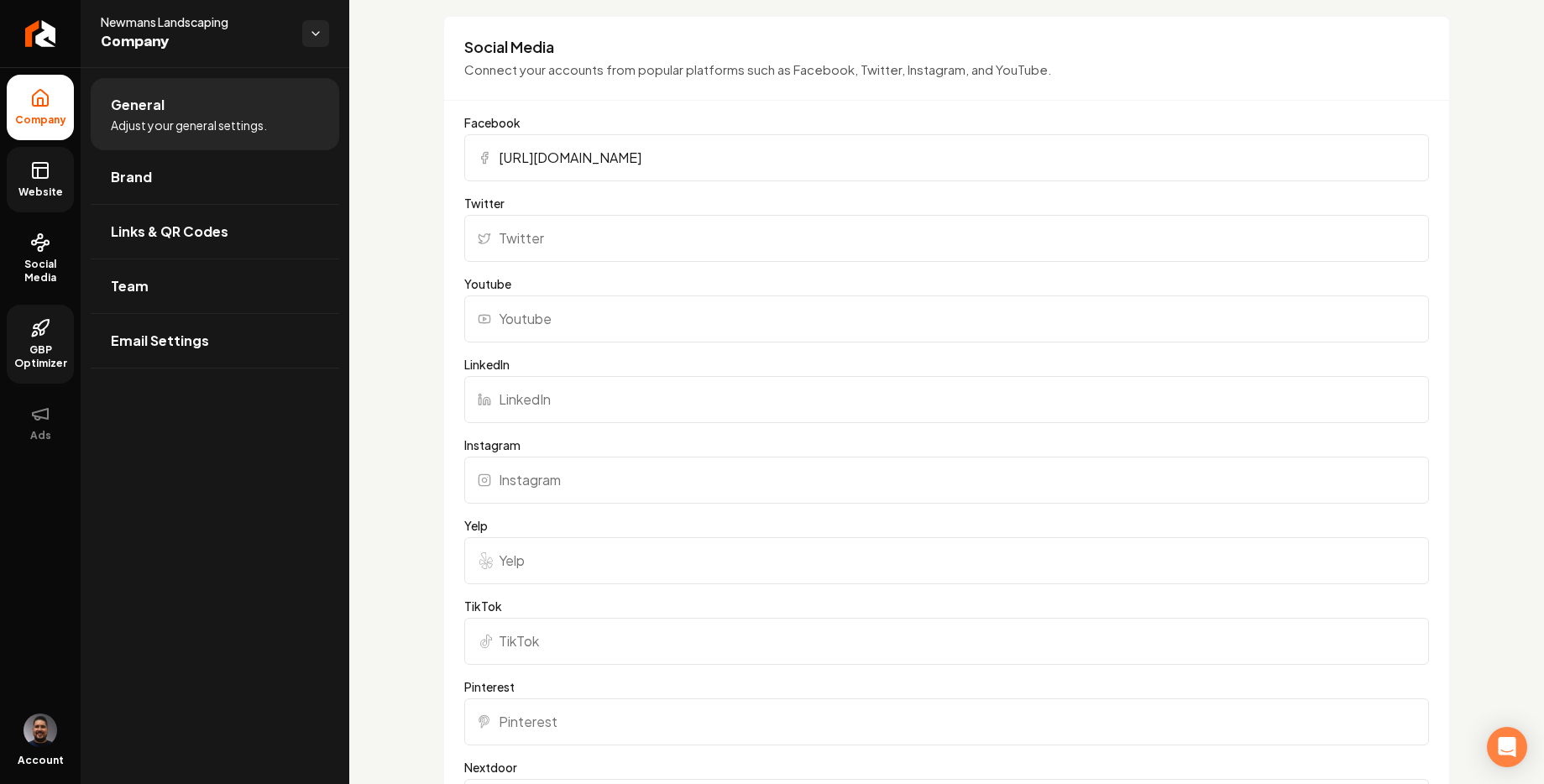
click at [567, 477] on input "Instagram" at bounding box center [946, 480] width 965 height 47
paste input "https://www.instagram.com/newmans.landscaping/"
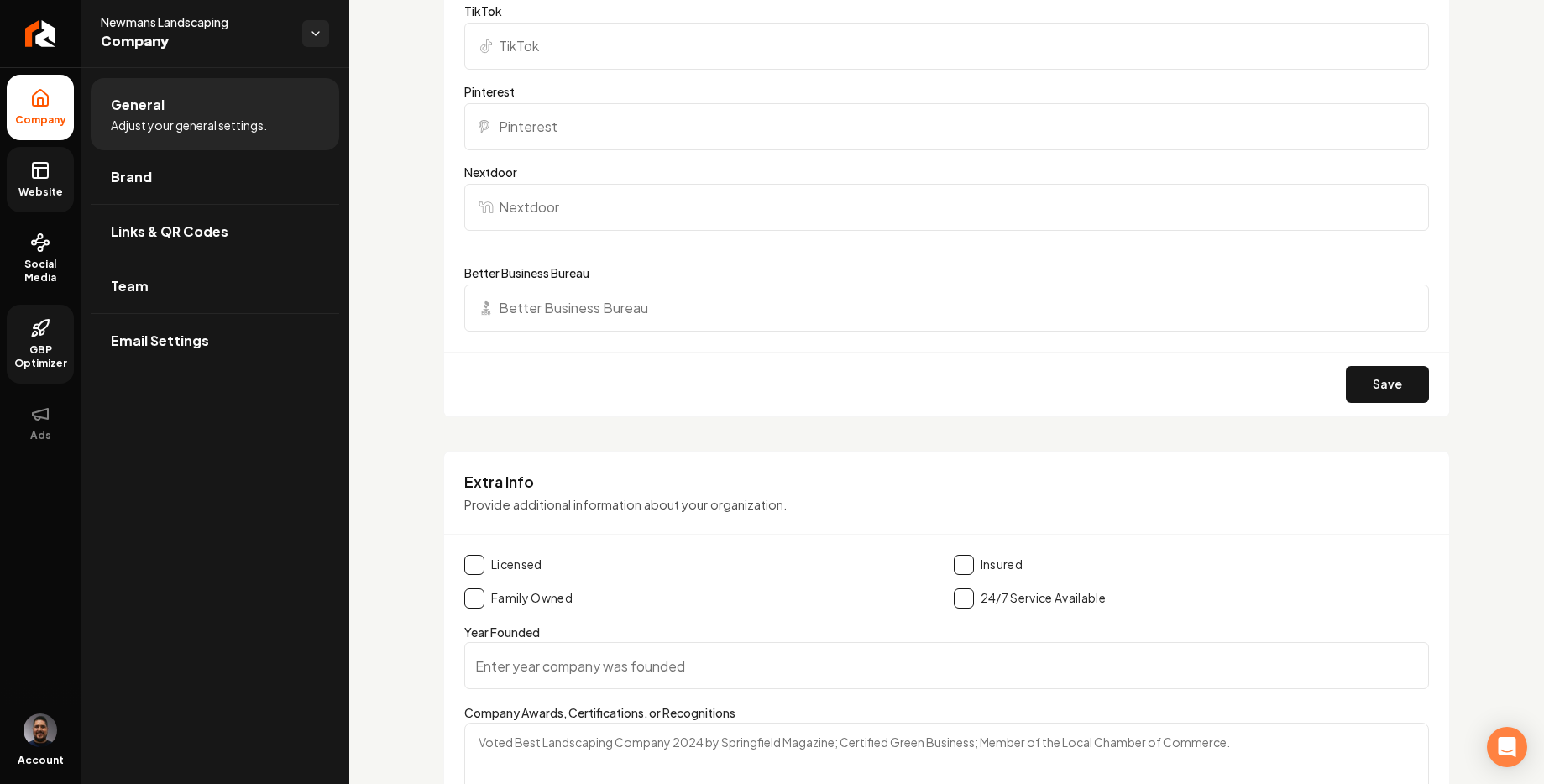
scroll to position [1839, 0]
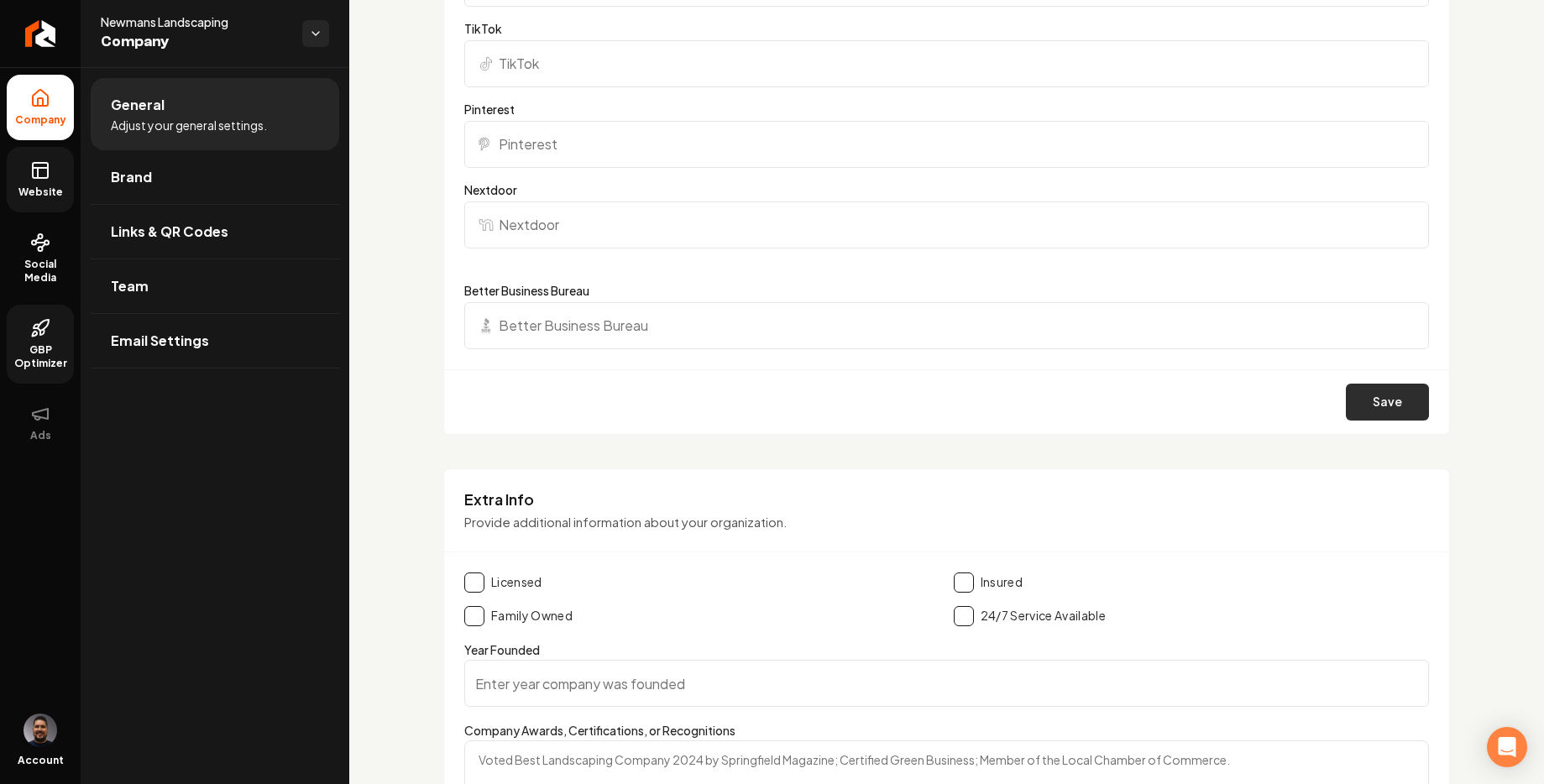
type input "https://www.instagram.com/newmans.landscaping/"
click at [1357, 392] on button "Save" at bounding box center [1387, 402] width 83 height 37
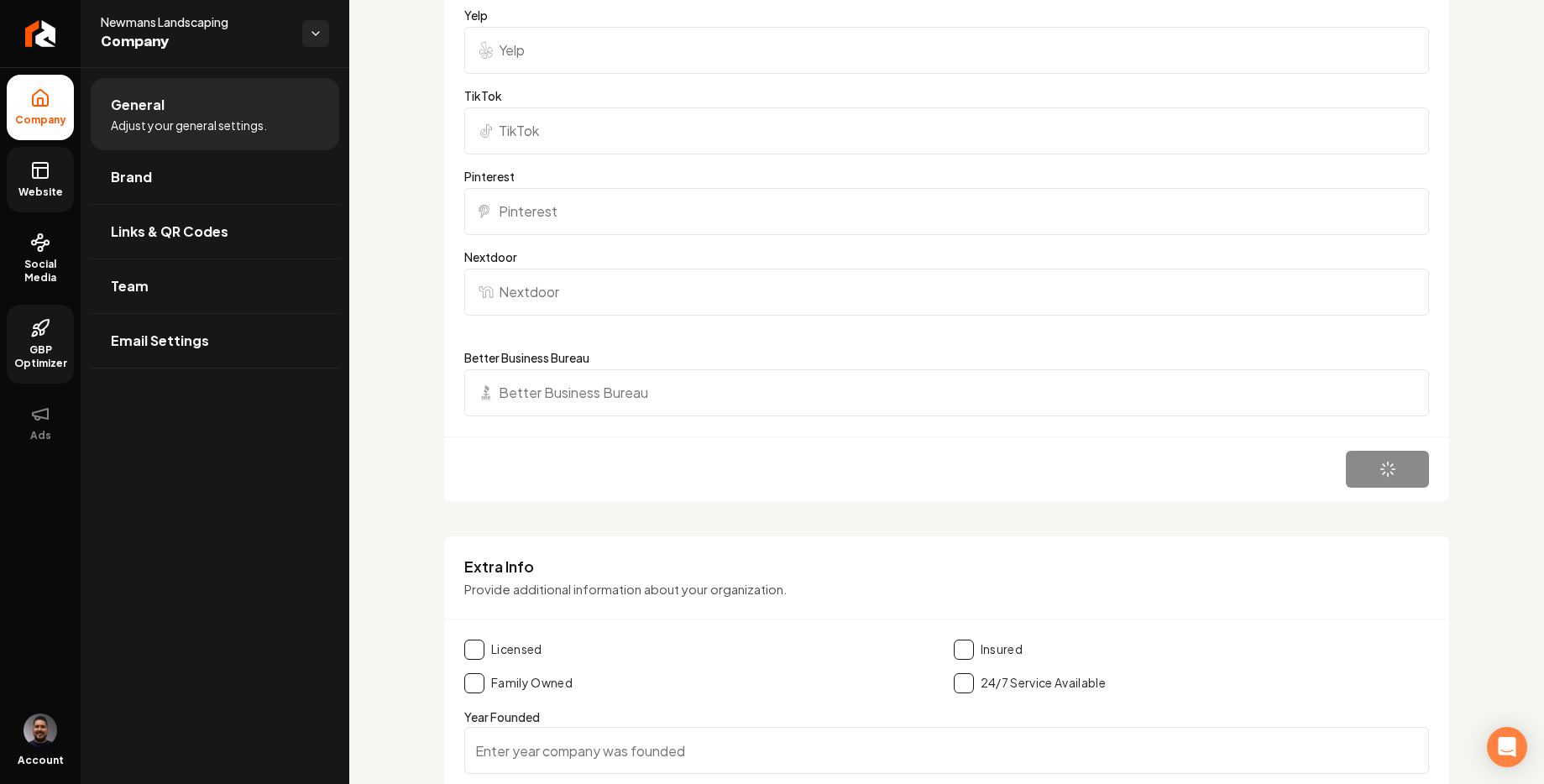
scroll to position [1705, 0]
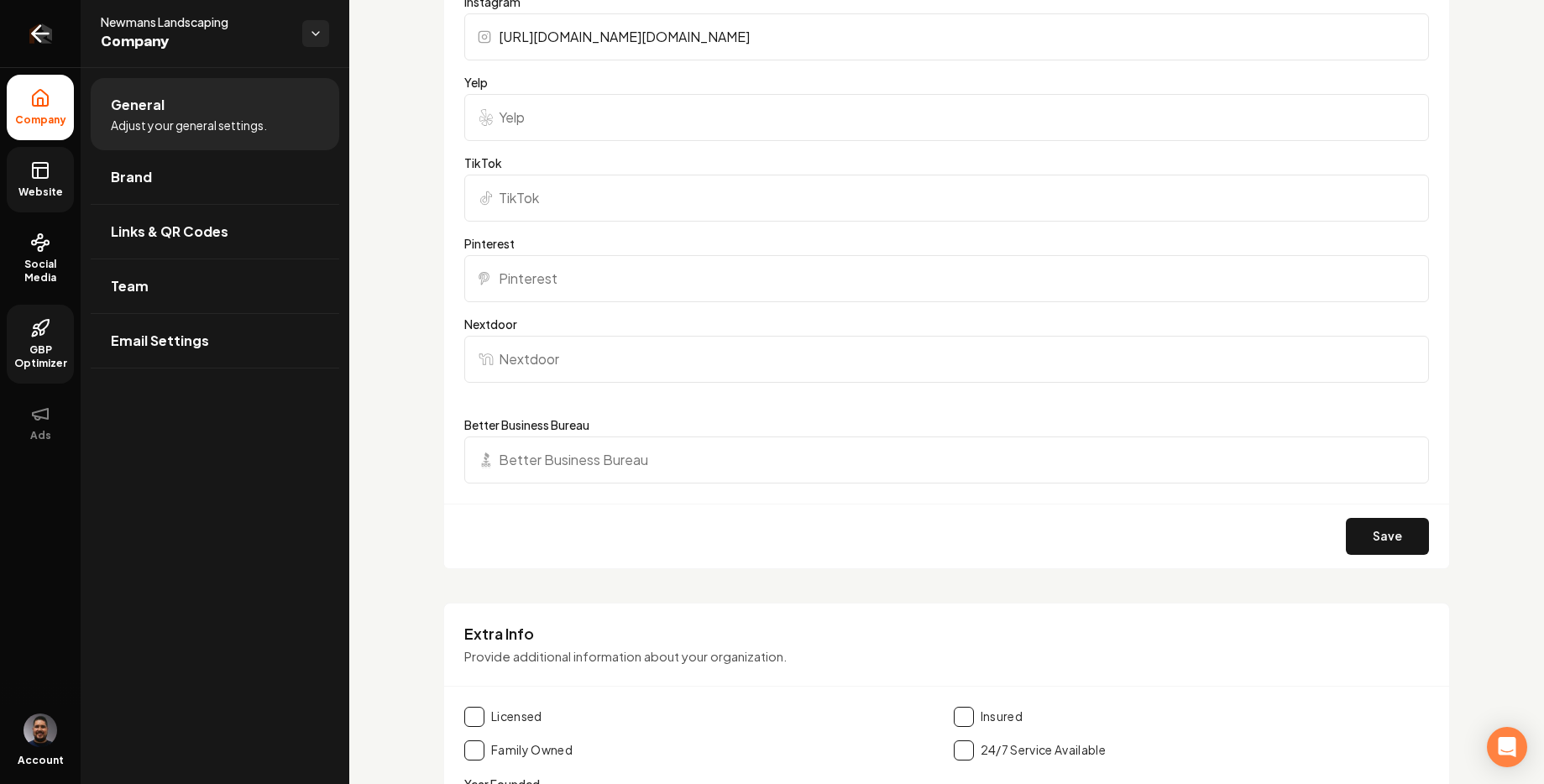
click at [41, 40] on icon "Return to dashboard" at bounding box center [41, 34] width 27 height 27
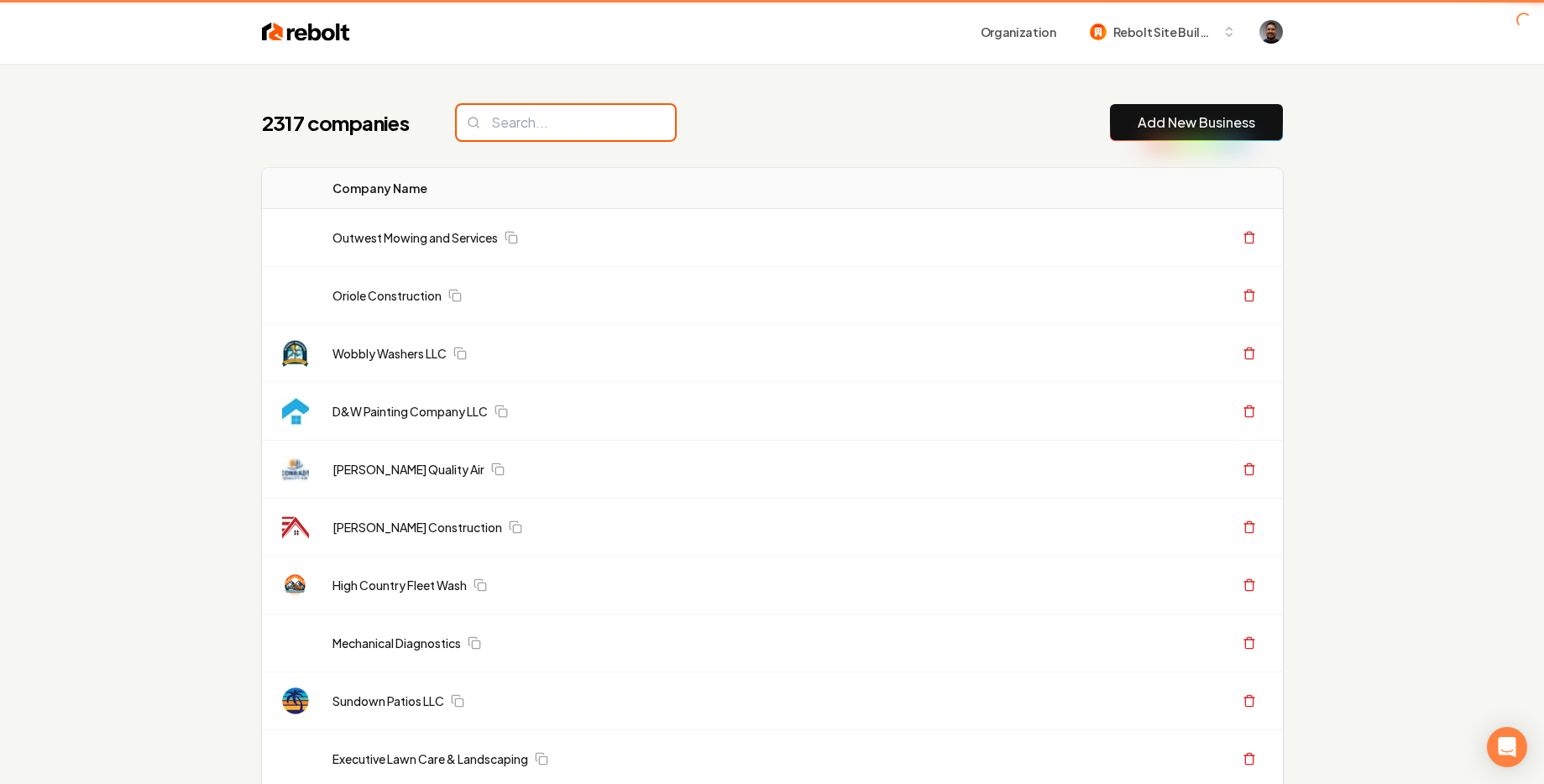
click at [565, 128] on input "search" at bounding box center [566, 123] width 218 height 35
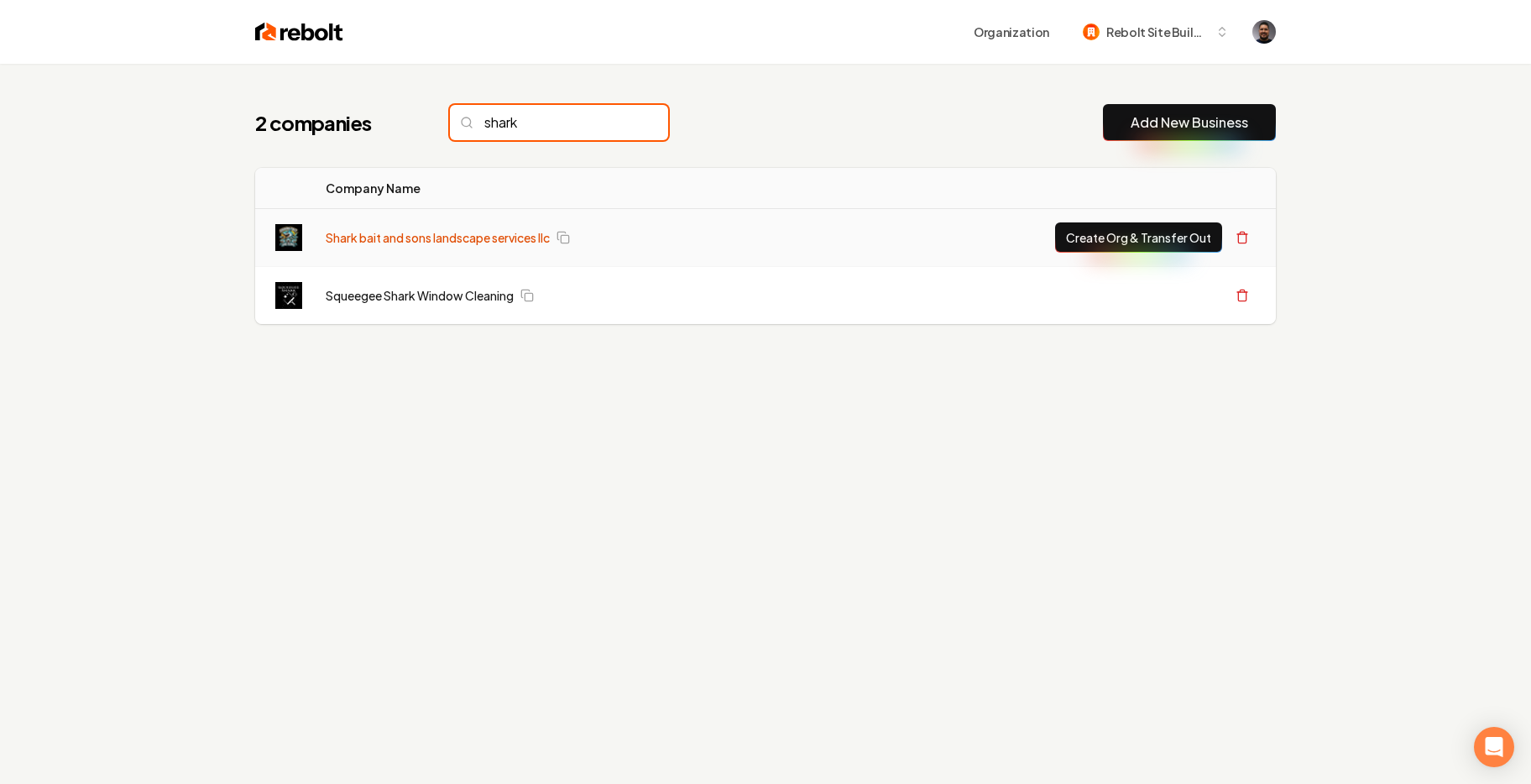
type input "shark"
click at [422, 239] on link "Shark bait and sons landscape services llc" at bounding box center [438, 237] width 224 height 17
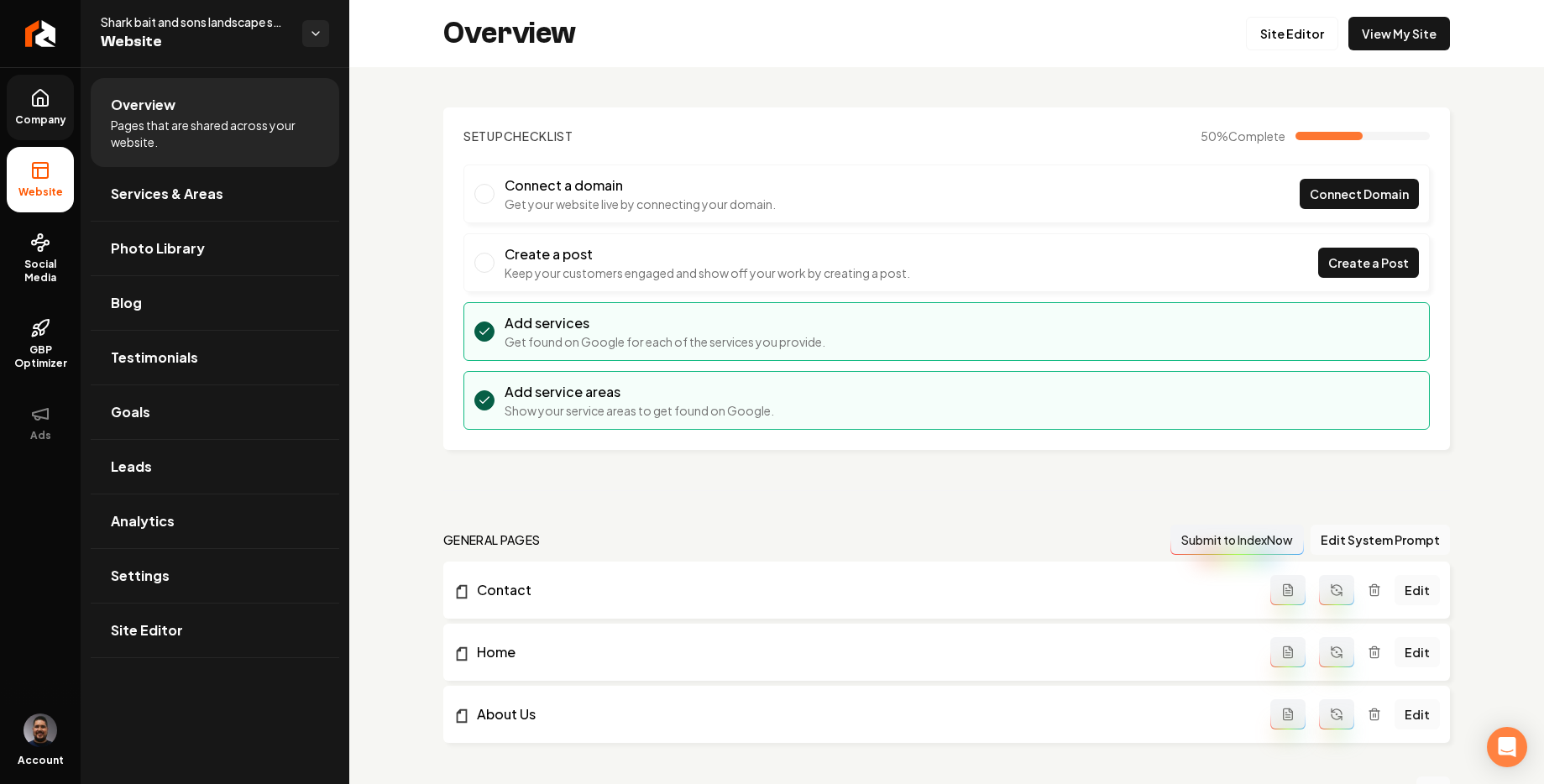
click at [20, 99] on link "Company" at bounding box center [40, 107] width 67 height 65
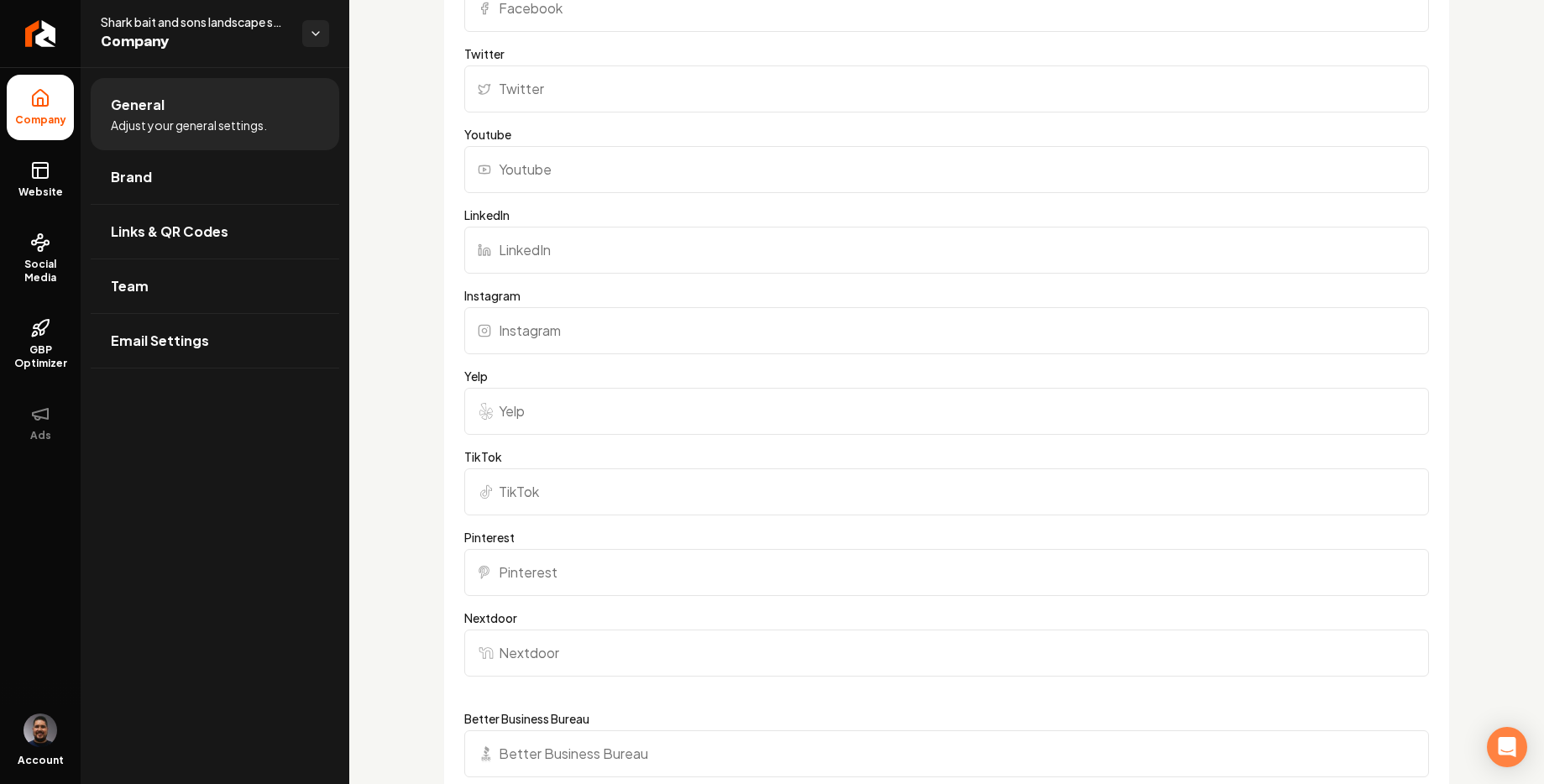
scroll to position [1777, 0]
click at [551, 334] on input "Instagram" at bounding box center [946, 334] width 965 height 47
paste input "https://www.instagram.com/sharkbaitandsons/"
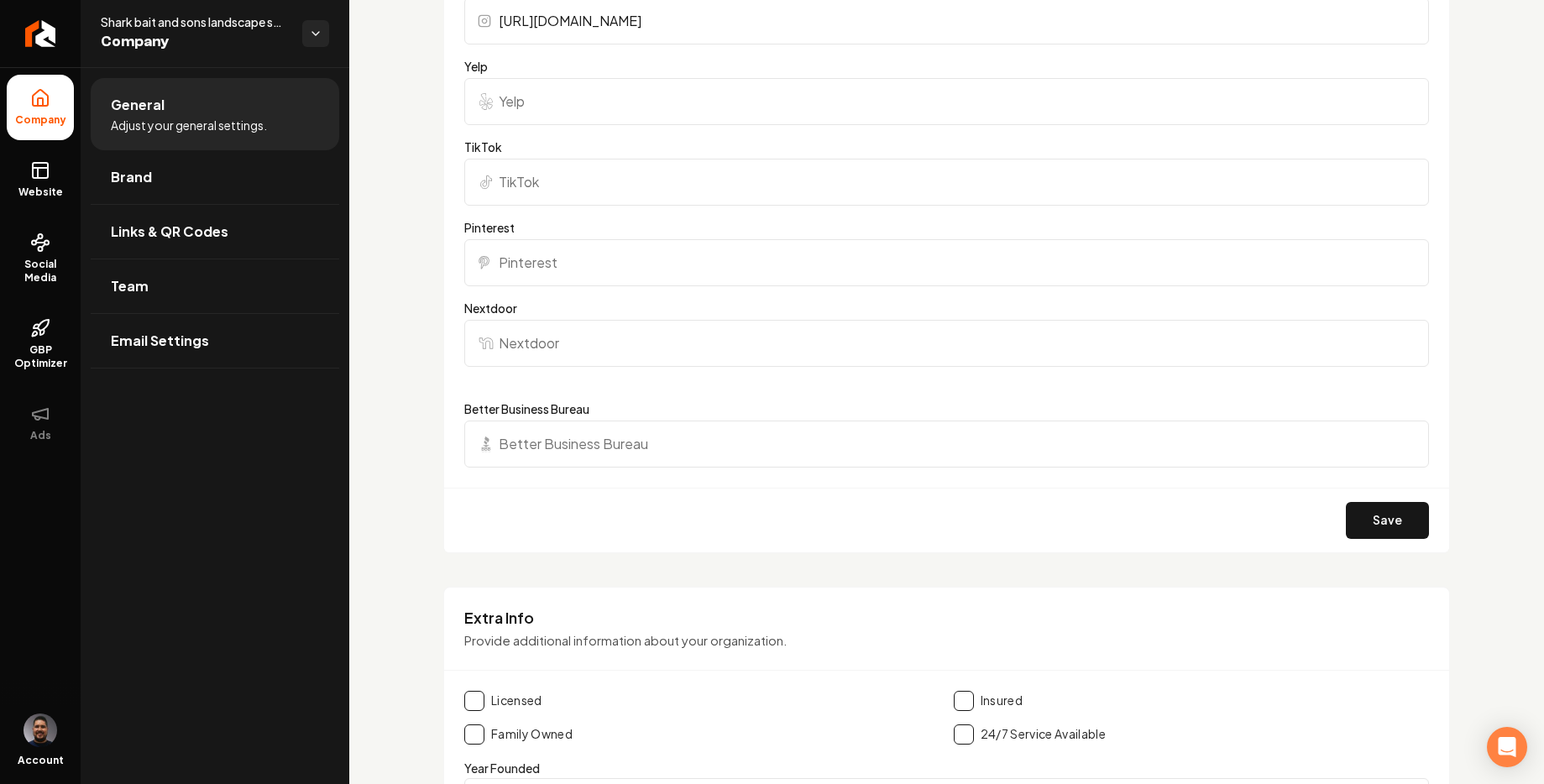
scroll to position [2133, 0]
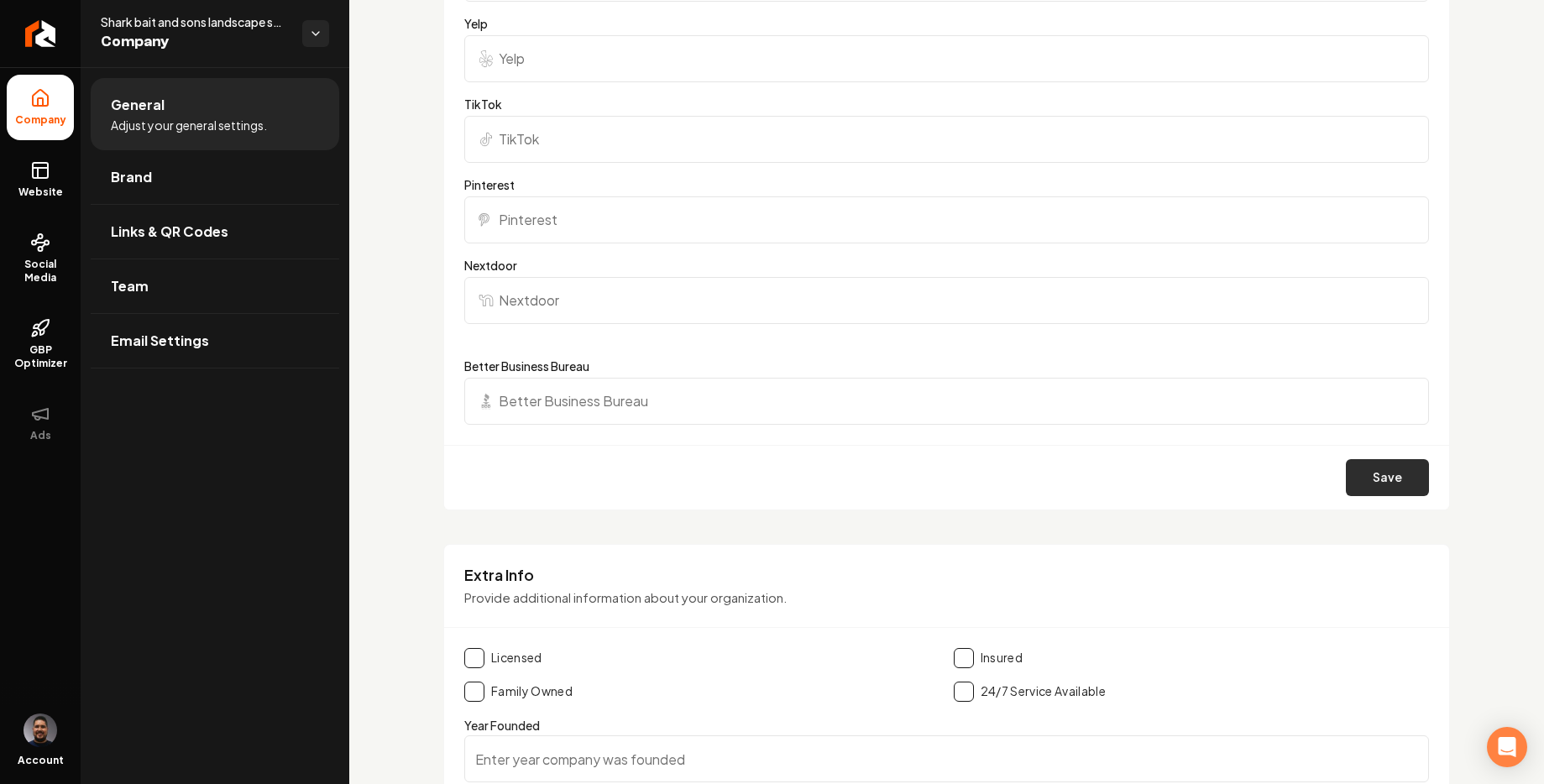
type input "https://www.instagram.com/sharkbaitandsons/"
click at [1397, 467] on button "Save" at bounding box center [1387, 478] width 83 height 37
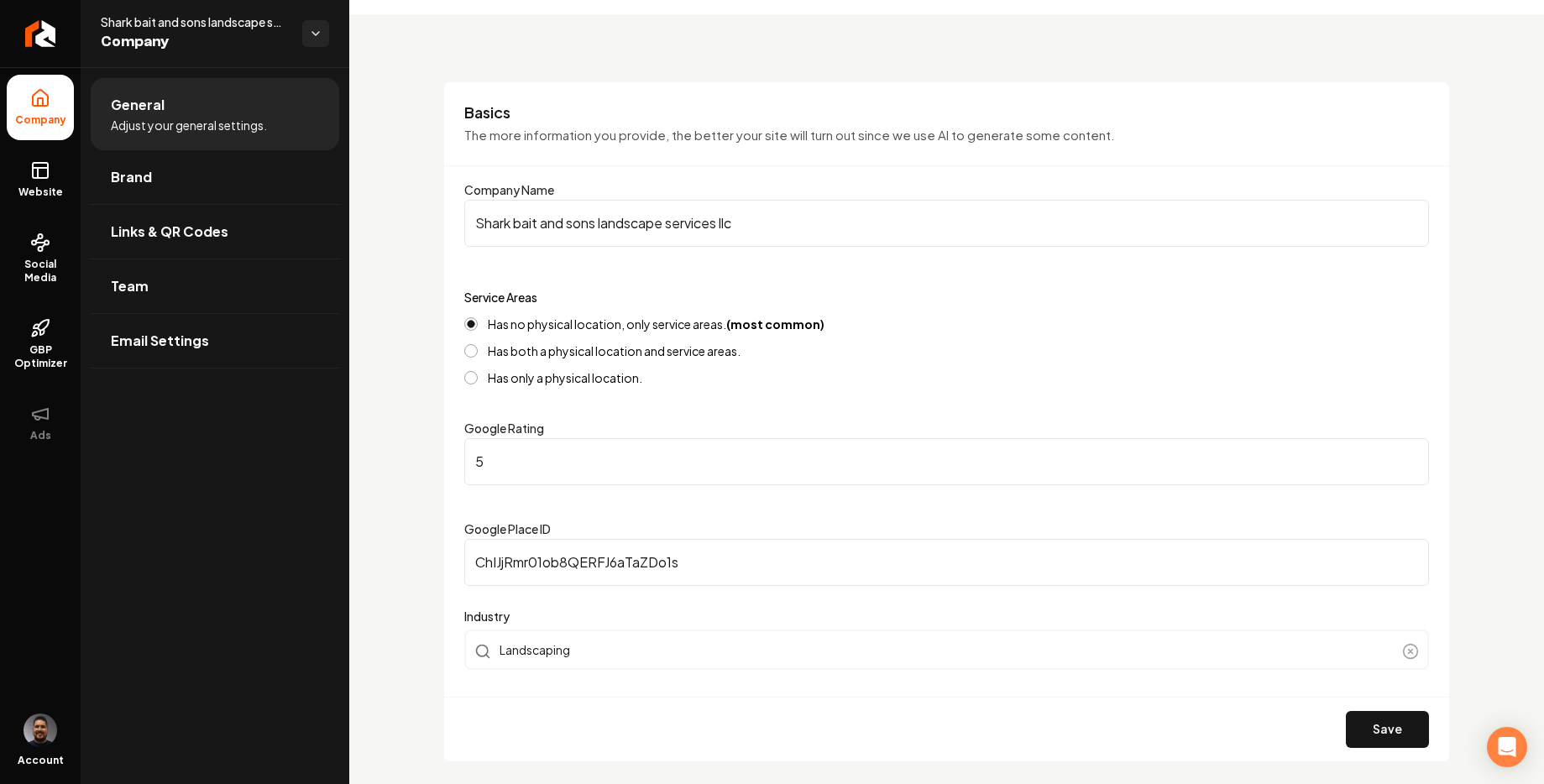
scroll to position [0, 0]
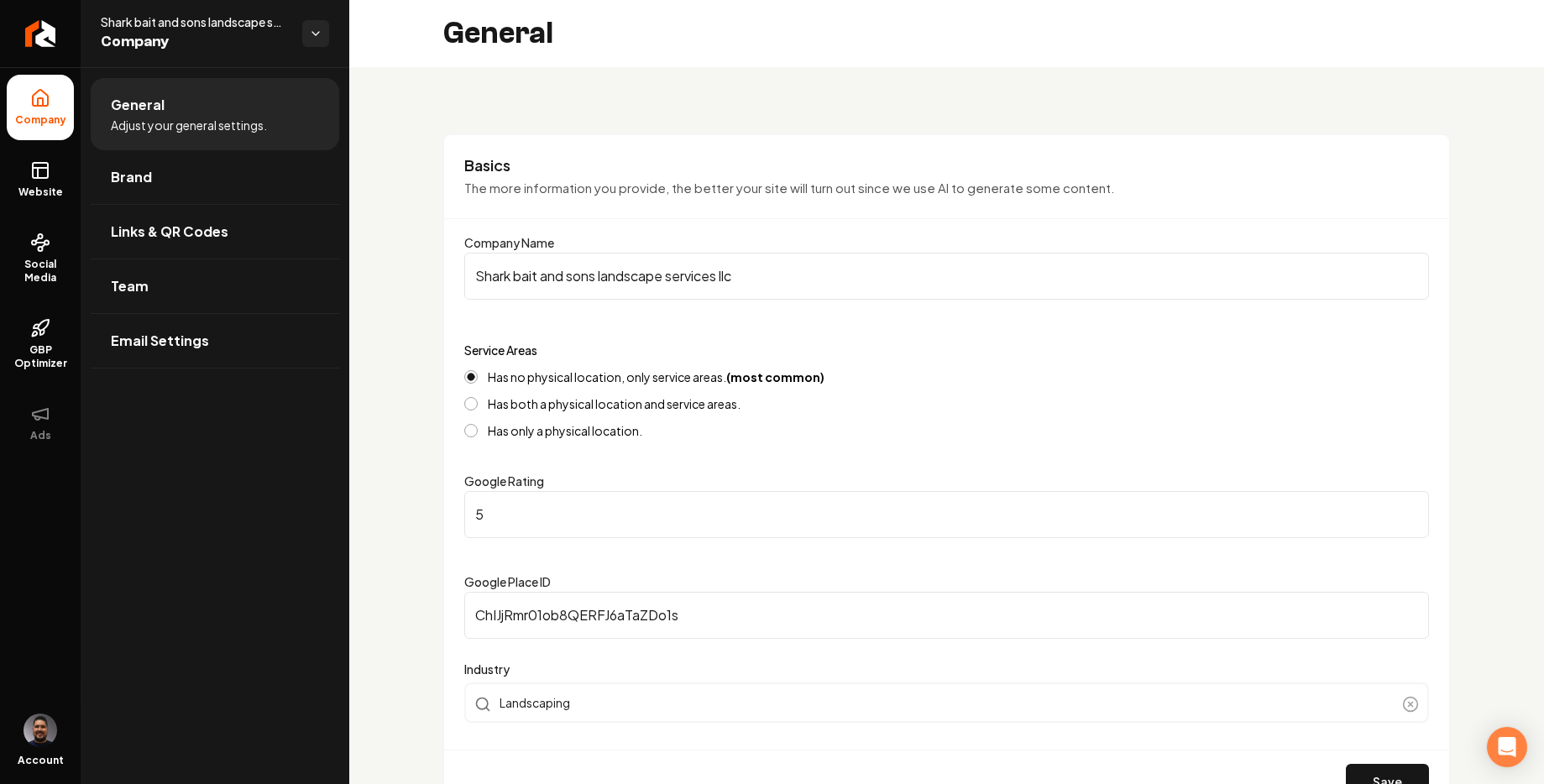
click at [518, 275] on input "Shark bait and sons landscape services llc" at bounding box center [946, 276] width 965 height 47
click at [563, 272] on input "Shark Bait and sons landscape services llc" at bounding box center [946, 276] width 965 height 47
click at [574, 267] on input "Shark Bait And sons landscape services llc" at bounding box center [946, 276] width 965 height 47
click at [608, 274] on input "Shark Bait And Sons landscape services llc" at bounding box center [946, 276] width 965 height 47
click at [684, 273] on input "Shark Bait And Sons Landscape services llc" at bounding box center [946, 276] width 965 height 47
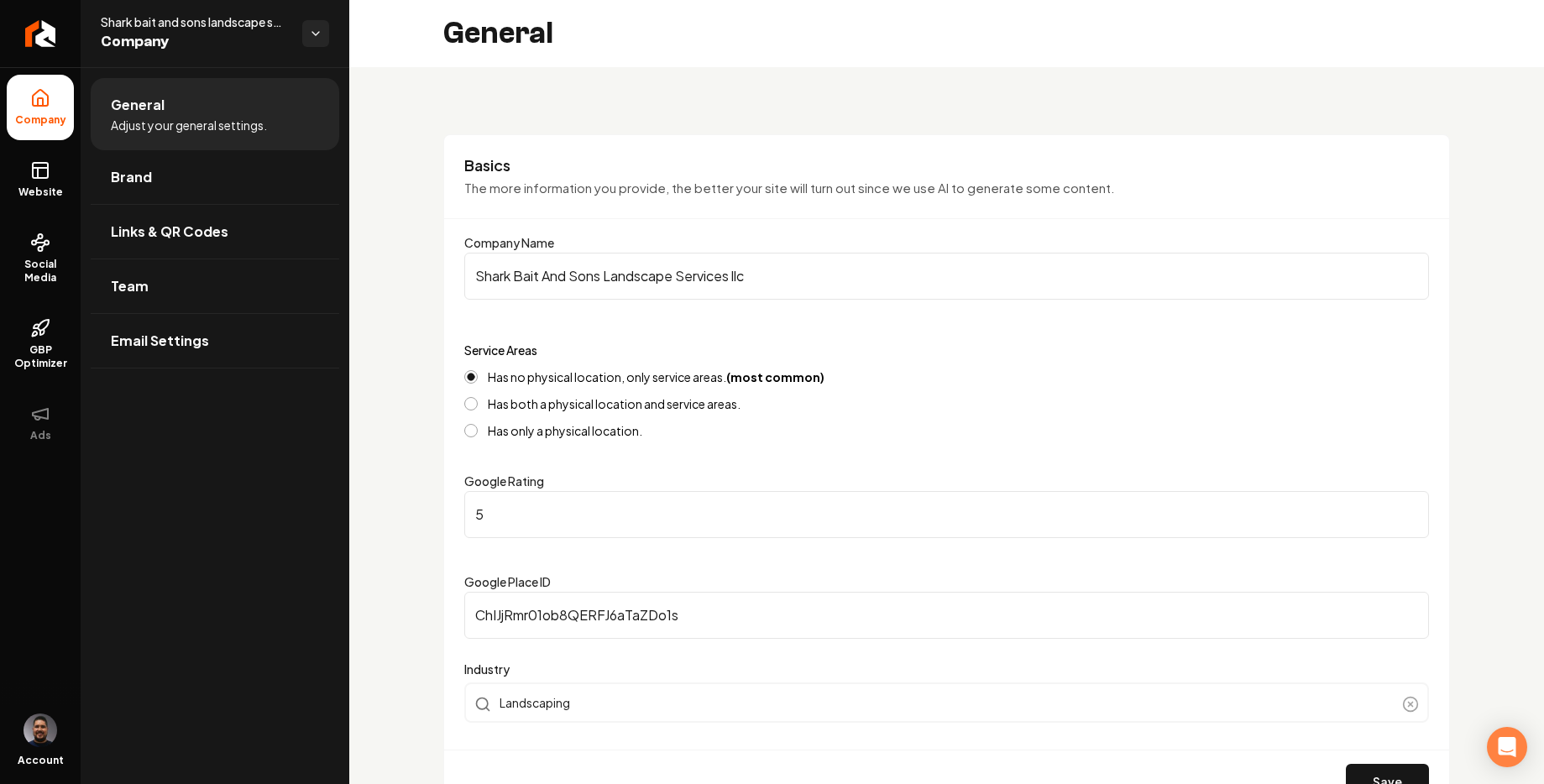
click at [738, 274] on input "Shark Bait And Sons Landscape Services llc" at bounding box center [946, 276] width 965 height 47
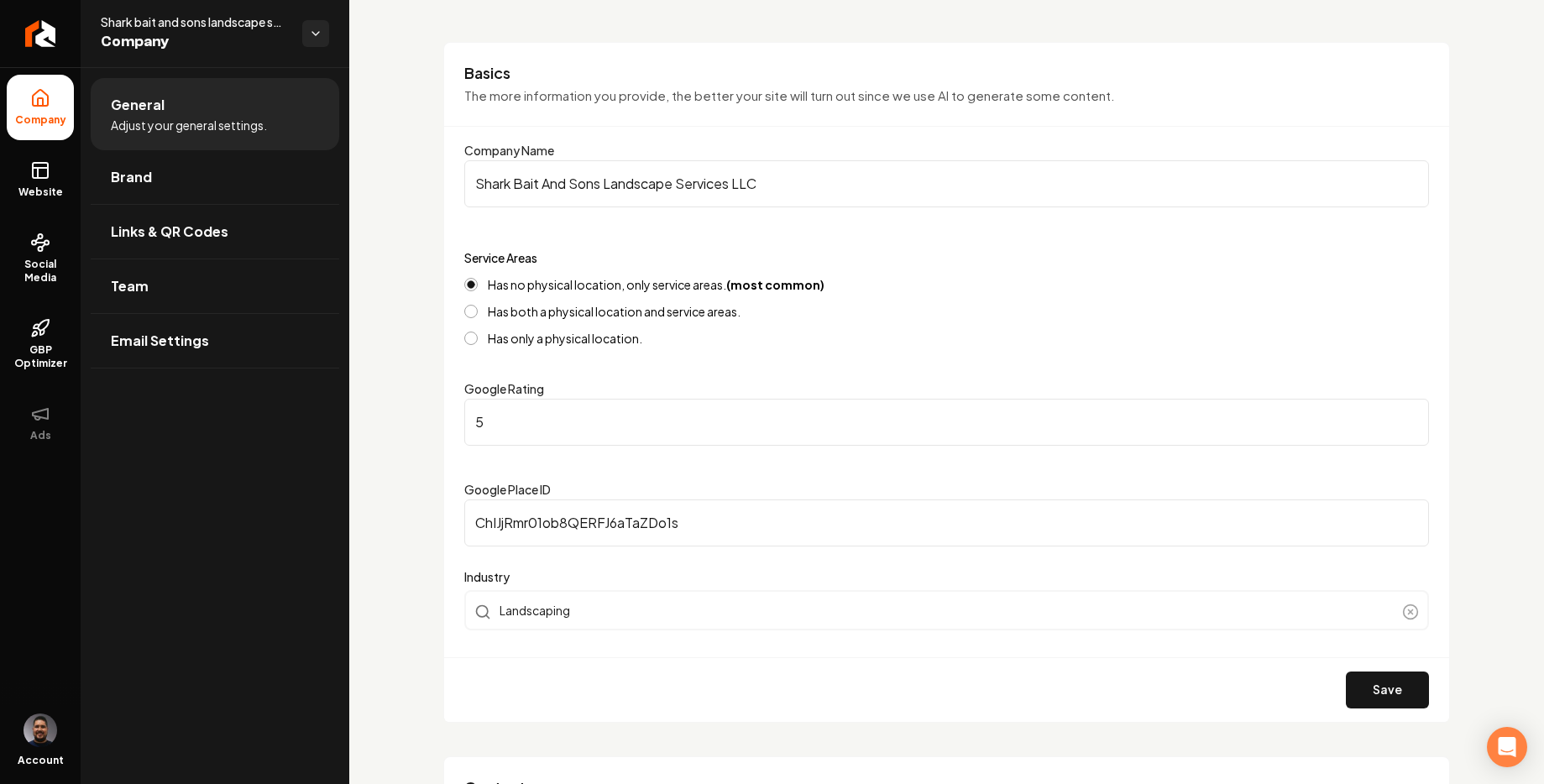
scroll to position [389, 0]
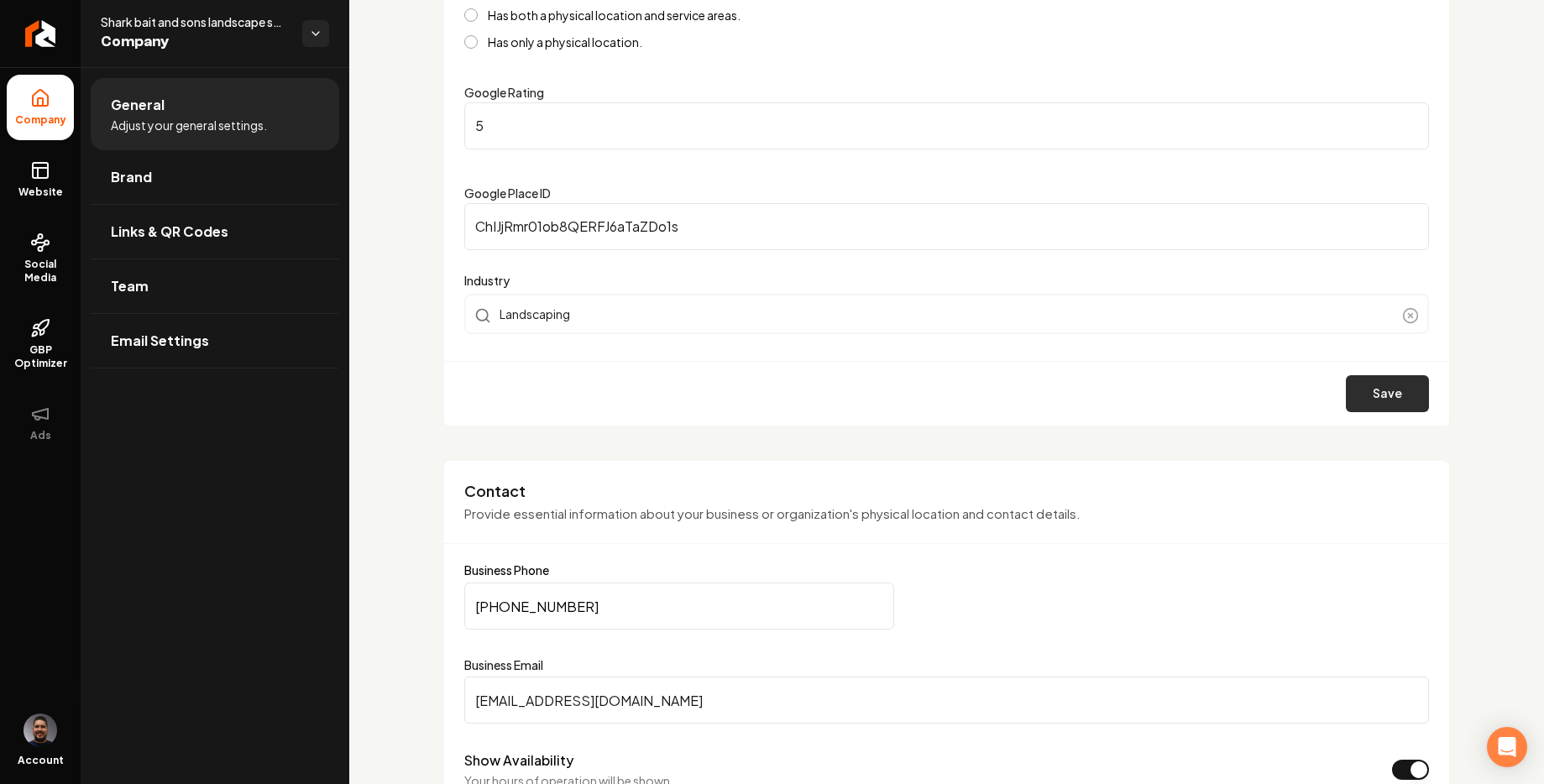
type input "Shark Bait And Sons Landscape Services LLC"
click at [1374, 386] on button "Save" at bounding box center [1387, 394] width 83 height 37
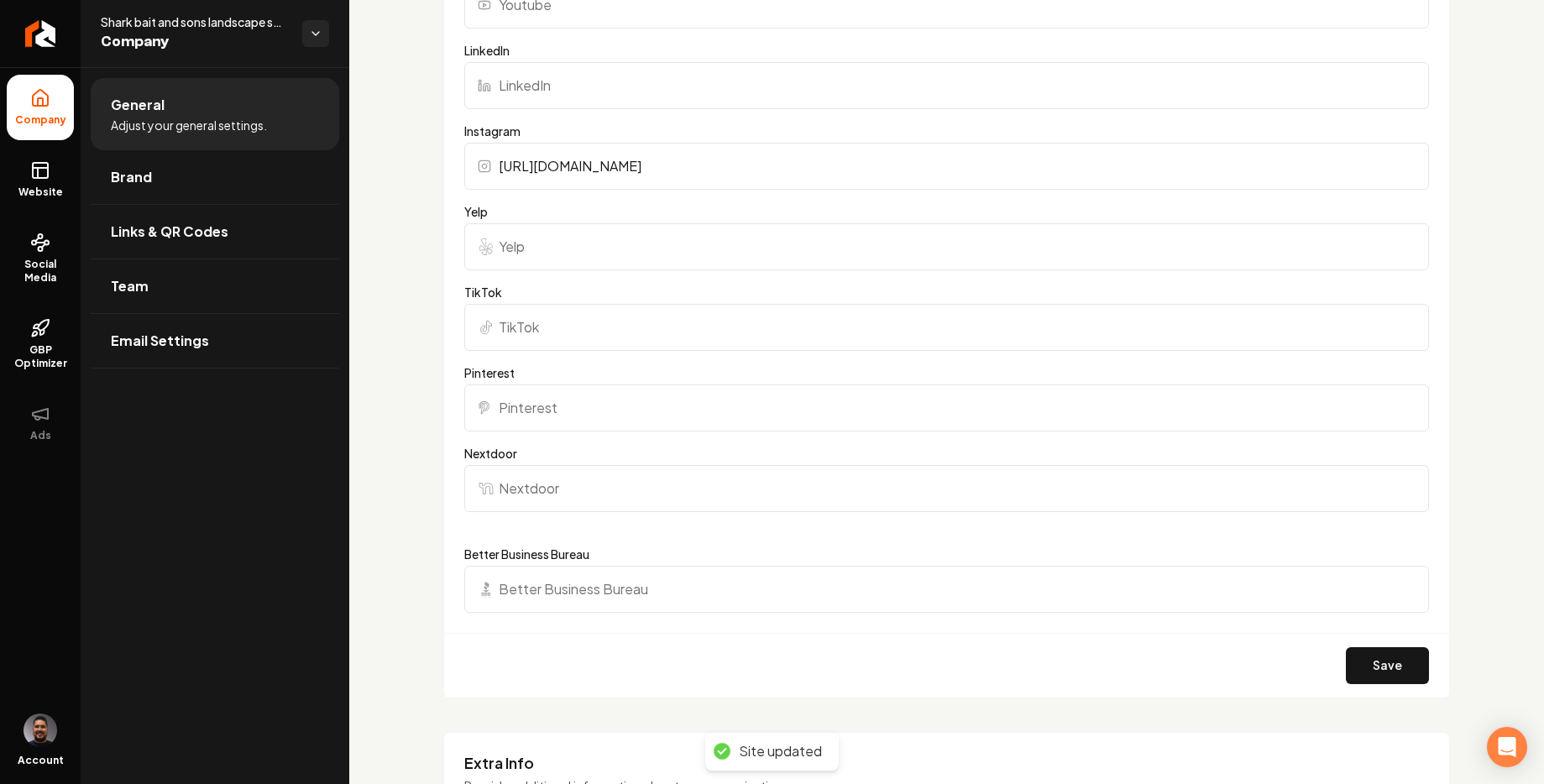
scroll to position [1979, 0]
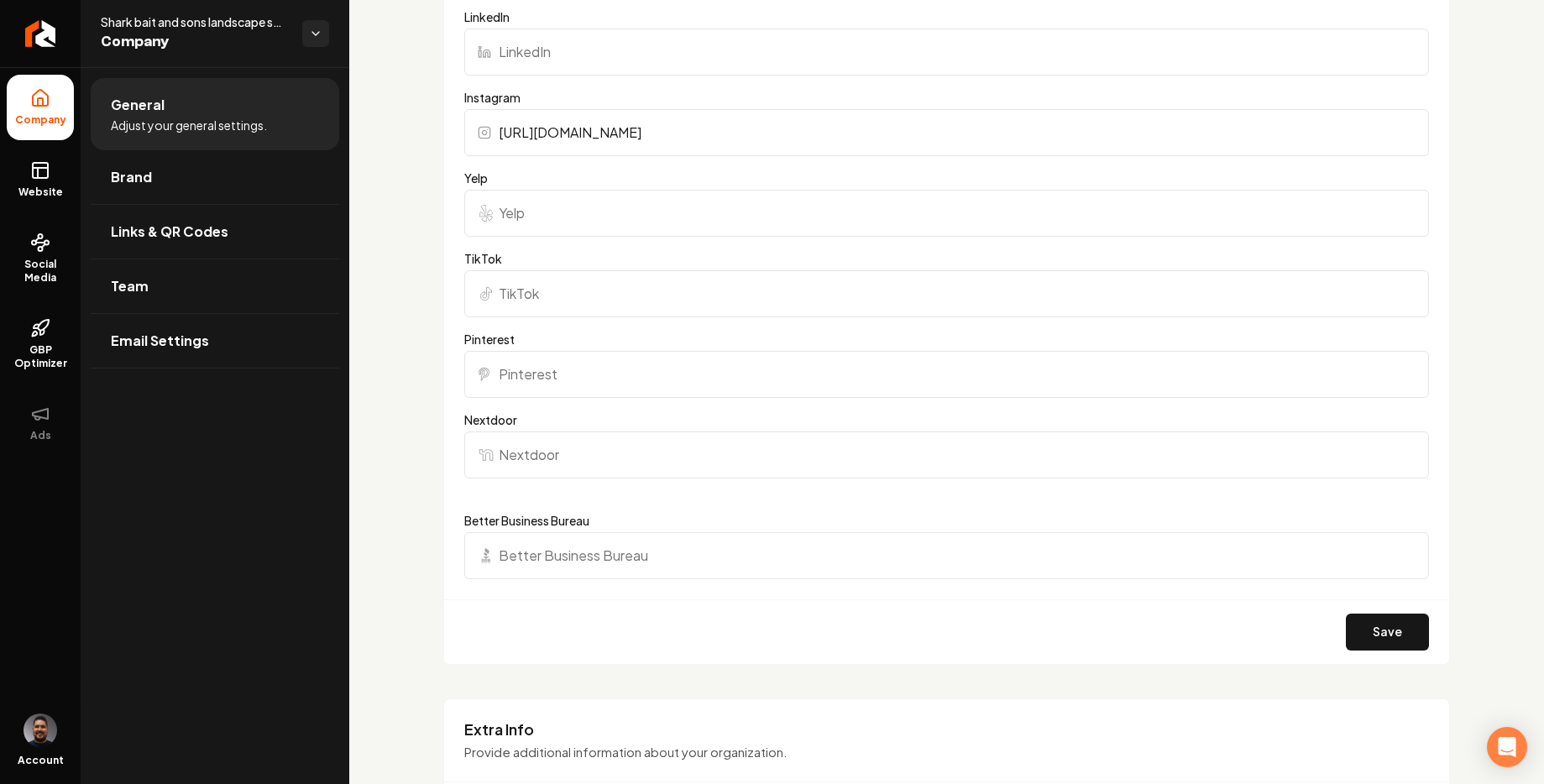
click at [1380, 608] on div "Save" at bounding box center [946, 632] width 1006 height 64
click at [1388, 623] on button "Save" at bounding box center [1387, 632] width 83 height 37
click at [136, 45] on span "Company" at bounding box center [194, 42] width 188 height 23
click at [43, 19] on link "Return to dashboard" at bounding box center [40, 33] width 81 height 67
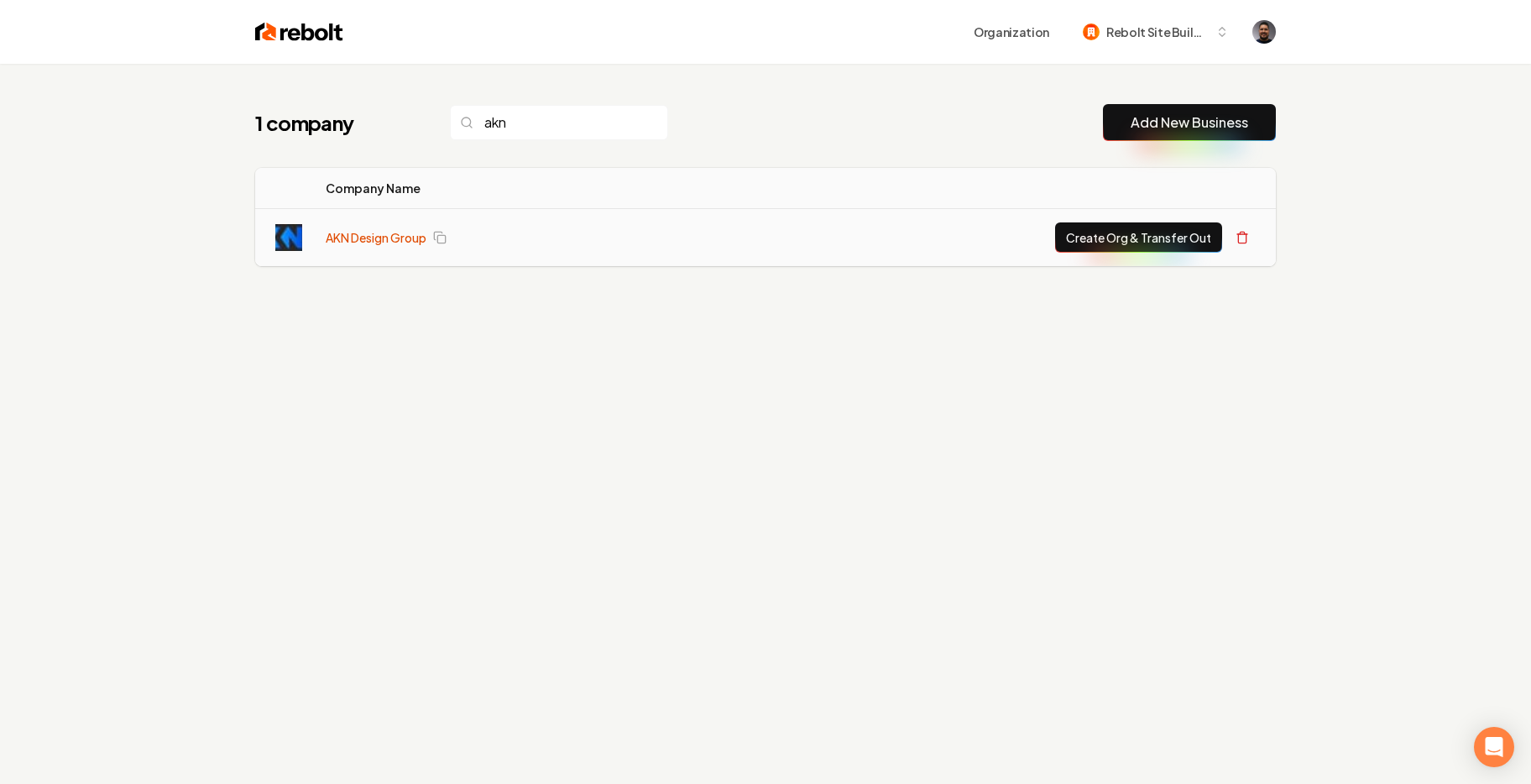
type input "akn"
click at [375, 245] on link "AKN Design Group" at bounding box center [375, 237] width 100 height 17
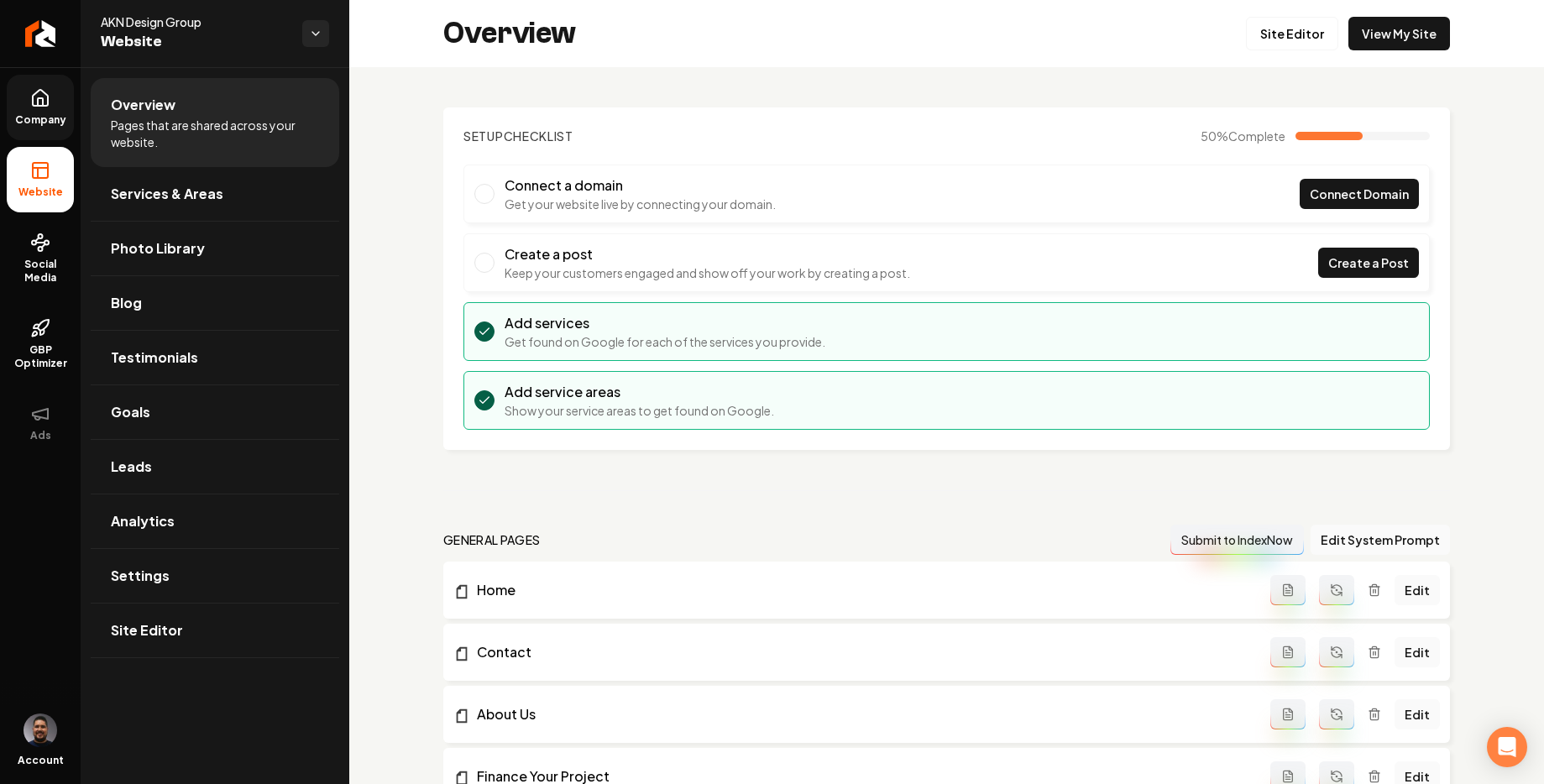
click at [65, 107] on link "Company" at bounding box center [40, 107] width 67 height 65
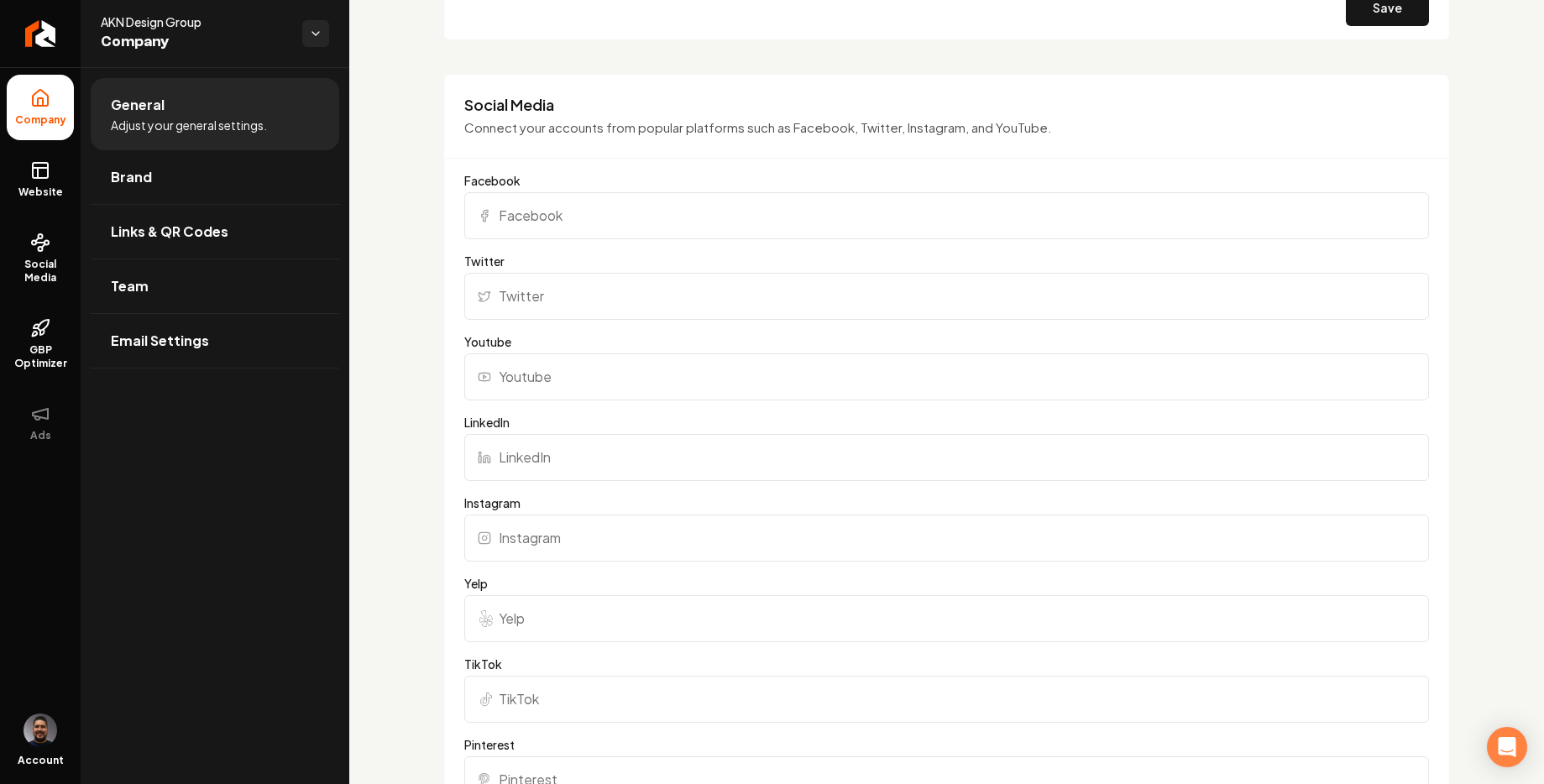
scroll to position [1366, 0]
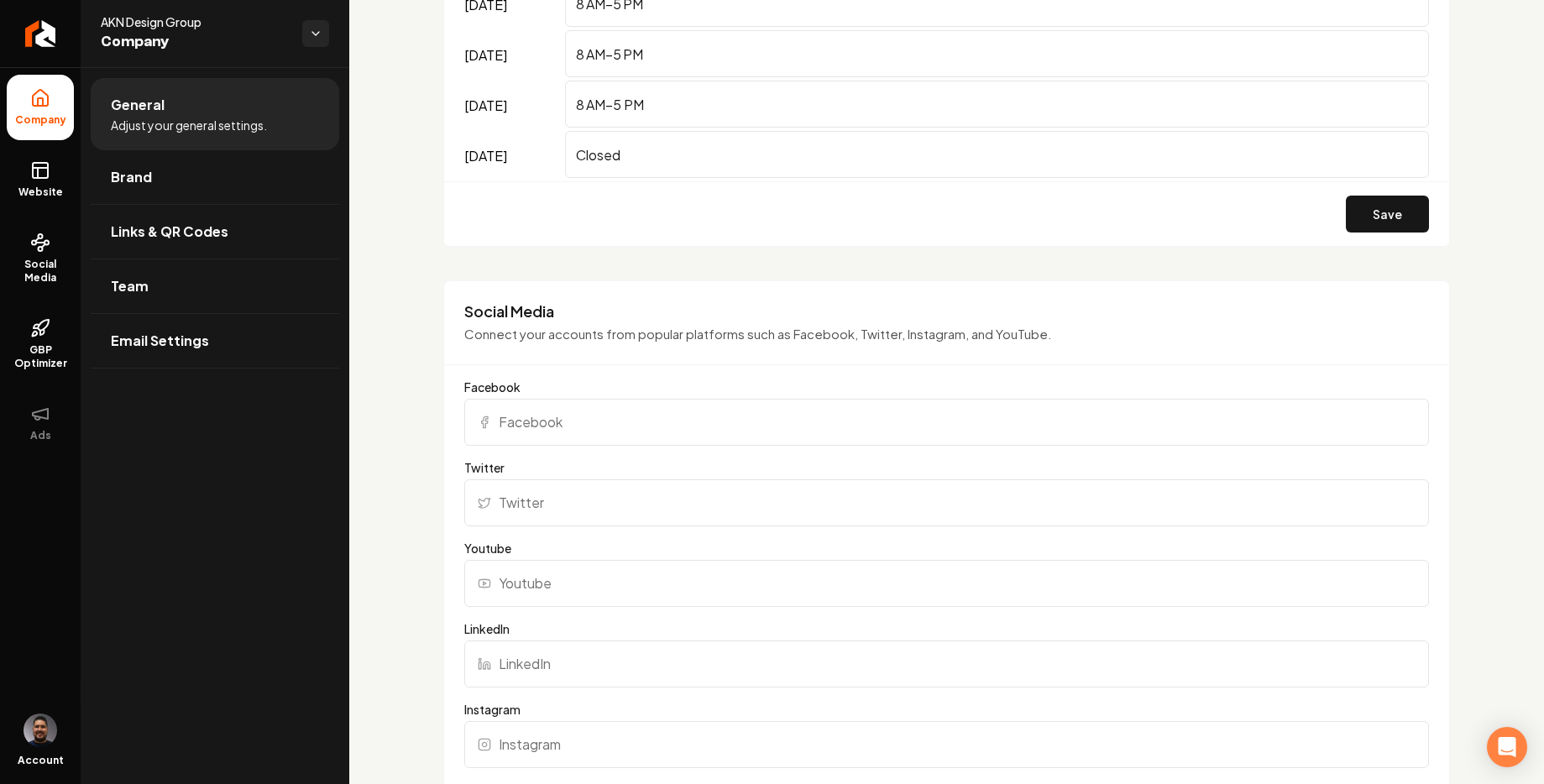
click at [555, 412] on input "Facebook" at bounding box center [946, 422] width 965 height 47
paste input "https://www.facebook.com/akndesigngroup"
type input "https://www.facebook.com/akndesigngroup"
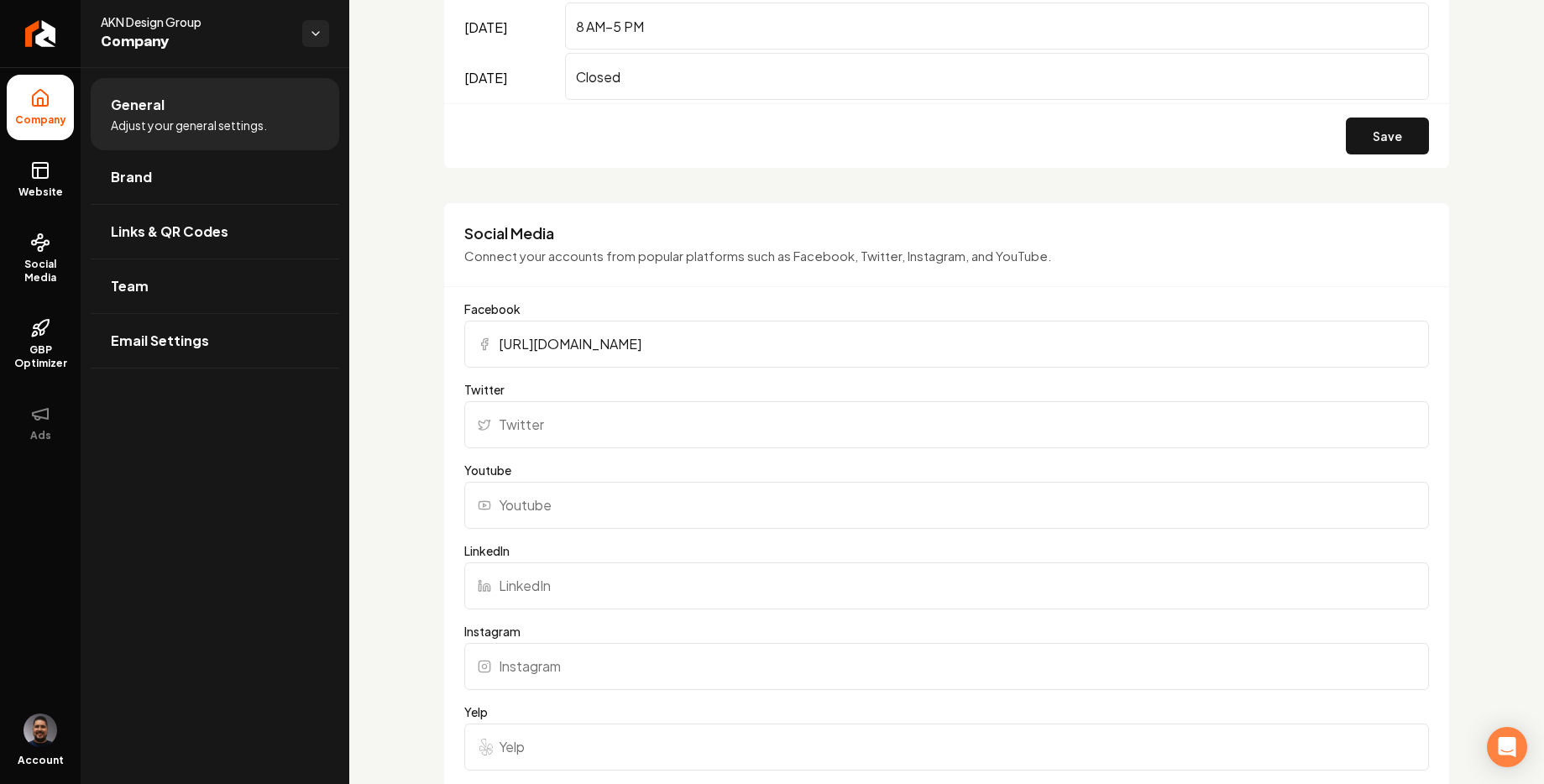
scroll to position [1470, 0]
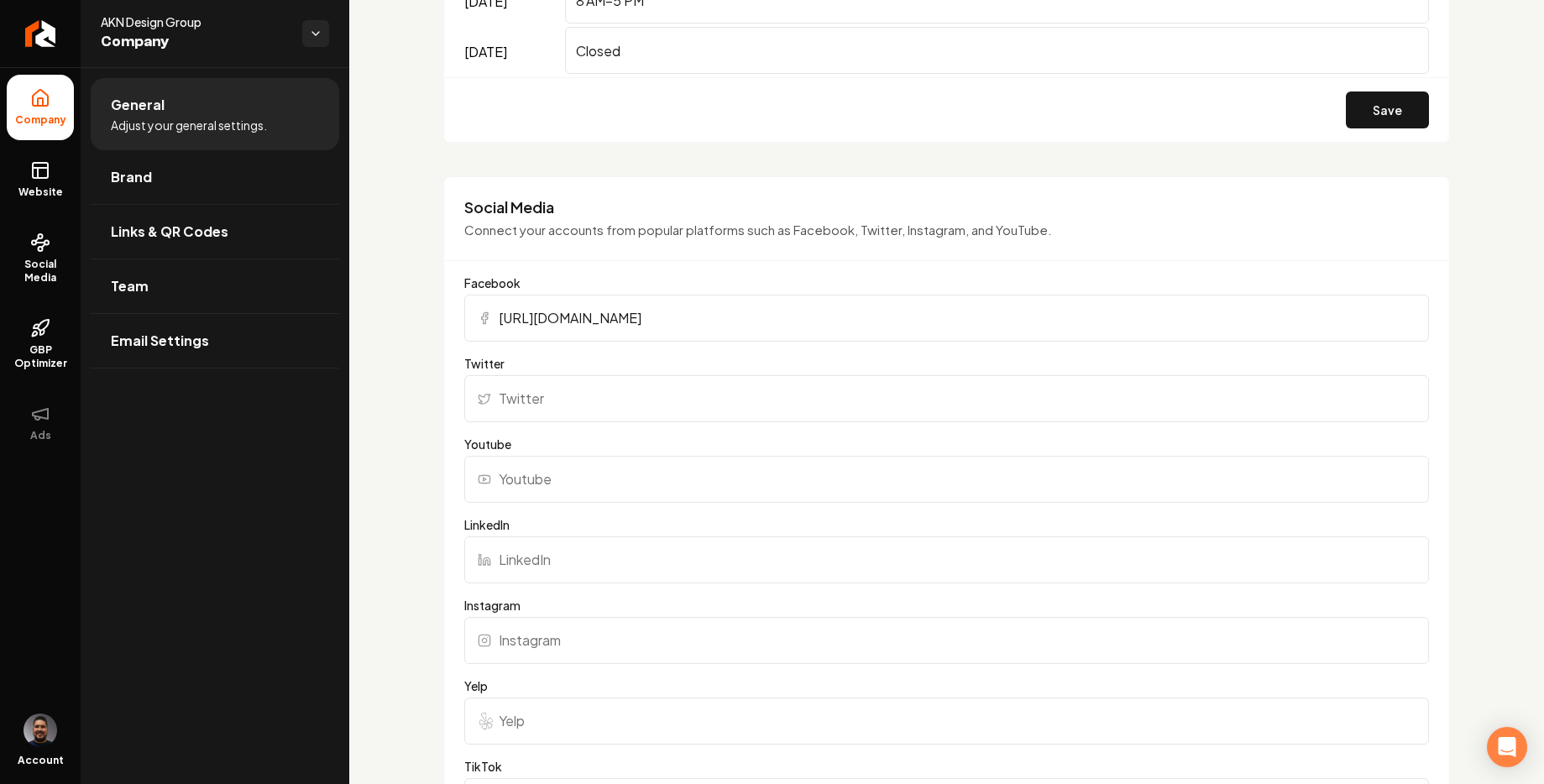
click at [577, 643] on input "Instagram" at bounding box center [946, 641] width 965 height 47
paste input "https://www.instagram.com/akn_design_group/"
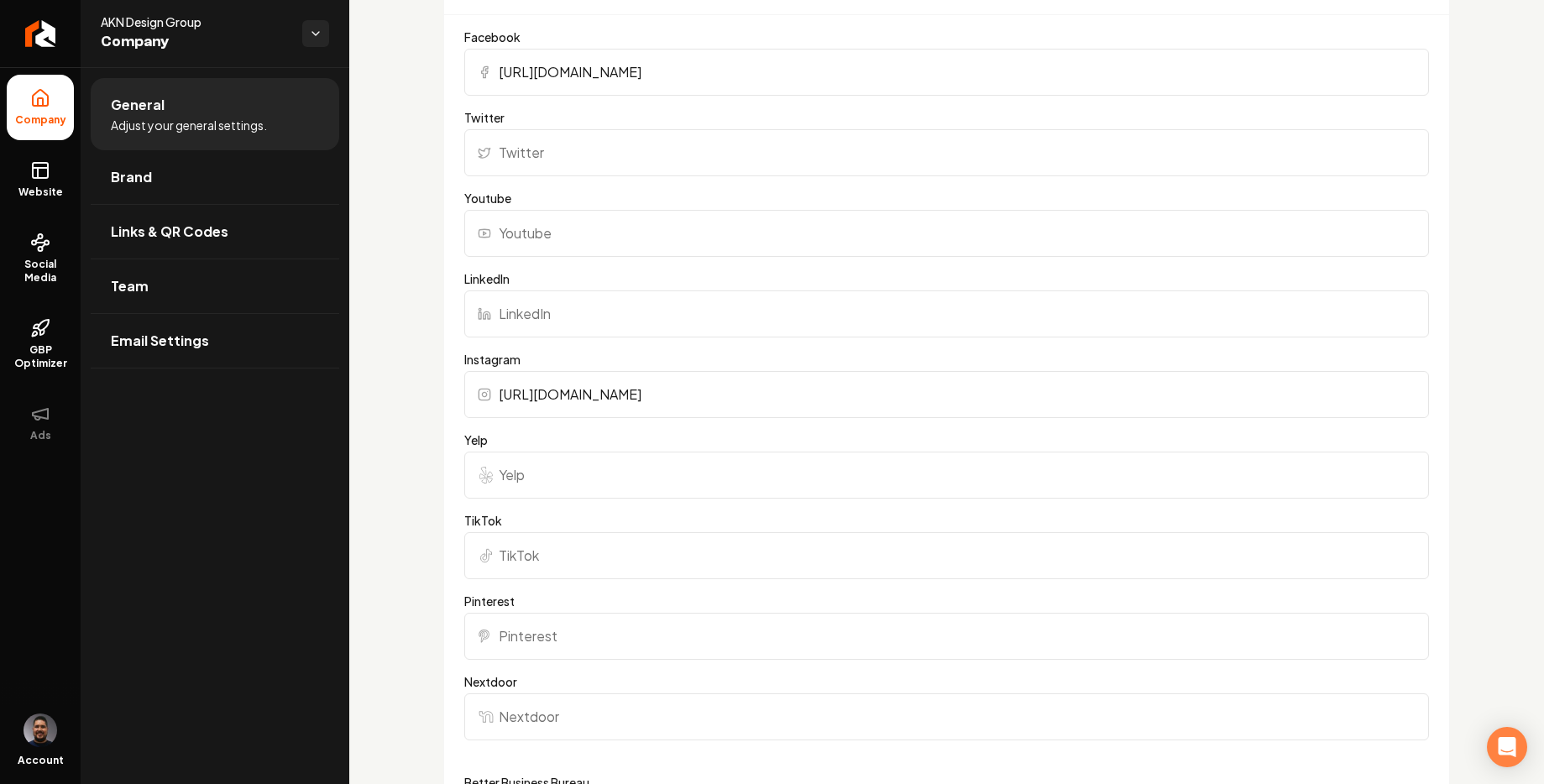
scroll to position [2523, 0]
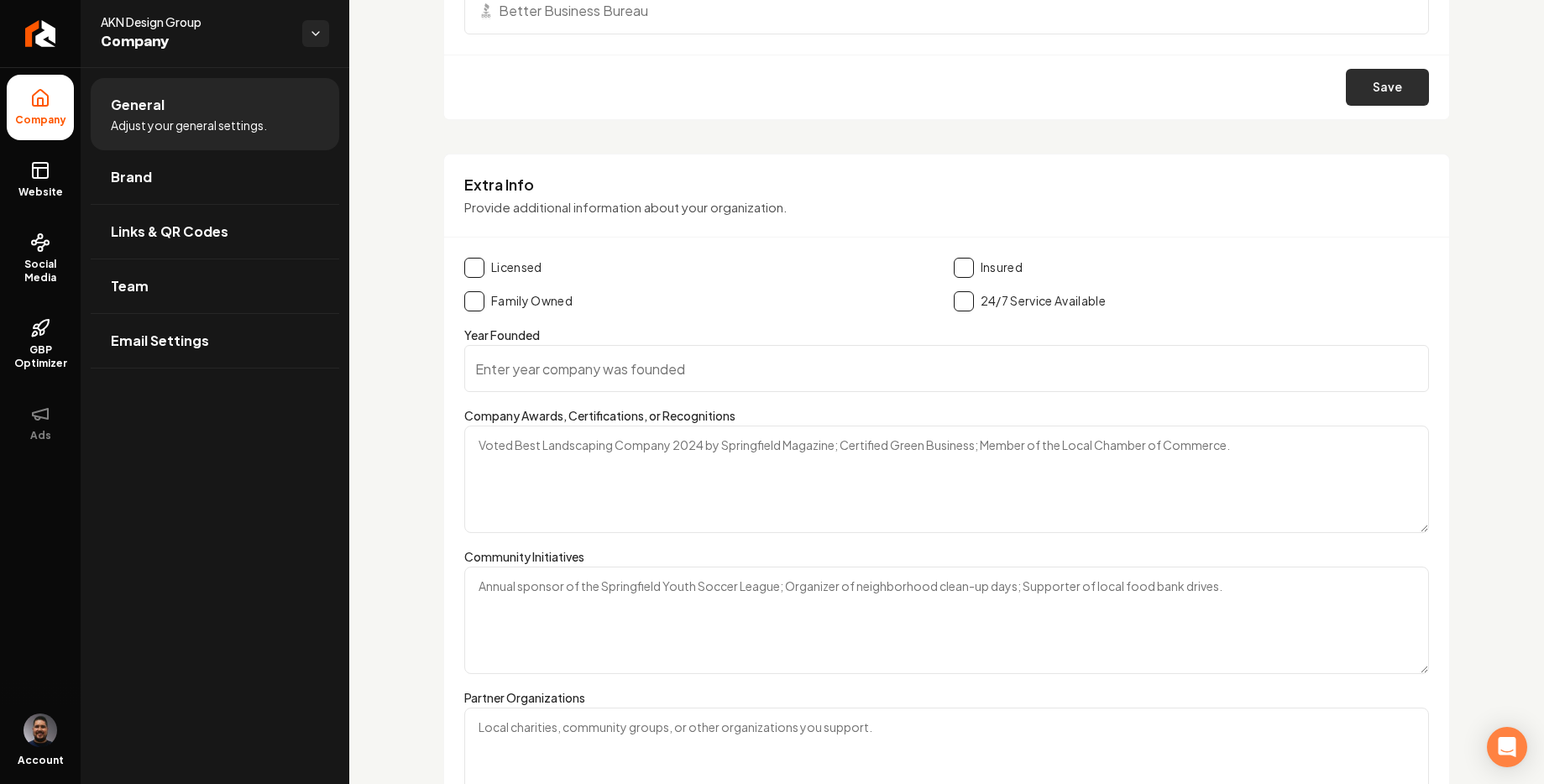
type input "https://www.instagram.com/akn_design_group/"
click at [1361, 98] on button "Save" at bounding box center [1387, 88] width 83 height 37
click at [17, 33] on link "Return to dashboard" at bounding box center [40, 33] width 81 height 67
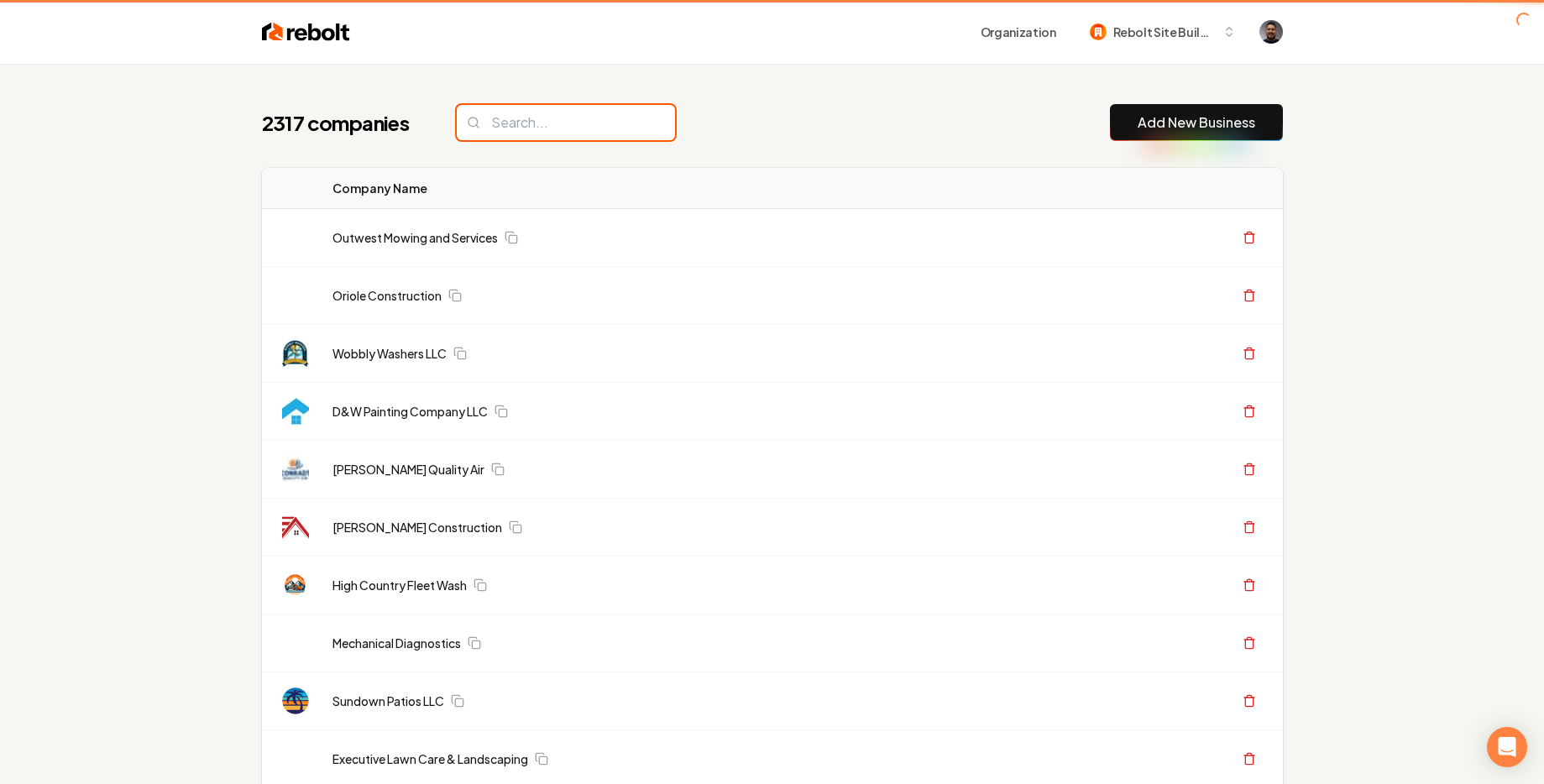
click at [510, 110] on input "search" at bounding box center [566, 123] width 218 height 35
click at [514, 115] on input "search" at bounding box center [566, 123] width 218 height 35
click at [516, 122] on input "search" at bounding box center [566, 123] width 218 height 35
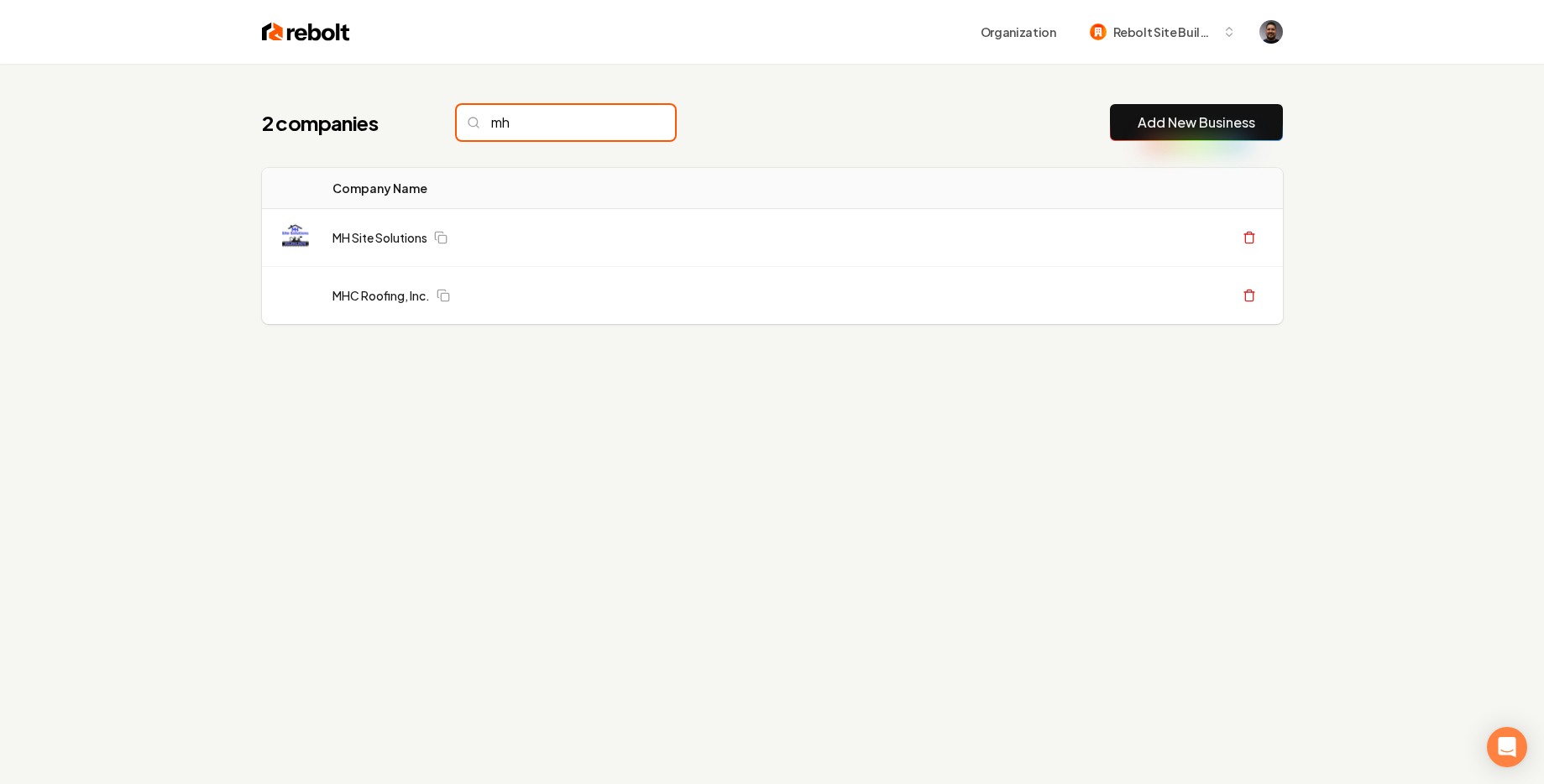
type input "mh"
click at [519, 102] on div "2 companies mh Add New Business Logo Company Name Actions MH Site Solutions Cre…" at bounding box center [766, 247] width 1075 height 368
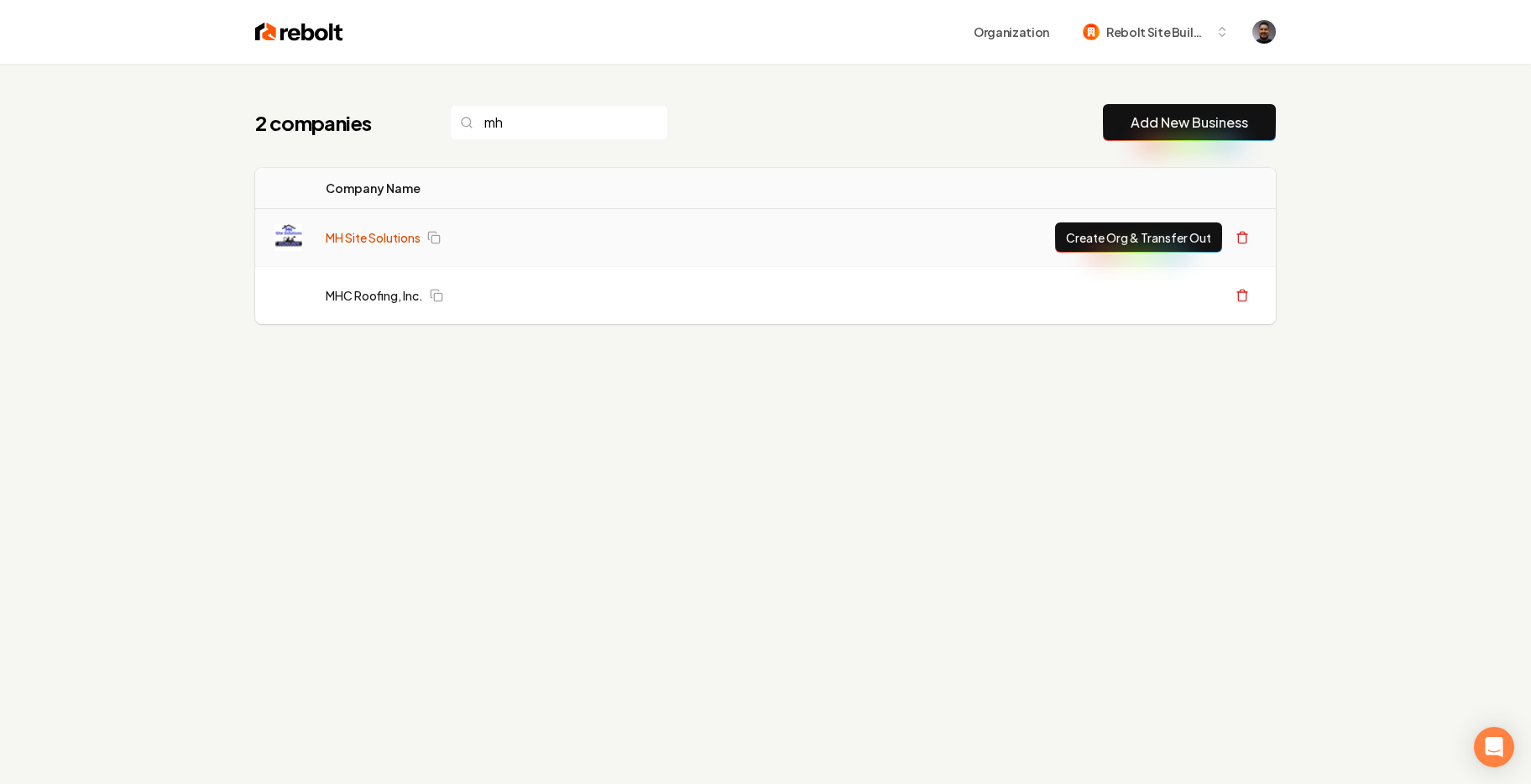
click at [352, 239] on link "MH Site Solutions" at bounding box center [373, 237] width 95 height 17
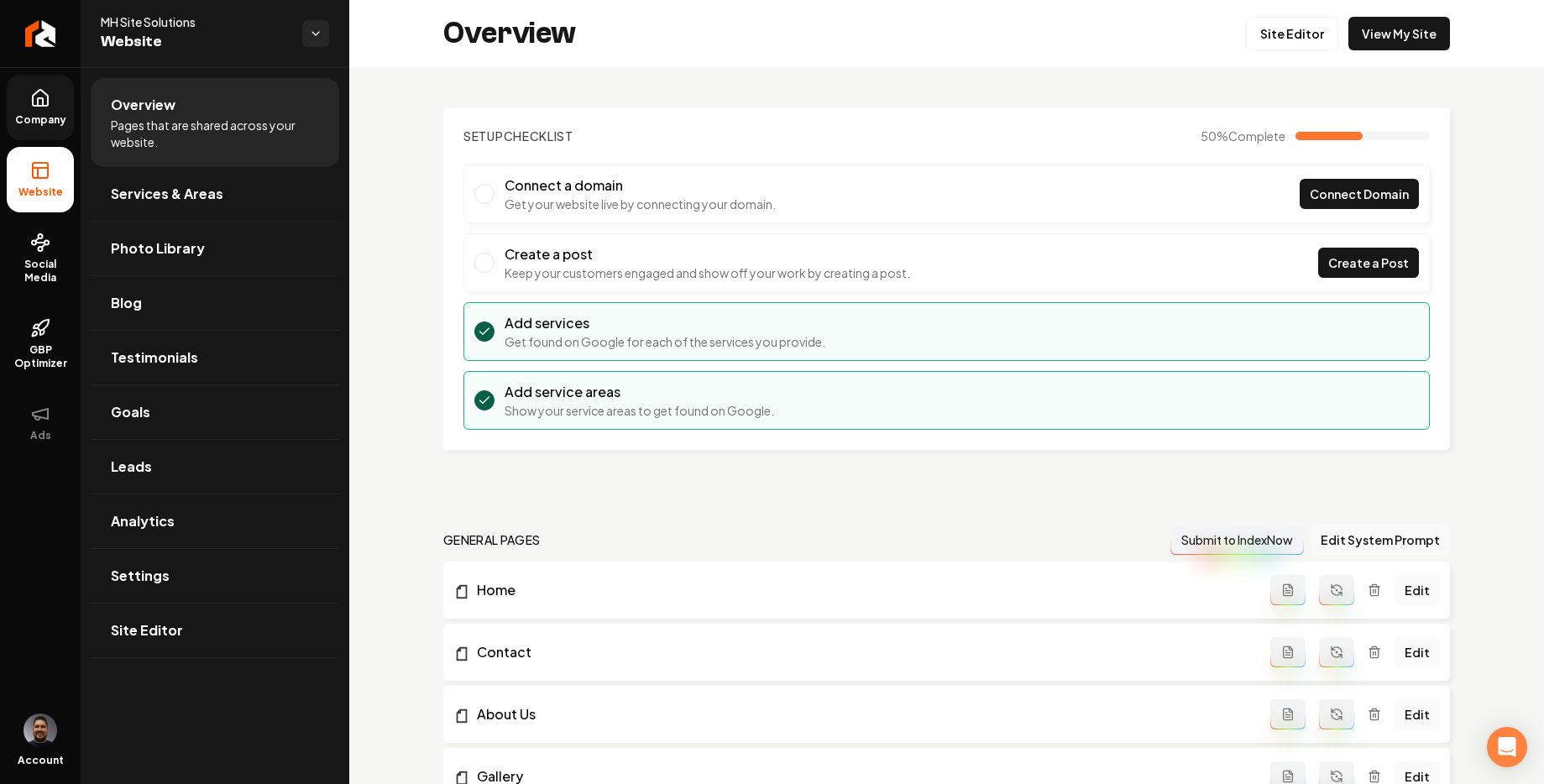
click at [59, 108] on link "Company" at bounding box center [40, 107] width 67 height 65
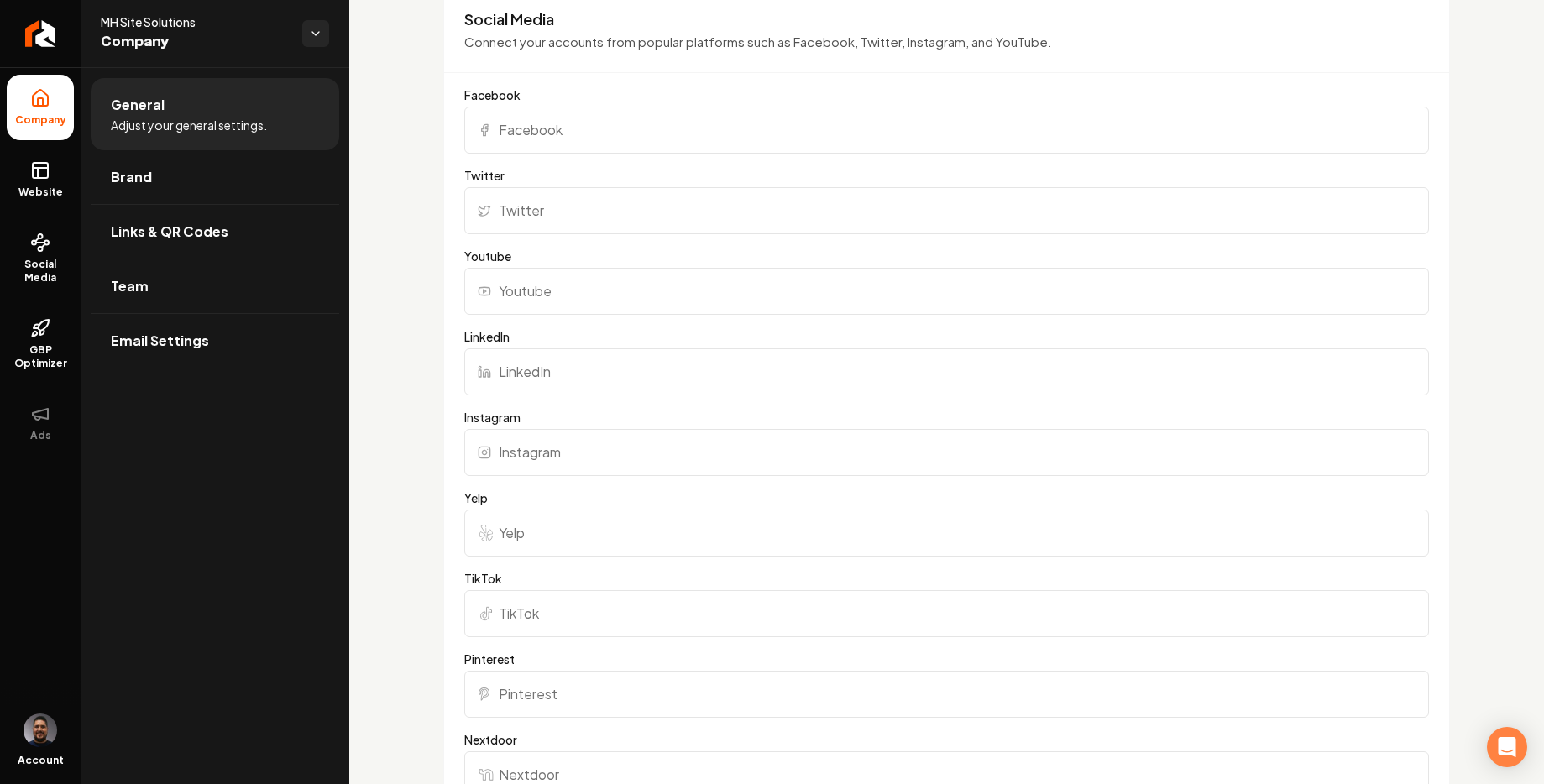
scroll to position [1660, 0]
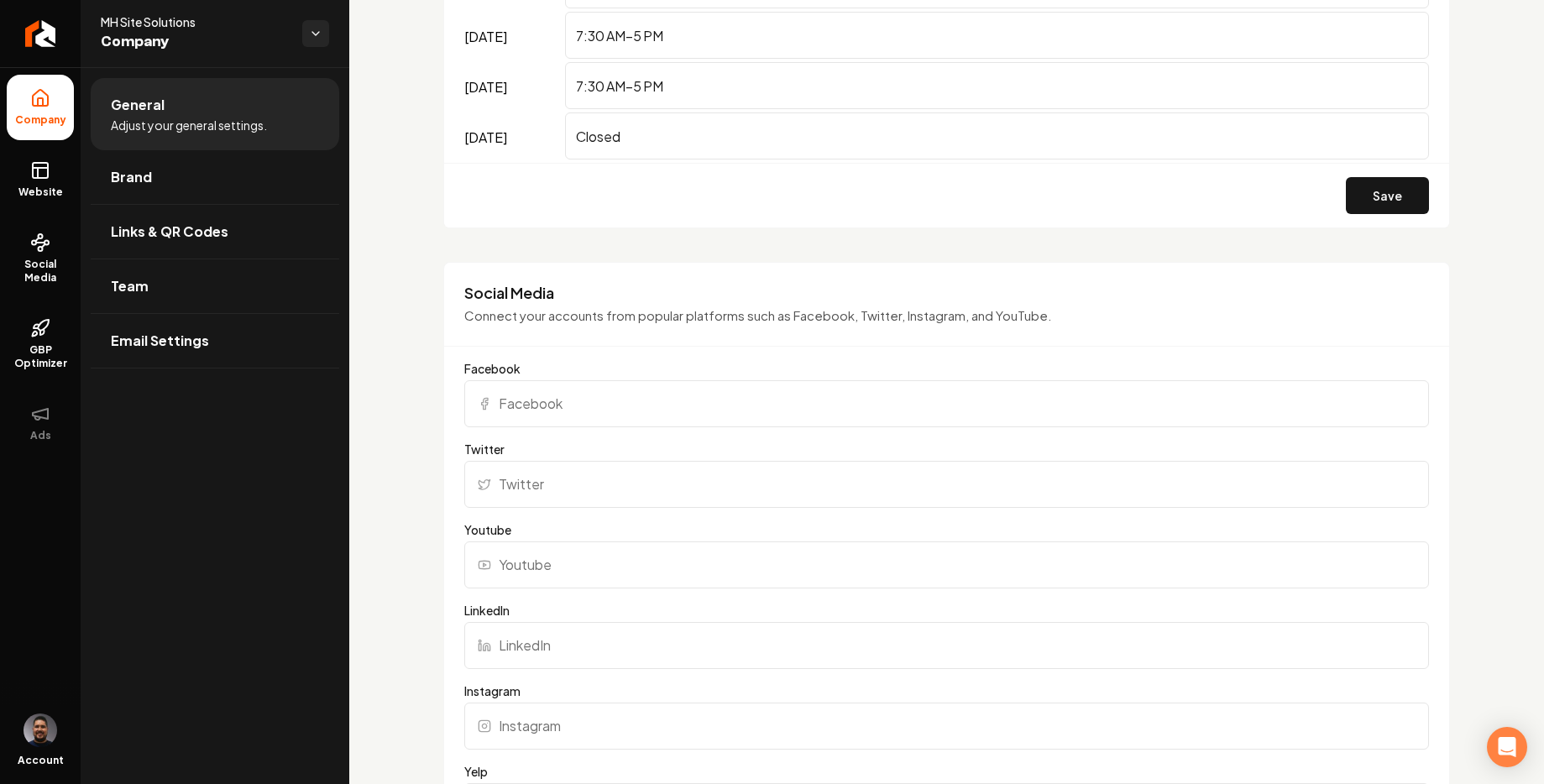
click at [580, 413] on input "Facebook" at bounding box center [946, 404] width 965 height 47
paste input "https://www.facebook.com/profile.php?id=100091236981871"
type input "https://www.facebook.com/profile.php?id=100091236981871"
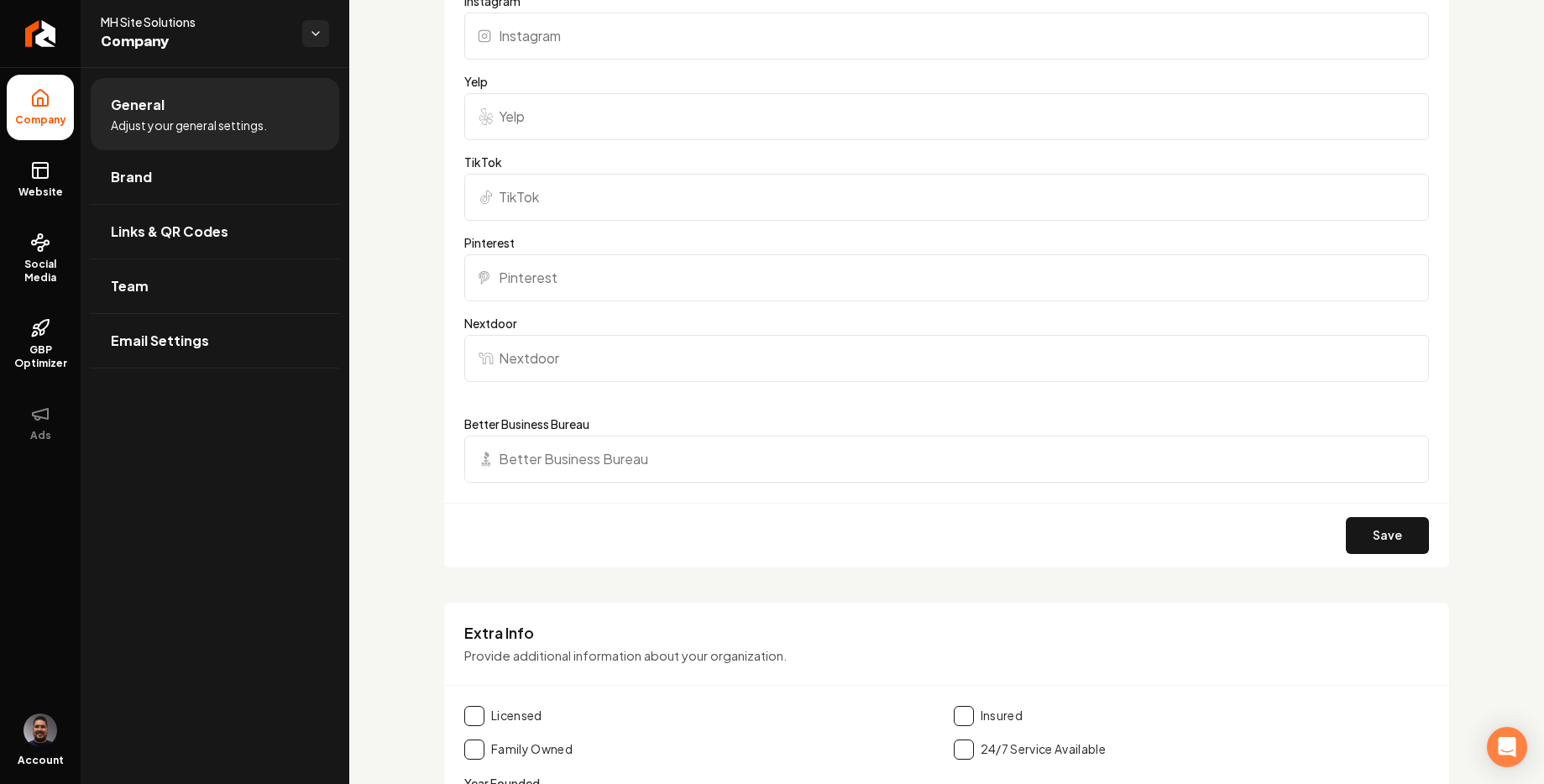
scroll to position [2159, 0]
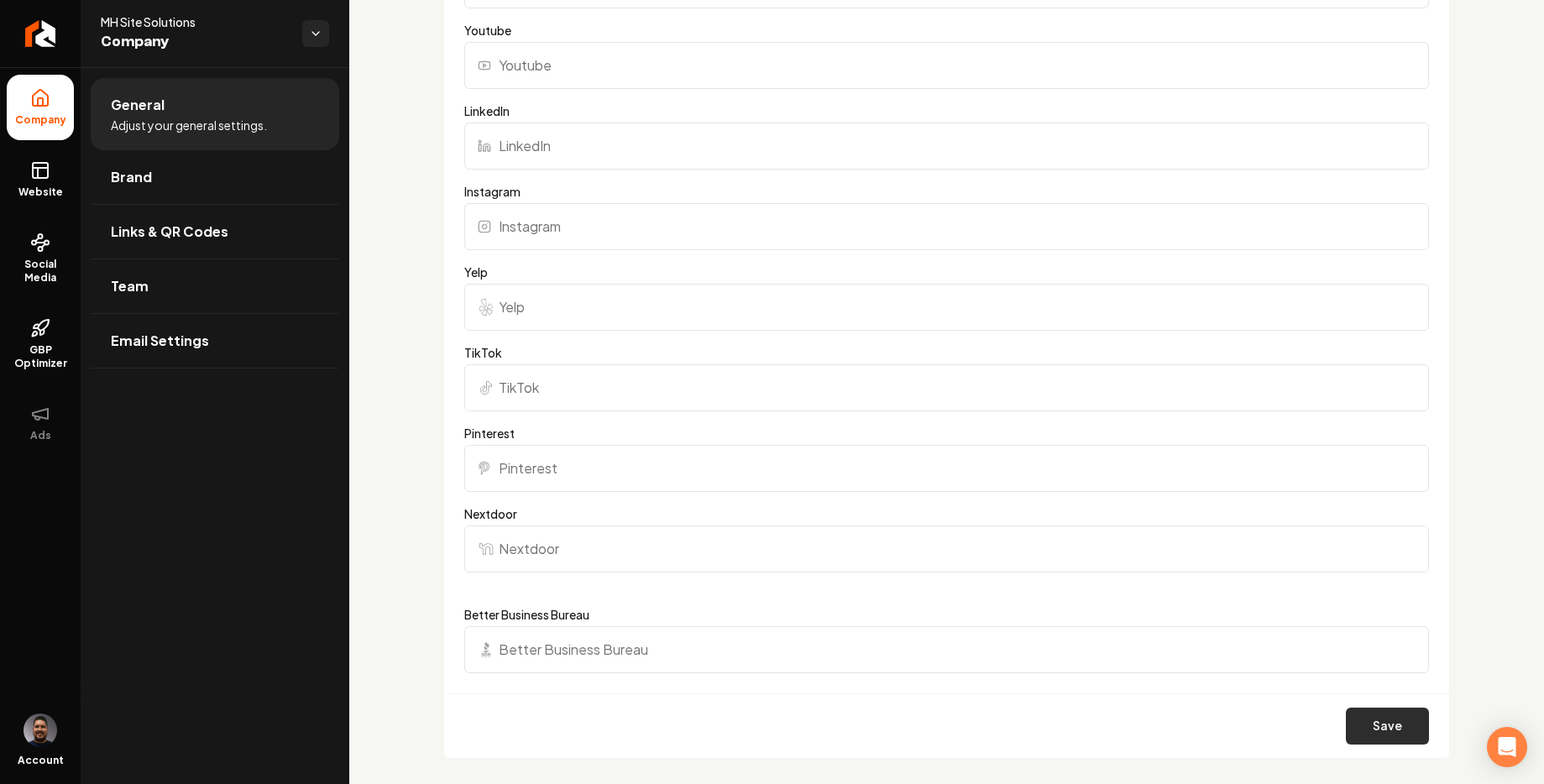
click at [1378, 716] on button "Save" at bounding box center [1387, 726] width 83 height 37
click at [23, 33] on link "Return to dashboard" at bounding box center [40, 33] width 81 height 67
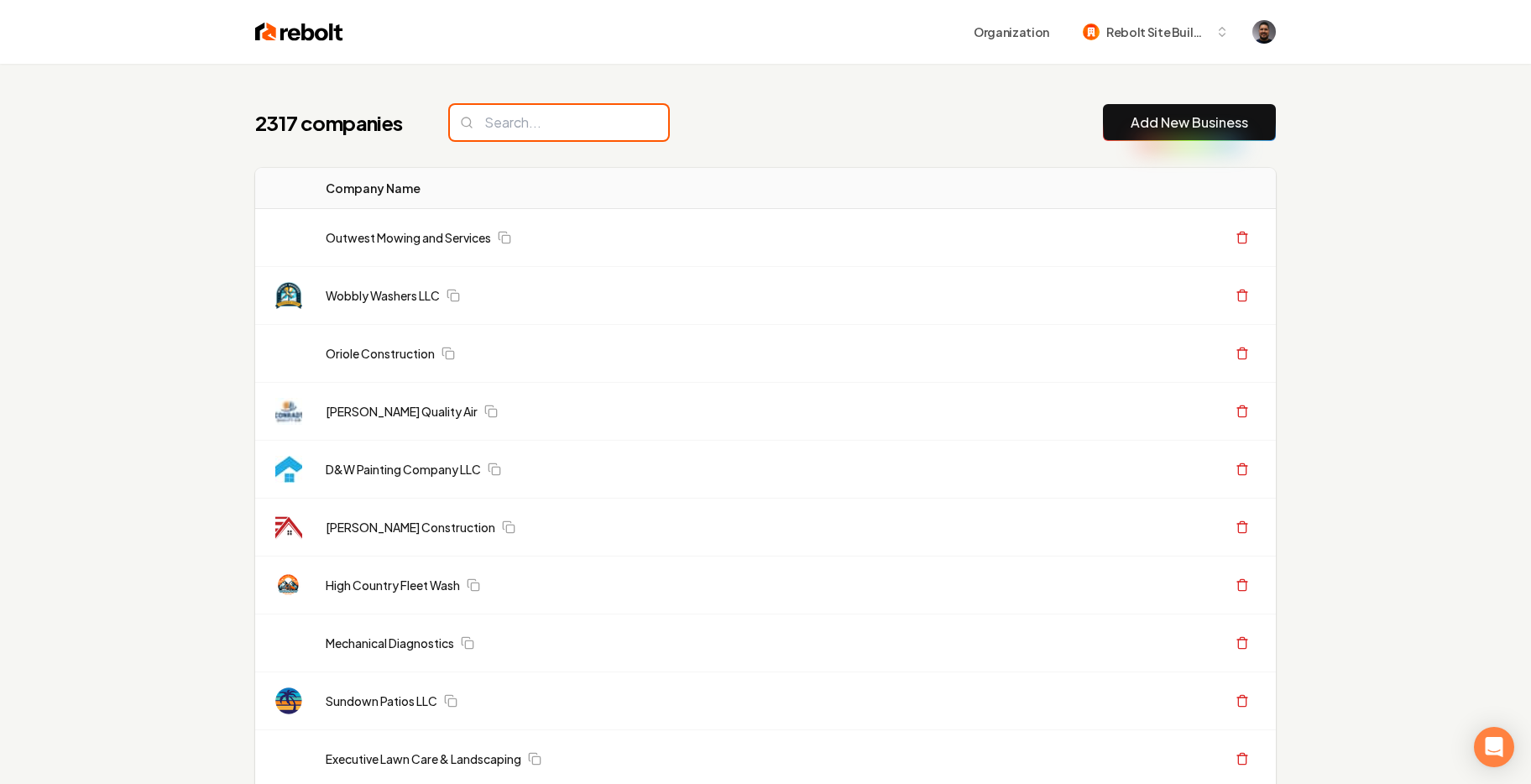
click at [523, 131] on input "search" at bounding box center [559, 123] width 218 height 35
click at [520, 126] on input "search" at bounding box center [559, 123] width 218 height 35
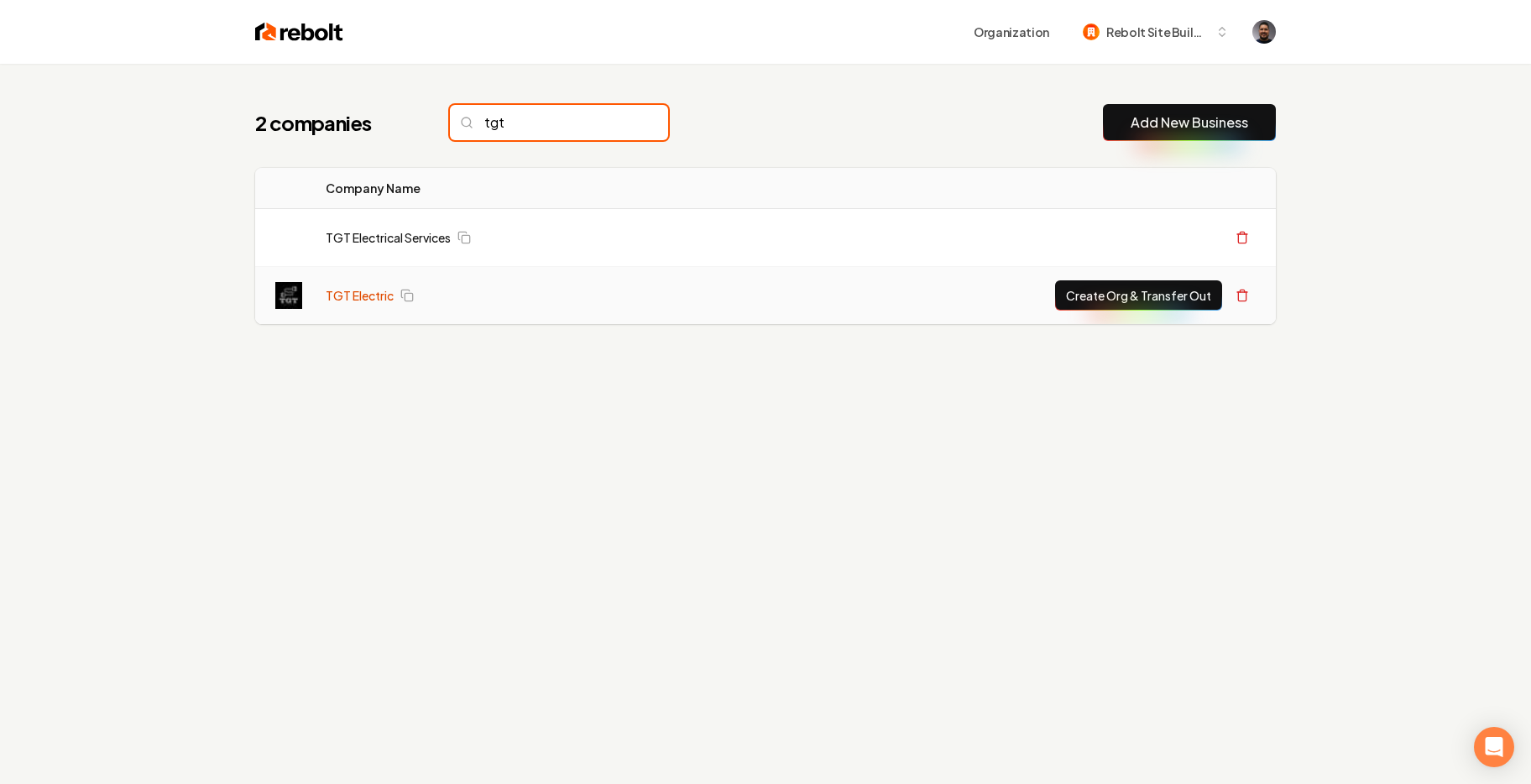
type input "tgt"
click at [352, 295] on link "TGT Electric" at bounding box center [360, 294] width 68 height 17
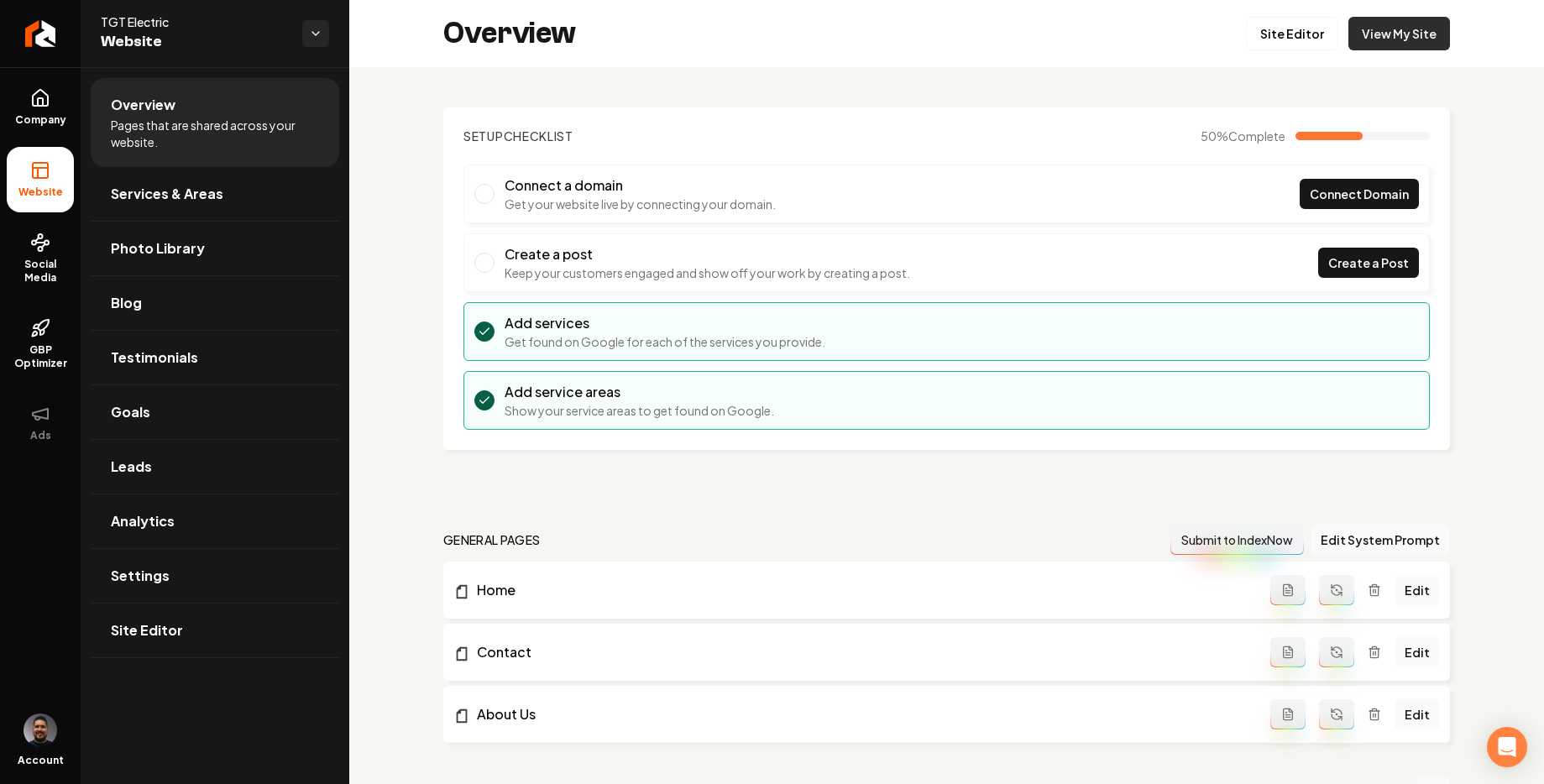
click at [1357, 33] on link "View My Site" at bounding box center [1400, 33] width 101 height 33
click at [1263, 40] on link "Site Editor" at bounding box center [1292, 33] width 93 height 33
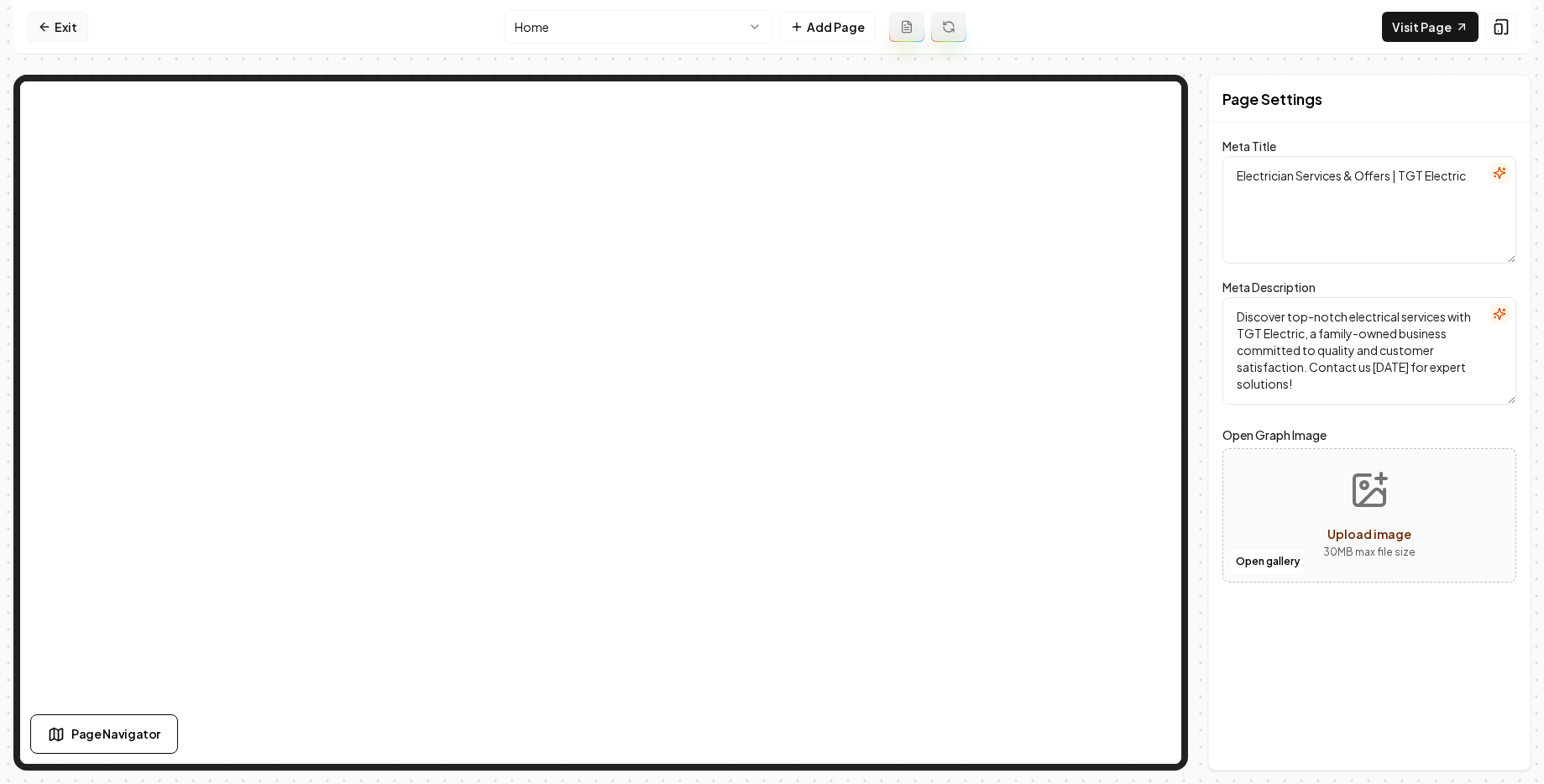
click at [61, 30] on link "Exit" at bounding box center [58, 26] width 61 height 30
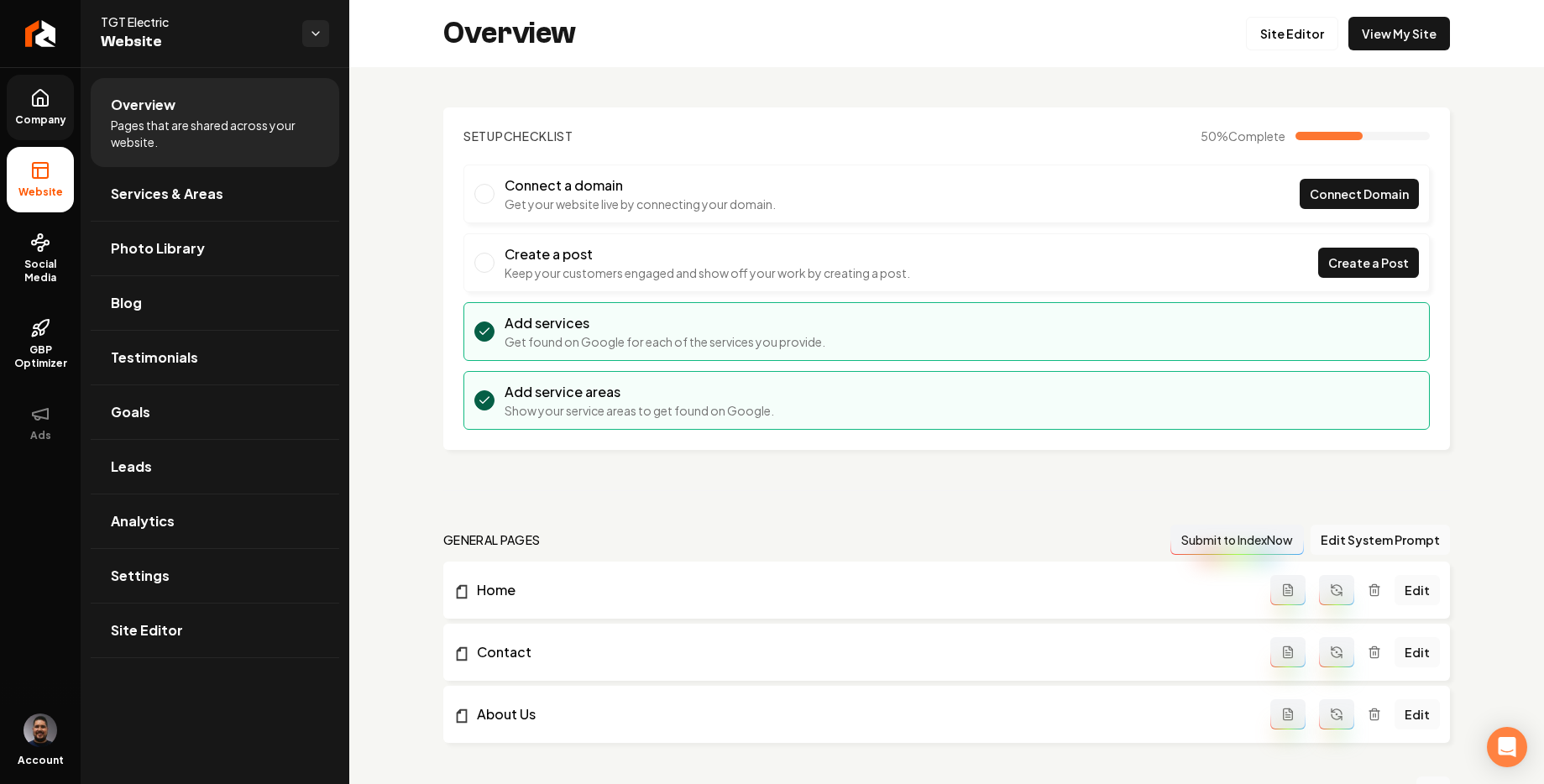
click at [36, 116] on span "Company" at bounding box center [41, 120] width 64 height 14
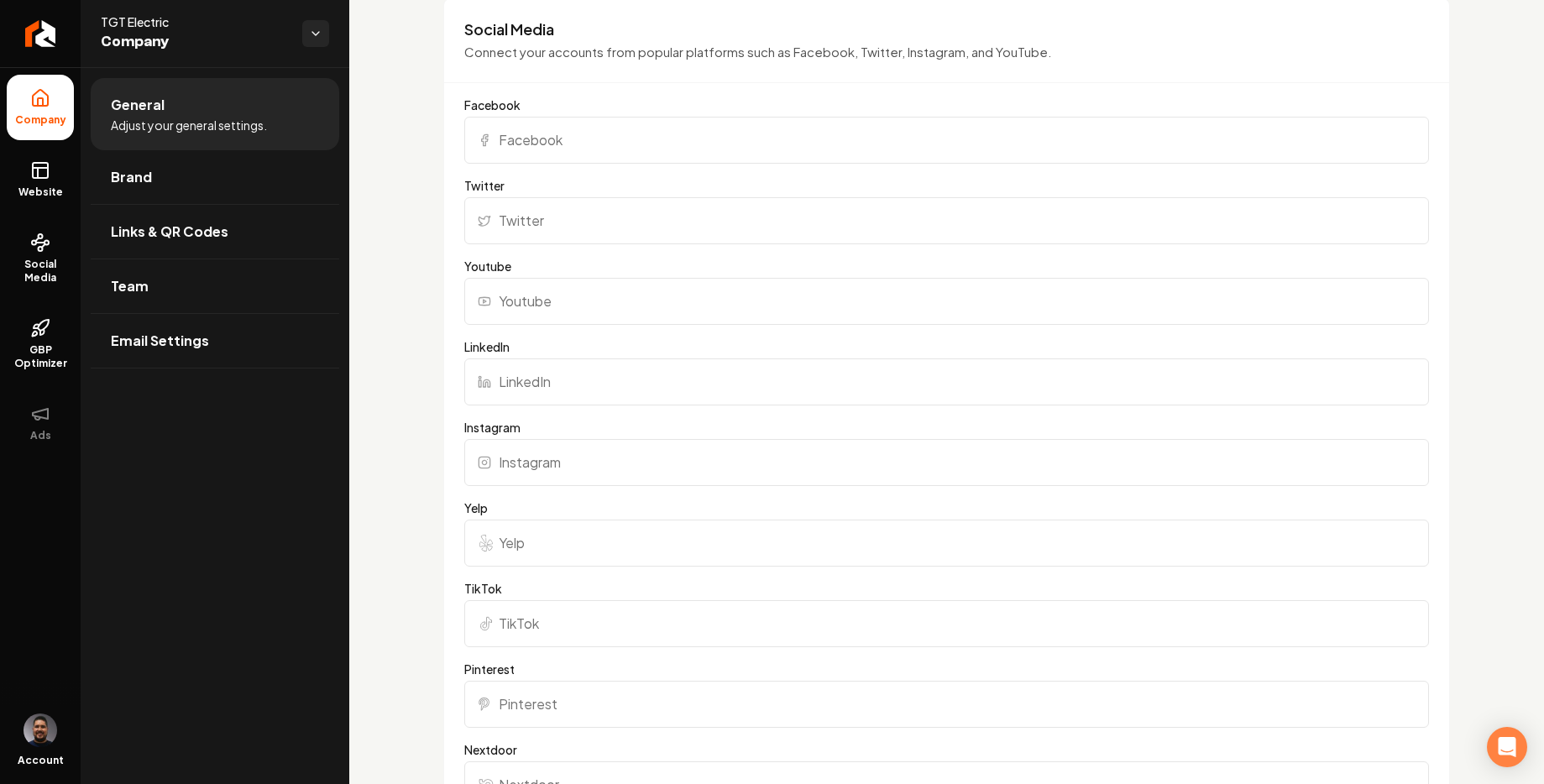
scroll to position [1665, 0]
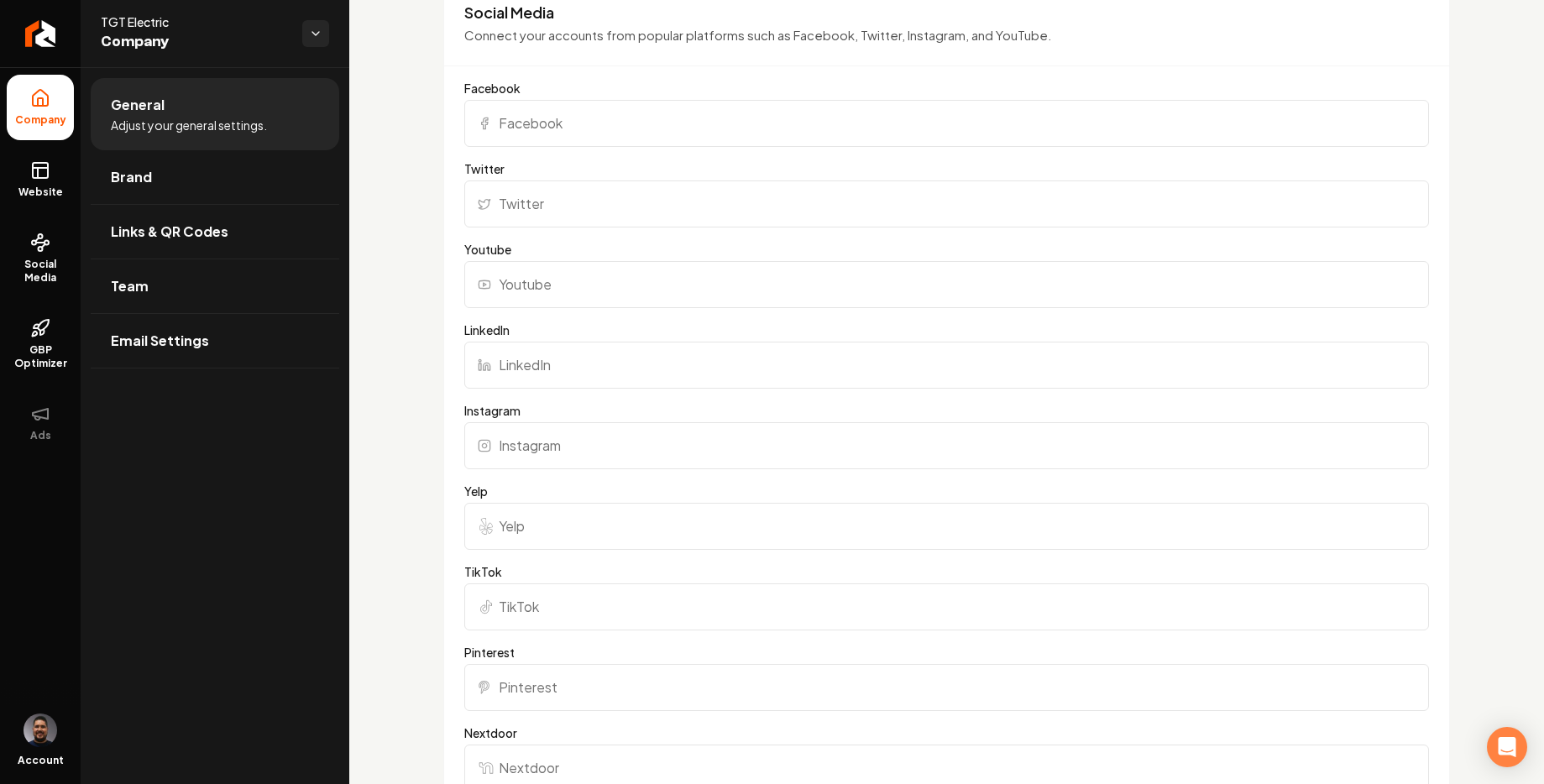
click at [546, 130] on input "Facebook" at bounding box center [946, 123] width 965 height 47
paste input "https://www.facebook.com/profile.php?id=100083430164950"
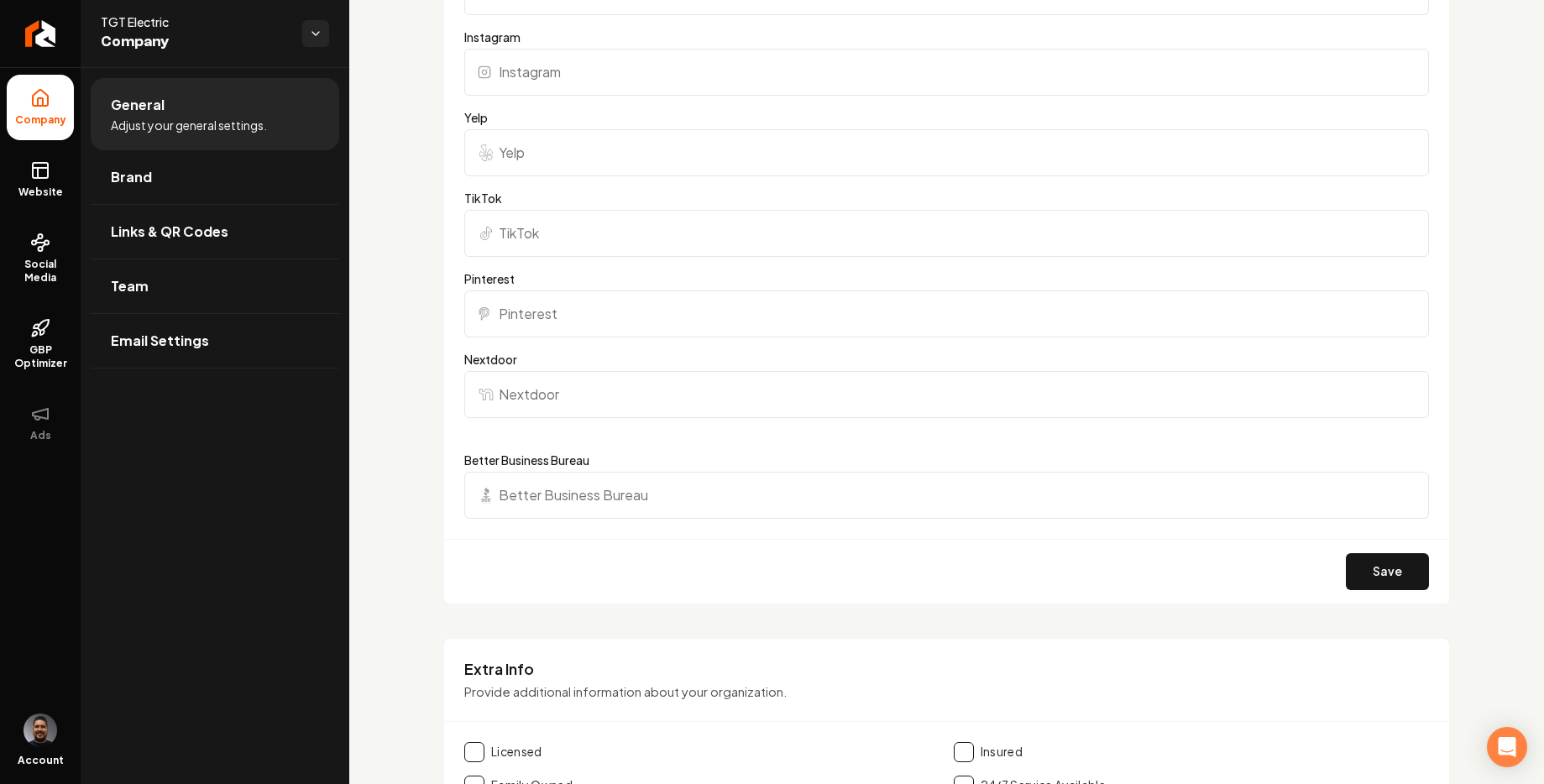
scroll to position [2053, 0]
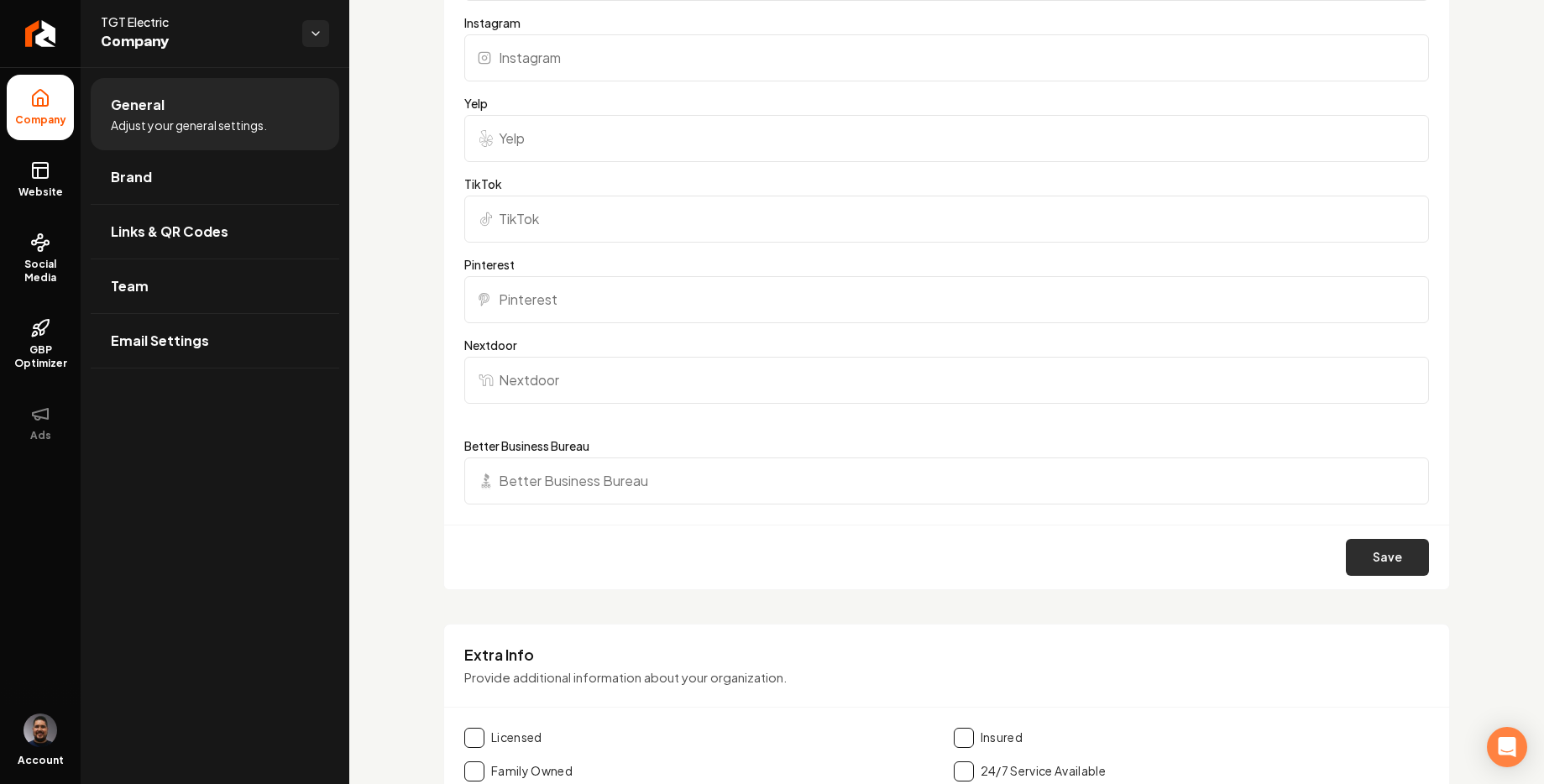
type input "https://www.facebook.com/profile.php?id=100083430164950"
click at [1383, 553] on button "Save" at bounding box center [1387, 558] width 83 height 37
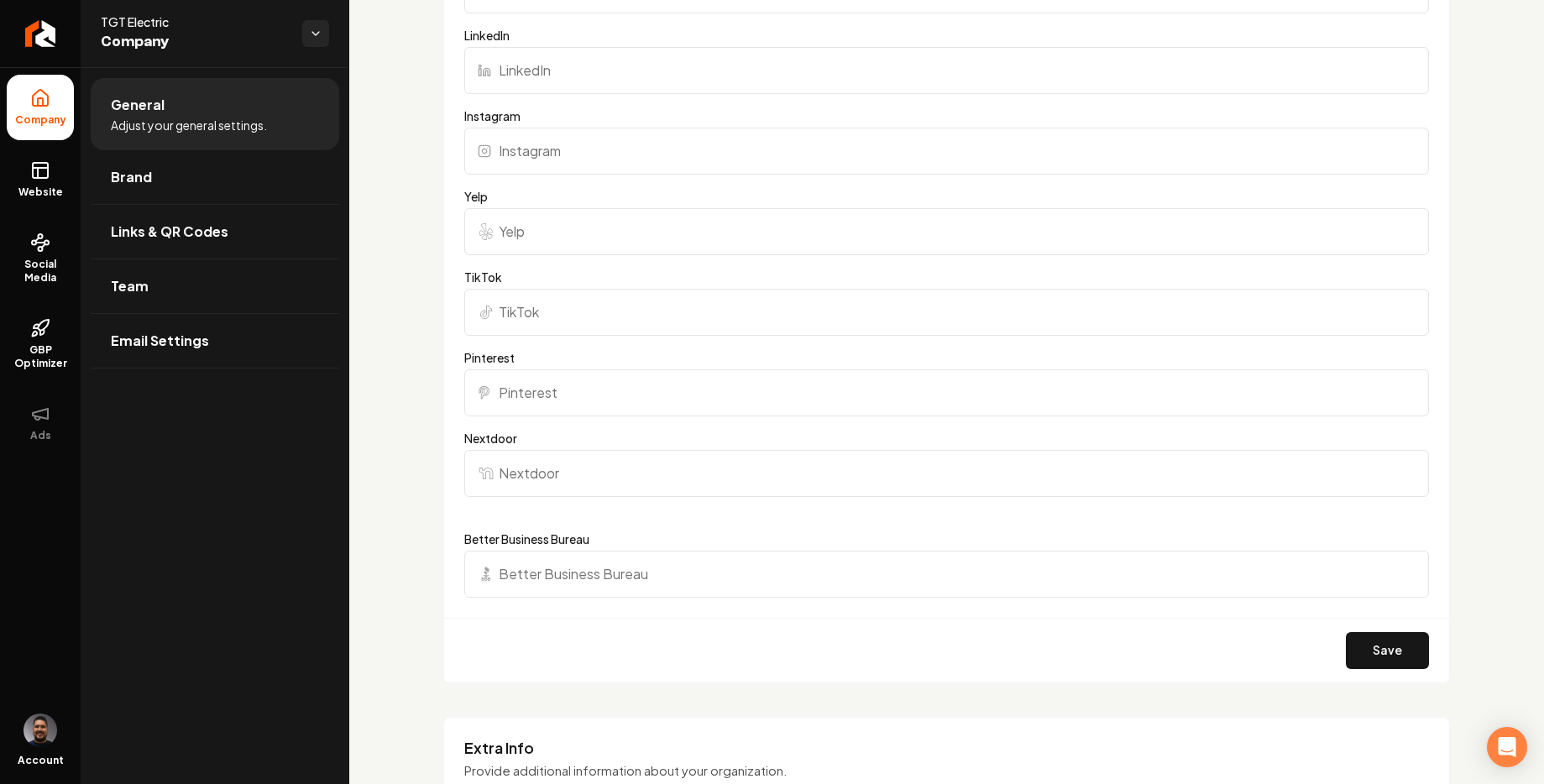
scroll to position [1919, 0]
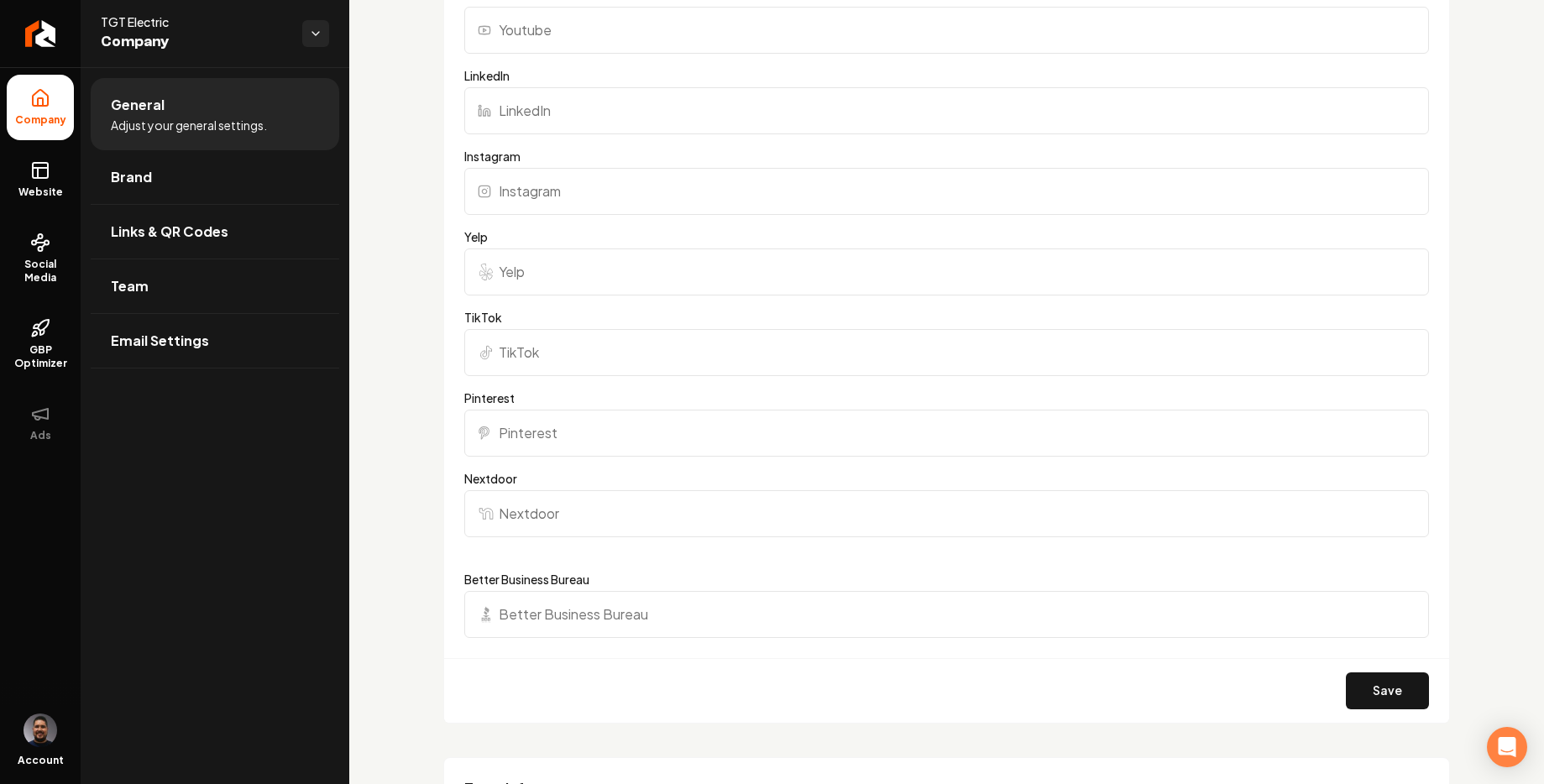
click at [586, 198] on input "Instagram" at bounding box center [946, 191] width 965 height 47
paste input "https://www.instagram.com/tgt_electricdfw/"
type input "https://www.instagram.com/tgt_electricdfw/"
click at [1399, 710] on div "Save" at bounding box center [946, 690] width 1006 height 64
click at [1385, 687] on button "Save" at bounding box center [1387, 691] width 83 height 37
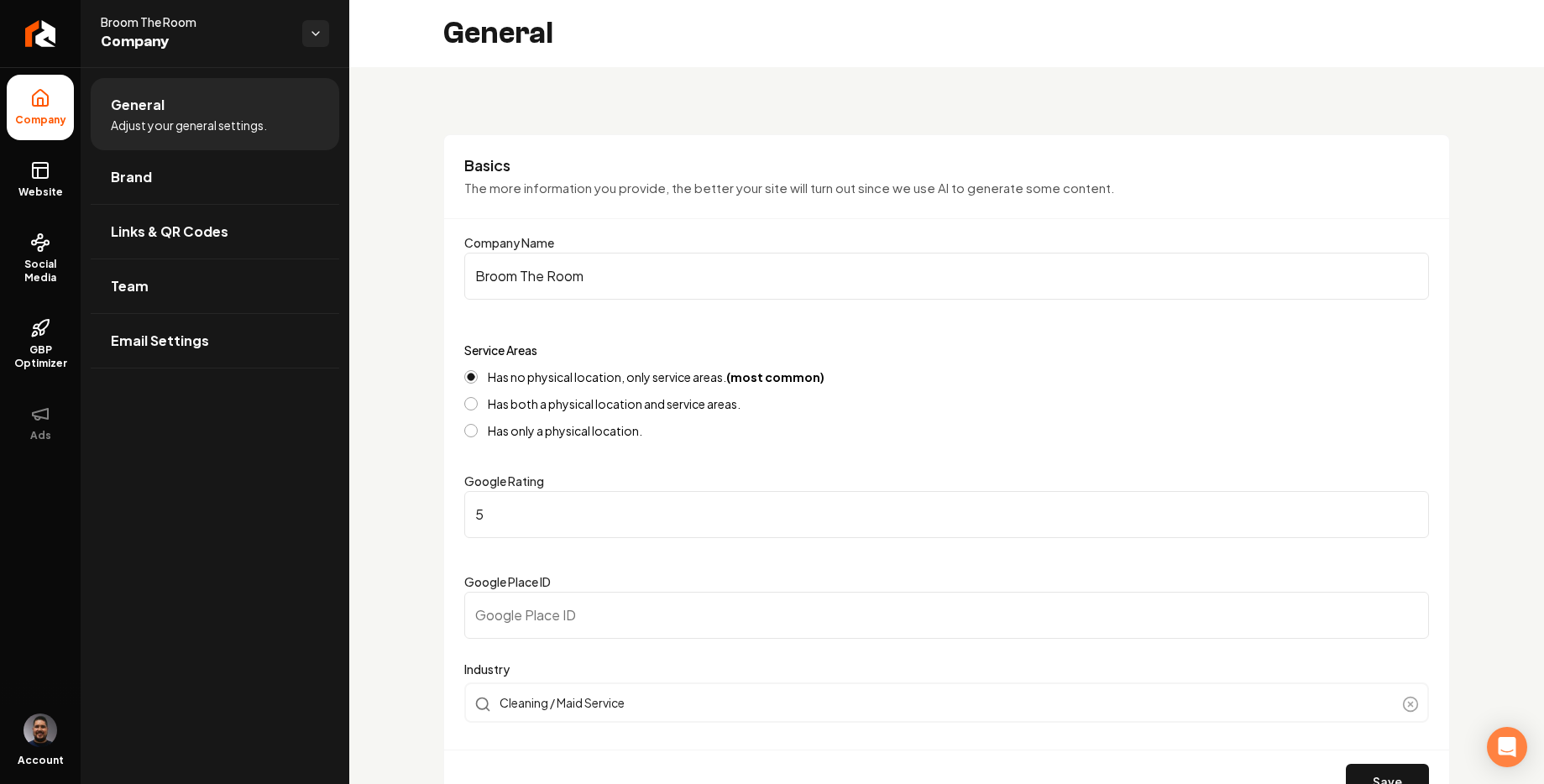
scroll to position [915, 0]
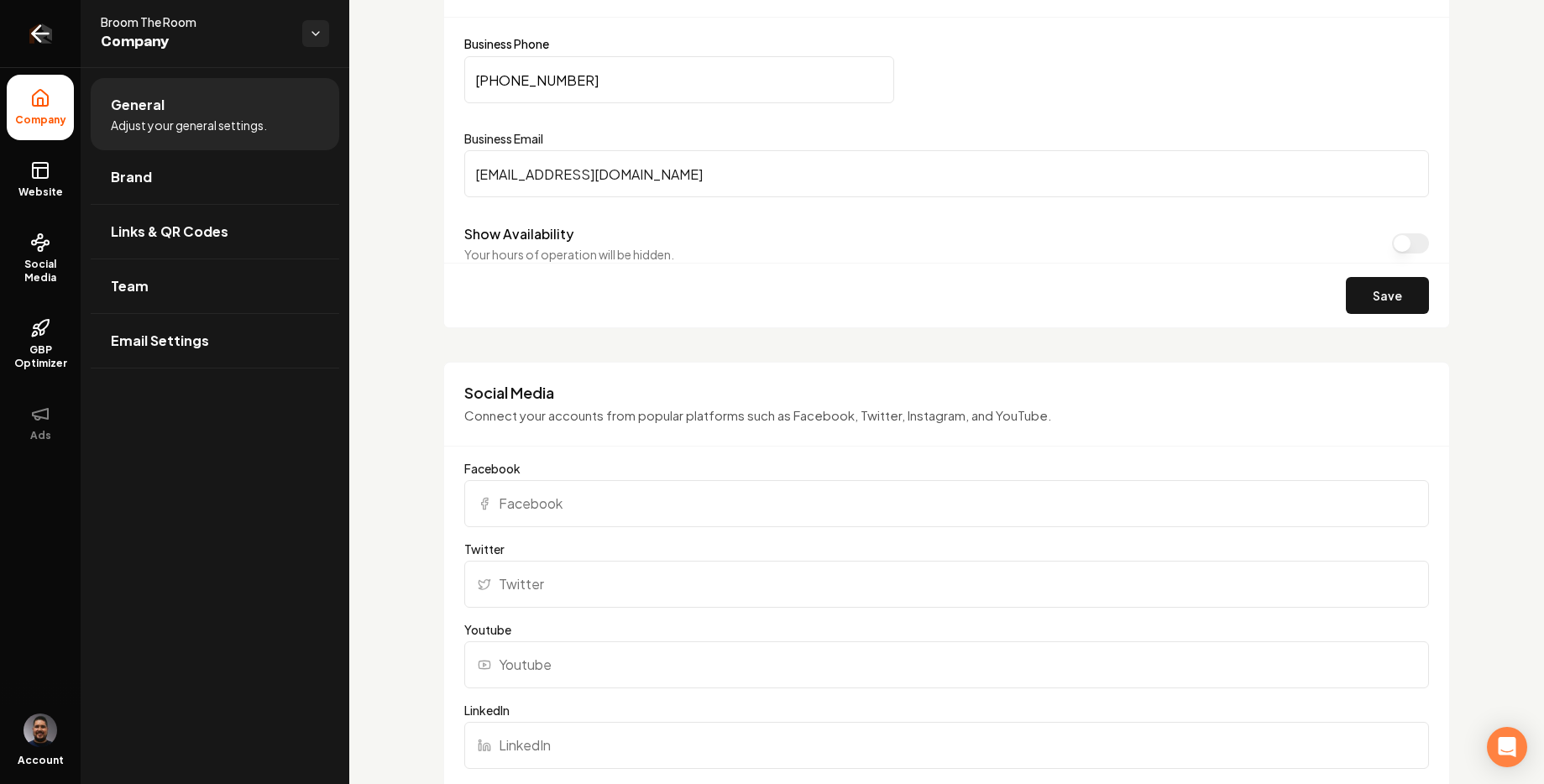
click at [52, 33] on icon "Return to dashboard" at bounding box center [41, 34] width 27 height 27
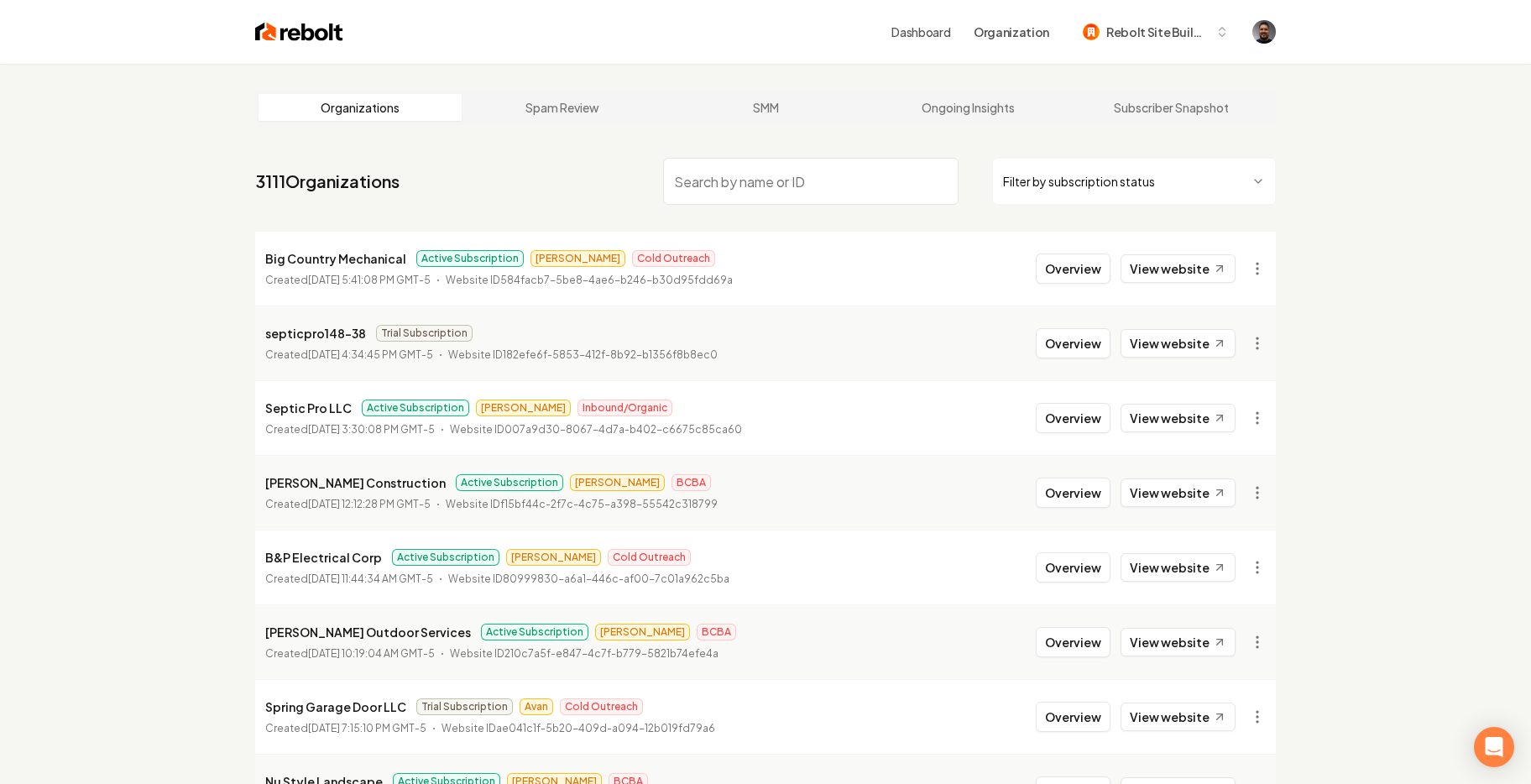
click at [758, 181] on input "search" at bounding box center [810, 181] width 295 height 47
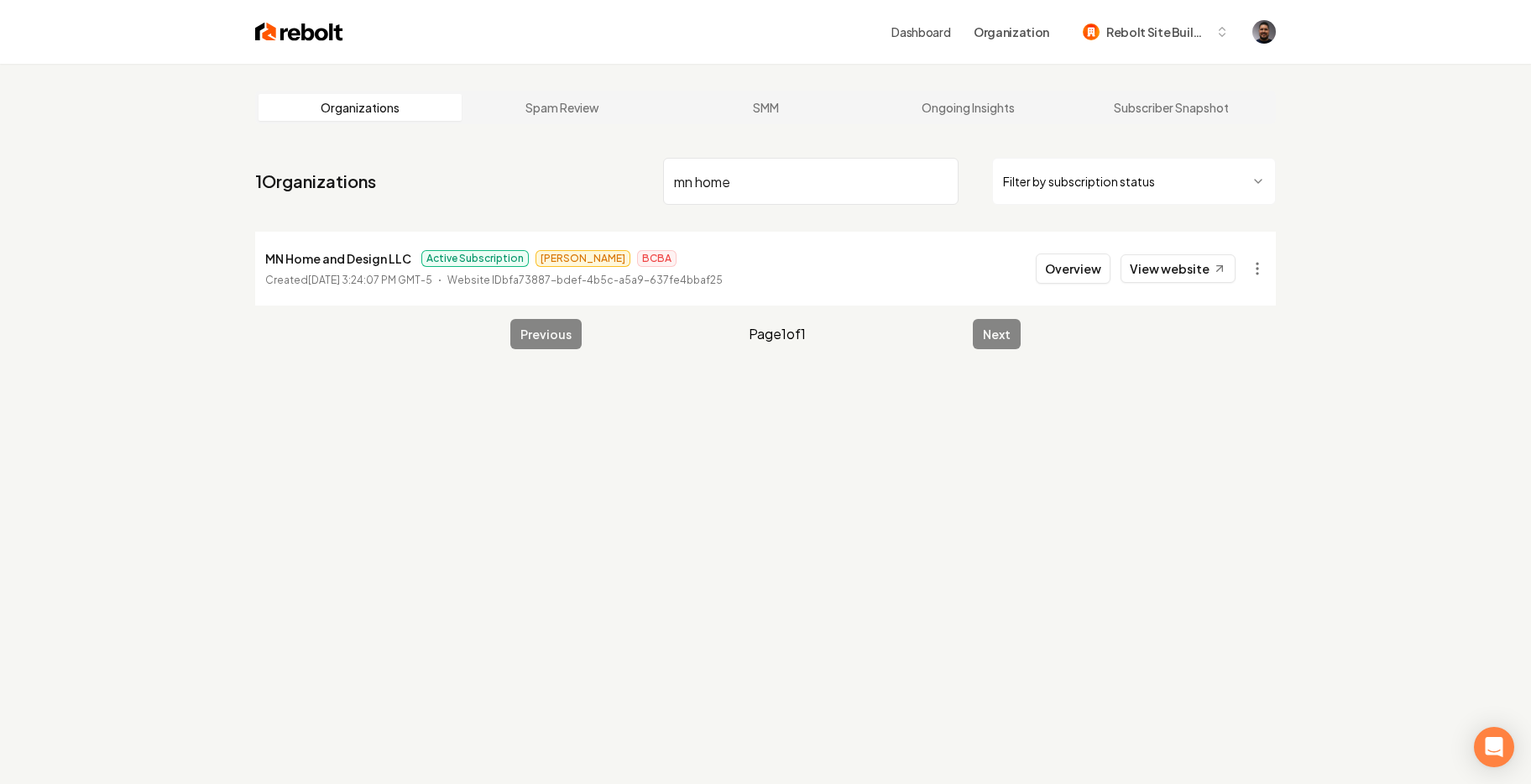
type input "mn home"
click at [301, 256] on p "MN Home and Design LLC" at bounding box center [338, 258] width 146 height 20
click at [1046, 258] on button "Overview" at bounding box center [1073, 268] width 75 height 30
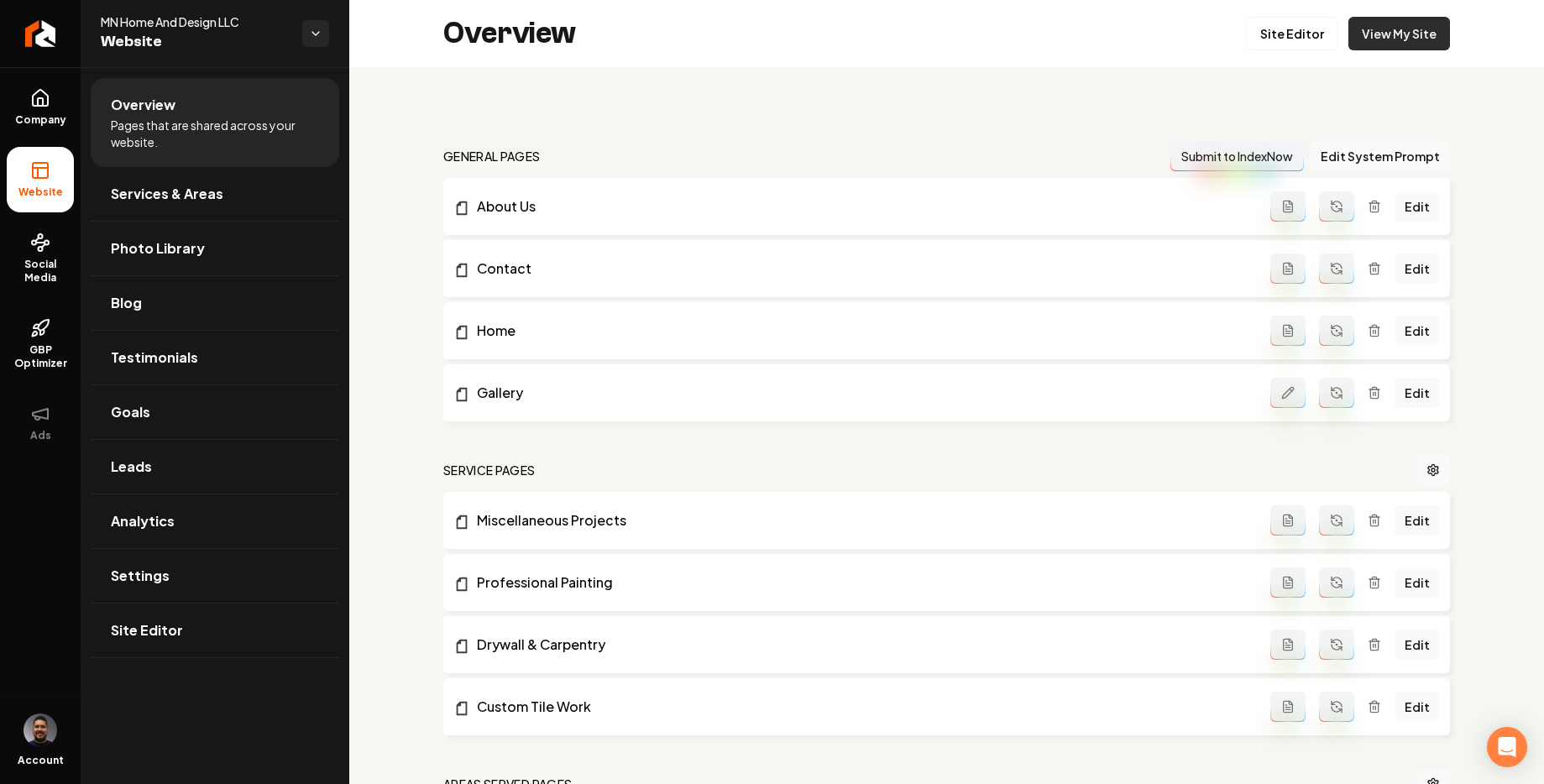
click at [1358, 40] on link "View My Site" at bounding box center [1400, 33] width 101 height 33
click at [1271, 35] on link "Site Editor" at bounding box center [1292, 33] width 93 height 33
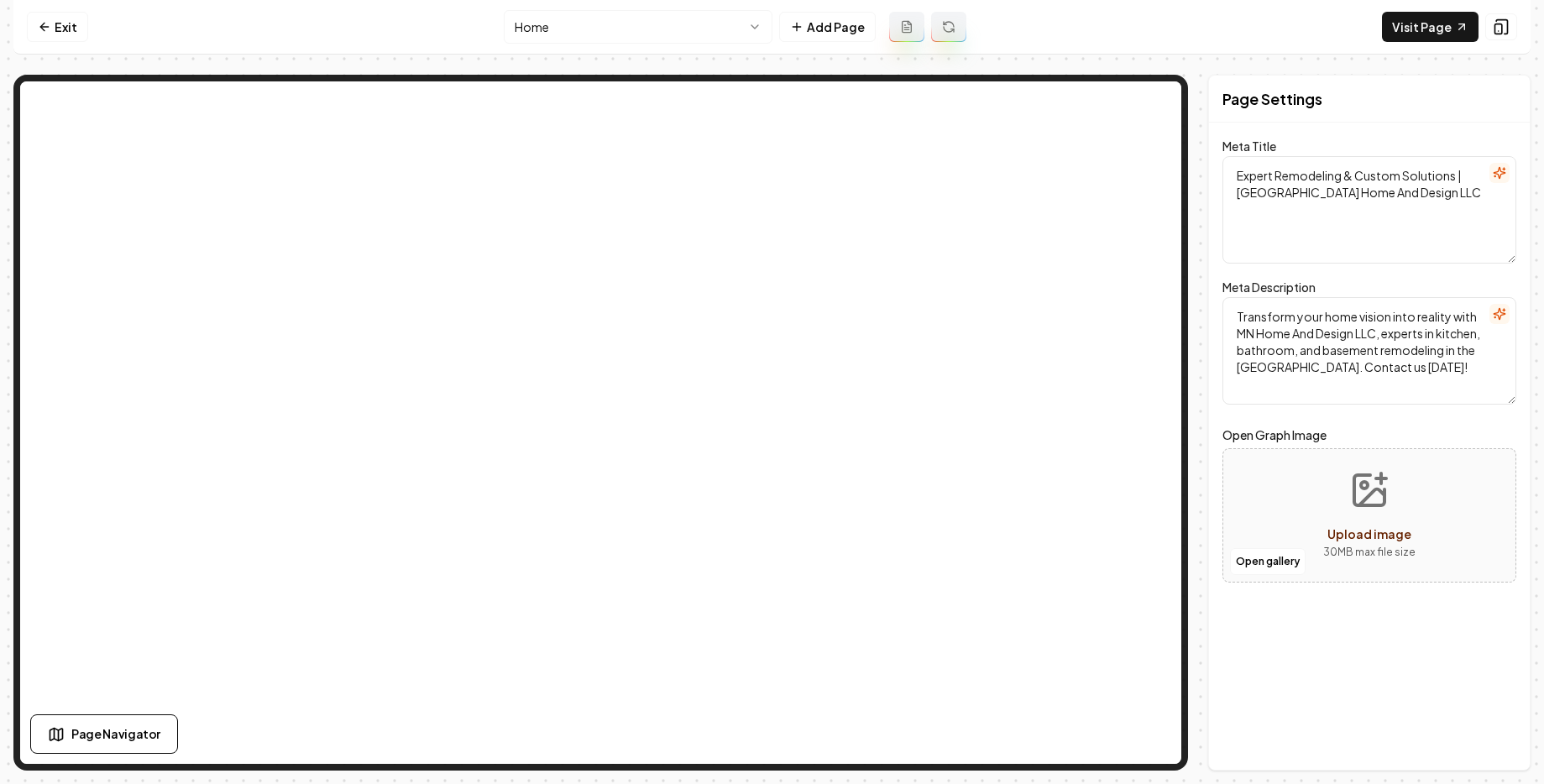
click at [1298, 649] on div "Page Settings Meta Title Expert Remodeling & Custom Solutions | [GEOGRAPHIC_DAT…" at bounding box center [1369, 423] width 323 height 696
click at [1252, 658] on div "Page Settings Meta Title Expert Remodeling & Custom Solutions | [GEOGRAPHIC_DAT…" at bounding box center [1369, 423] width 323 height 696
click at [59, 21] on link "Exit" at bounding box center [58, 26] width 61 height 30
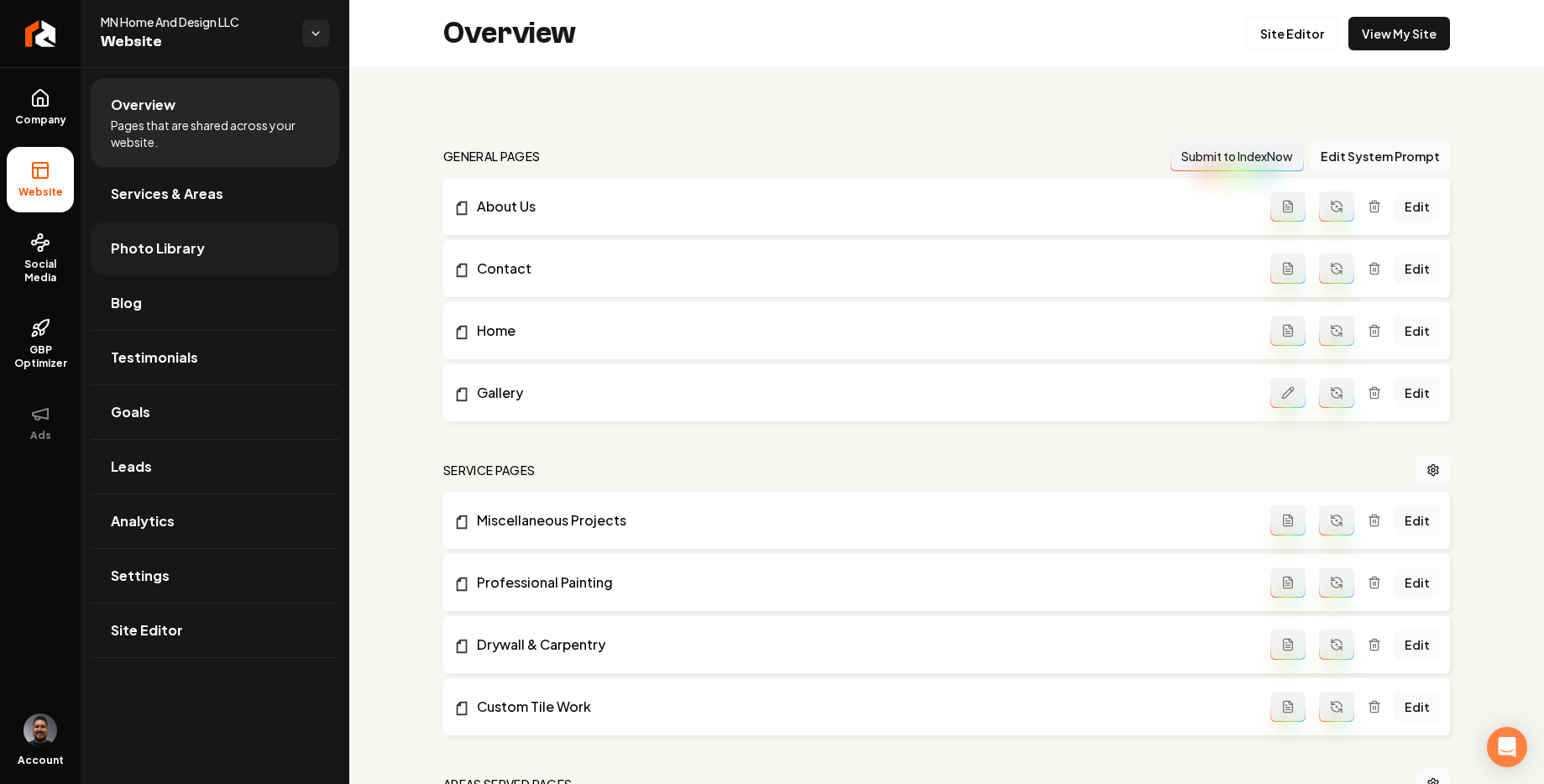
click at [148, 263] on link "Photo Library" at bounding box center [215, 248] width 249 height 54
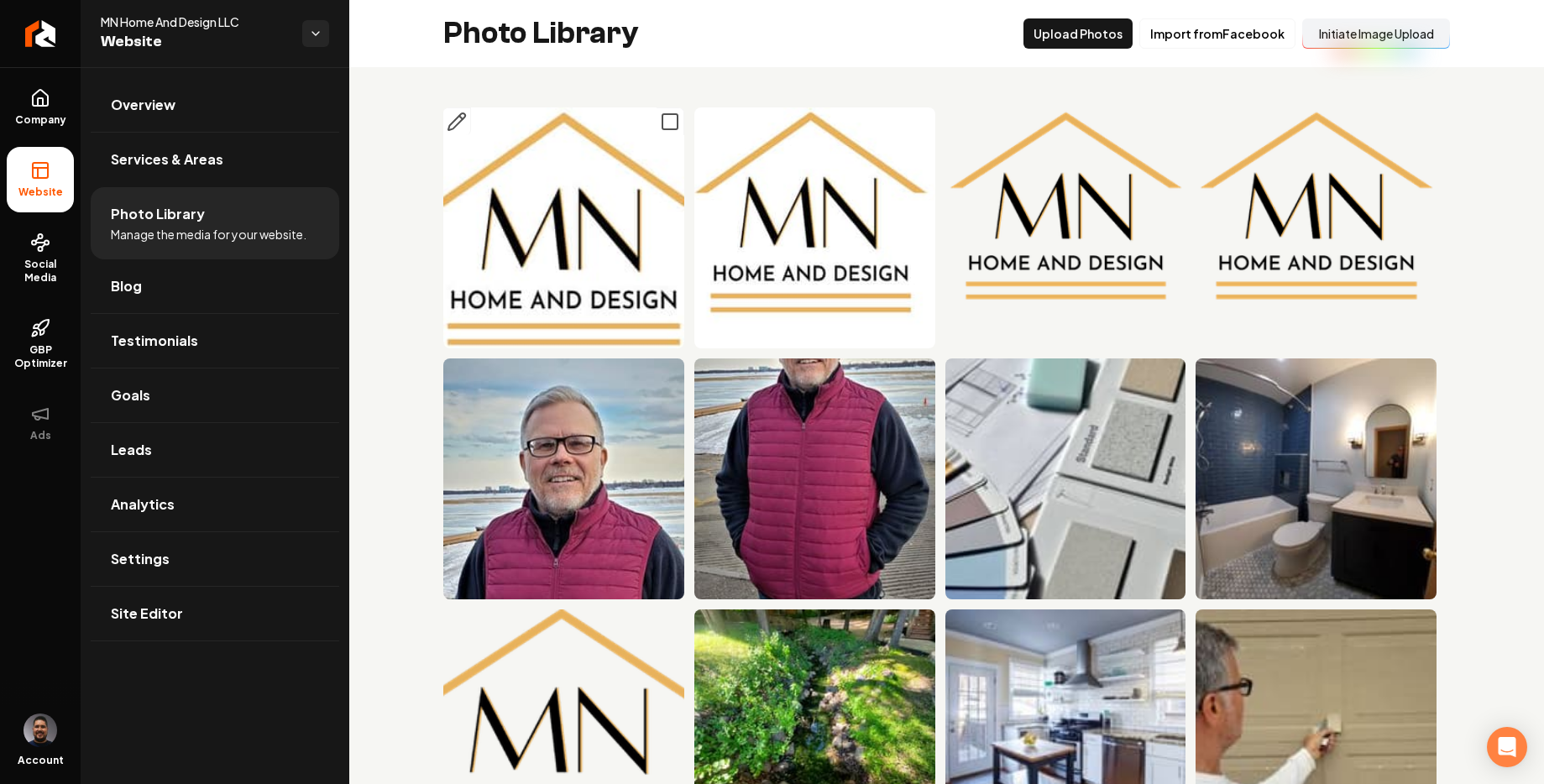
click at [604, 178] on img "Main content area" at bounding box center [564, 227] width 241 height 241
click at [52, 96] on link "Company" at bounding box center [40, 107] width 67 height 65
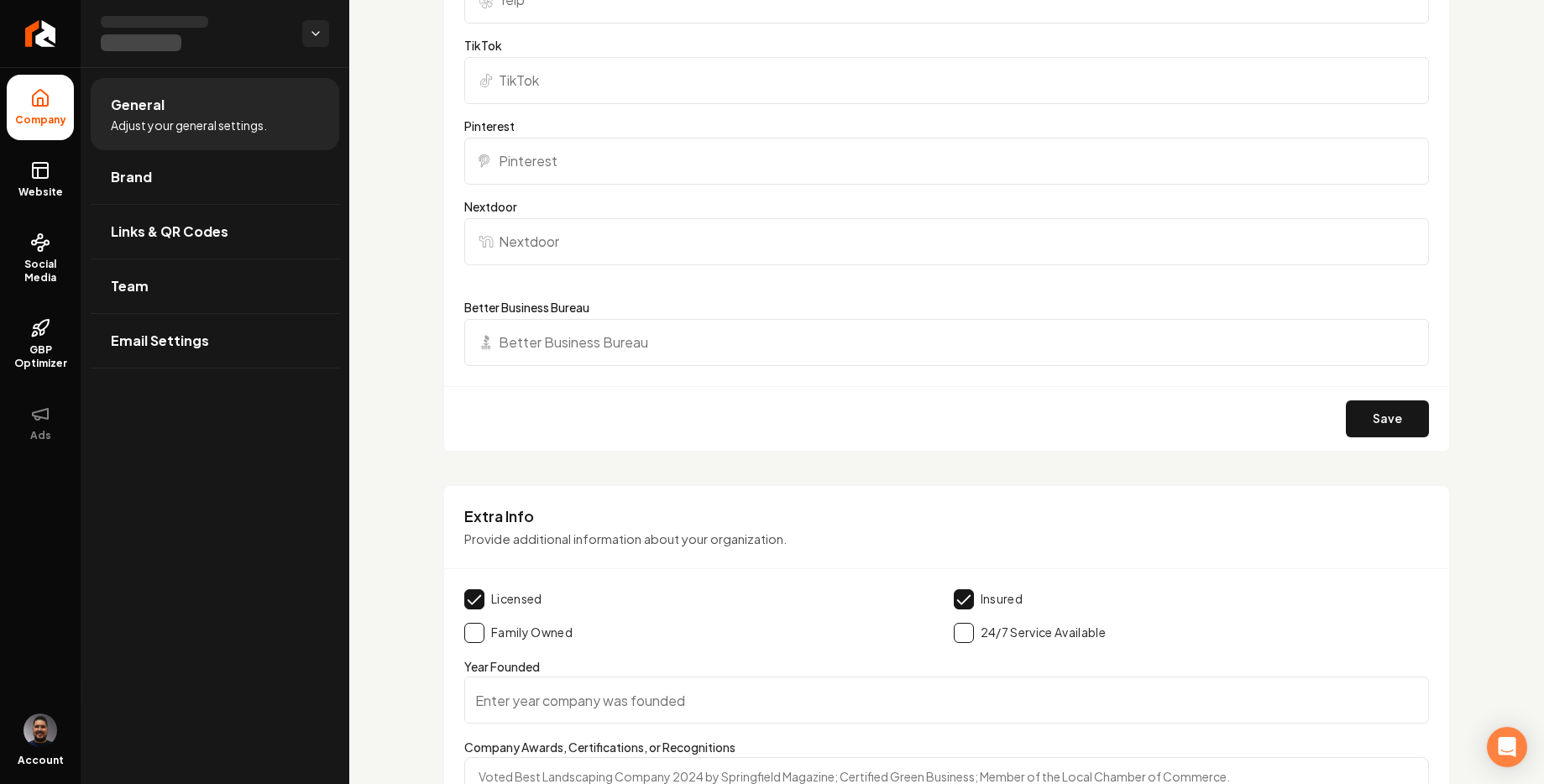
scroll to position [2707, 0]
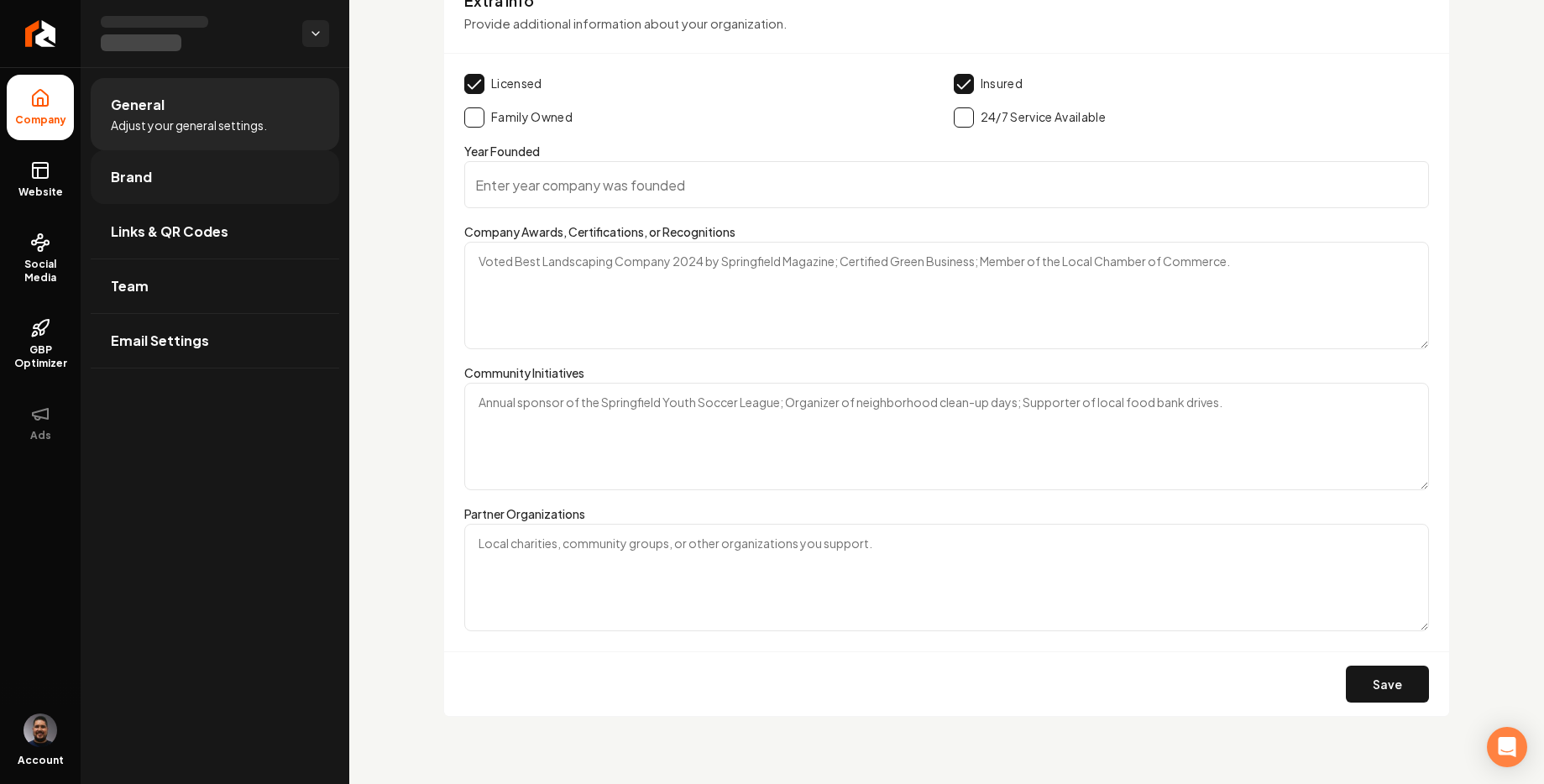
click at [127, 169] on span "Brand" at bounding box center [132, 176] width 41 height 20
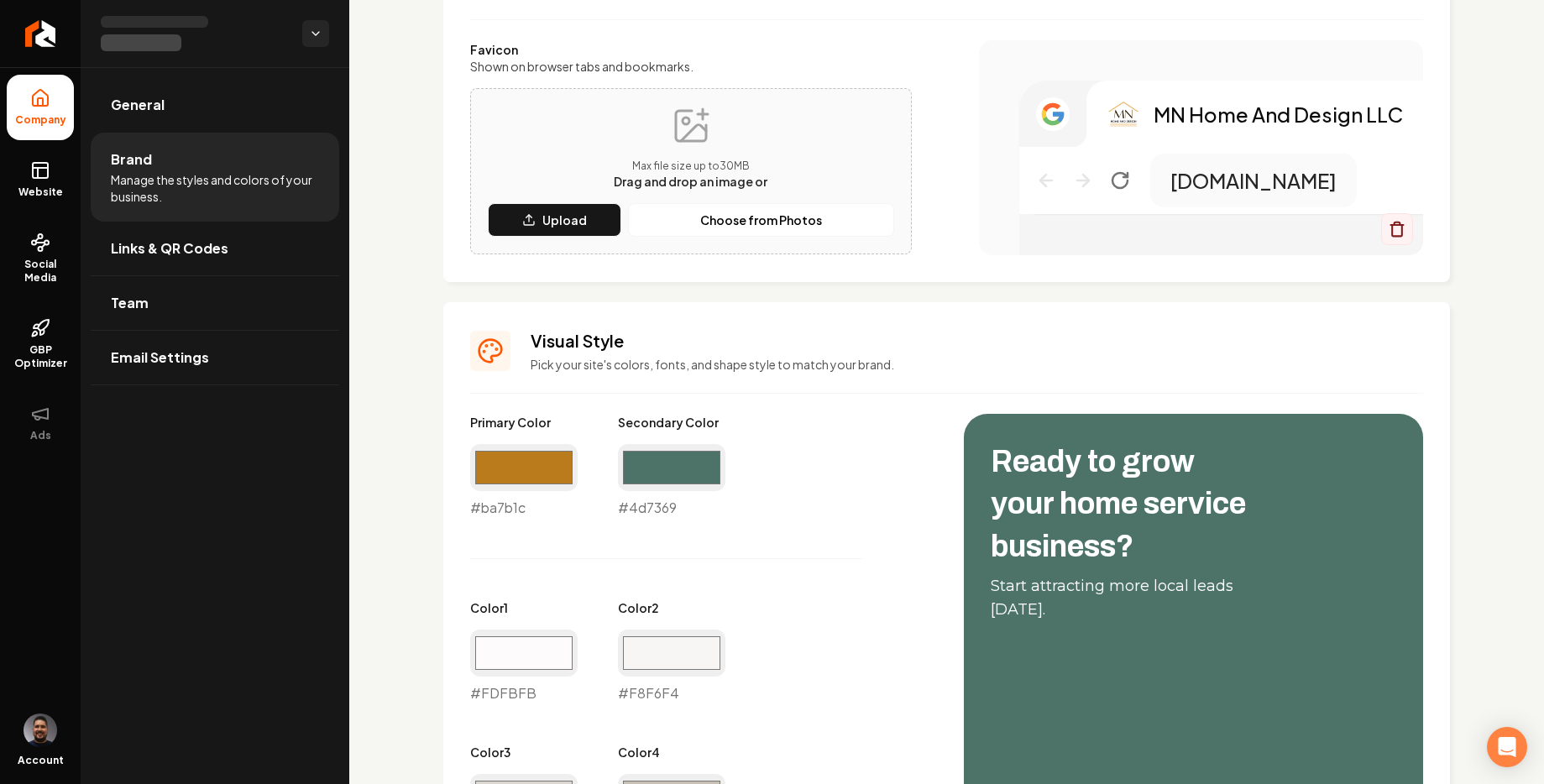
scroll to position [83, 0]
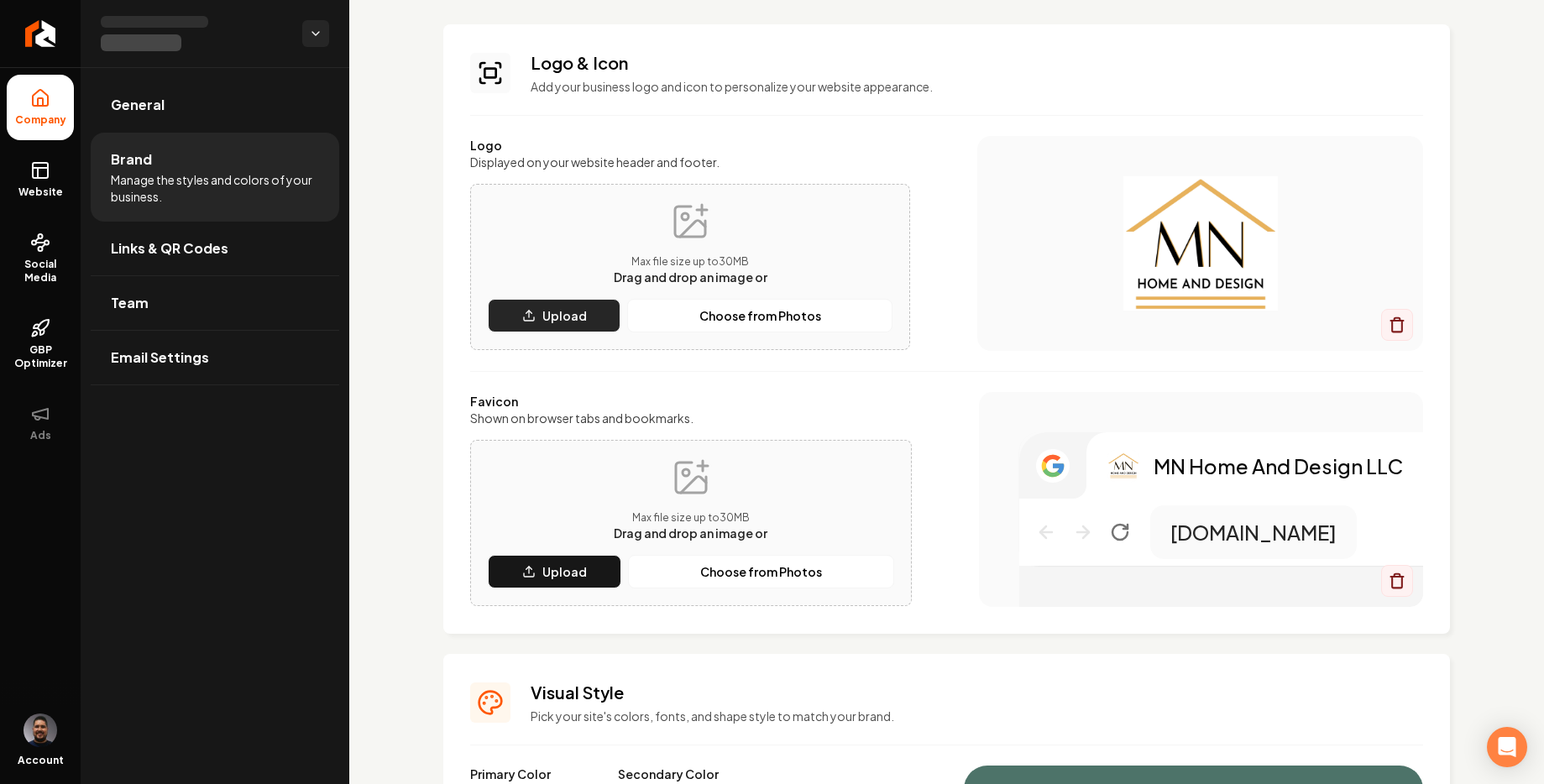
click at [561, 314] on p "Upload" at bounding box center [565, 315] width 45 height 17
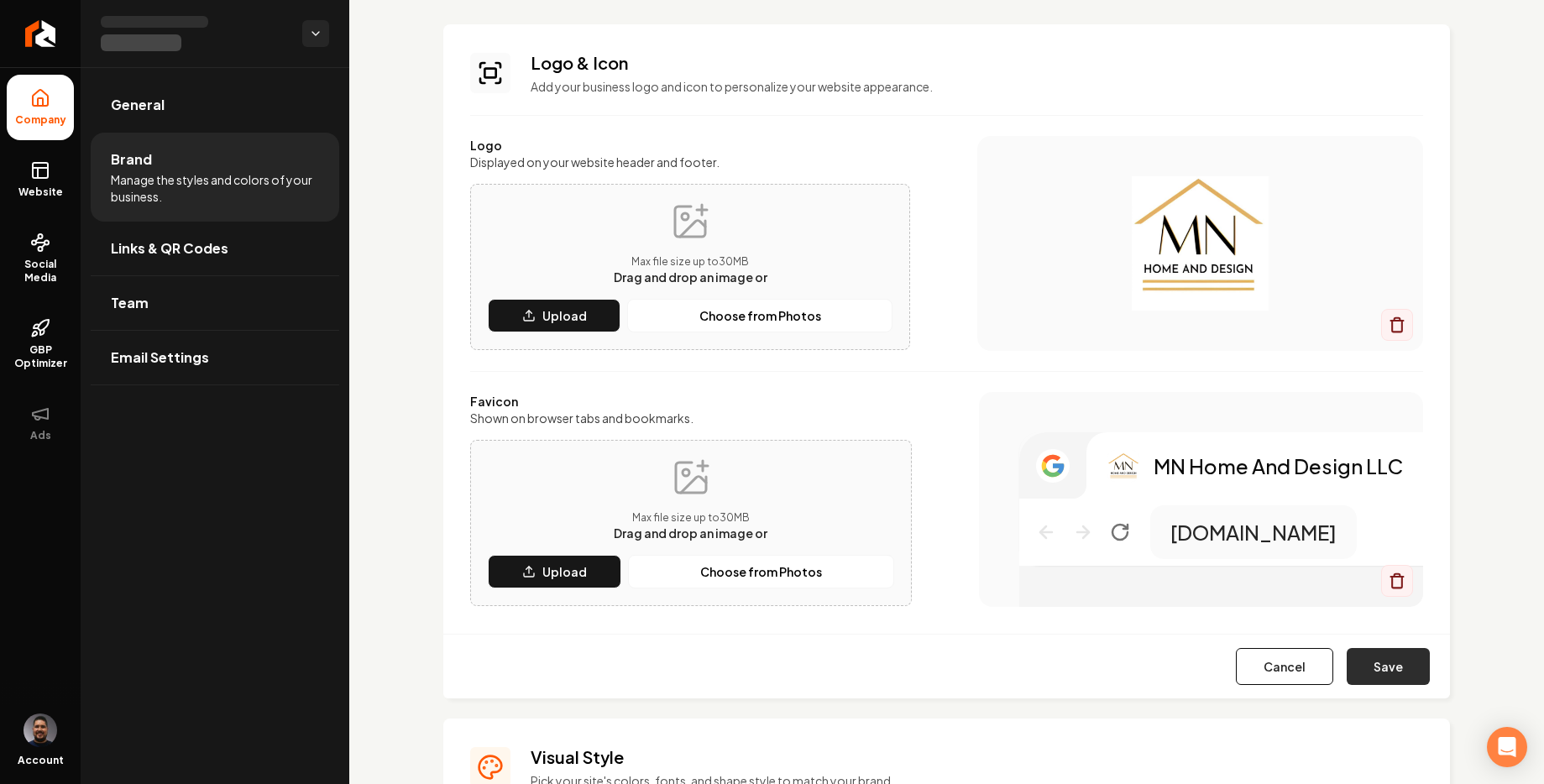
click at [1347, 655] on button "Save" at bounding box center [1388, 667] width 83 height 37
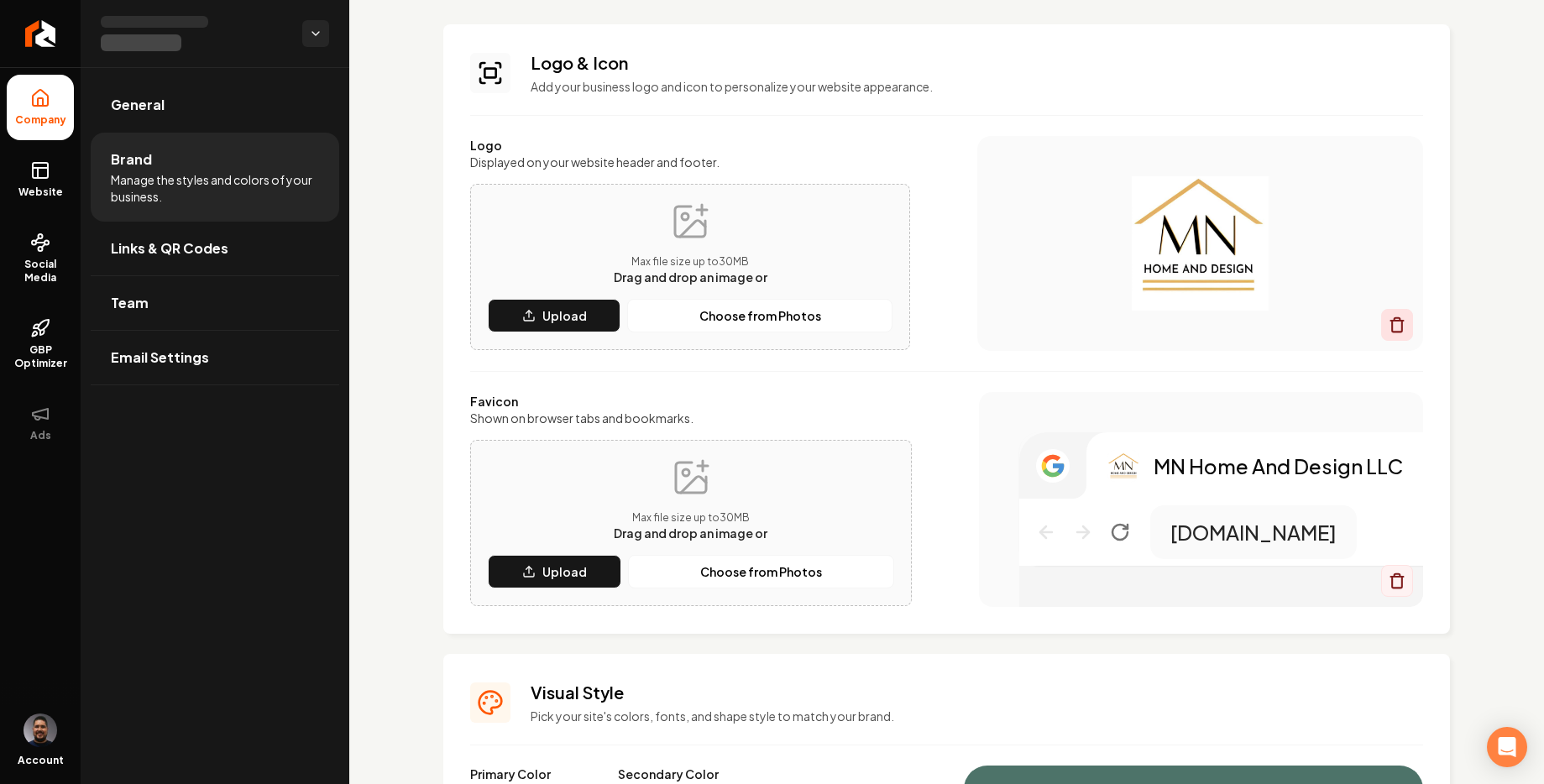
click at [1393, 322] on icon "Main content area" at bounding box center [1398, 326] width 10 height 11
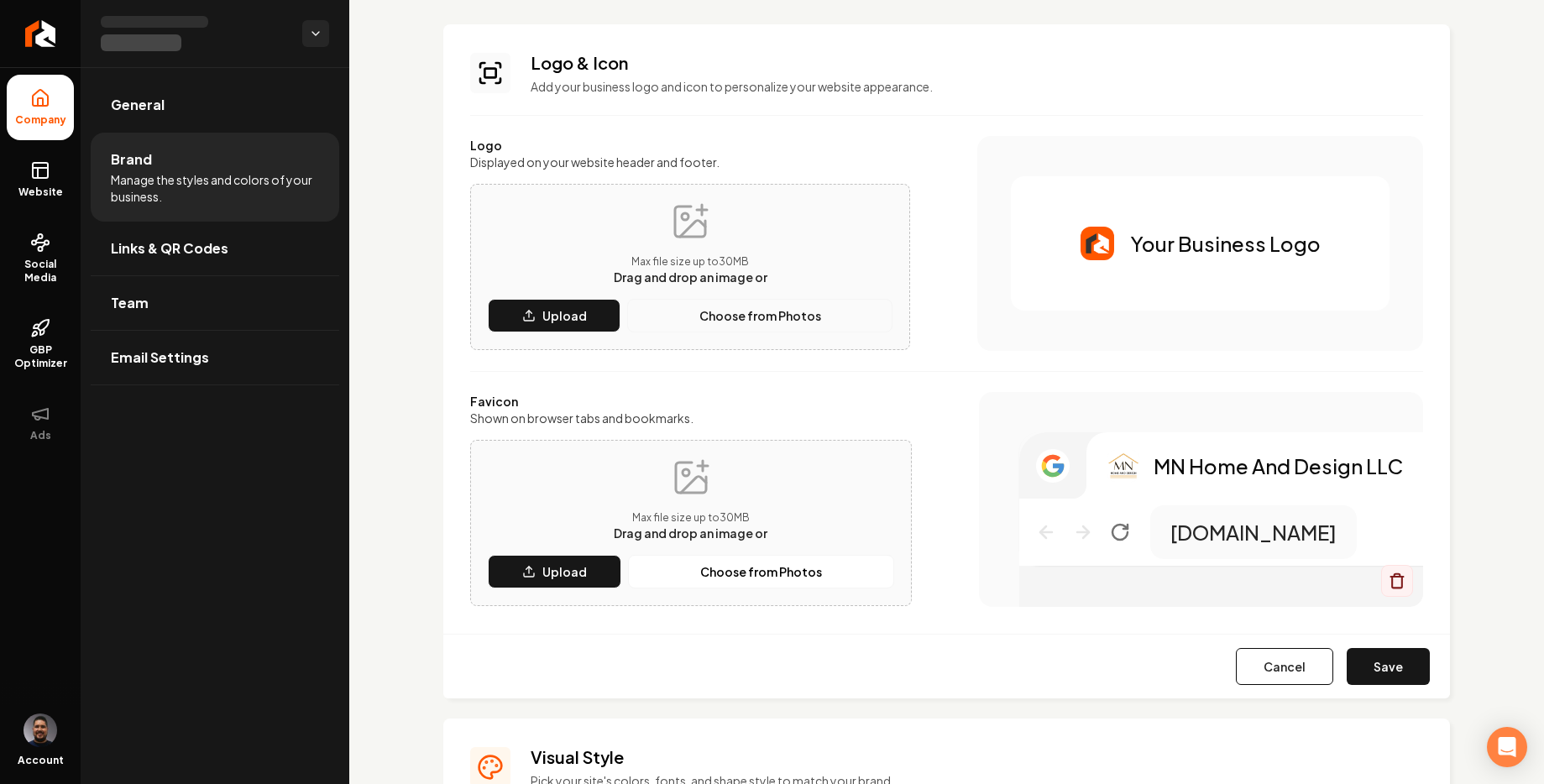
click at [707, 318] on p "Choose from Photos" at bounding box center [760, 315] width 122 height 17
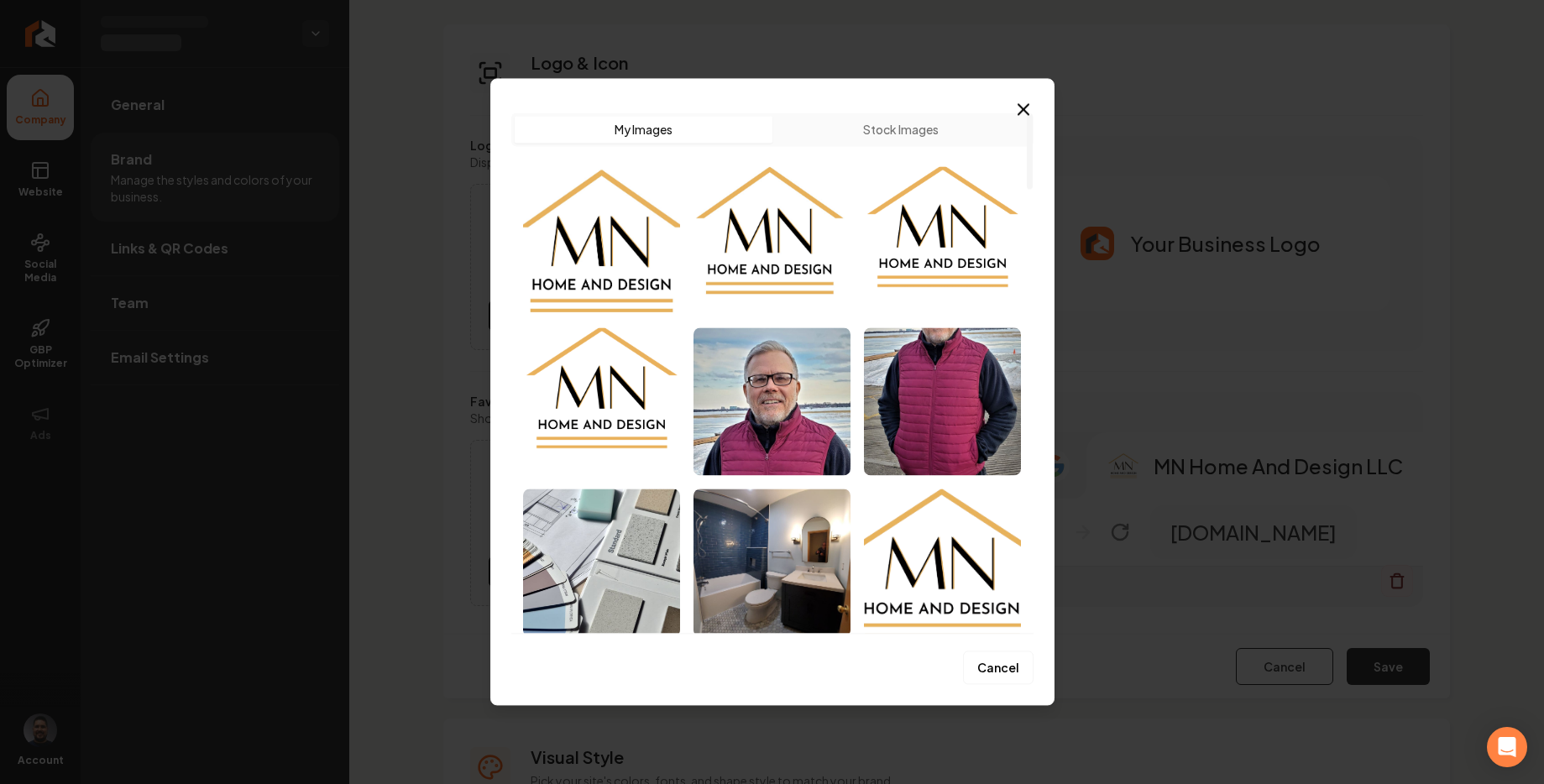
click at [614, 249] on img "Select image image_68bfbe1f5c7cd75eb816328d.png" at bounding box center [601, 240] width 157 height 148
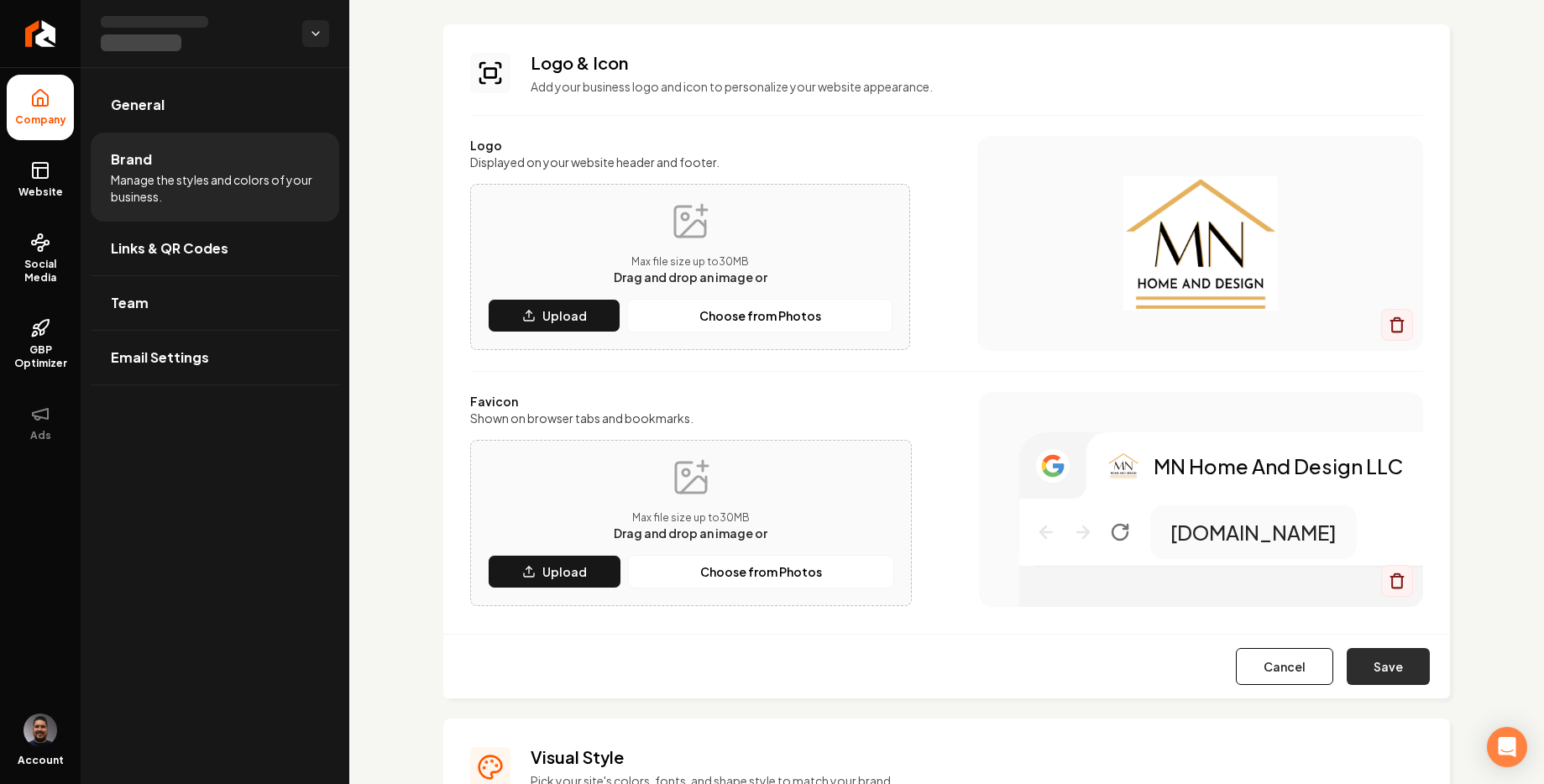
click at [1394, 655] on button "Save" at bounding box center [1388, 667] width 83 height 37
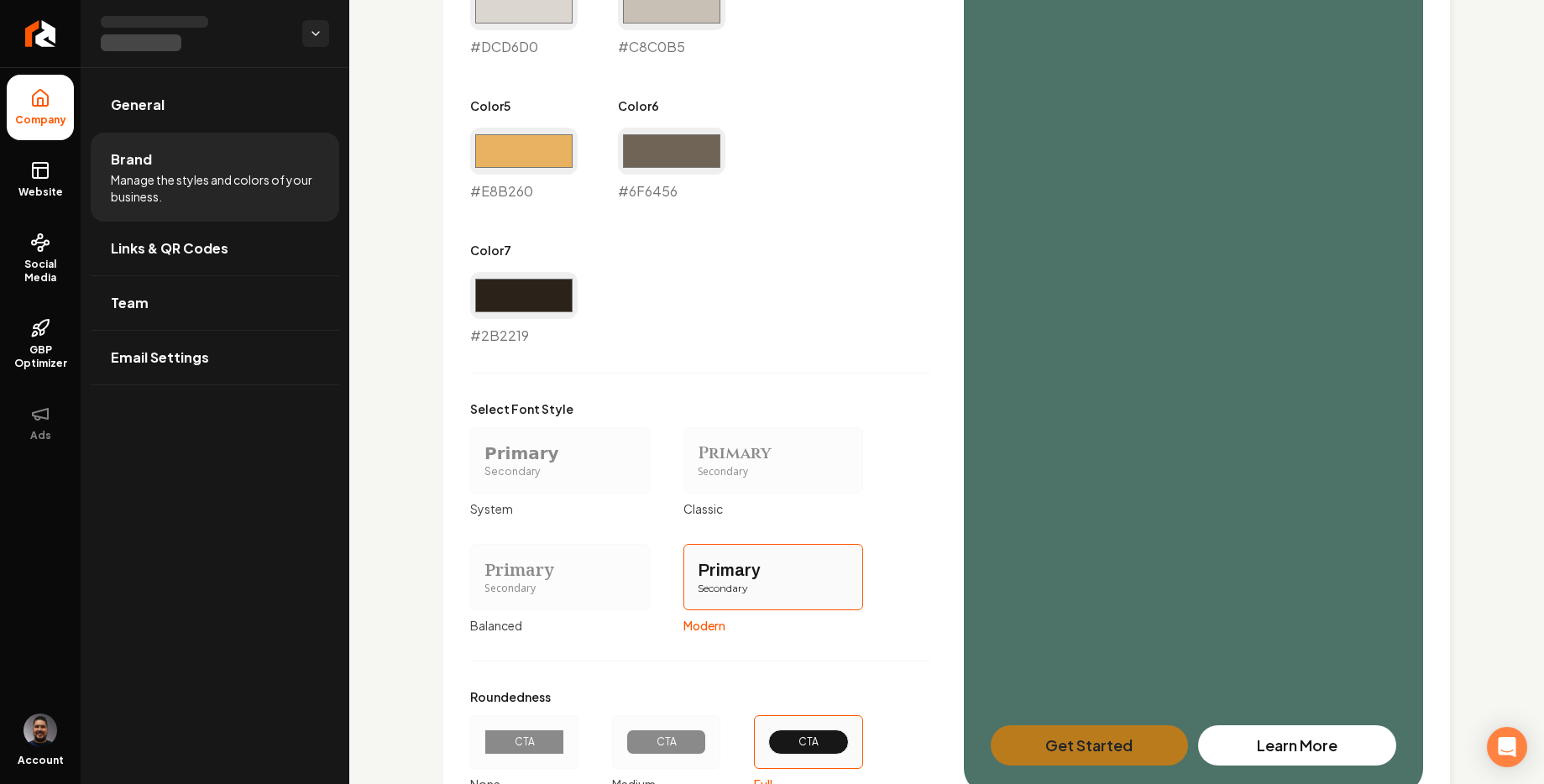
scroll to position [1302, 0]
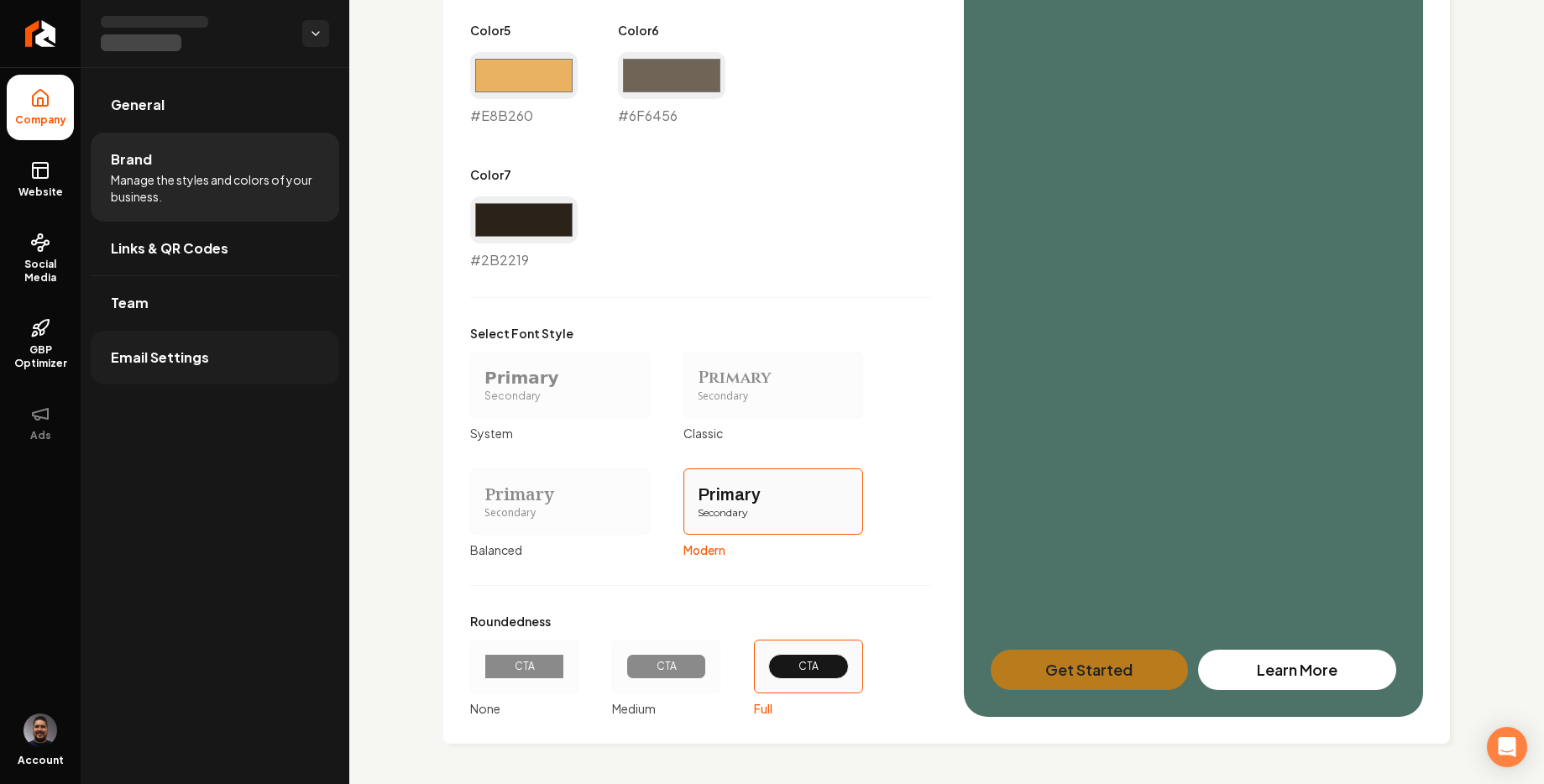
click at [178, 372] on link "Email Settings" at bounding box center [215, 357] width 249 height 54
click at [184, 86] on link "General" at bounding box center [215, 104] width 249 height 54
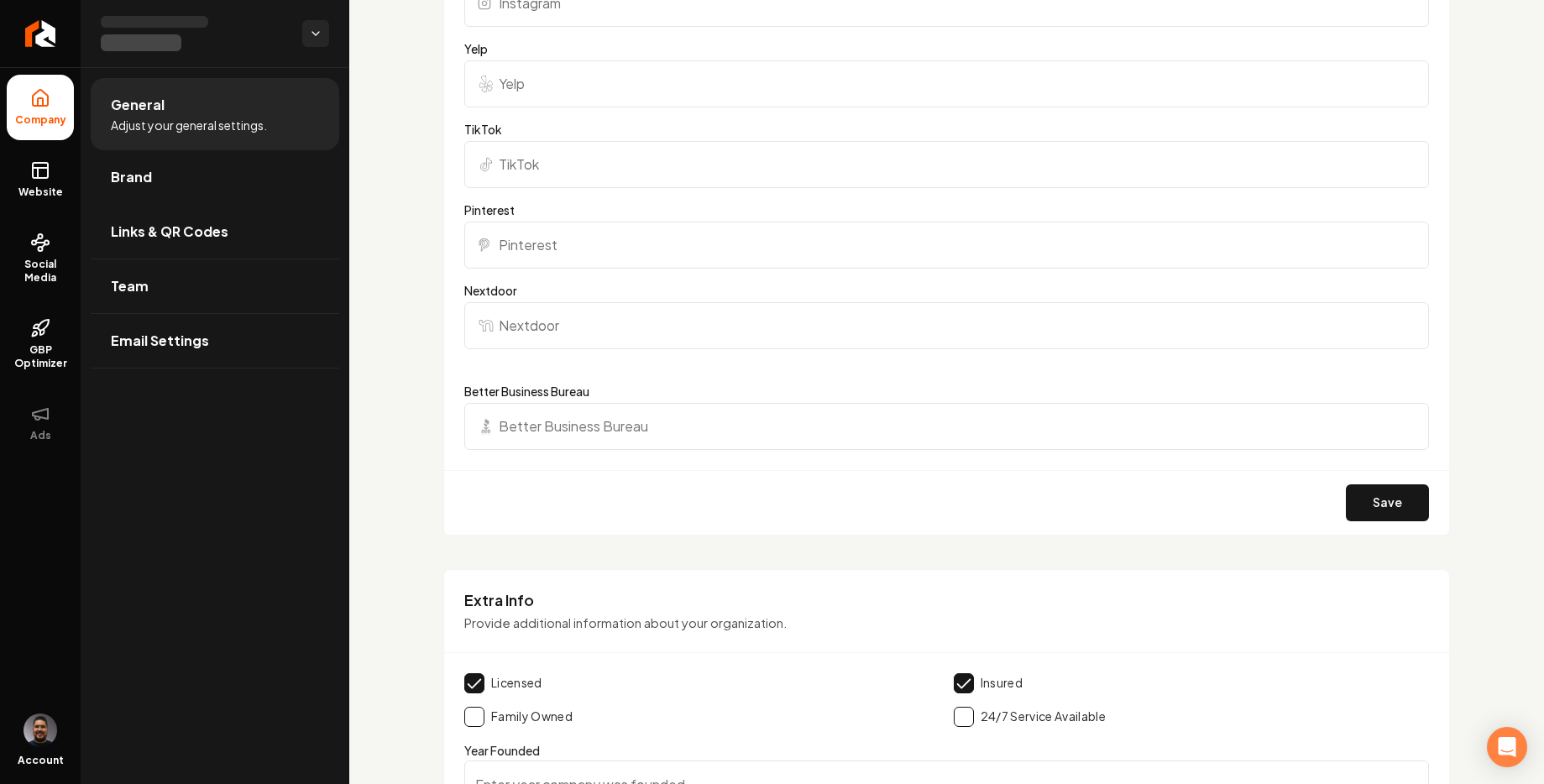
scroll to position [2707, 0]
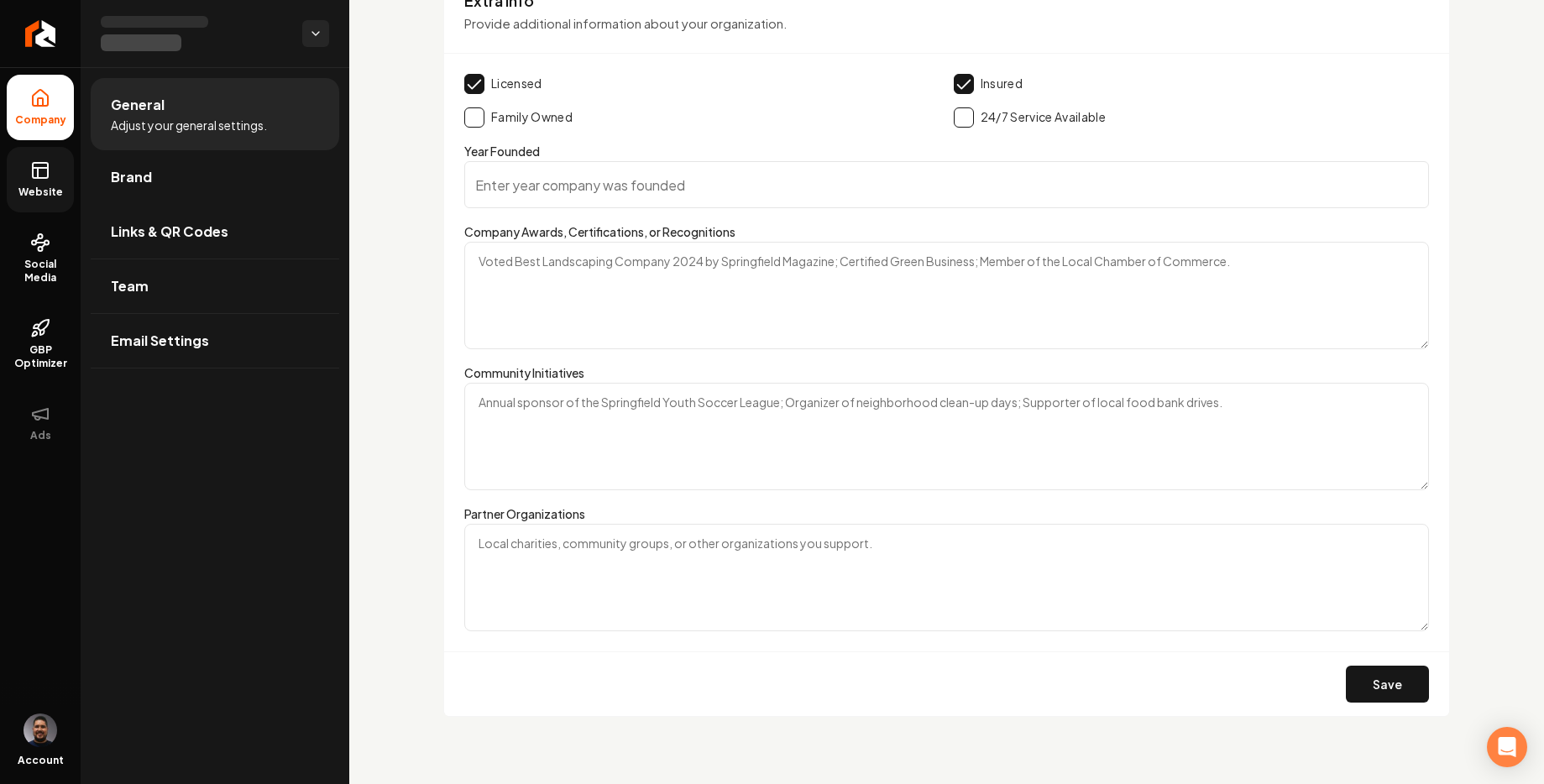
click at [52, 191] on span "Website" at bounding box center [40, 192] width 58 height 14
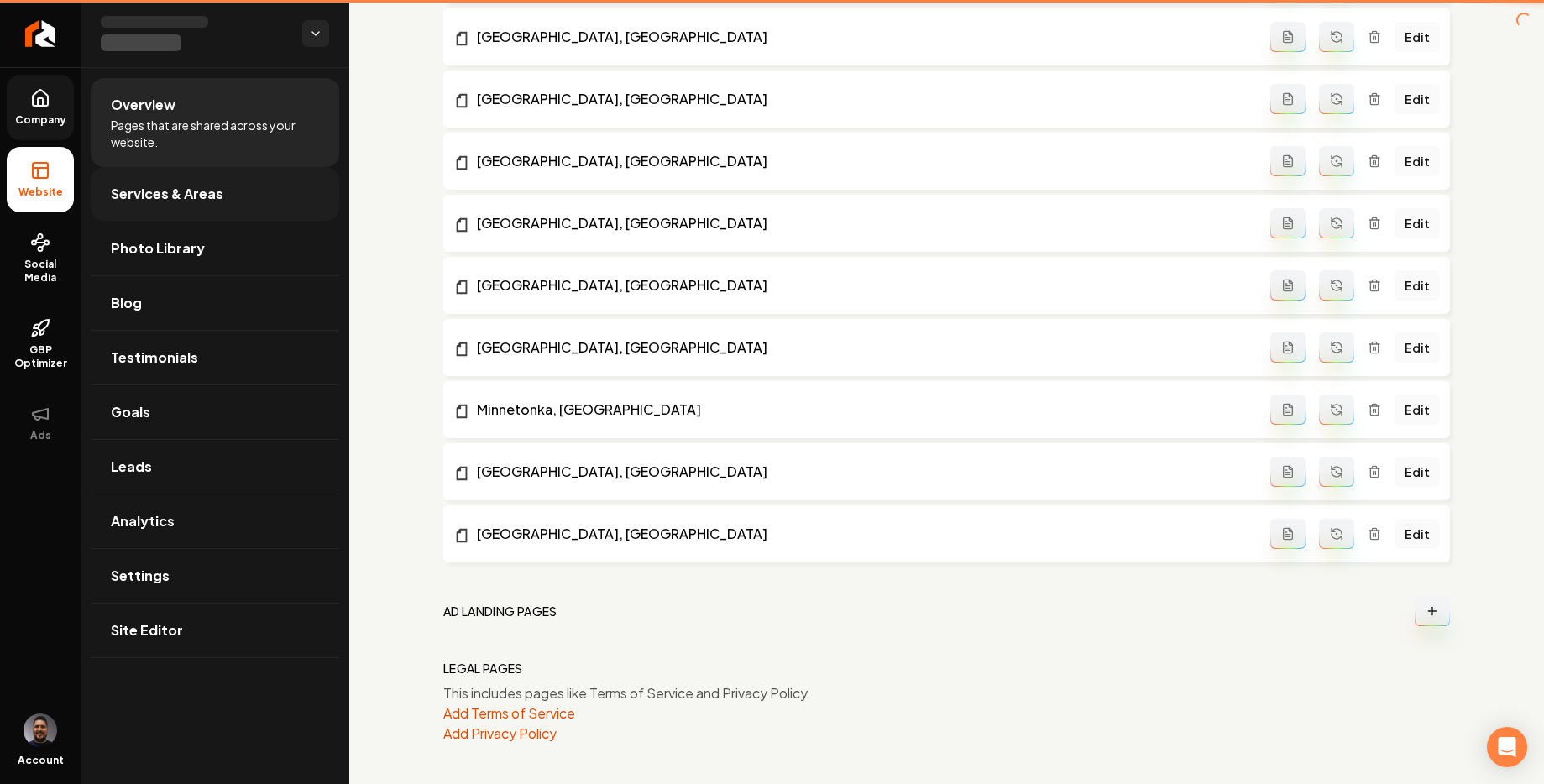
scroll to position [984, 0]
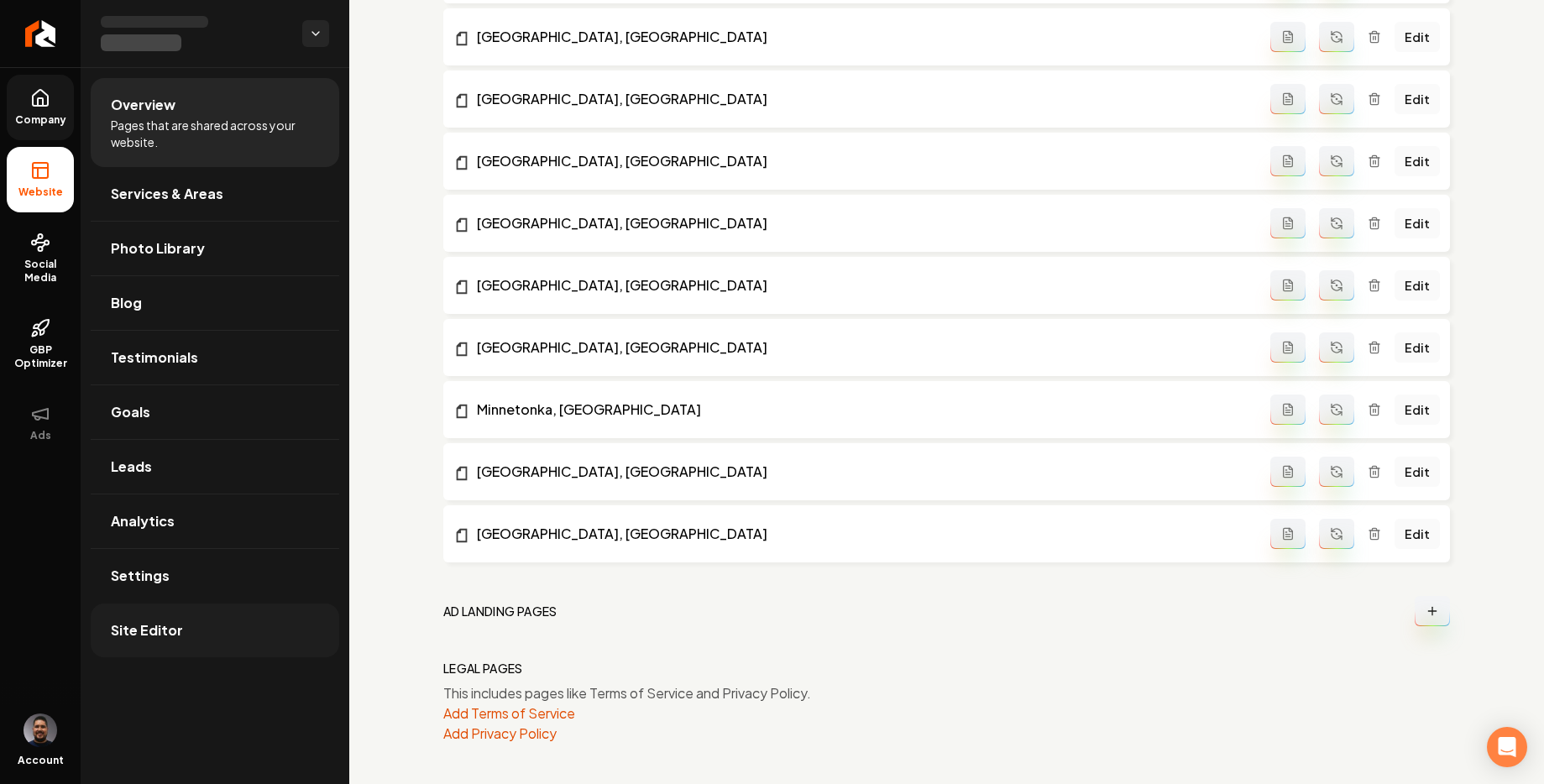
click at [216, 625] on link "Site Editor" at bounding box center [215, 630] width 249 height 54
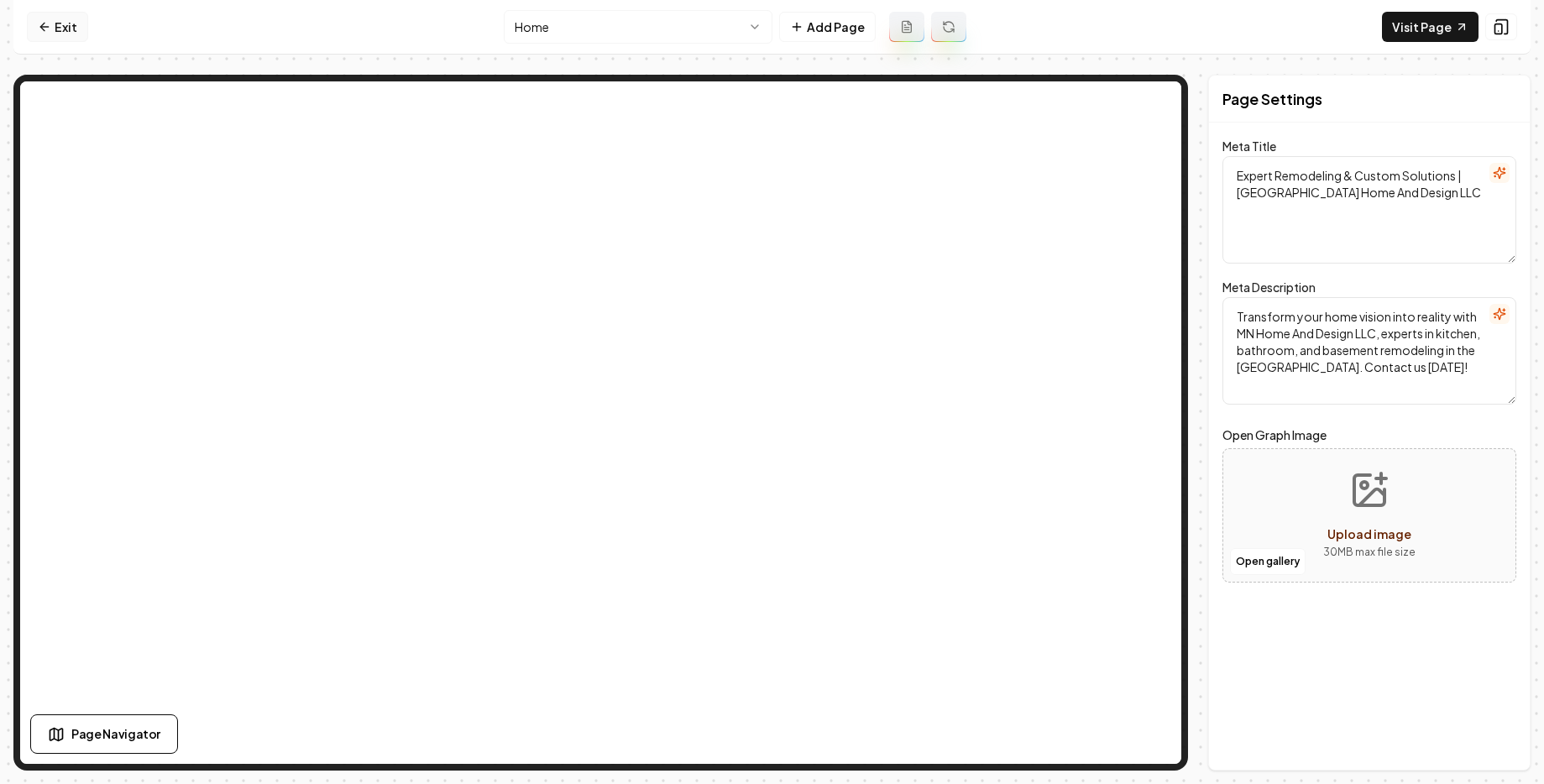
click at [56, 30] on link "Exit" at bounding box center [58, 26] width 61 height 30
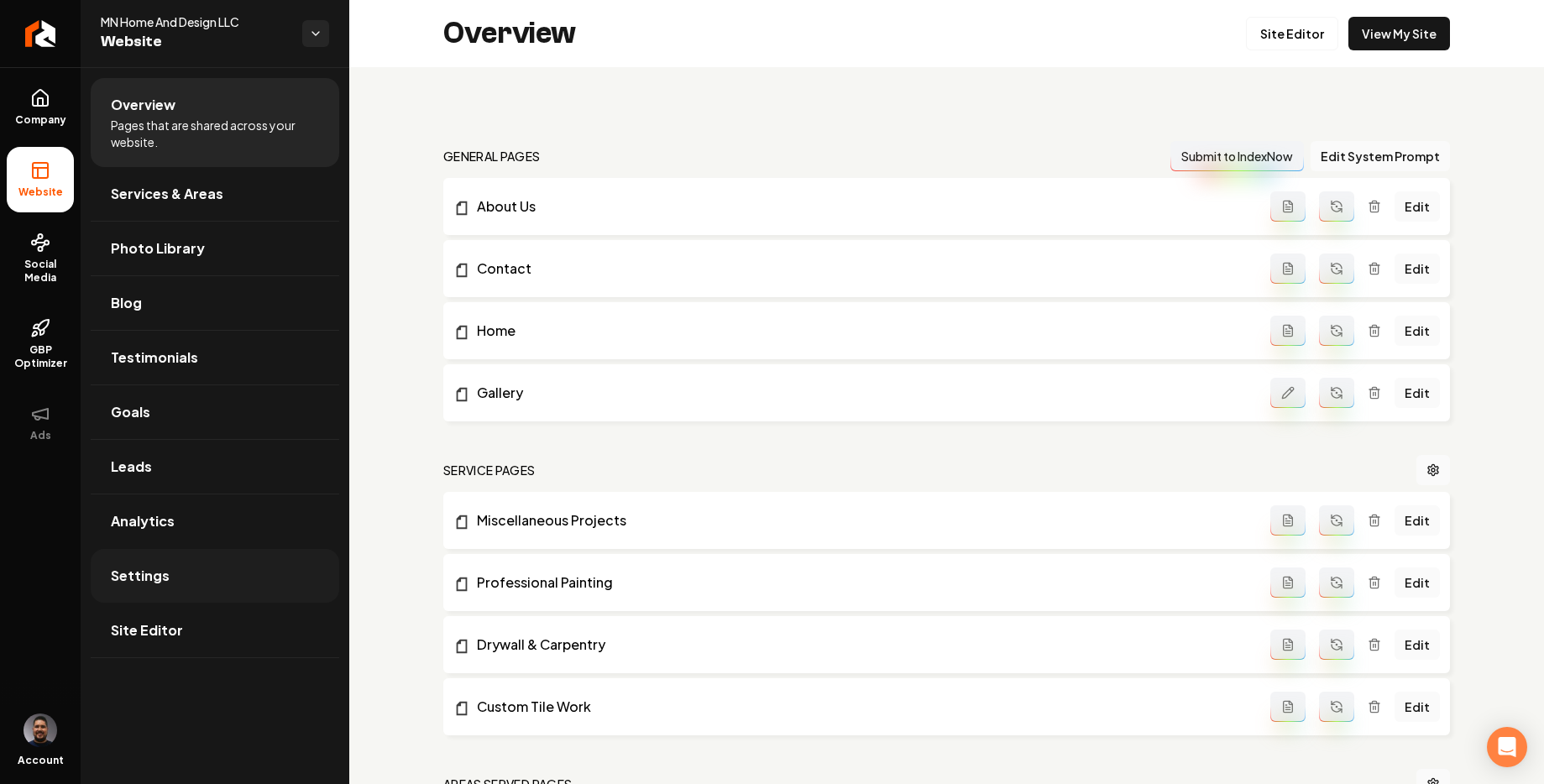
click at [158, 580] on span "Settings" at bounding box center [140, 575] width 59 height 20
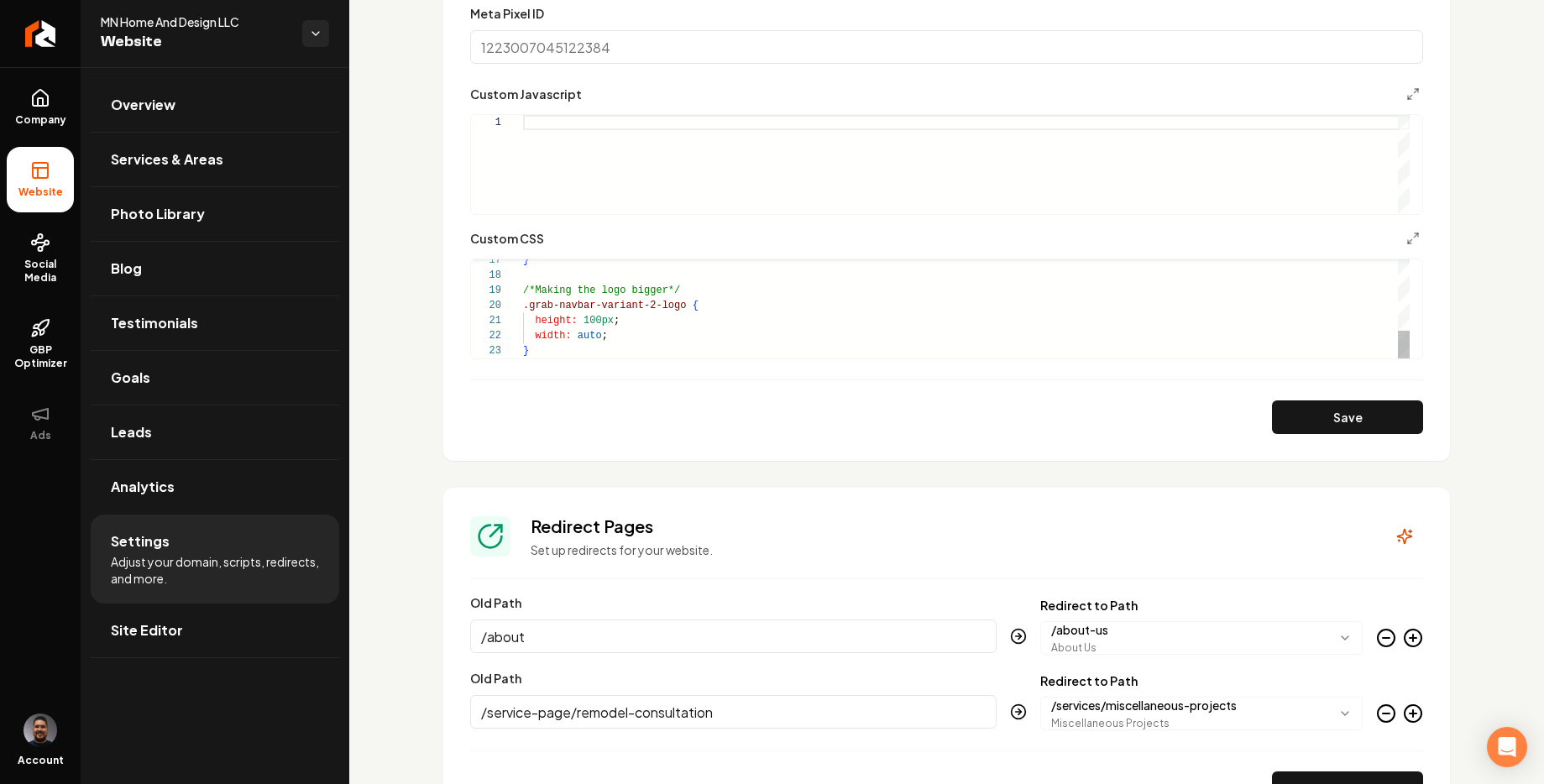
scroll to position [1300, 0]
click at [590, 315] on div "} /*Making the logo bigger*/ .grab-navbar-variant-2-logo { height: 100px ; widt…" at bounding box center [966, 183] width 887 height 347
click at [1280, 408] on button "Save" at bounding box center [1347, 416] width 151 height 33
click at [594, 317] on div "} /*Making the logo bigger*/ .grab-navbar-variant-2-logo { height: 150px ; widt…" at bounding box center [966, 183] width 887 height 347
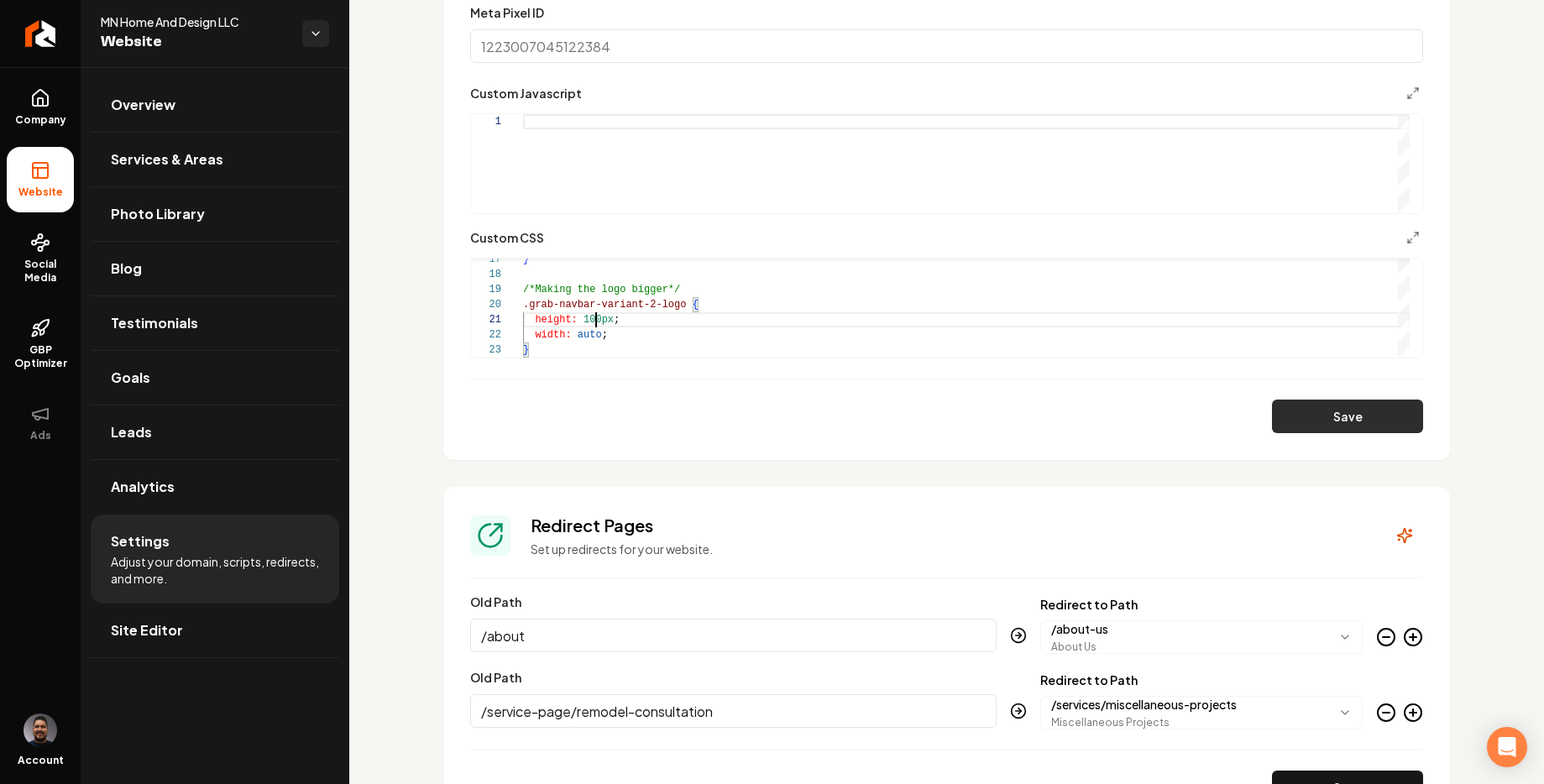
type textarea "**********"
click at [1293, 419] on button "Save" at bounding box center [1347, 416] width 151 height 33
click at [554, 407] on div "Save" at bounding box center [946, 416] width 953 height 33
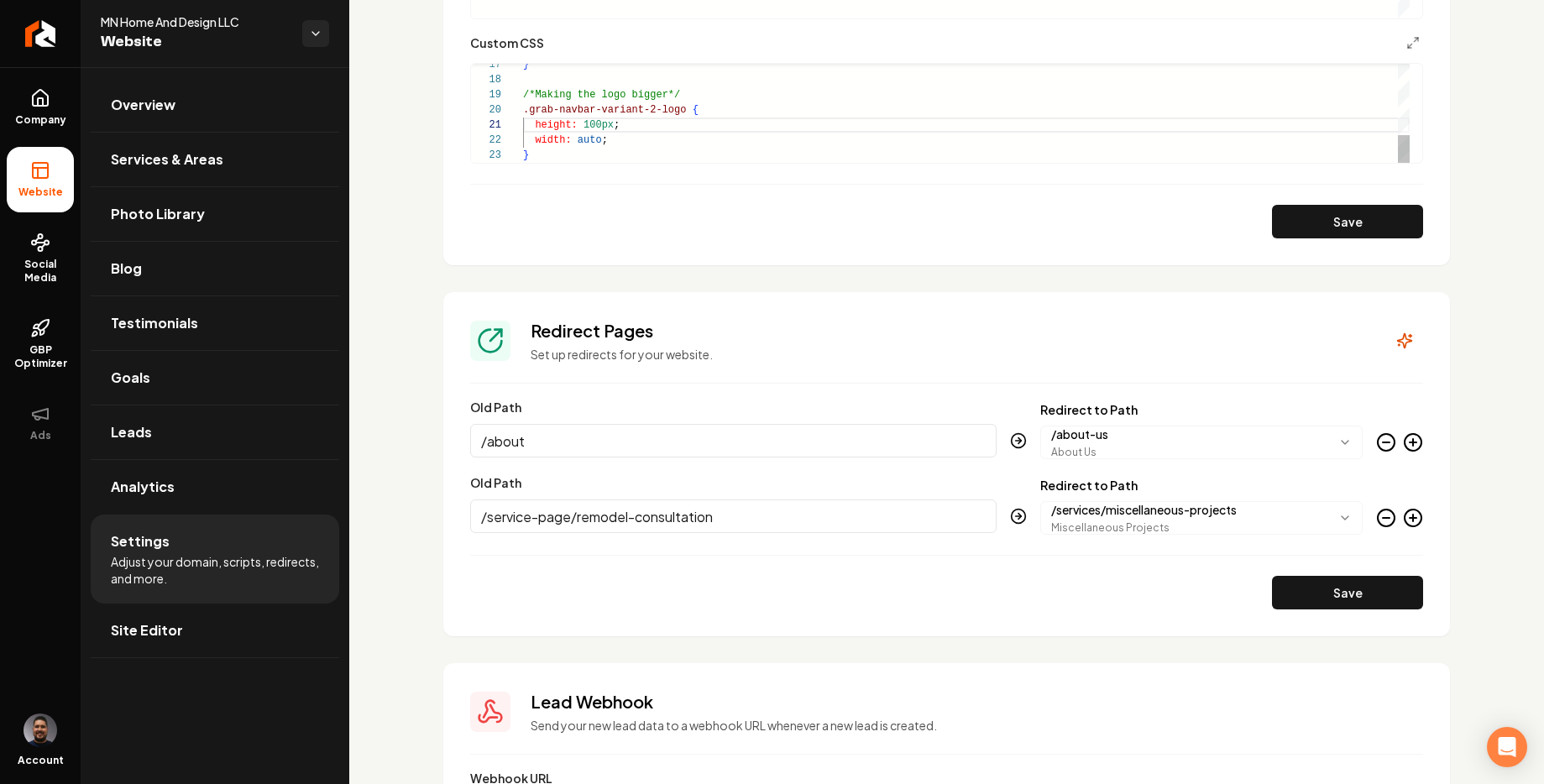
scroll to position [30, 6]
click at [50, 41] on icon "Return to dashboard" at bounding box center [41, 34] width 27 height 27
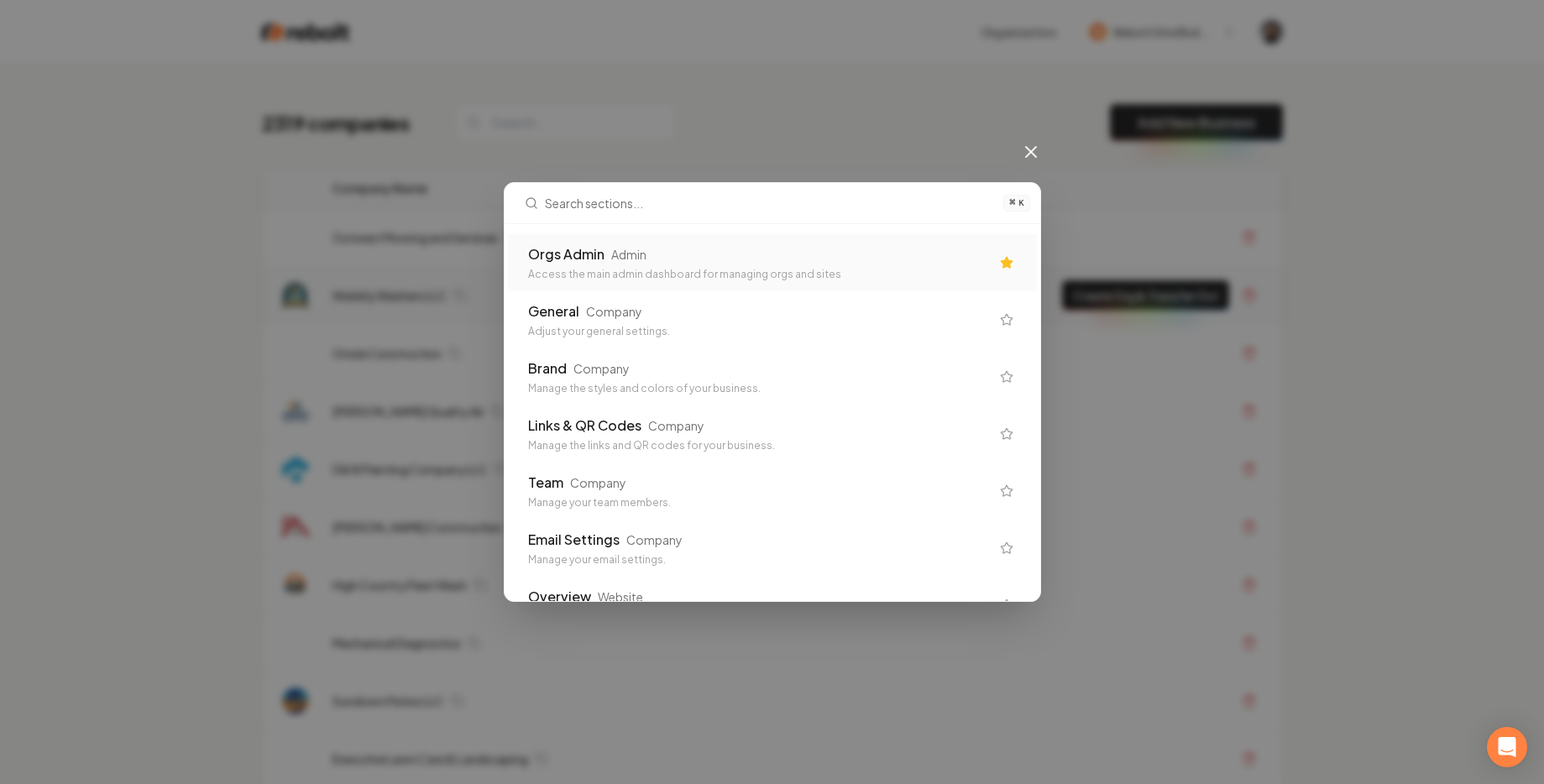
click at [598, 269] on div "Access the main admin dashboard for managing orgs and sites" at bounding box center [760, 275] width 462 height 14
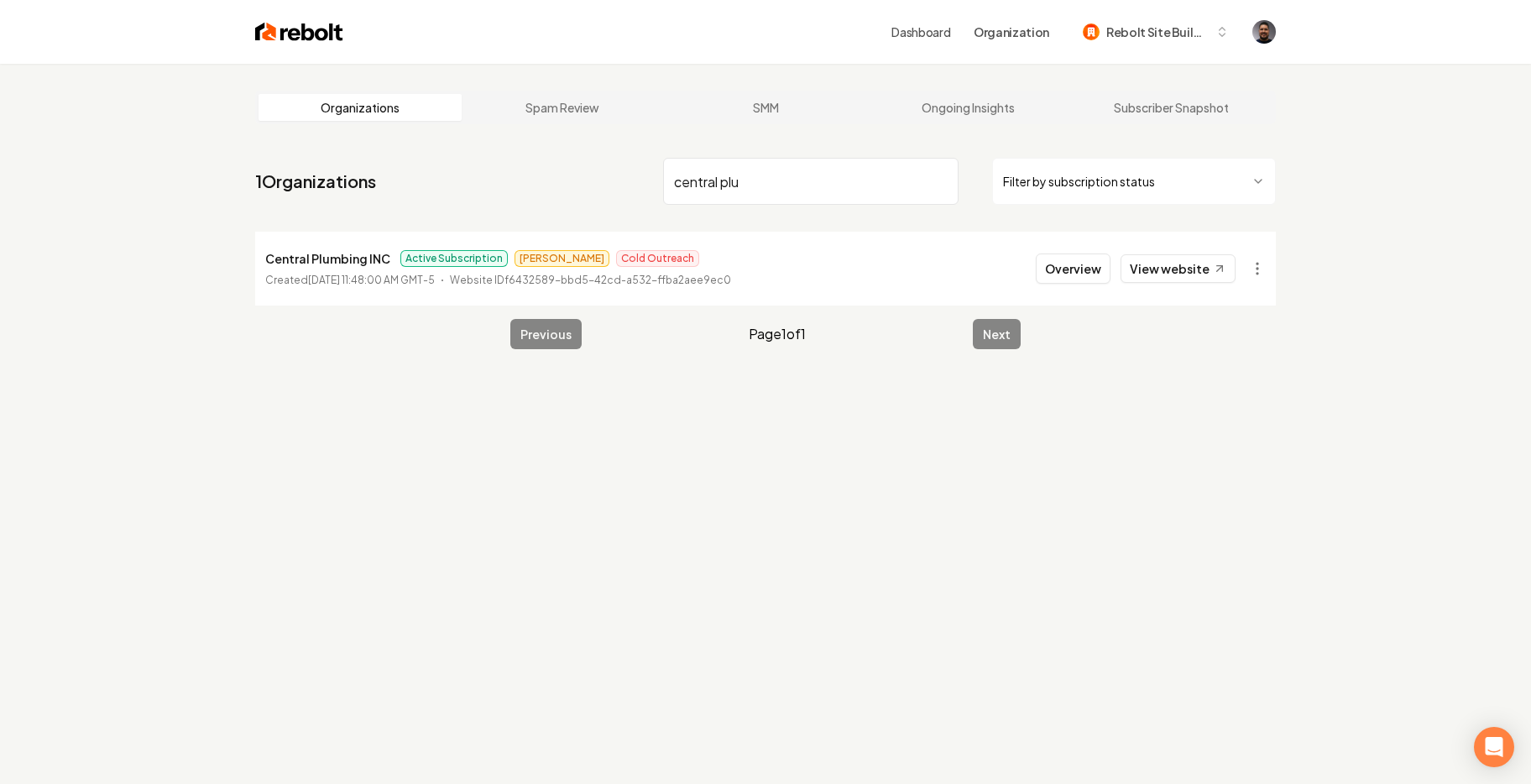
type input "central plu"
click at [308, 272] on p "Created [DATE] 11:48:00 AM GMT-5" at bounding box center [350, 280] width 170 height 17
click at [340, 257] on p "Central Plumbing INC" at bounding box center [328, 258] width 125 height 20
click at [1174, 268] on link "View website" at bounding box center [1178, 268] width 115 height 28
click at [1084, 272] on button "Overview" at bounding box center [1073, 268] width 75 height 30
